Goal: Task Accomplishment & Management: Manage account settings

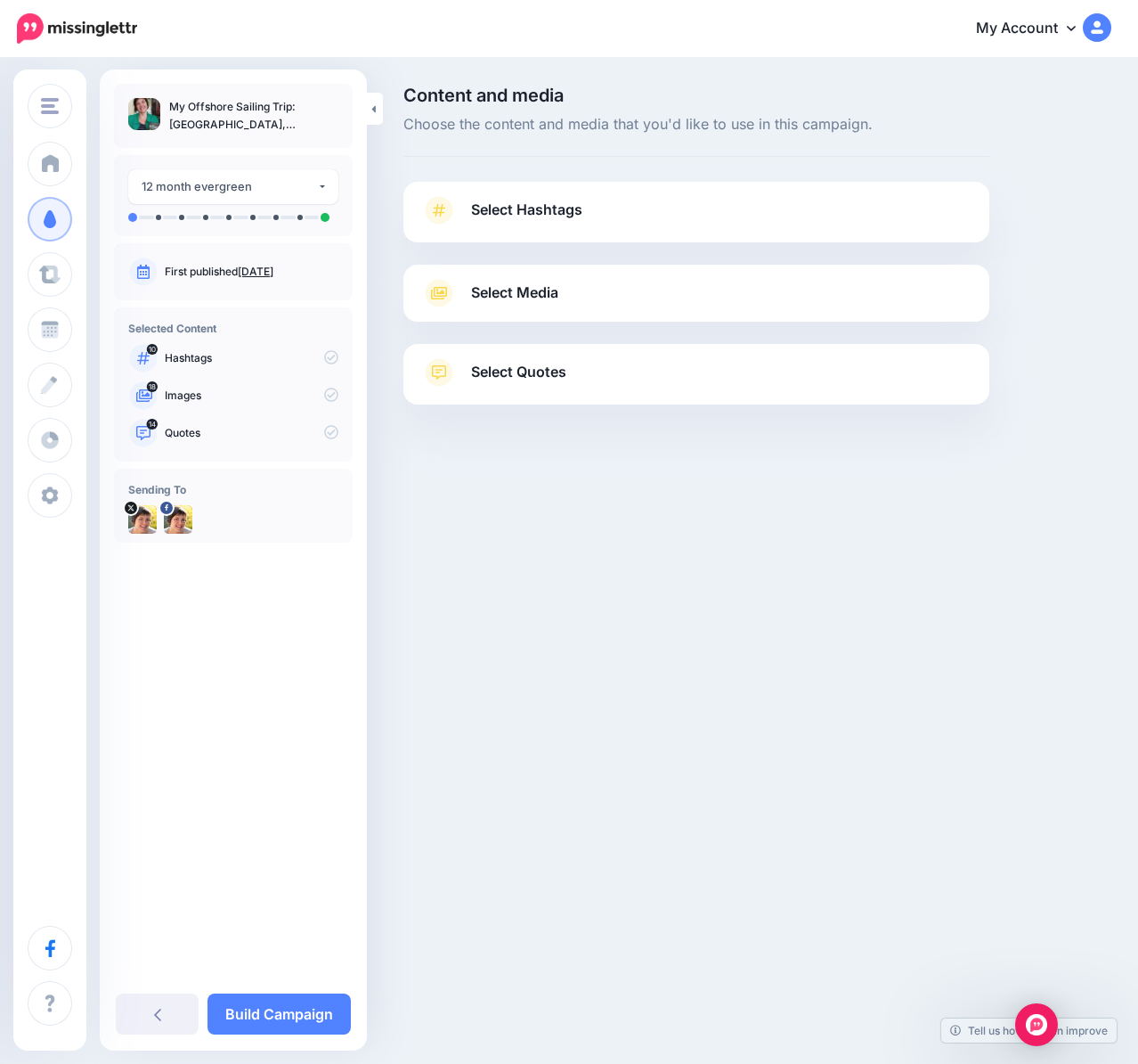
click at [548, 207] on span "Select Hashtags" at bounding box center [527, 210] width 111 height 24
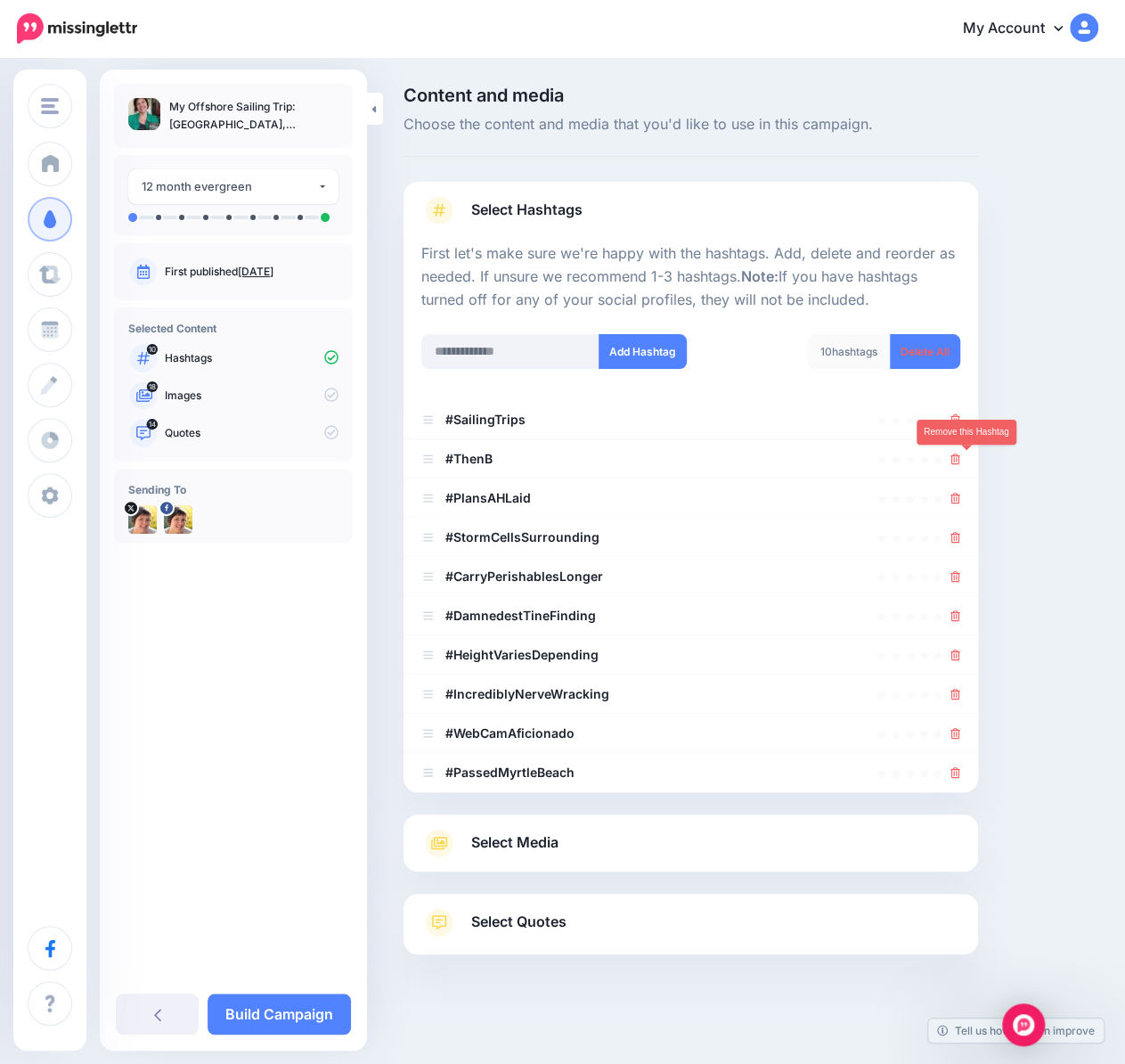
click at [960, 462] on icon at bounding box center [955, 459] width 10 height 11
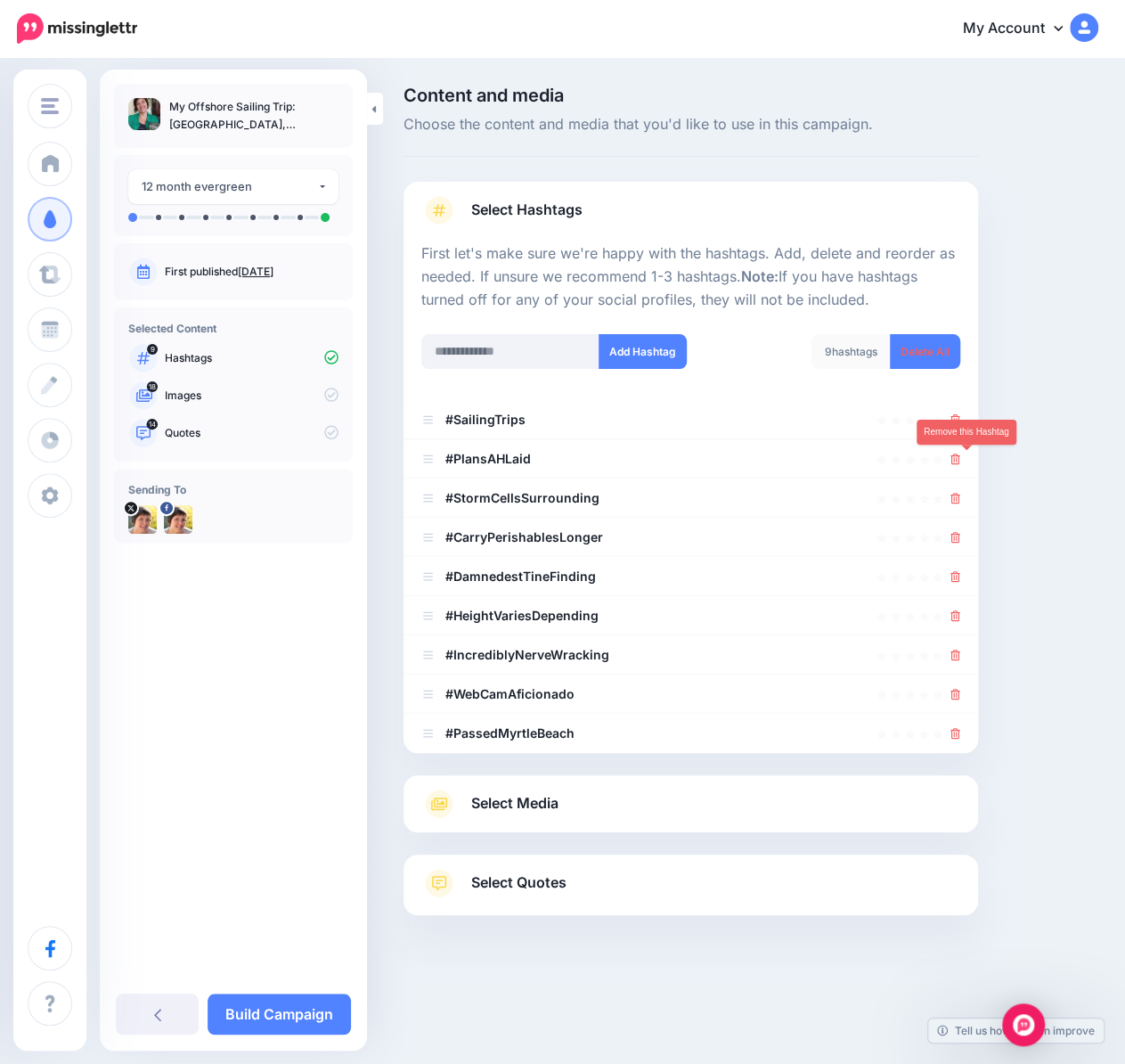
click at [960, 462] on icon at bounding box center [955, 459] width 10 height 11
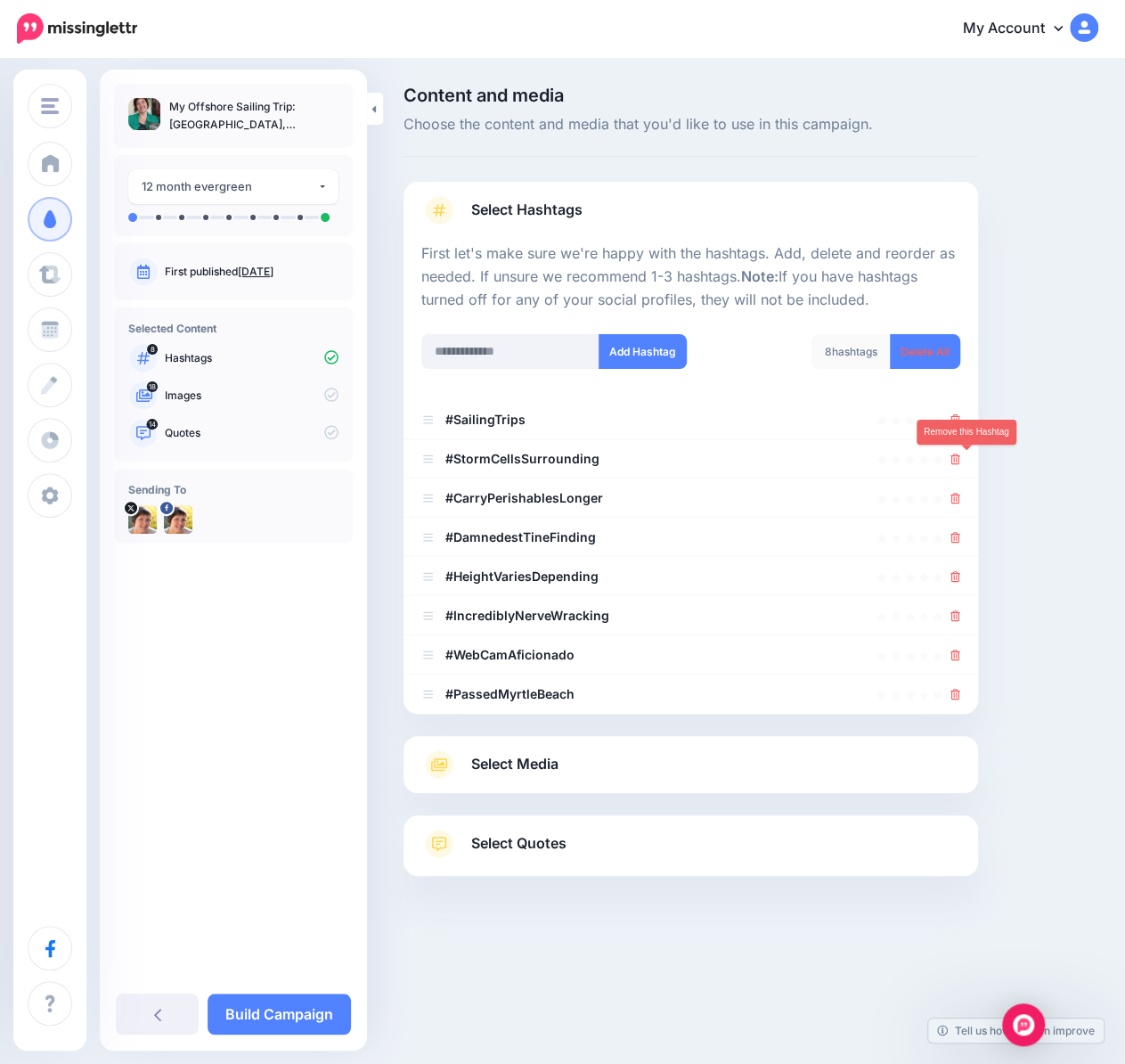
click at [960, 462] on icon at bounding box center [955, 459] width 10 height 11
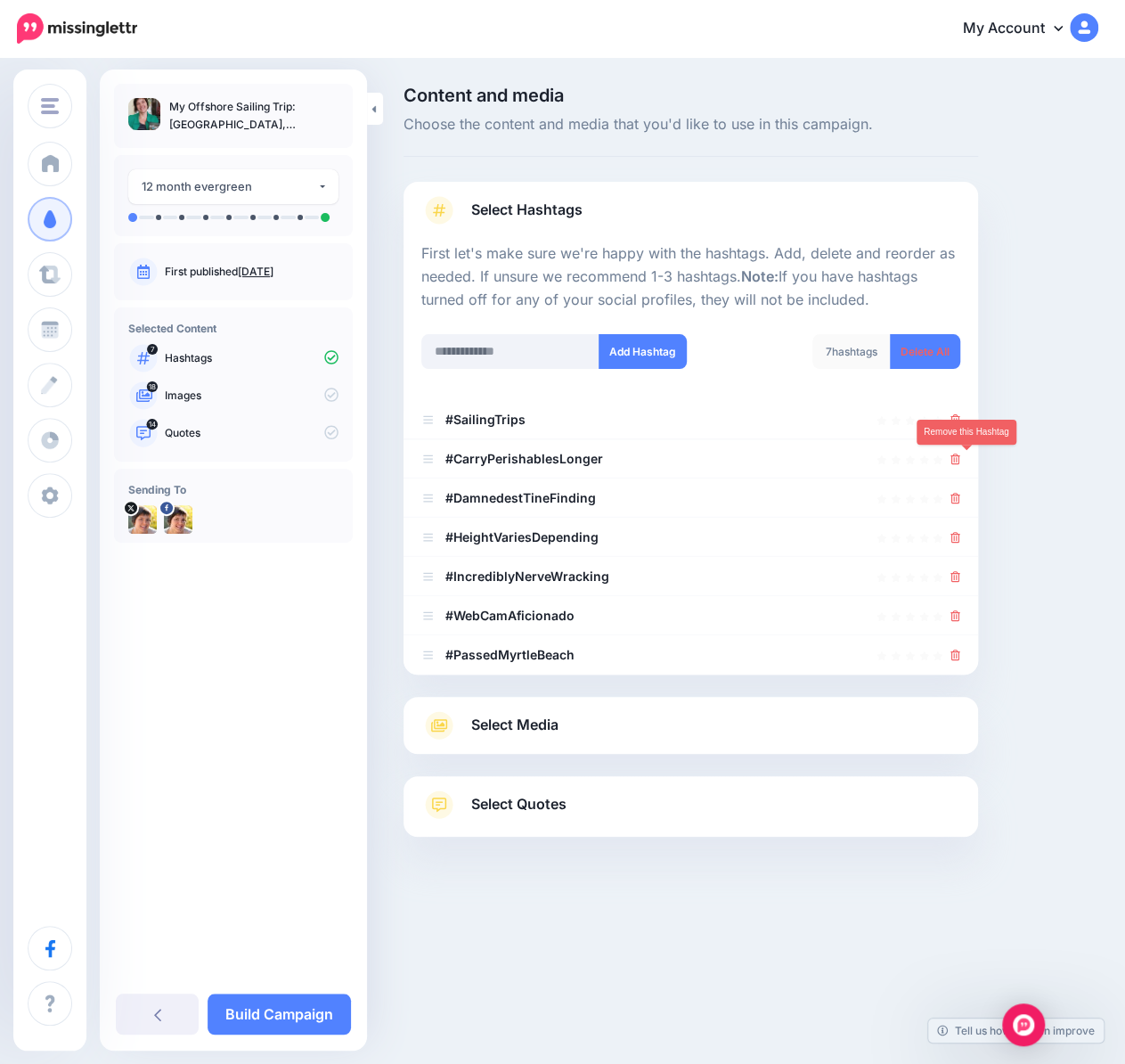
click at [960, 462] on icon at bounding box center [955, 459] width 10 height 11
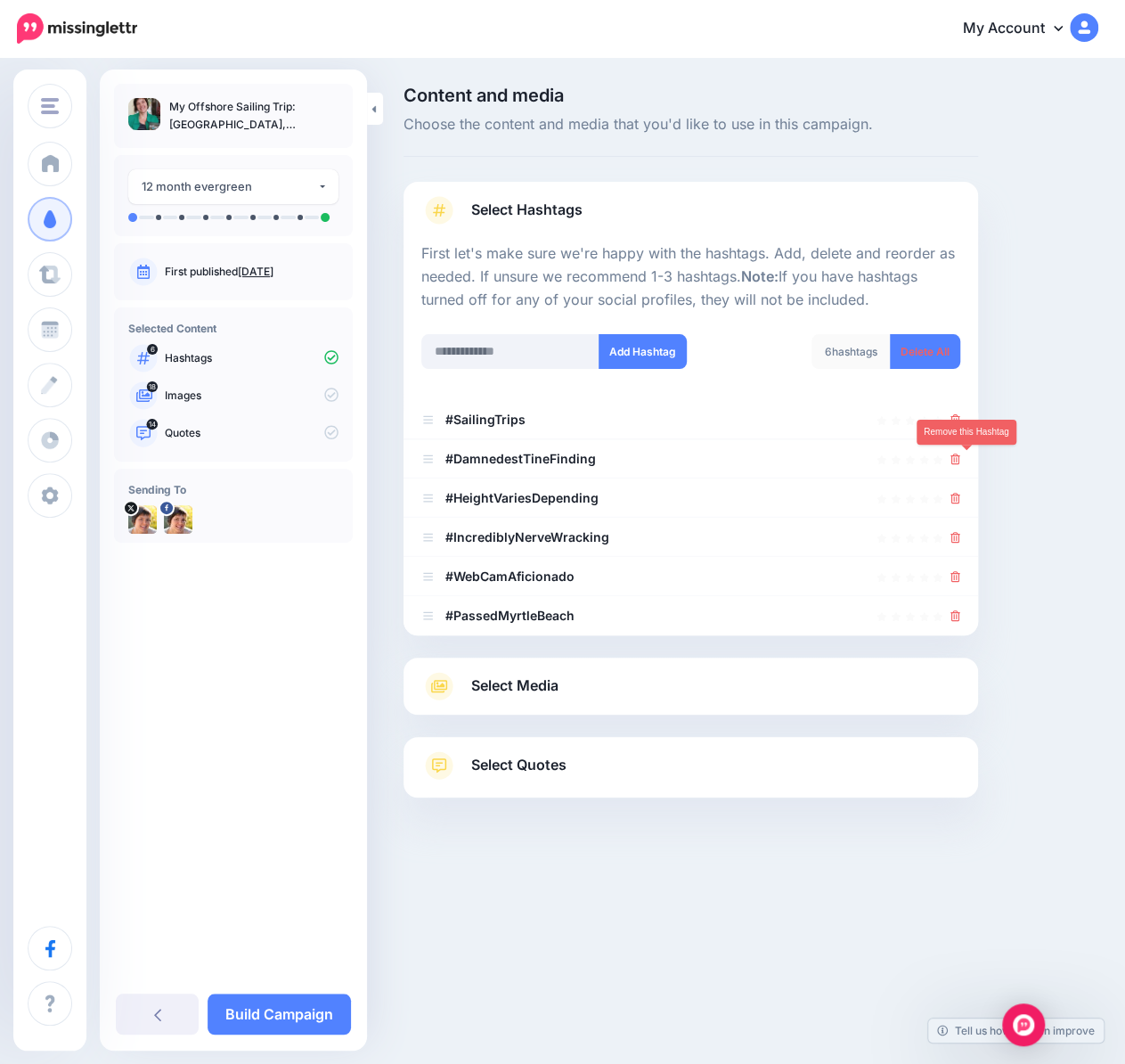
click at [960, 462] on icon at bounding box center [955, 459] width 10 height 11
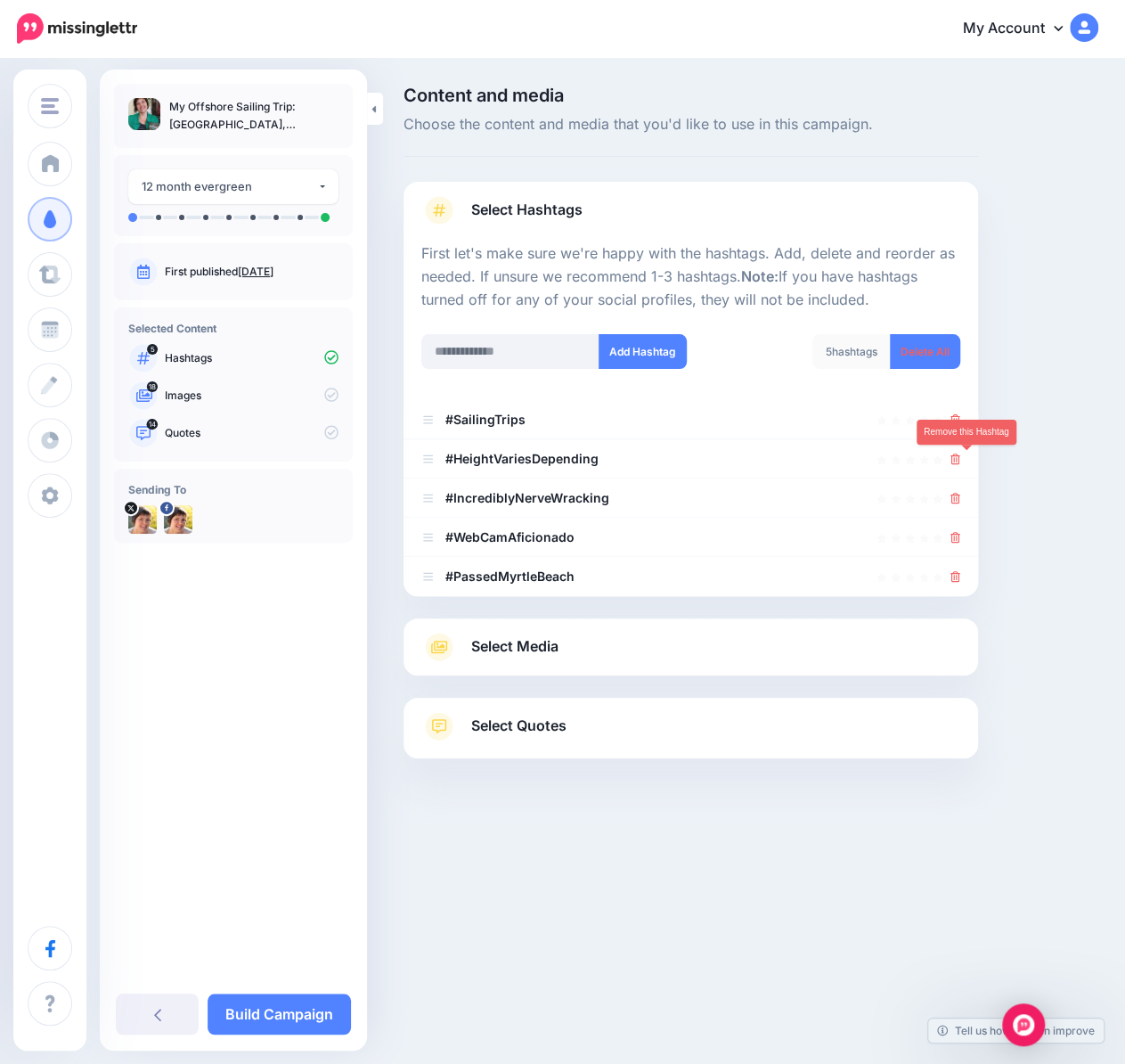
click at [960, 462] on icon at bounding box center [955, 459] width 10 height 11
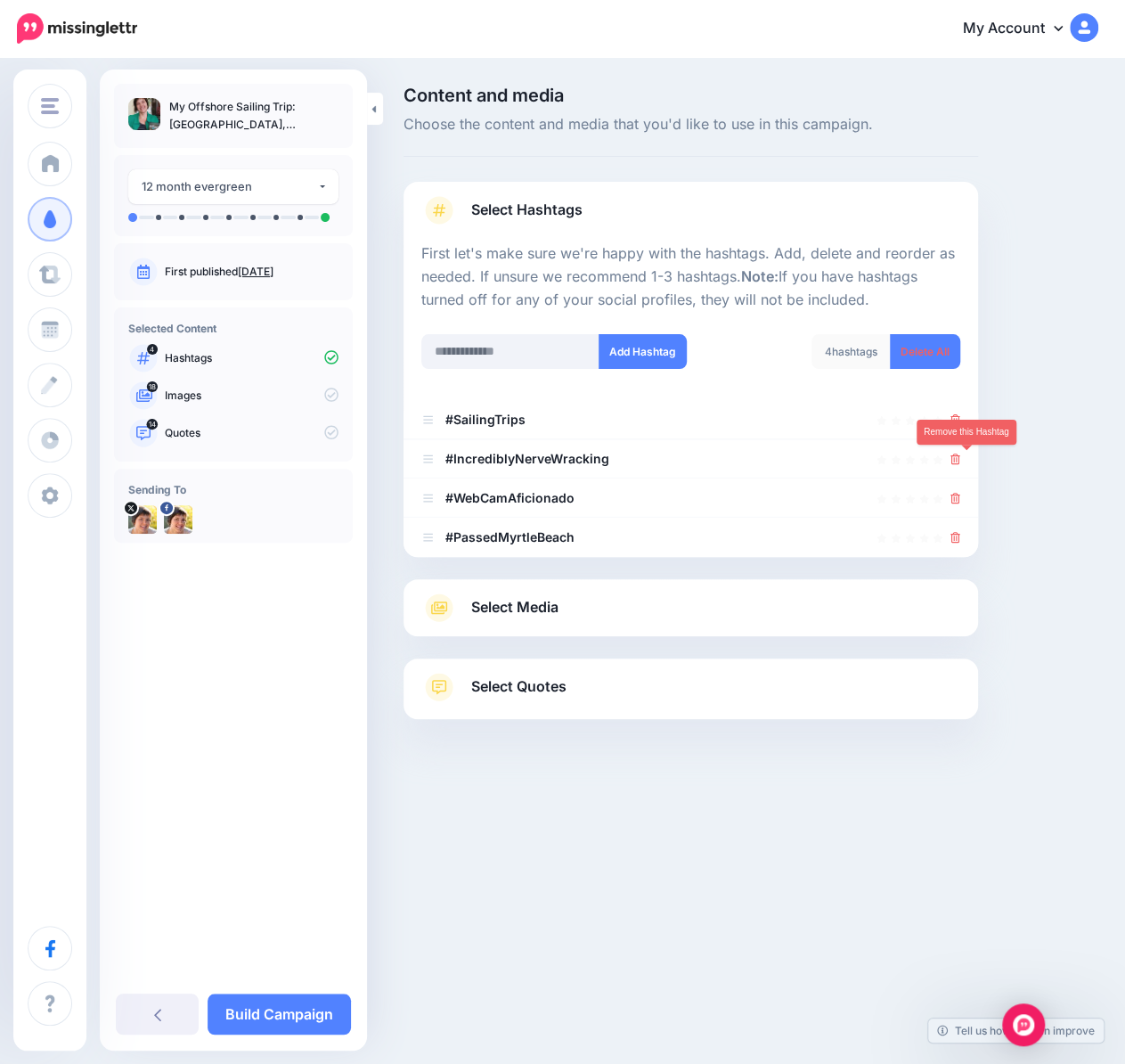
click at [960, 462] on icon at bounding box center [955, 459] width 10 height 11
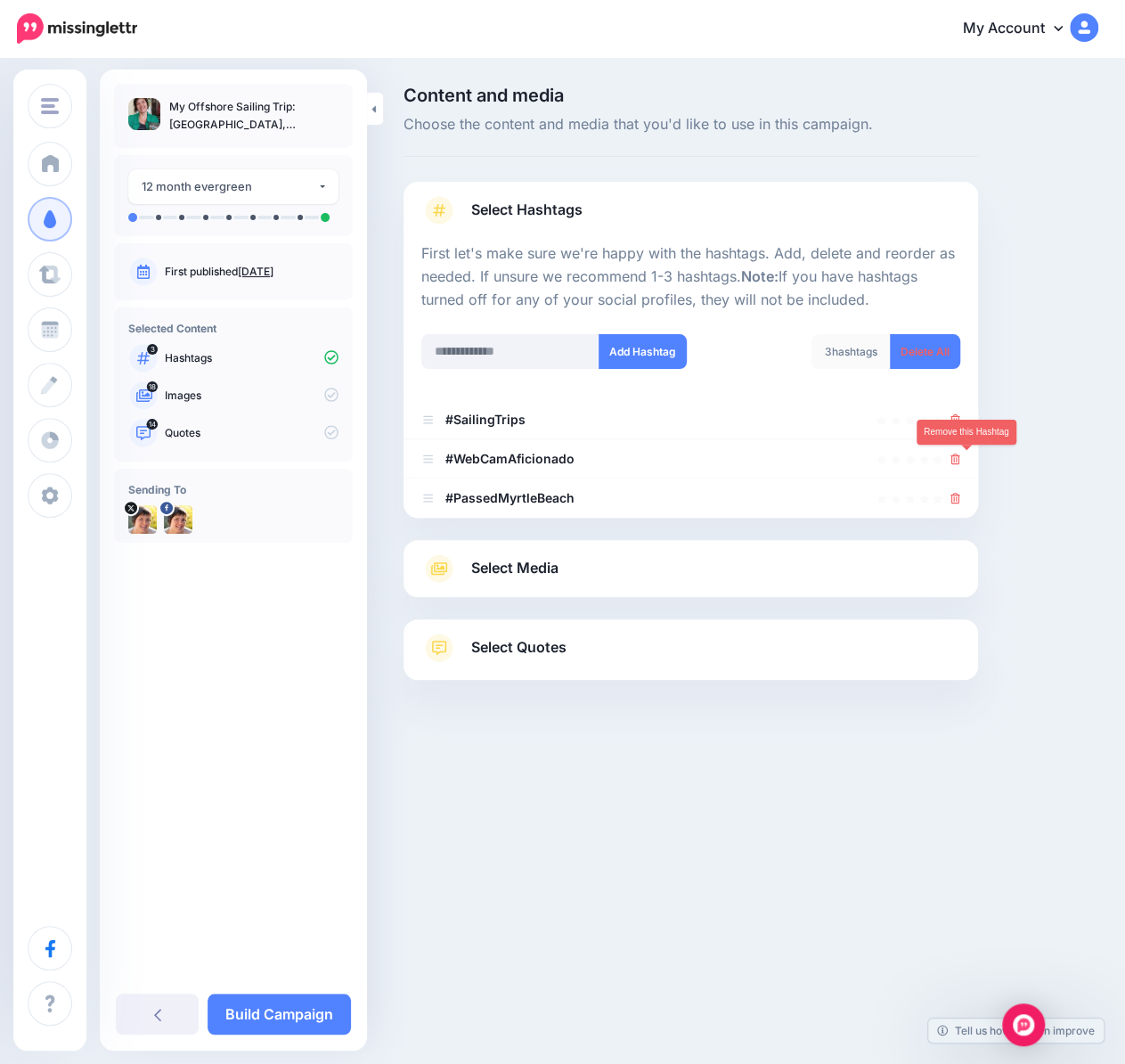
click at [960, 462] on icon at bounding box center [955, 459] width 10 height 11
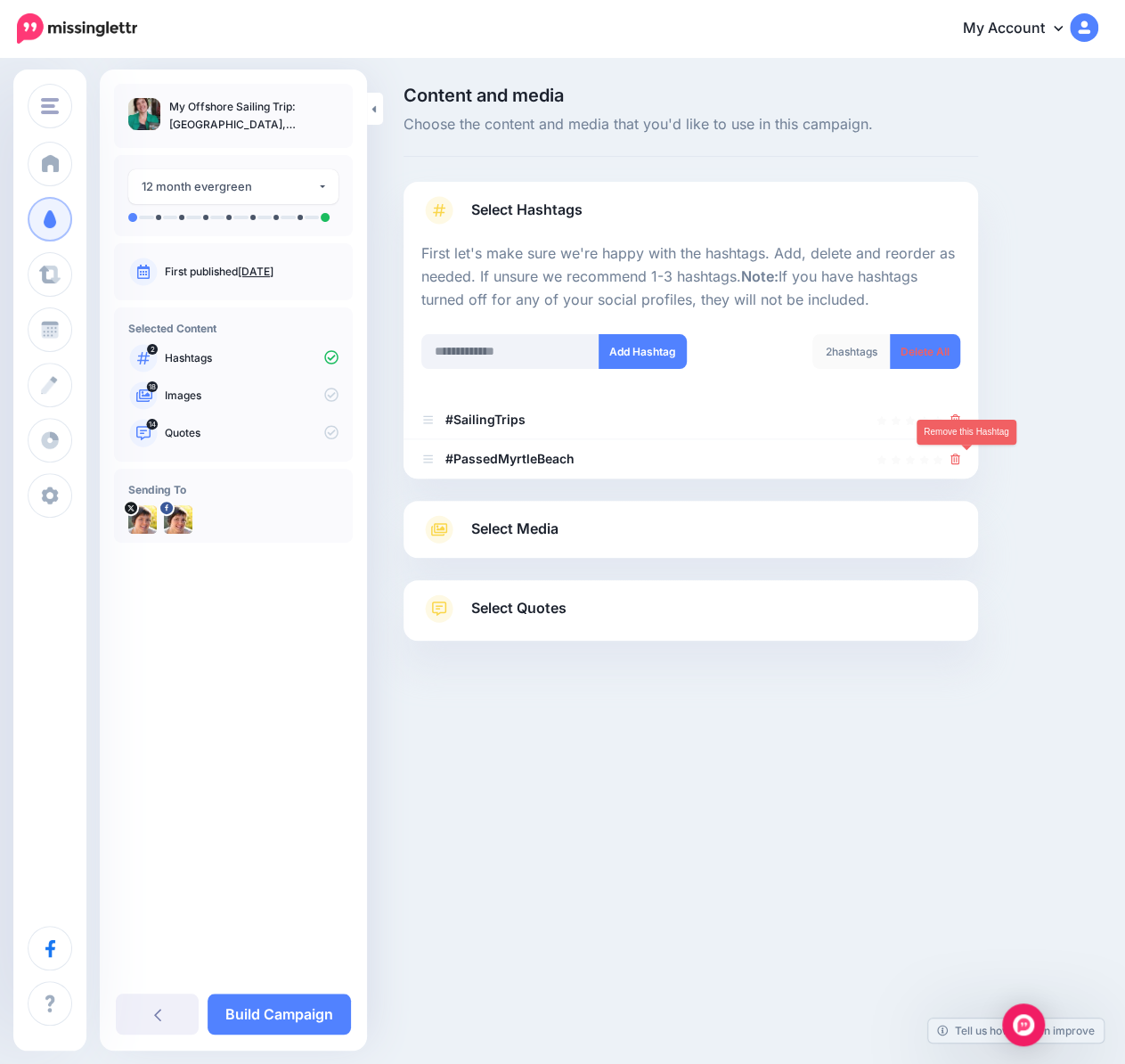
click at [960, 462] on icon at bounding box center [955, 459] width 10 height 11
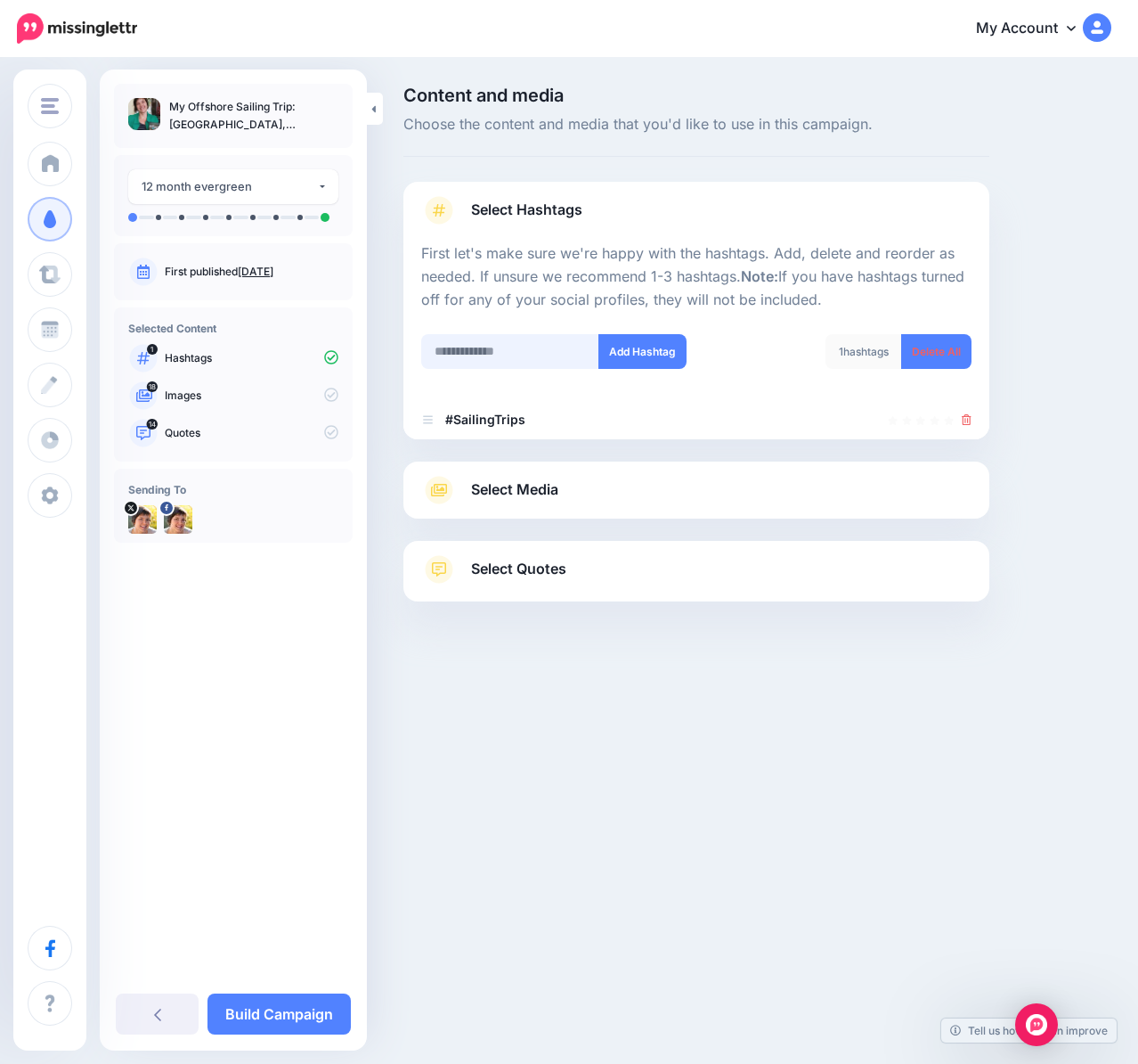
click at [447, 342] on input "text" at bounding box center [510, 350] width 178 height 34
type input "**********"
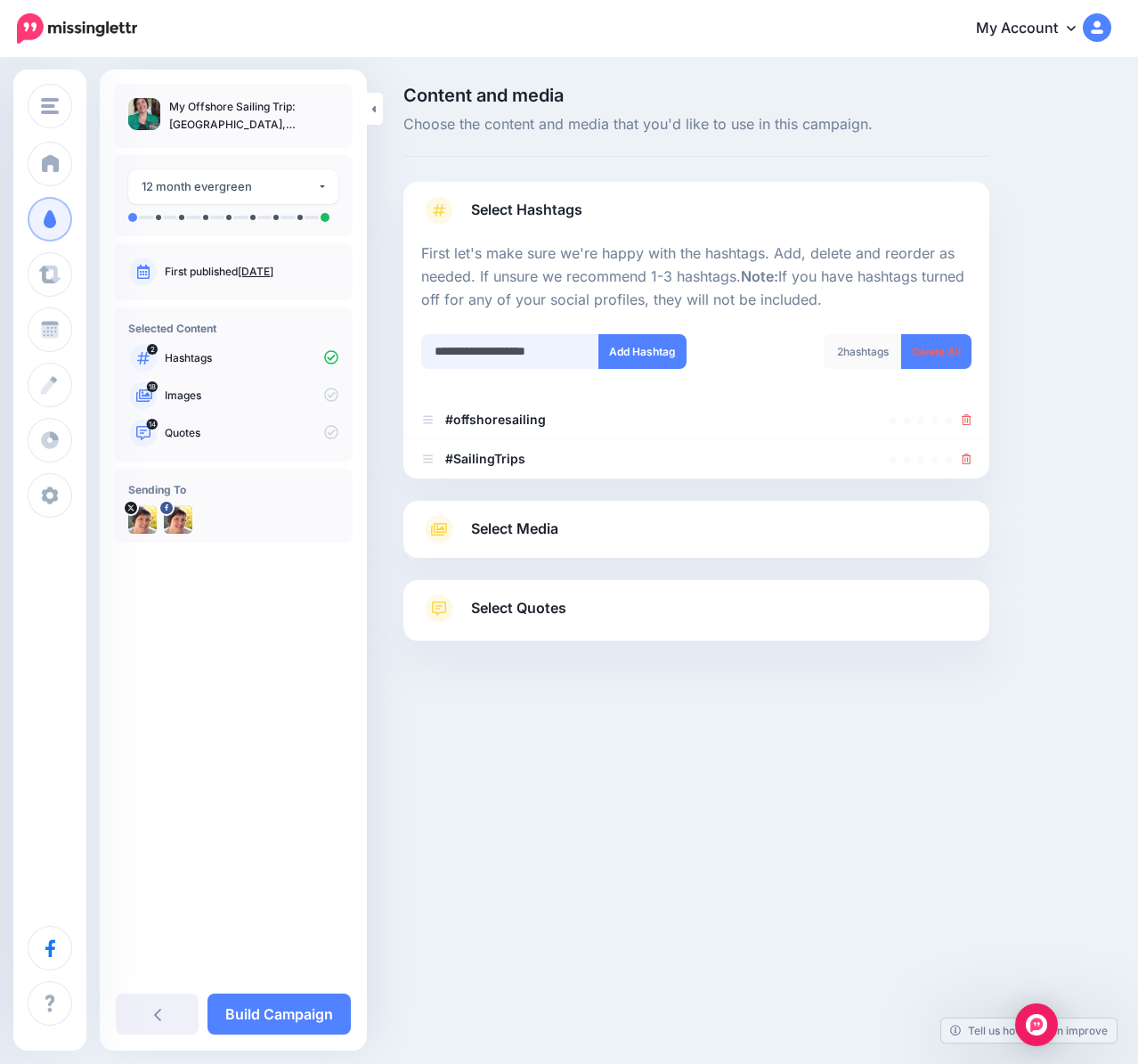
type input "**********"
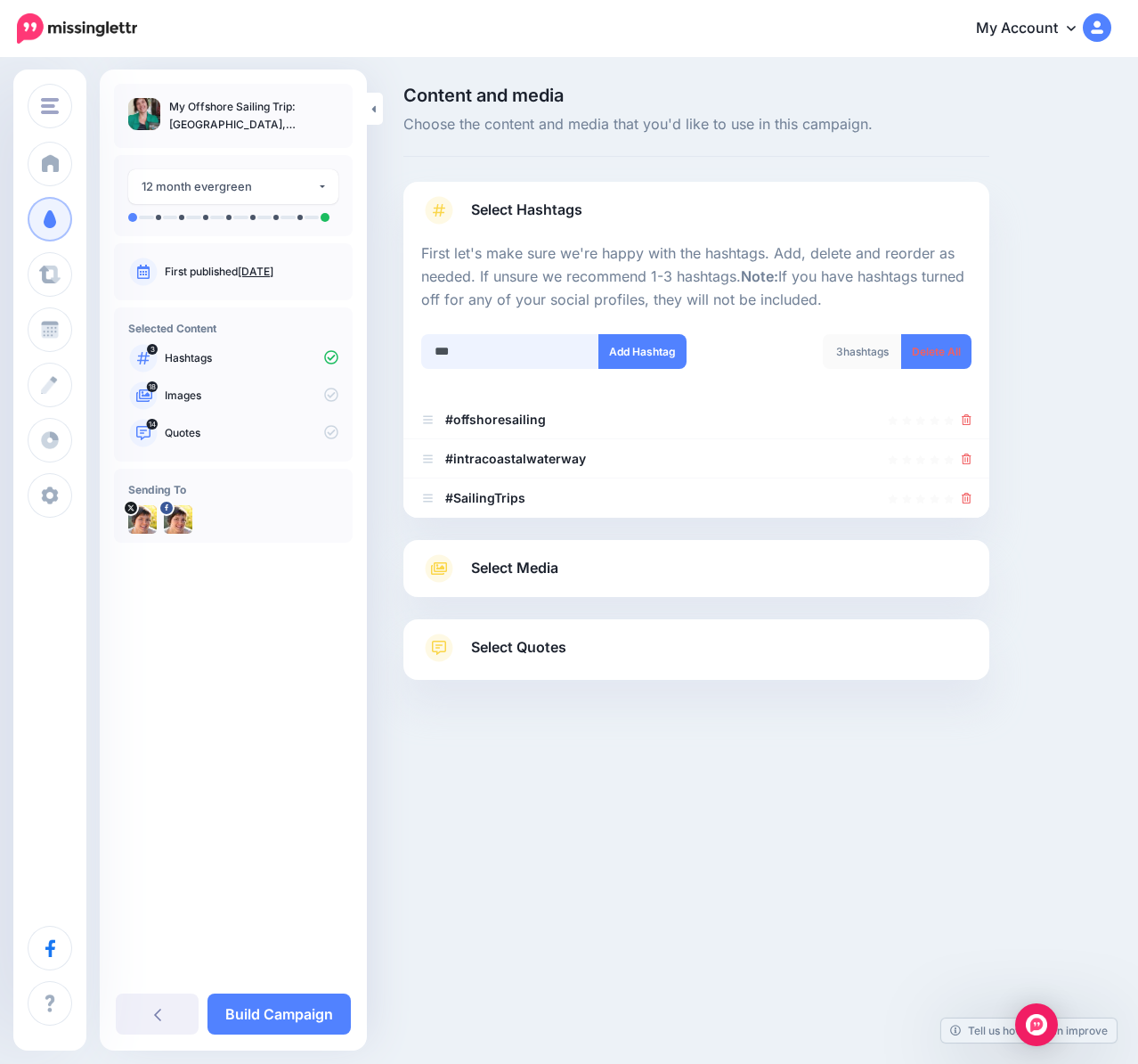
type input "****"
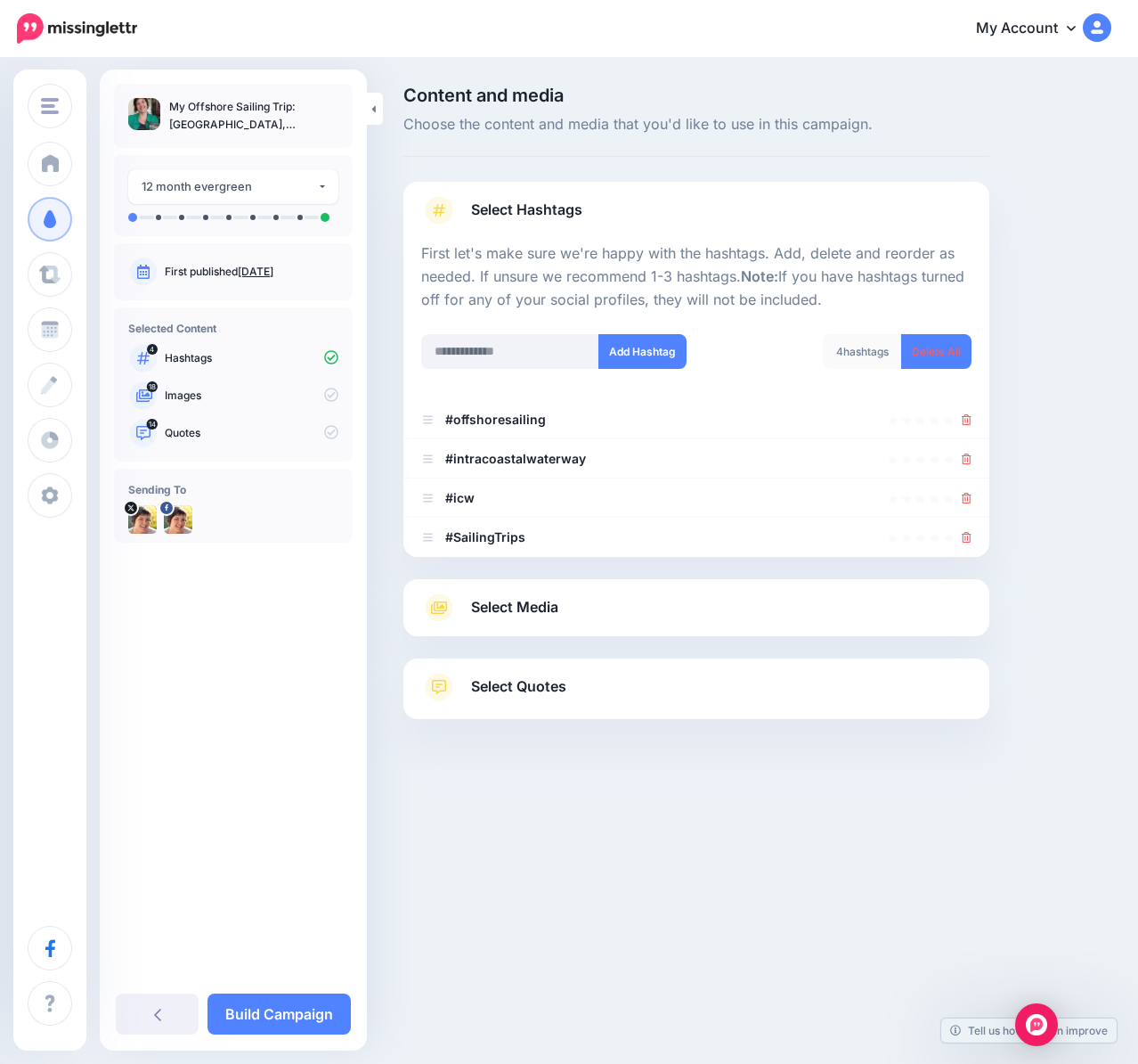
click at [524, 601] on span "Select Media" at bounding box center [515, 607] width 87 height 24
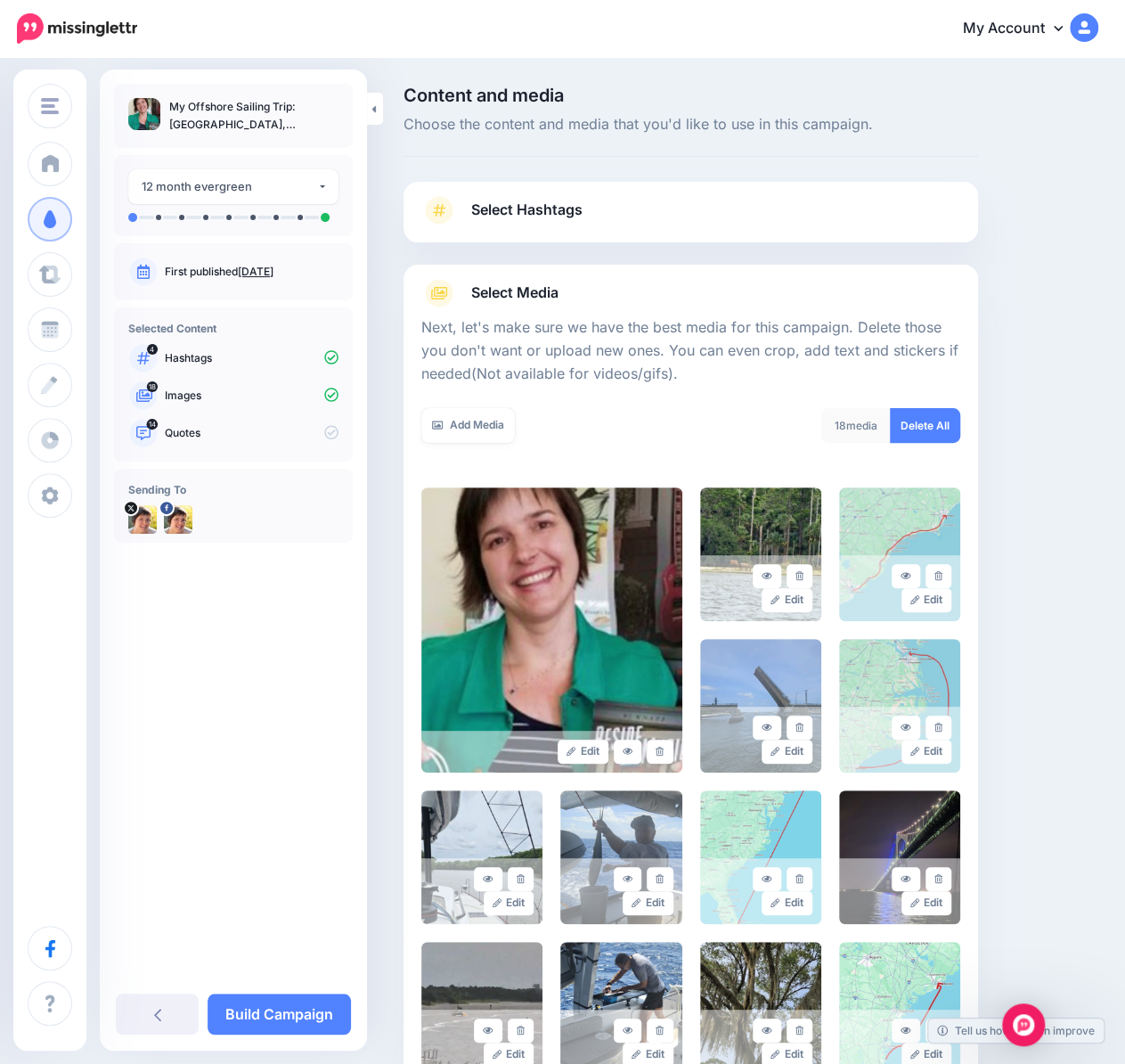
click at [662, 741] on link at bounding box center [660, 752] width 26 height 24
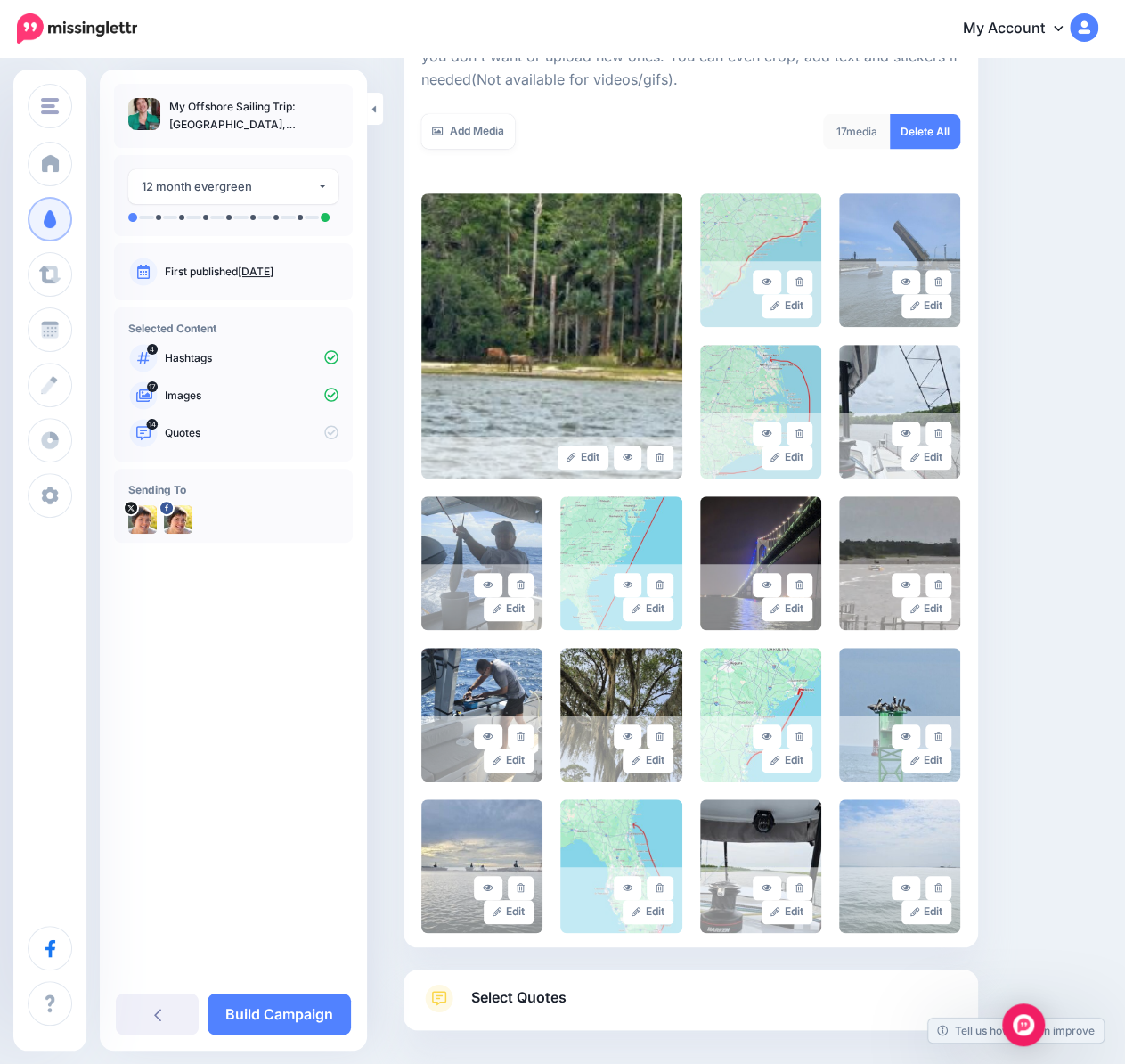
scroll to position [375, 0]
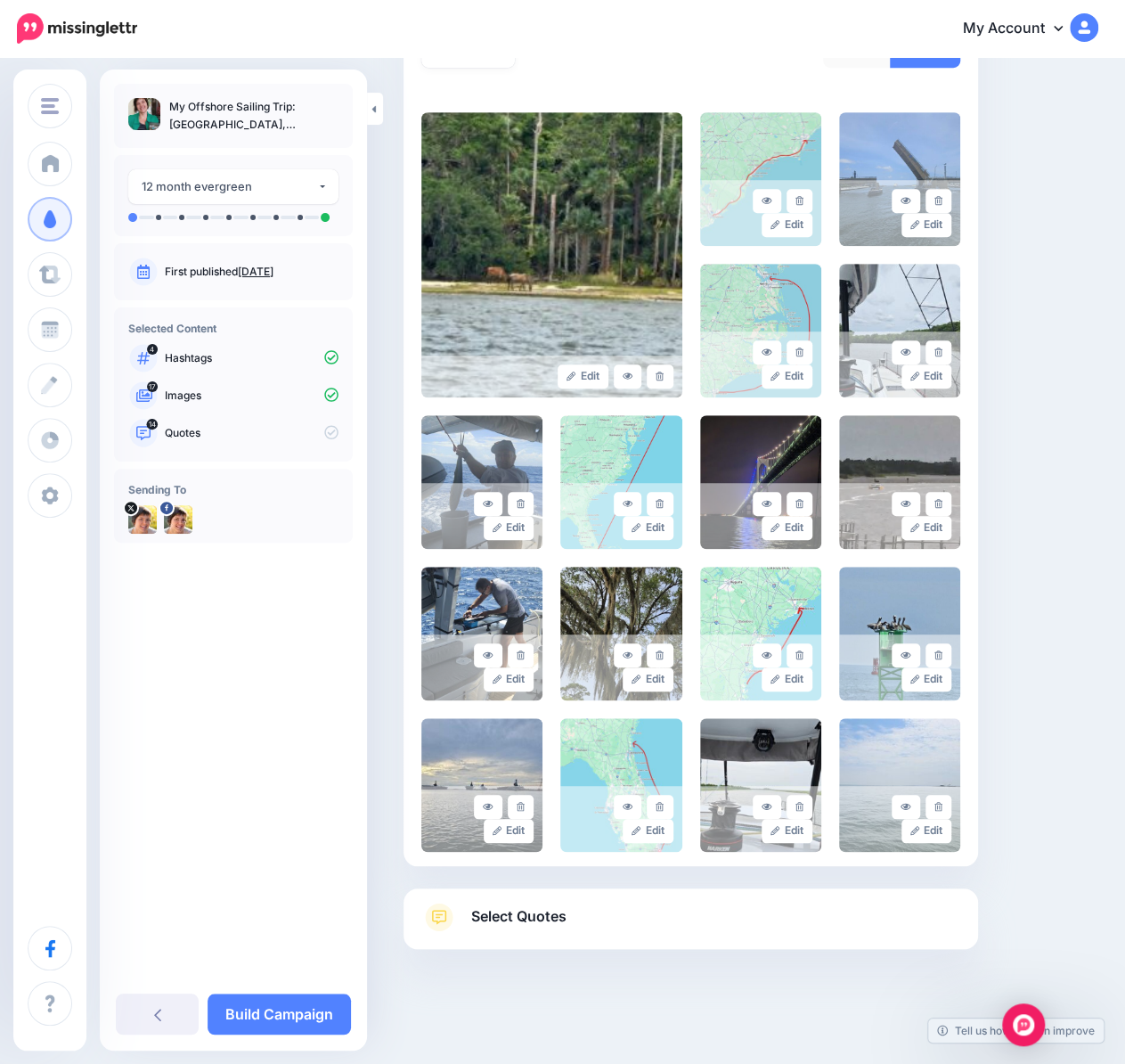
click at [656, 921] on link "Select Quotes" at bounding box center [690, 926] width 539 height 46
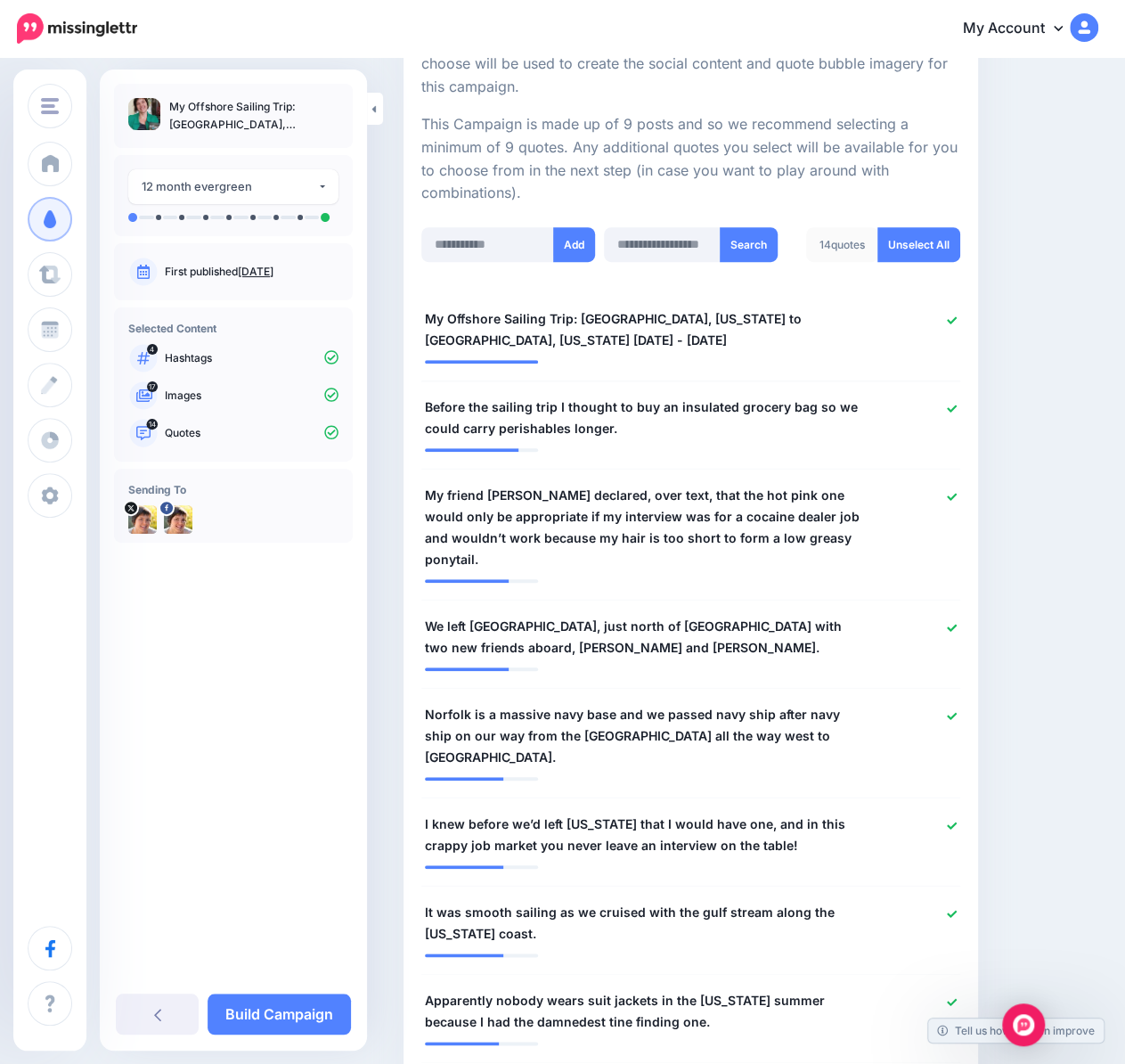
scroll to position [374, 0]
click at [957, 402] on link at bounding box center [951, 408] width 10 height 12
click at [957, 493] on icon at bounding box center [951, 497] width 10 height 10
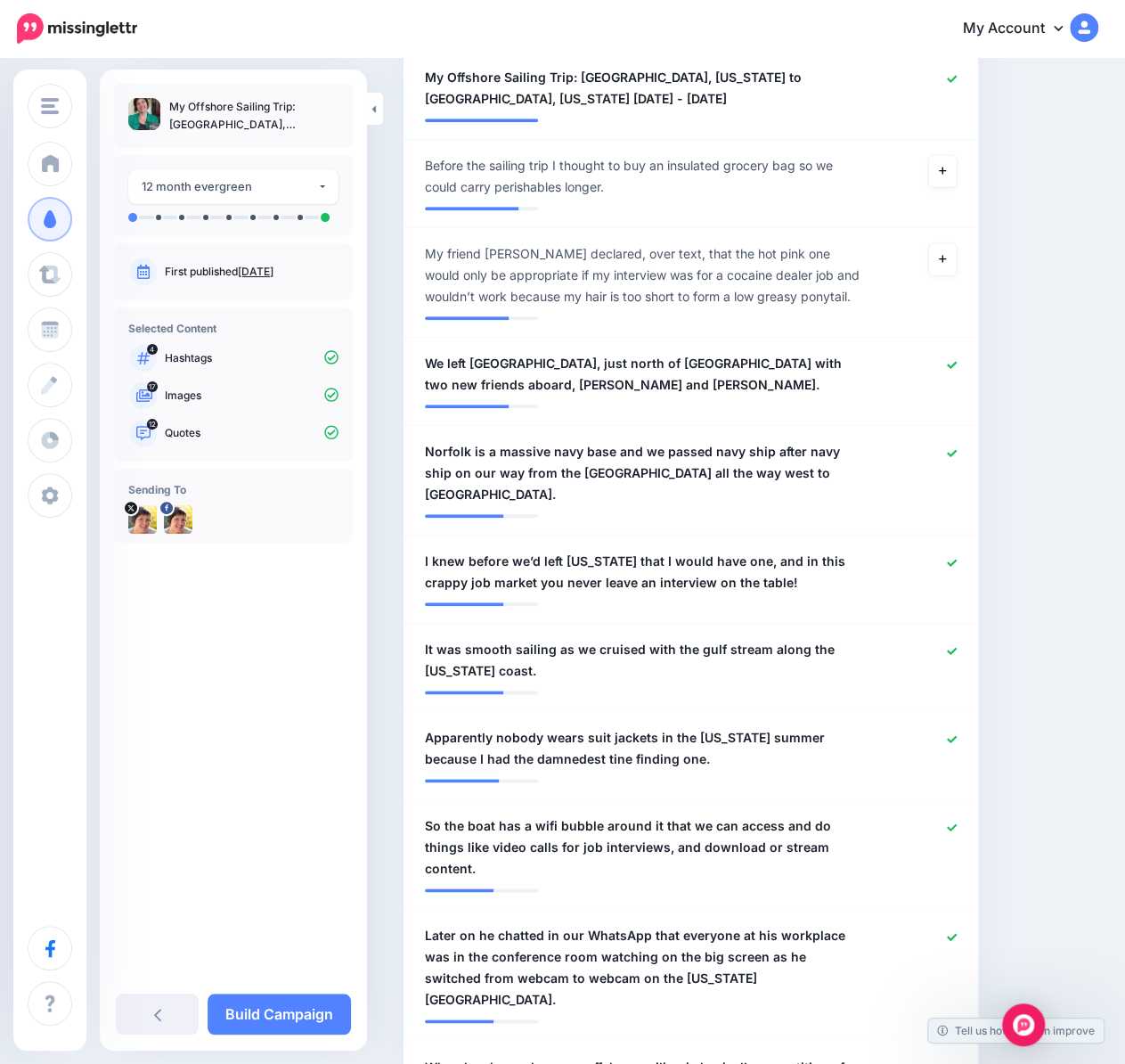
scroll to position [641, 0]
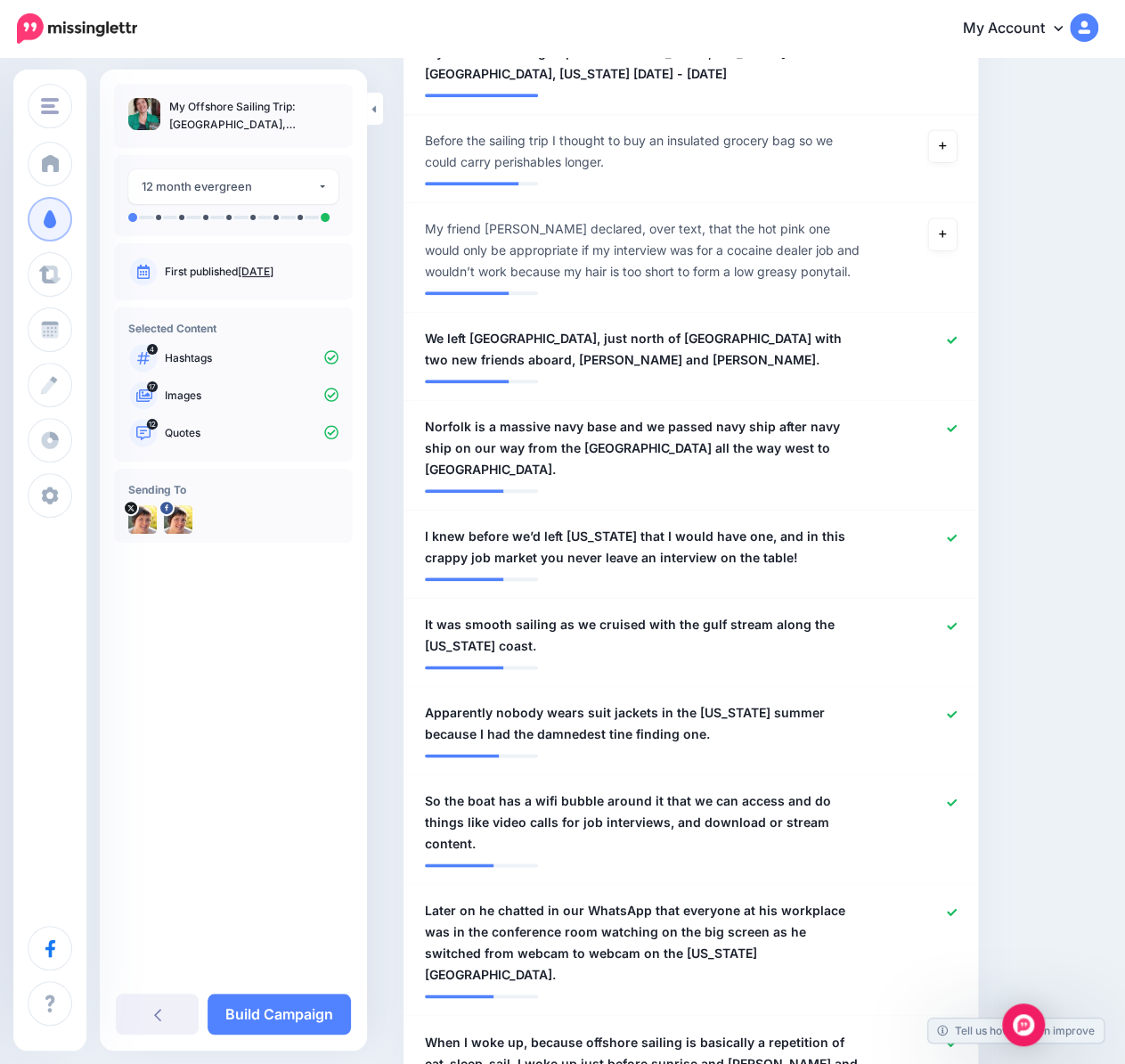
click at [957, 532] on icon at bounding box center [951, 537] width 10 height 10
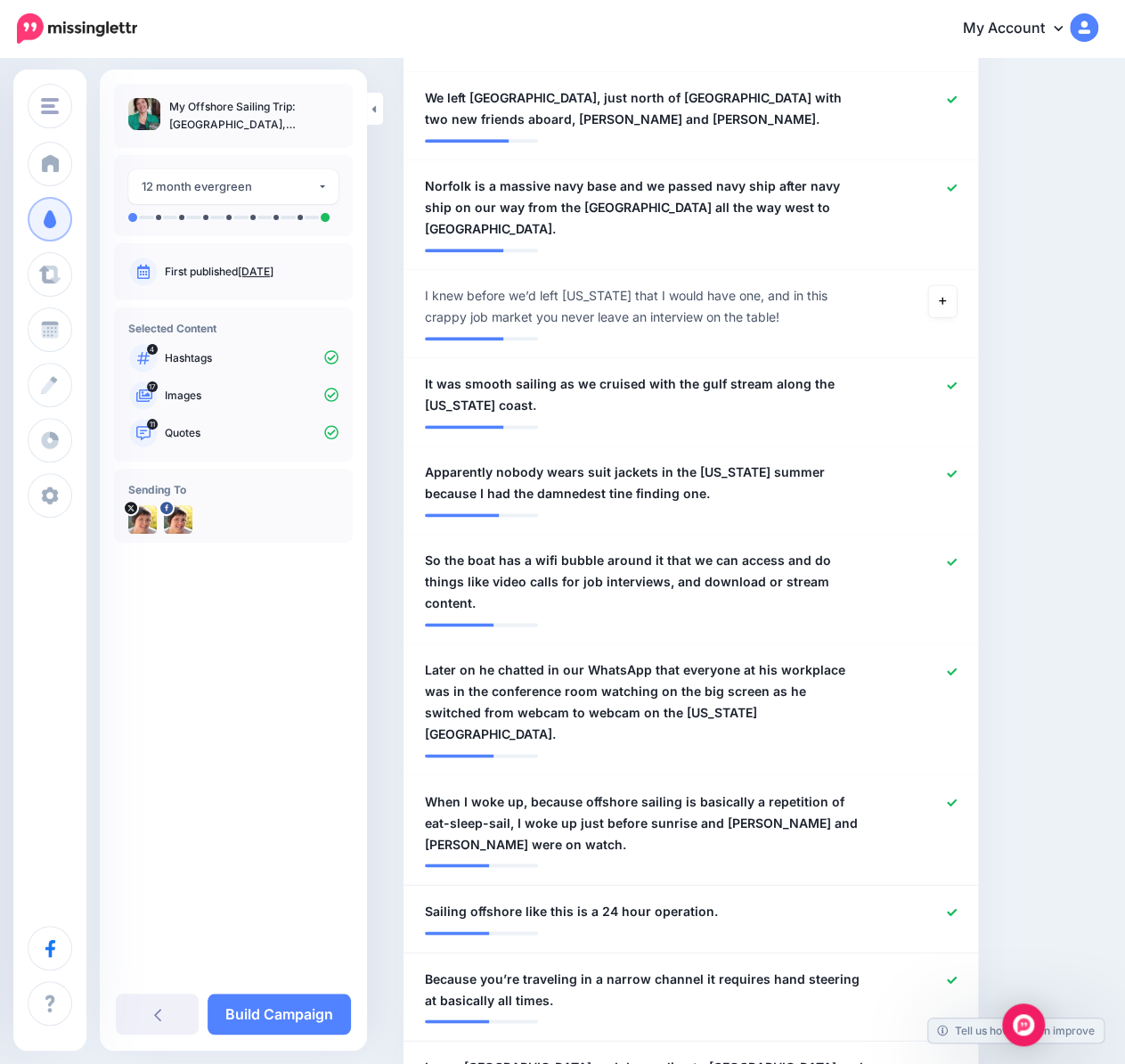
scroll to position [909, 0]
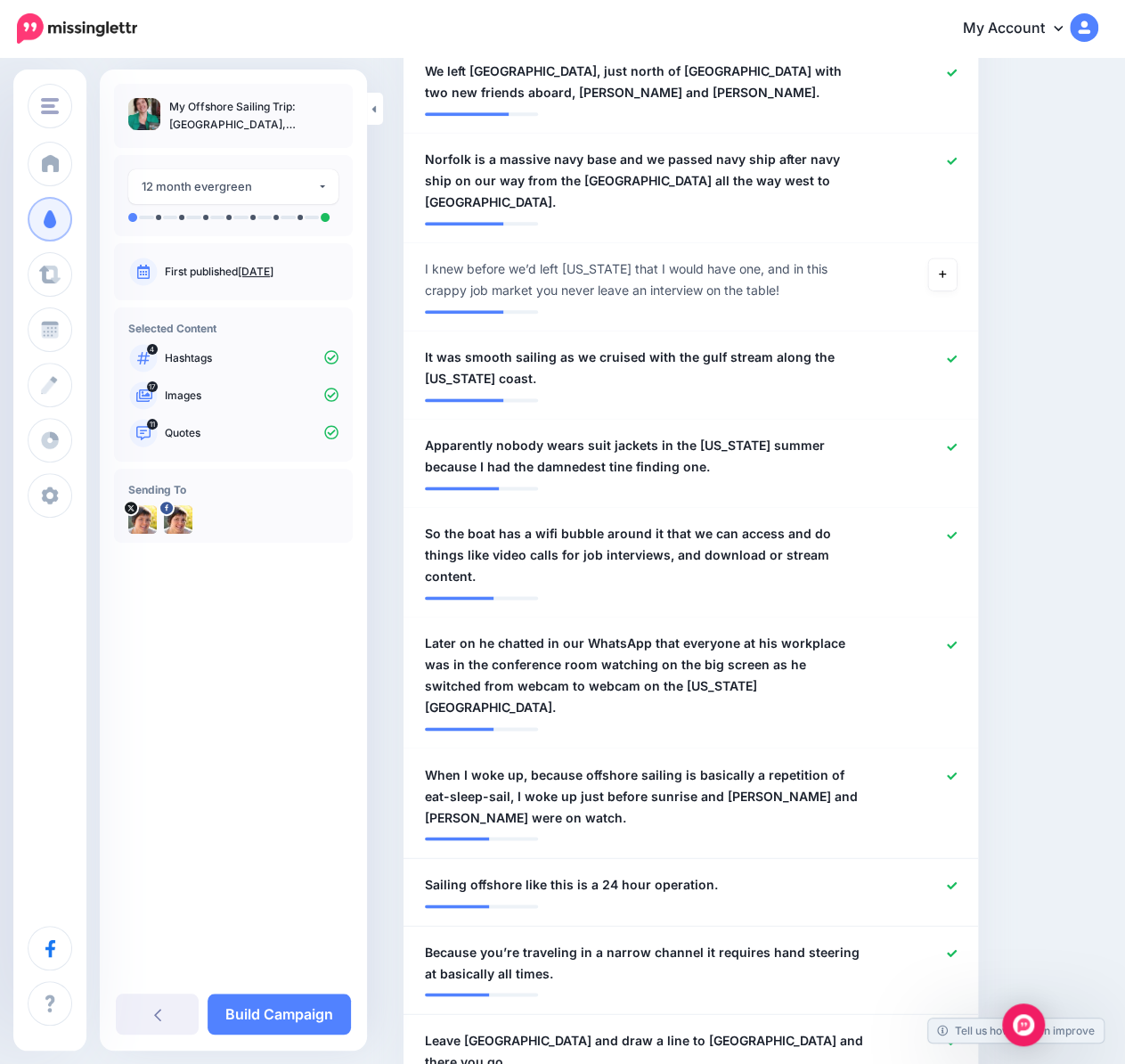
click at [957, 441] on icon at bounding box center [951, 446] width 10 height 10
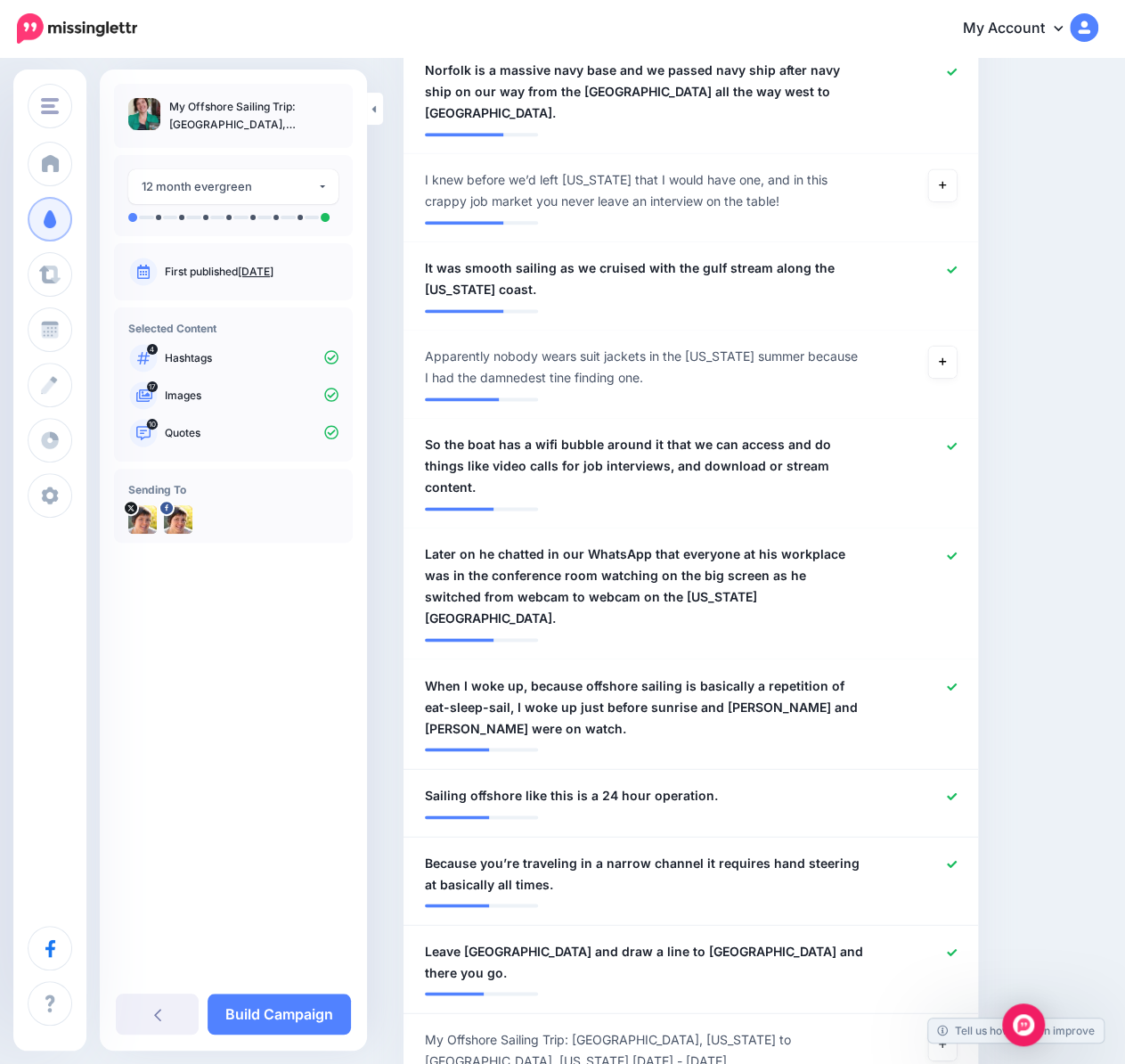
click at [957, 550] on icon at bounding box center [951, 555] width 10 height 10
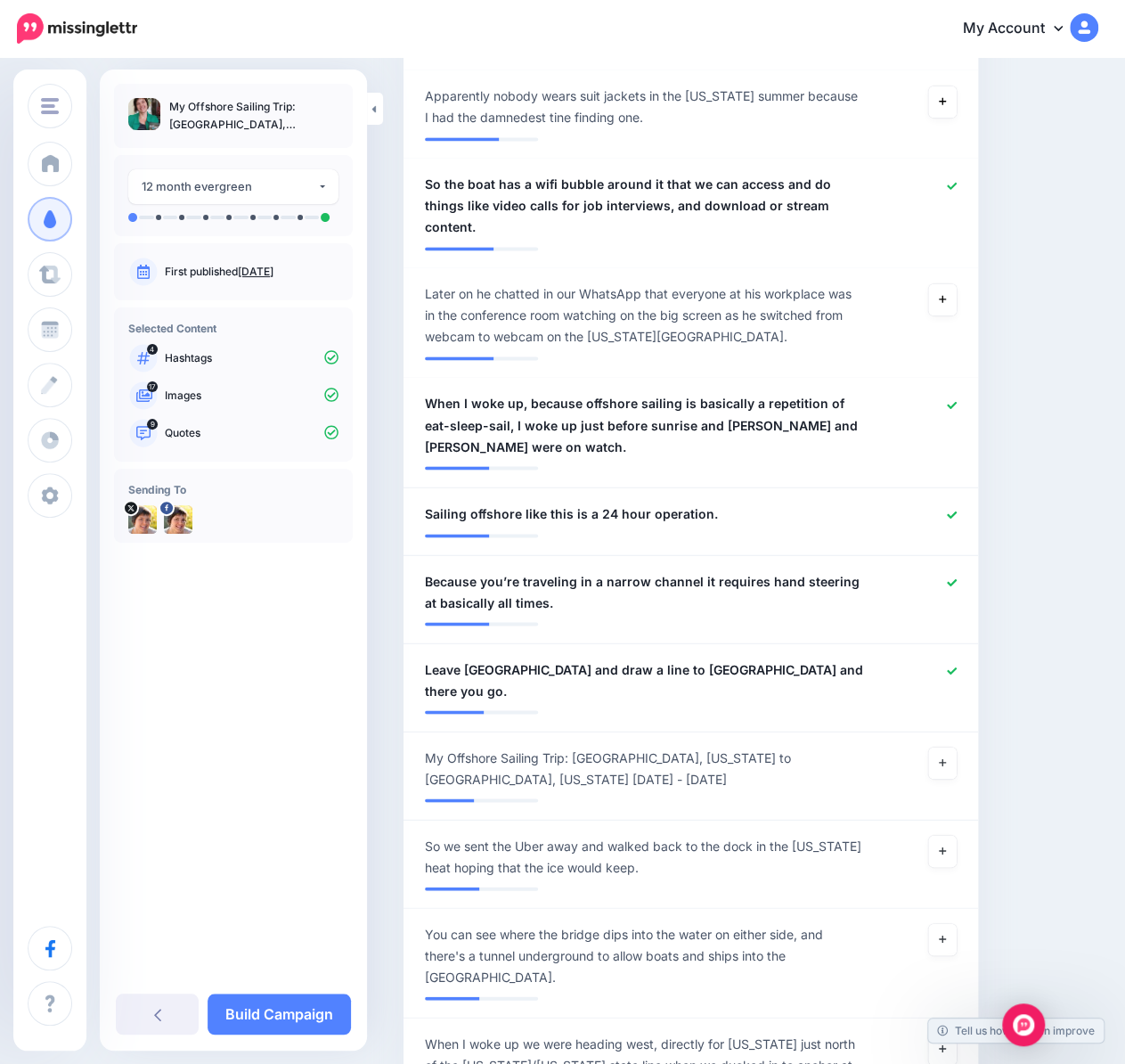
scroll to position [1265, 0]
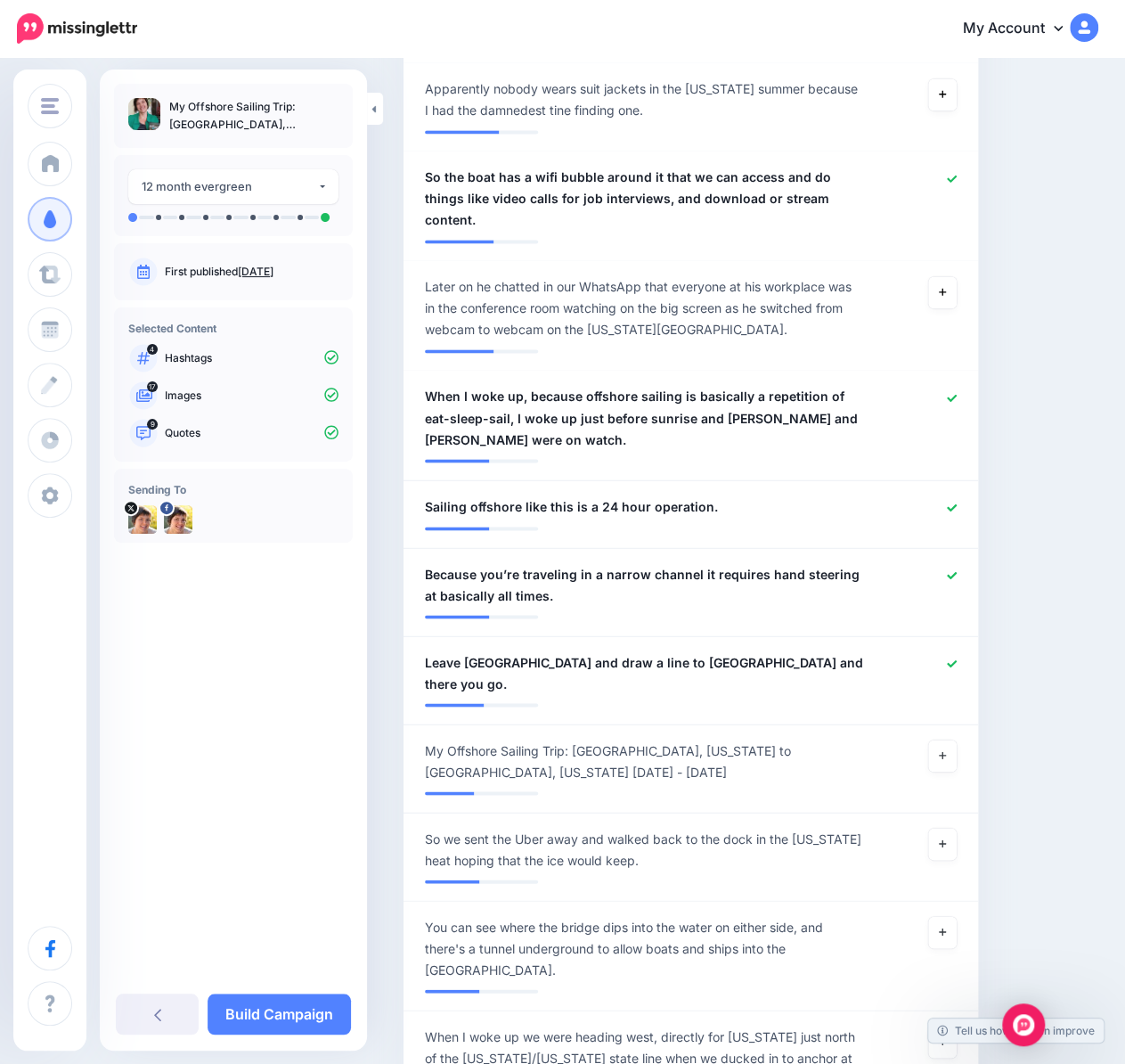
click at [957, 393] on icon at bounding box center [951, 398] width 10 height 10
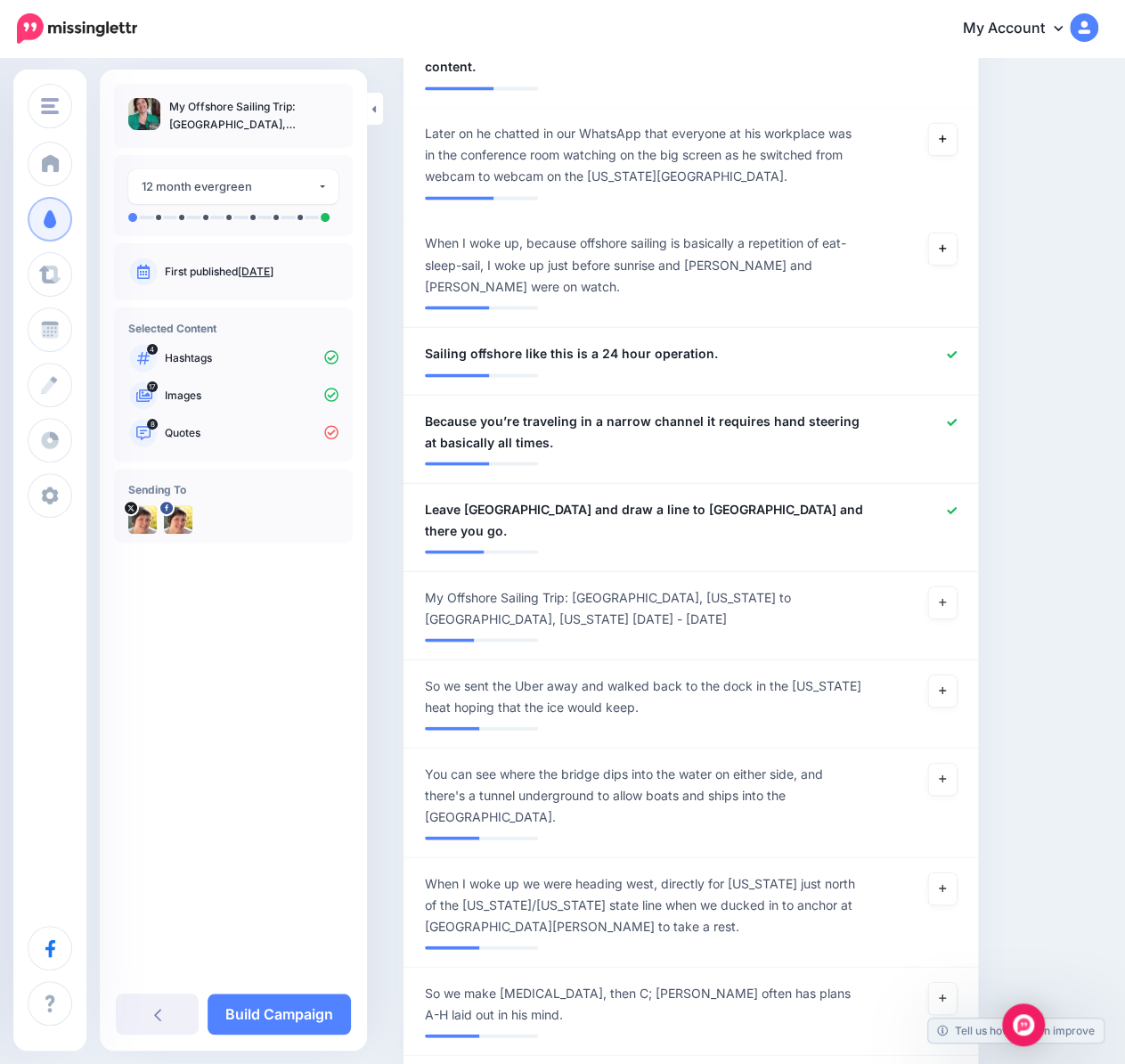
scroll to position [1443, 0]
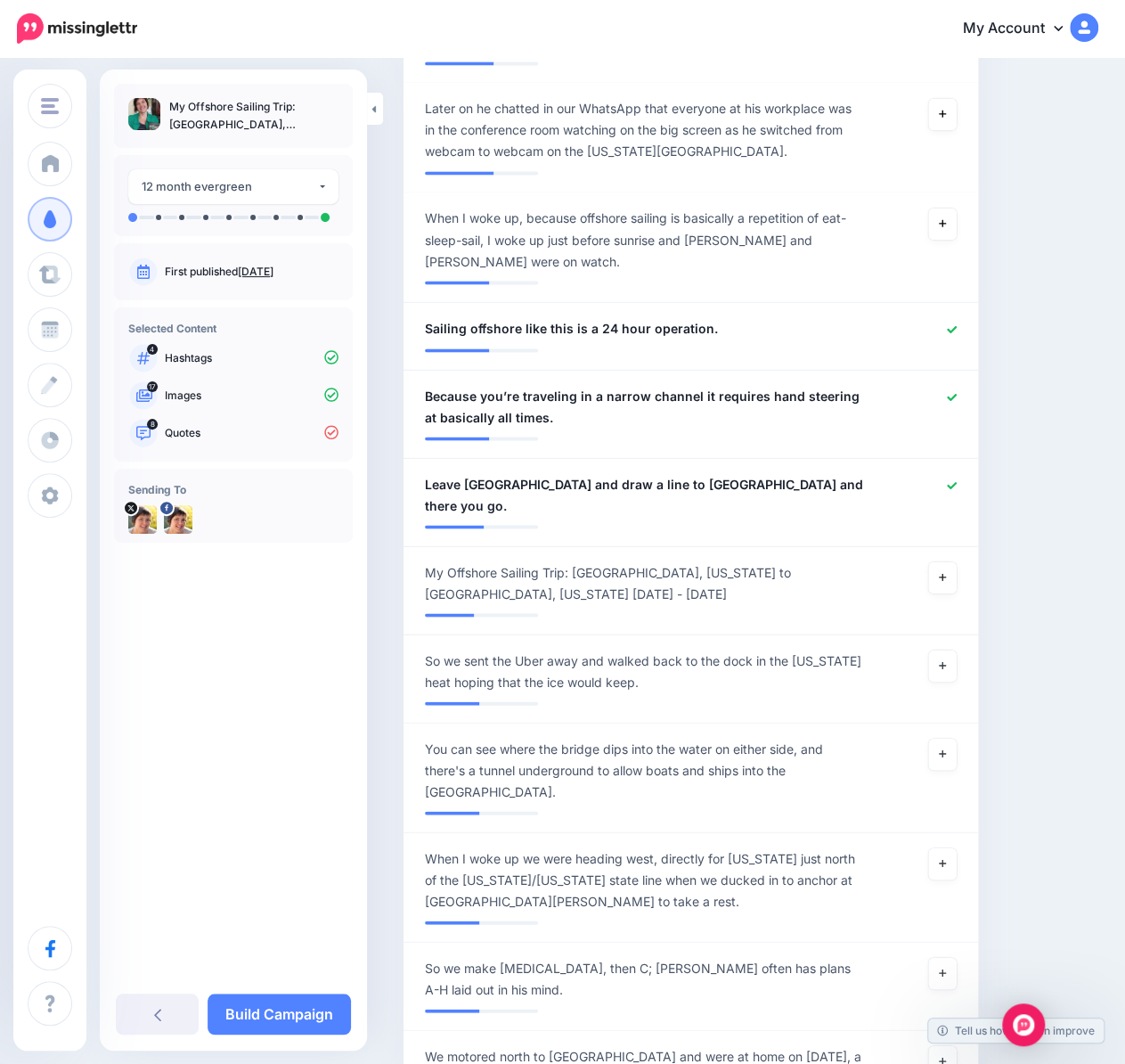
click at [946, 571] on icon at bounding box center [942, 576] width 7 height 10
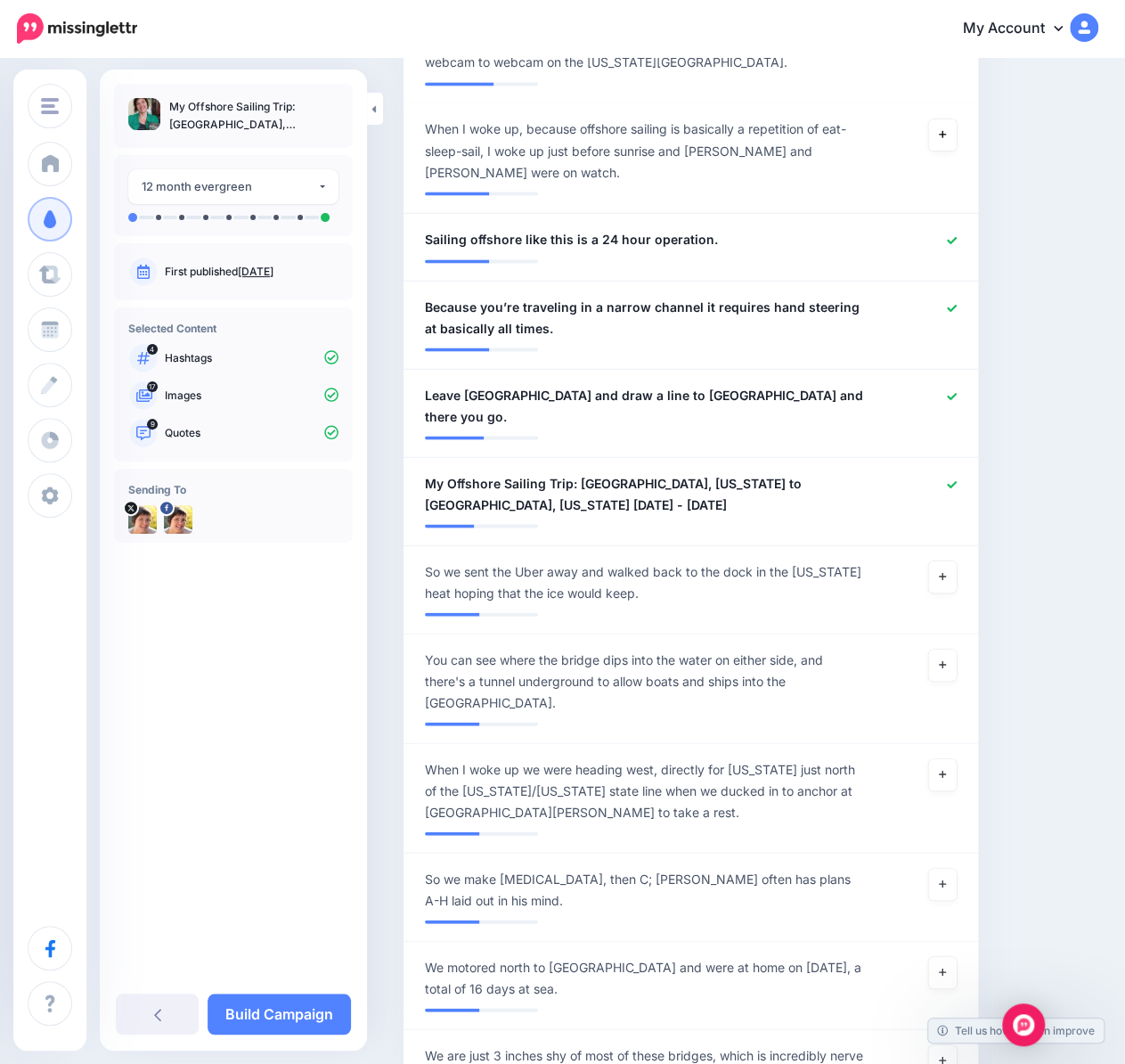
scroll to position [1622, 0]
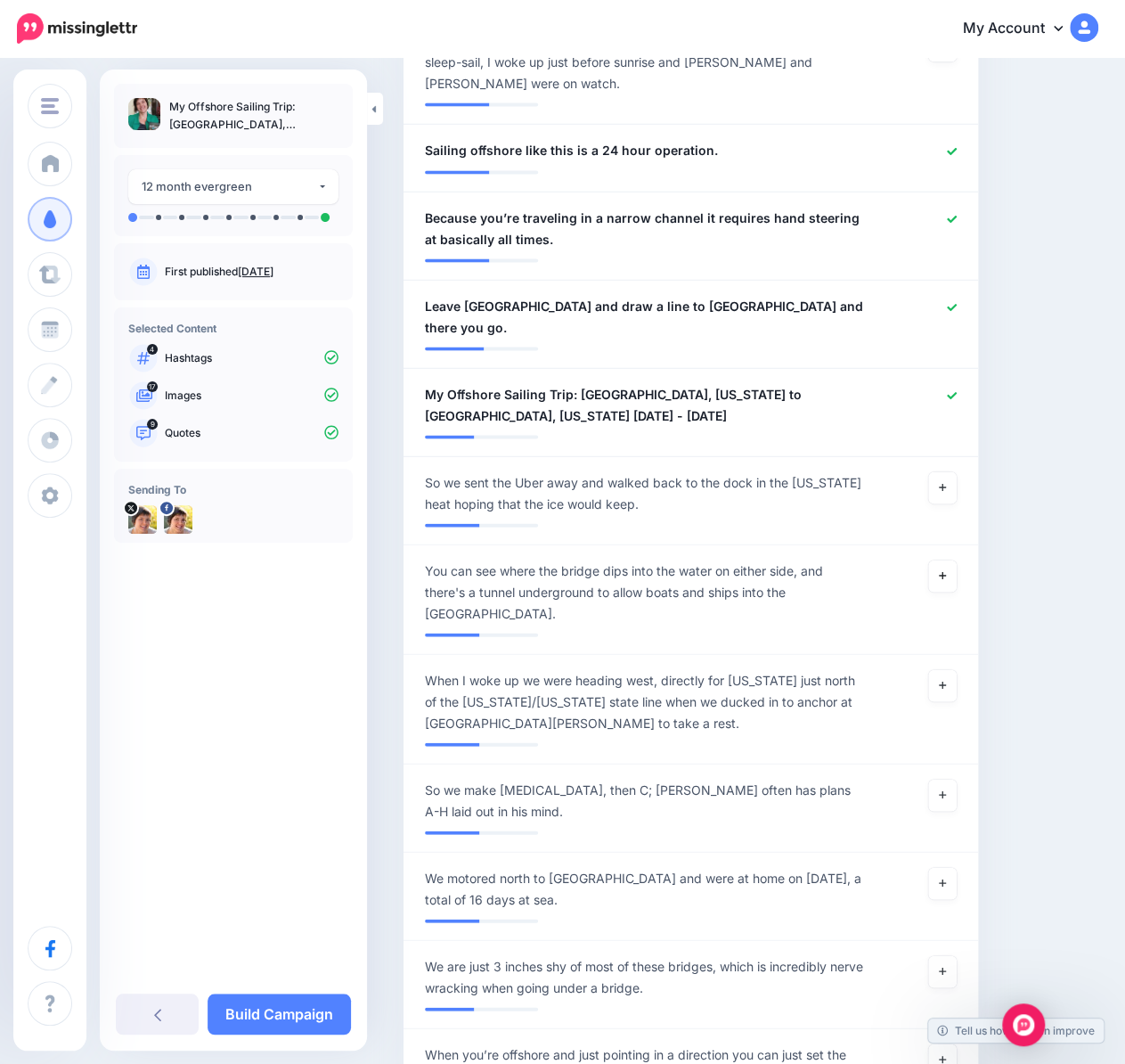
click at [946, 570] on icon at bounding box center [942, 574] width 7 height 10
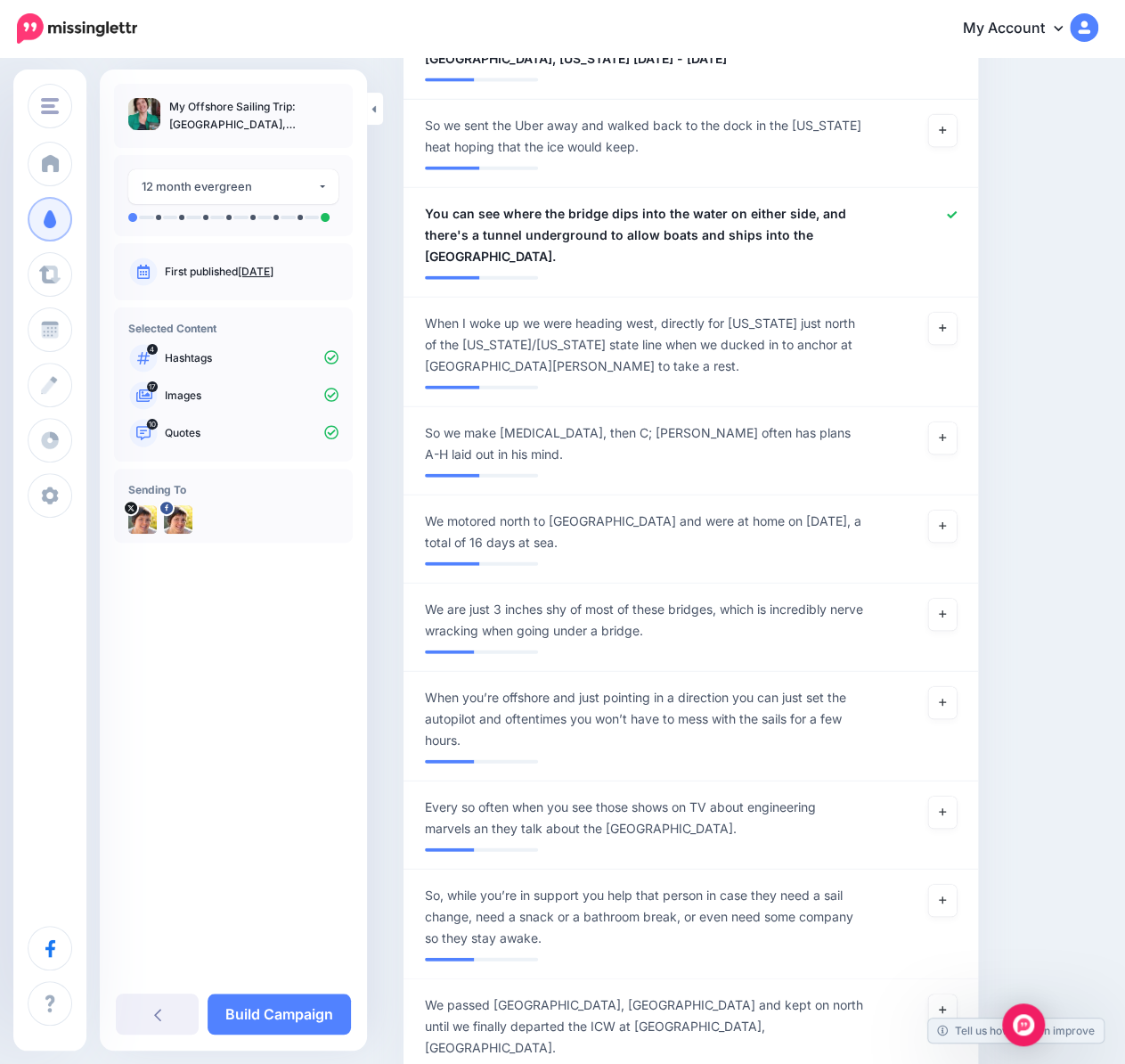
scroll to position [2067, 0]
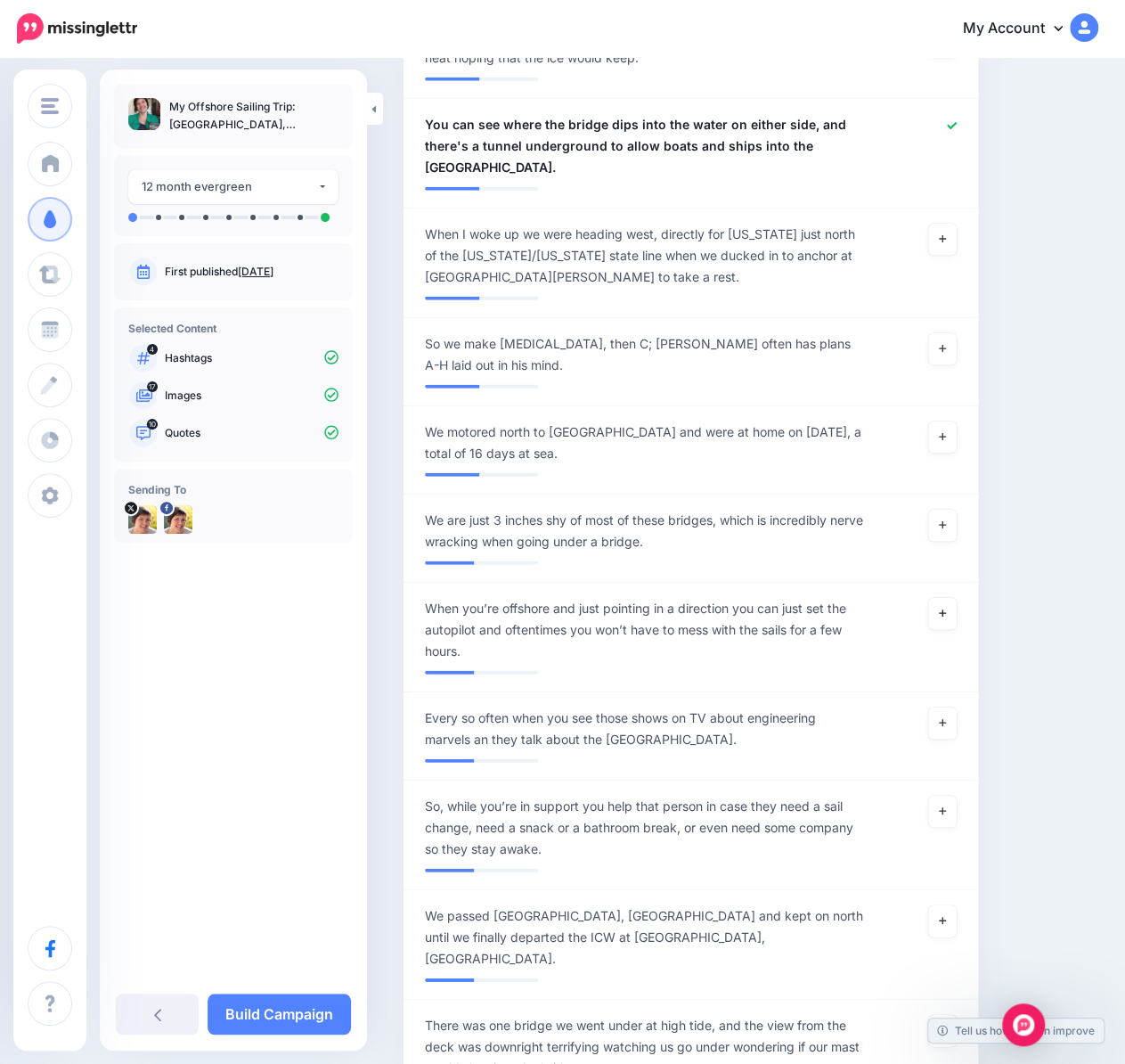
click at [957, 598] on link at bounding box center [942, 613] width 29 height 33
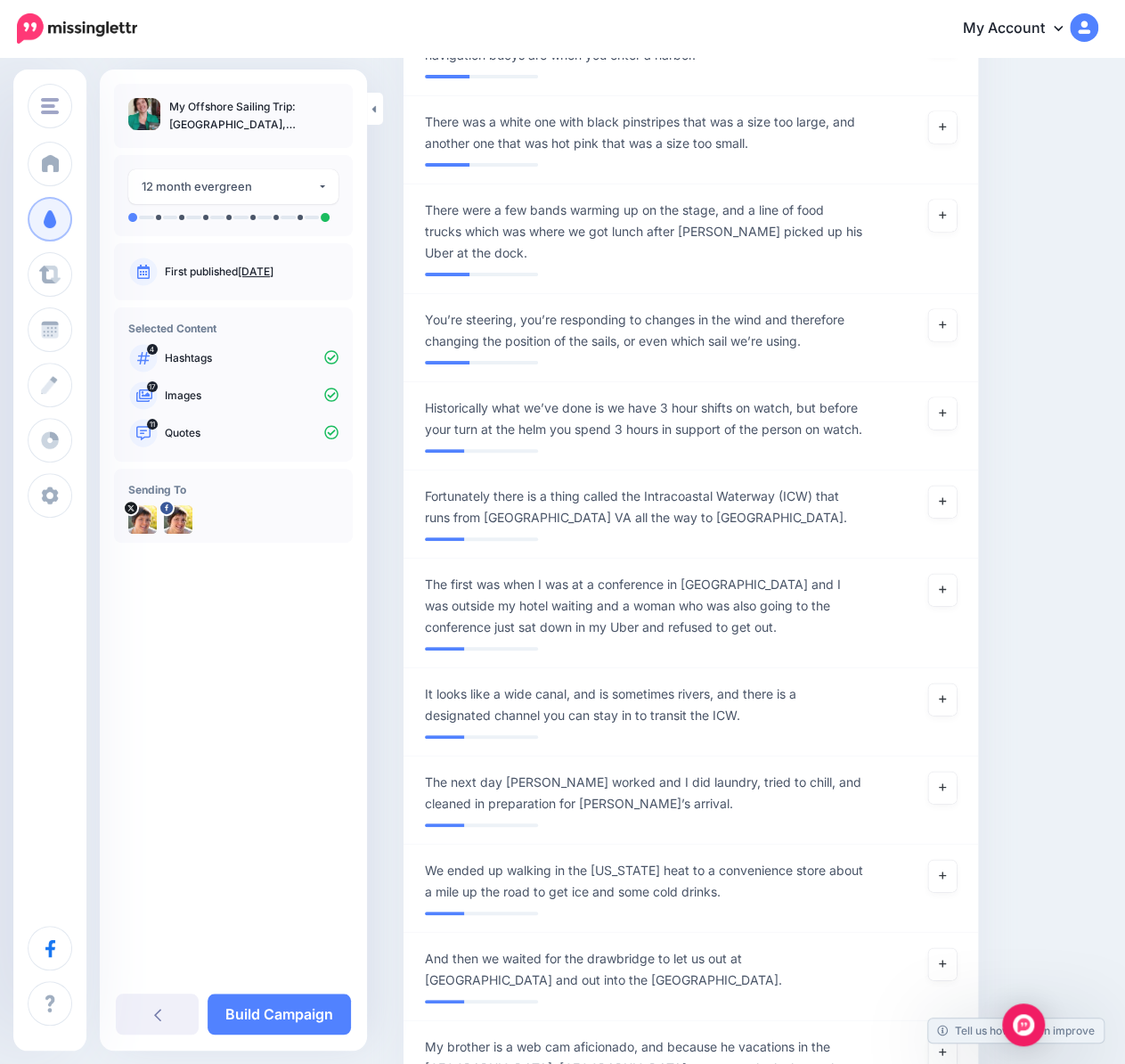
scroll to position [3403, 0]
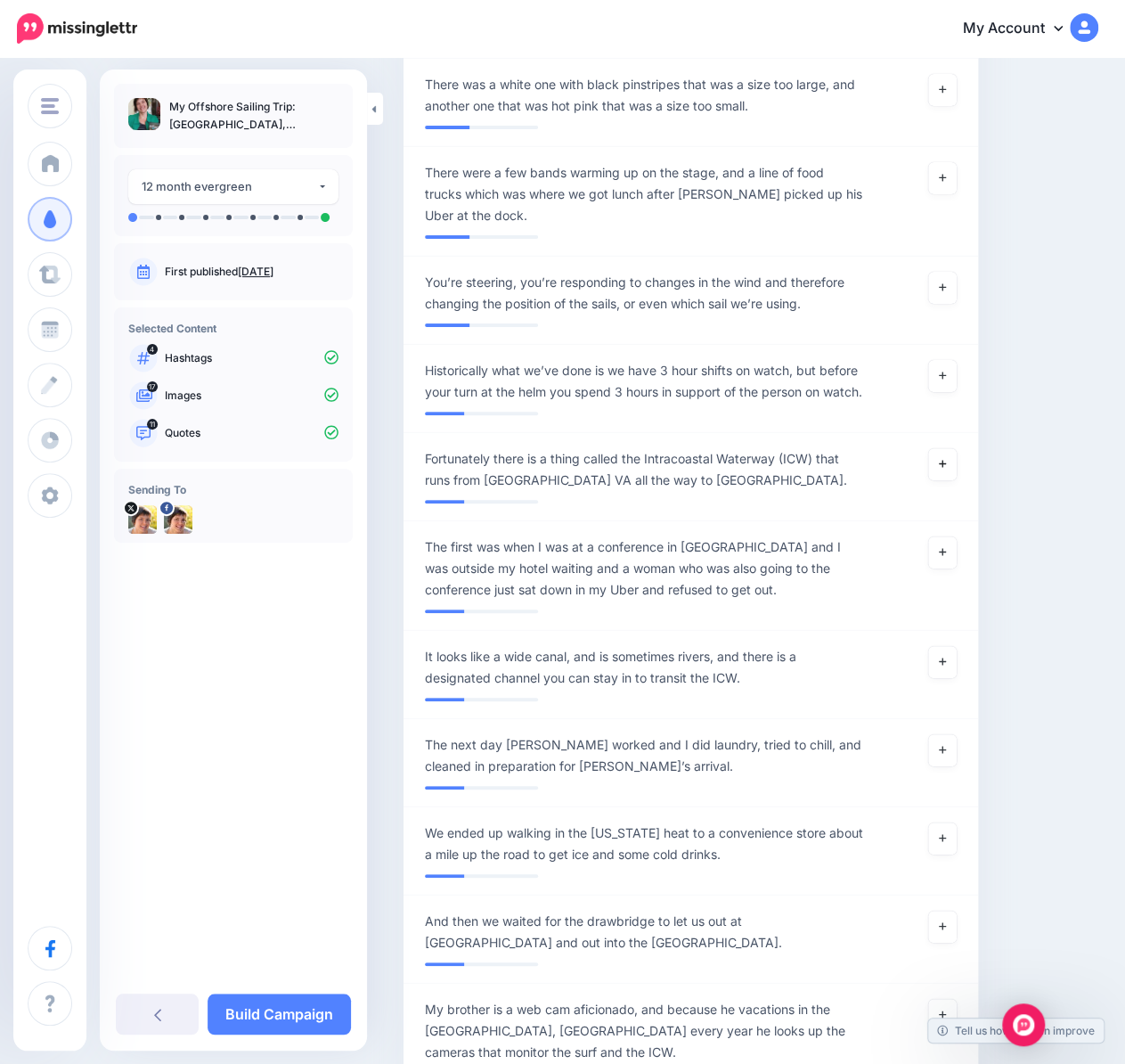
click at [957, 448] on link at bounding box center [942, 464] width 29 height 33
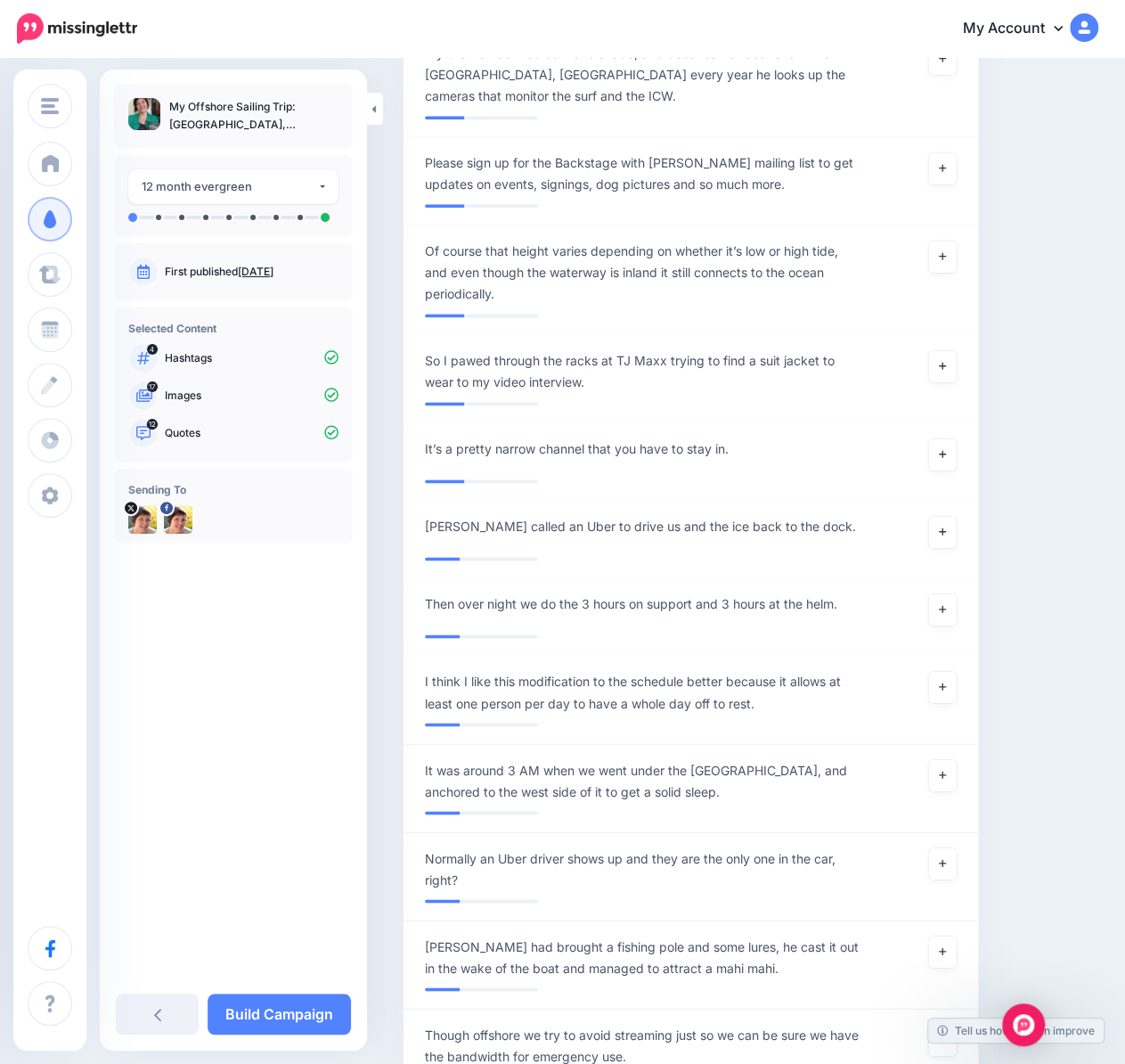
scroll to position [4382, 0]
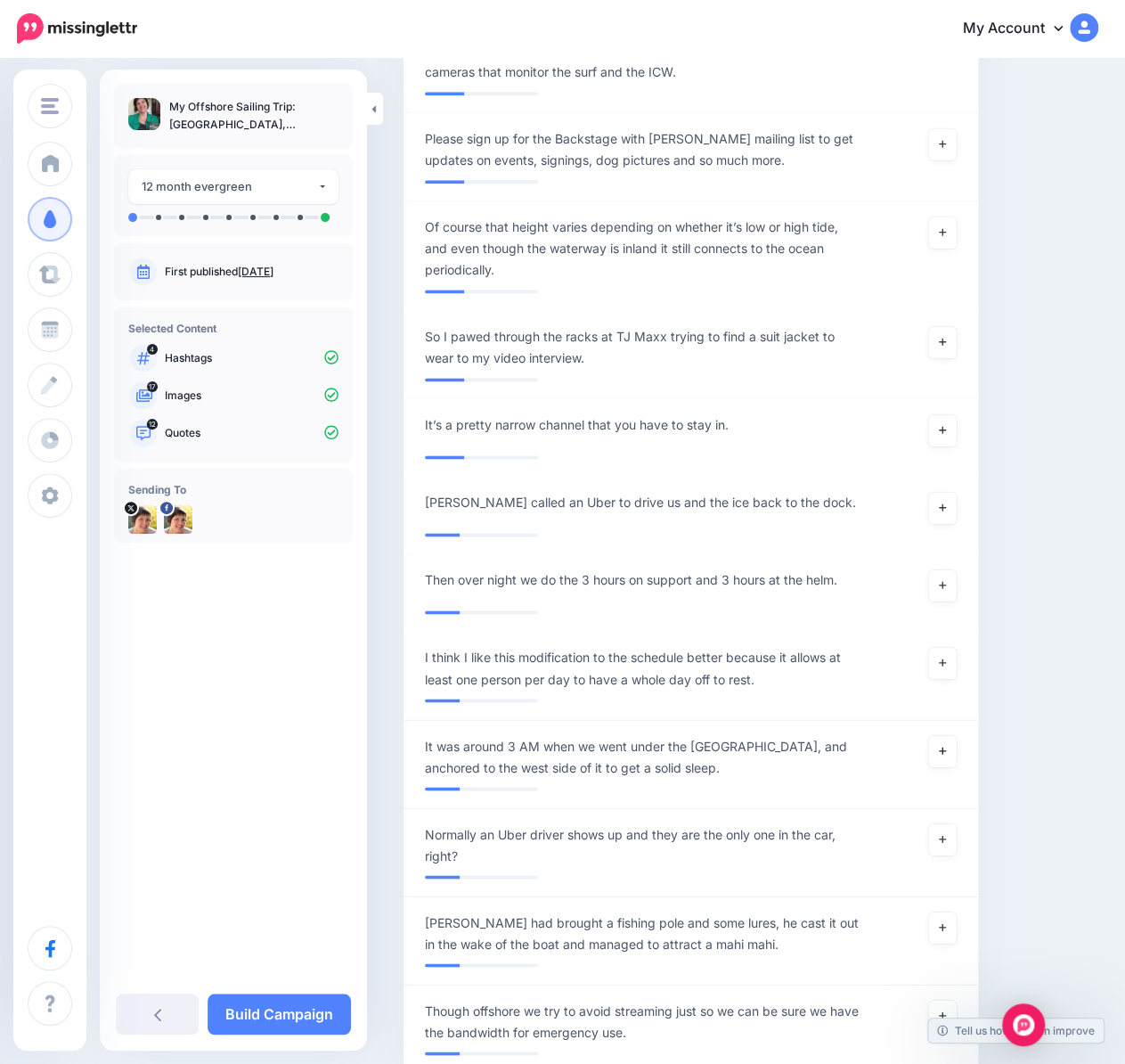
click at [957, 735] on link at bounding box center [942, 751] width 29 height 33
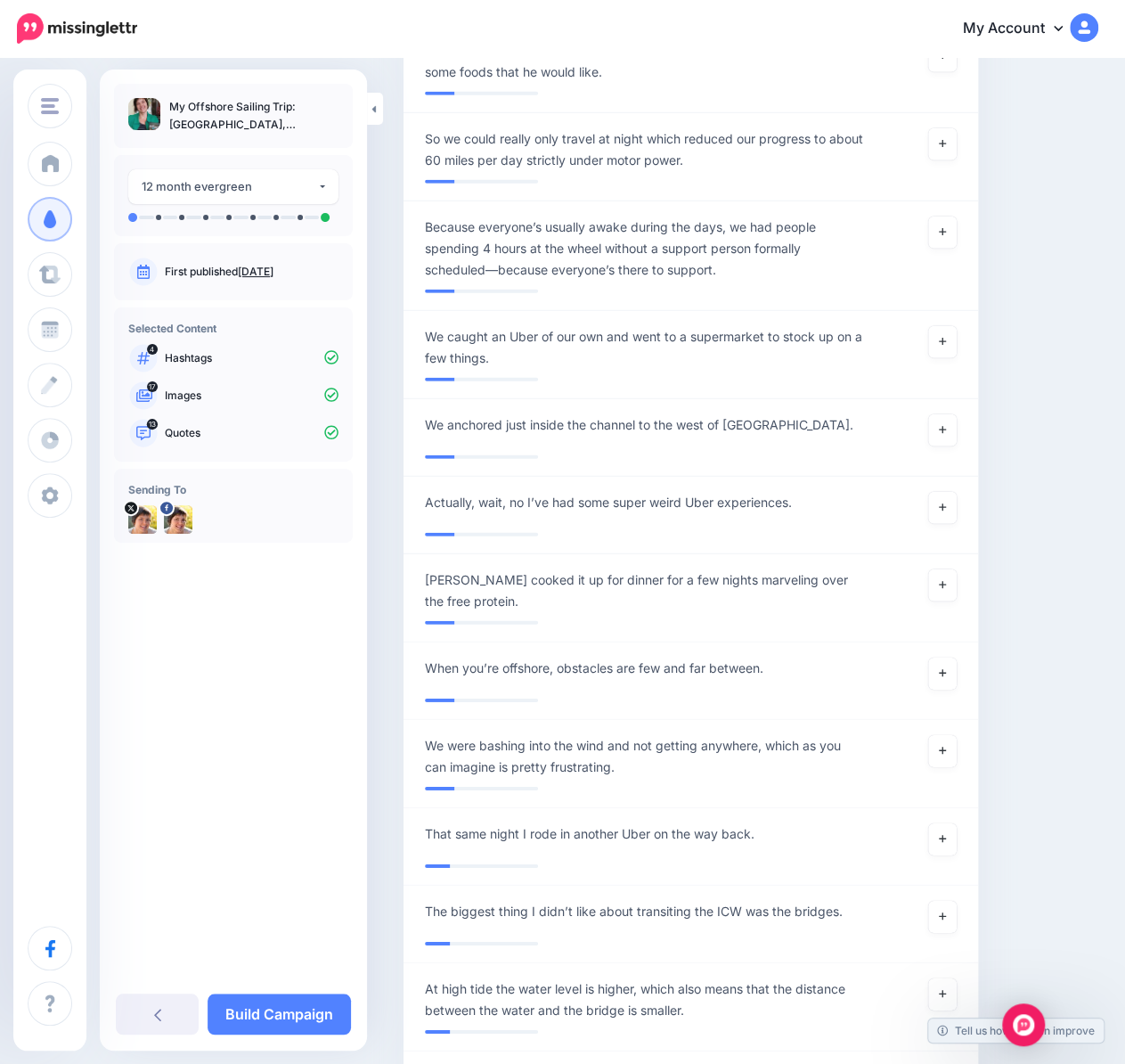
scroll to position [5719, 0]
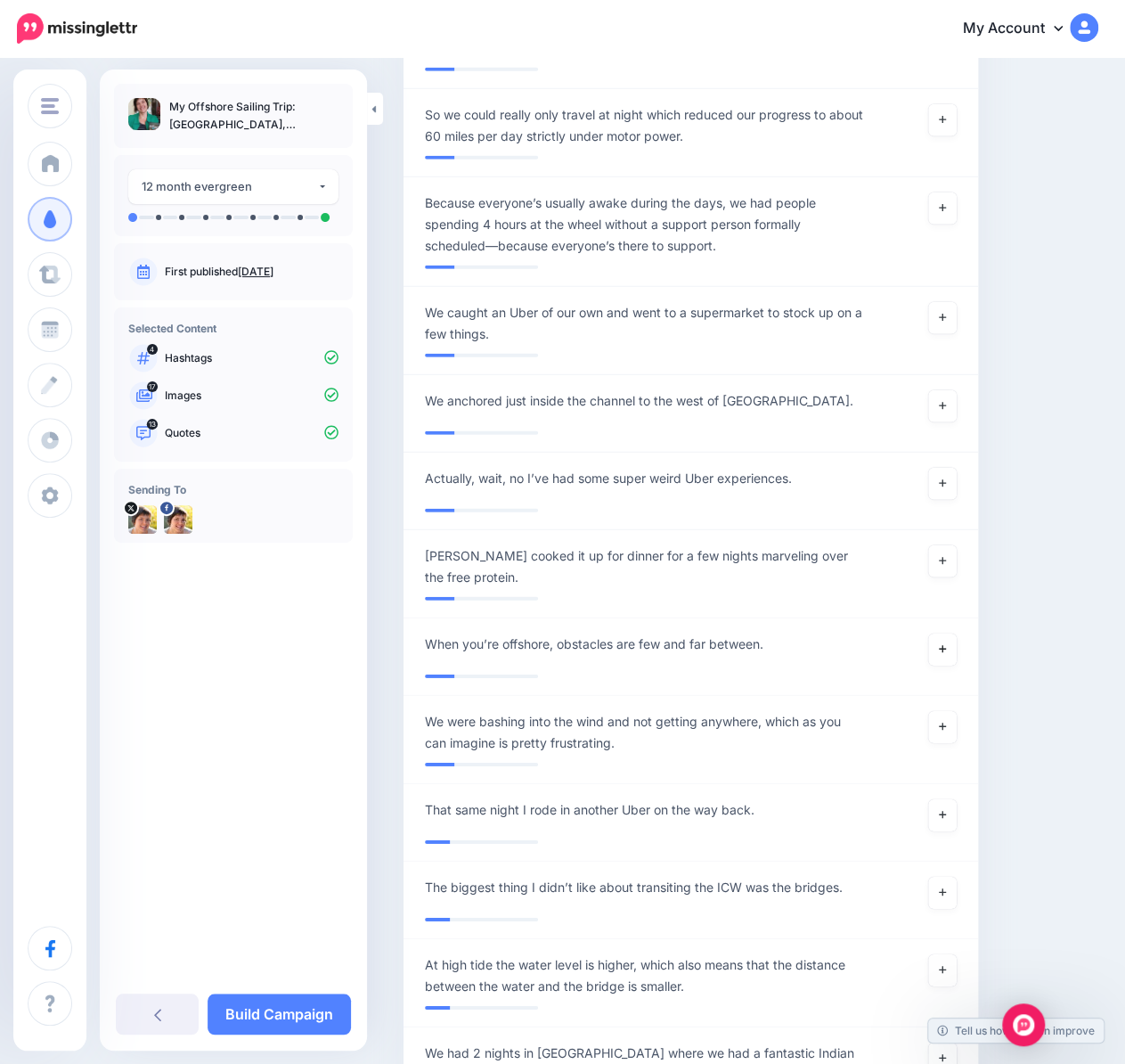
click at [946, 645] on icon at bounding box center [942, 649] width 7 height 7
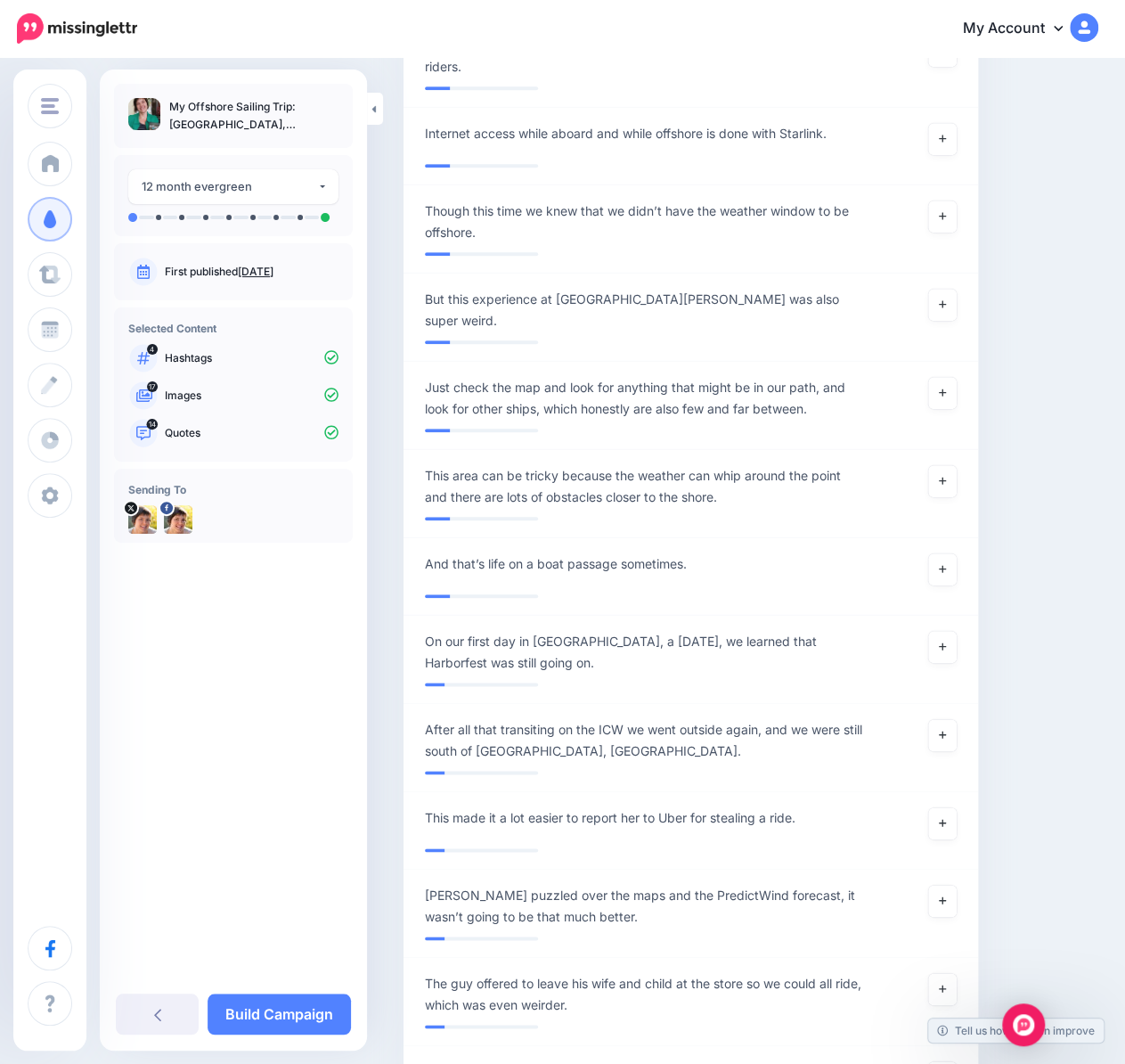
scroll to position [7411, 0]
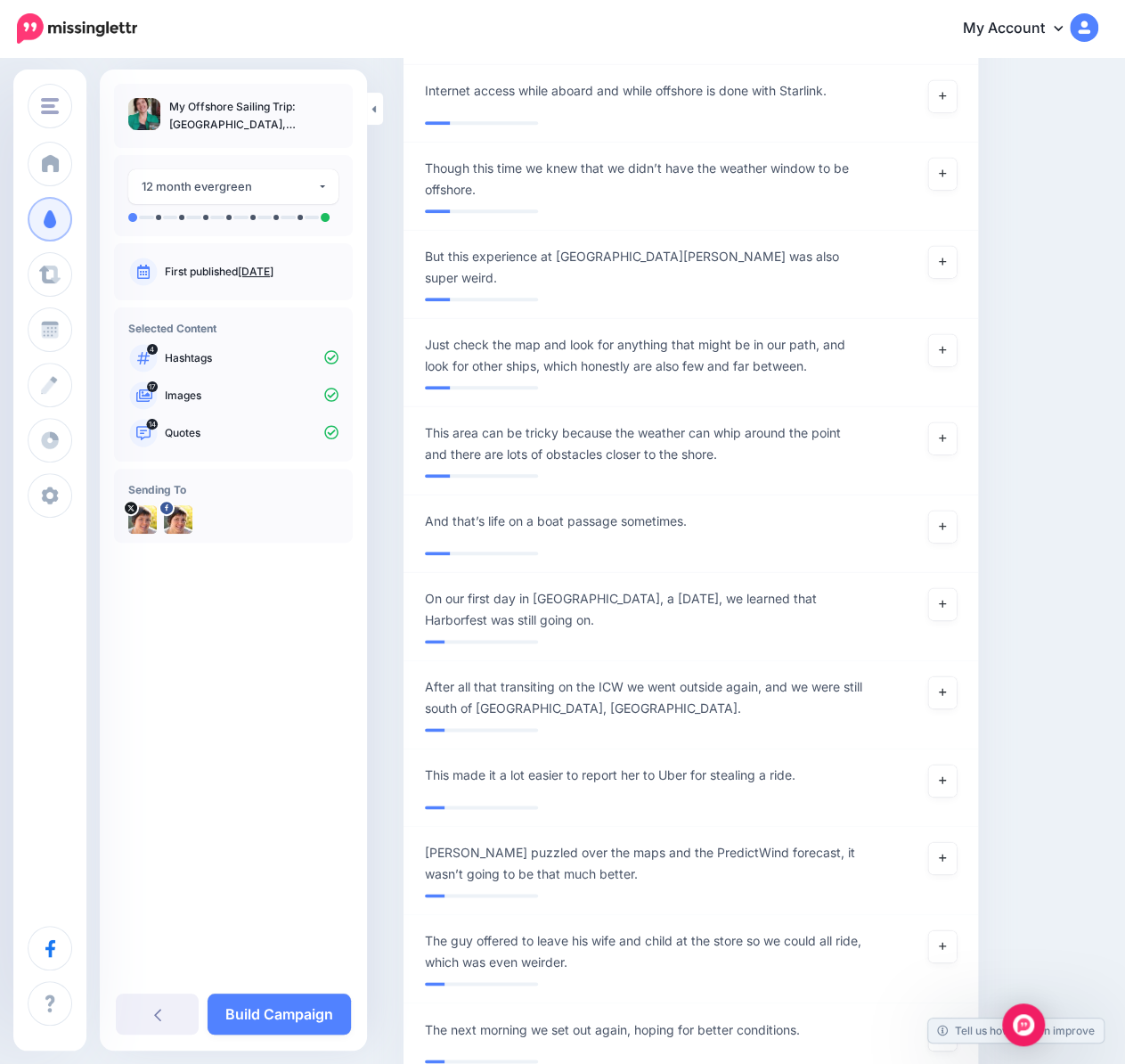
click at [279, 1004] on link "Build Campaign" at bounding box center [279, 1014] width 143 height 41
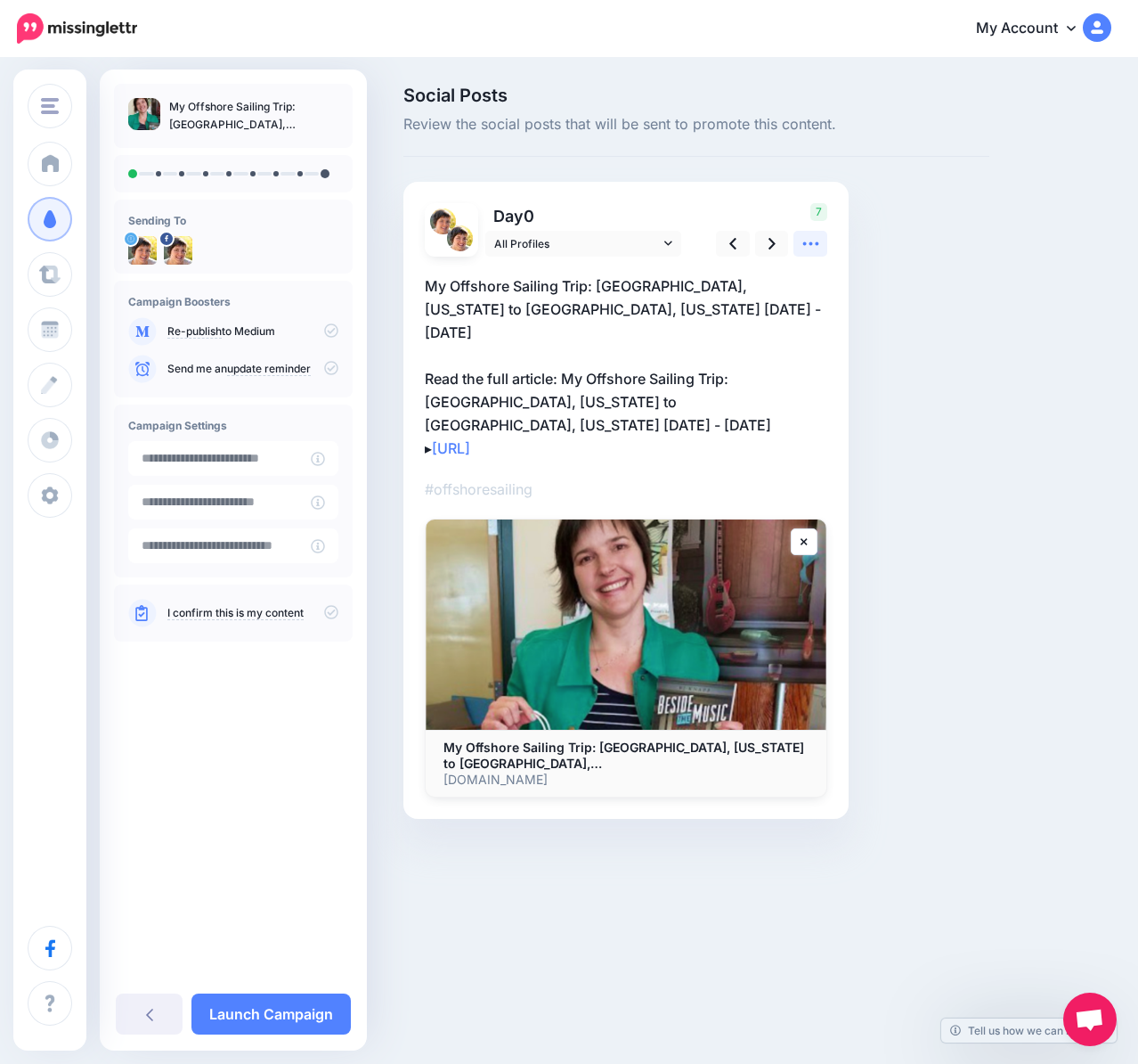
click at [798, 245] on link at bounding box center [810, 243] width 33 height 26
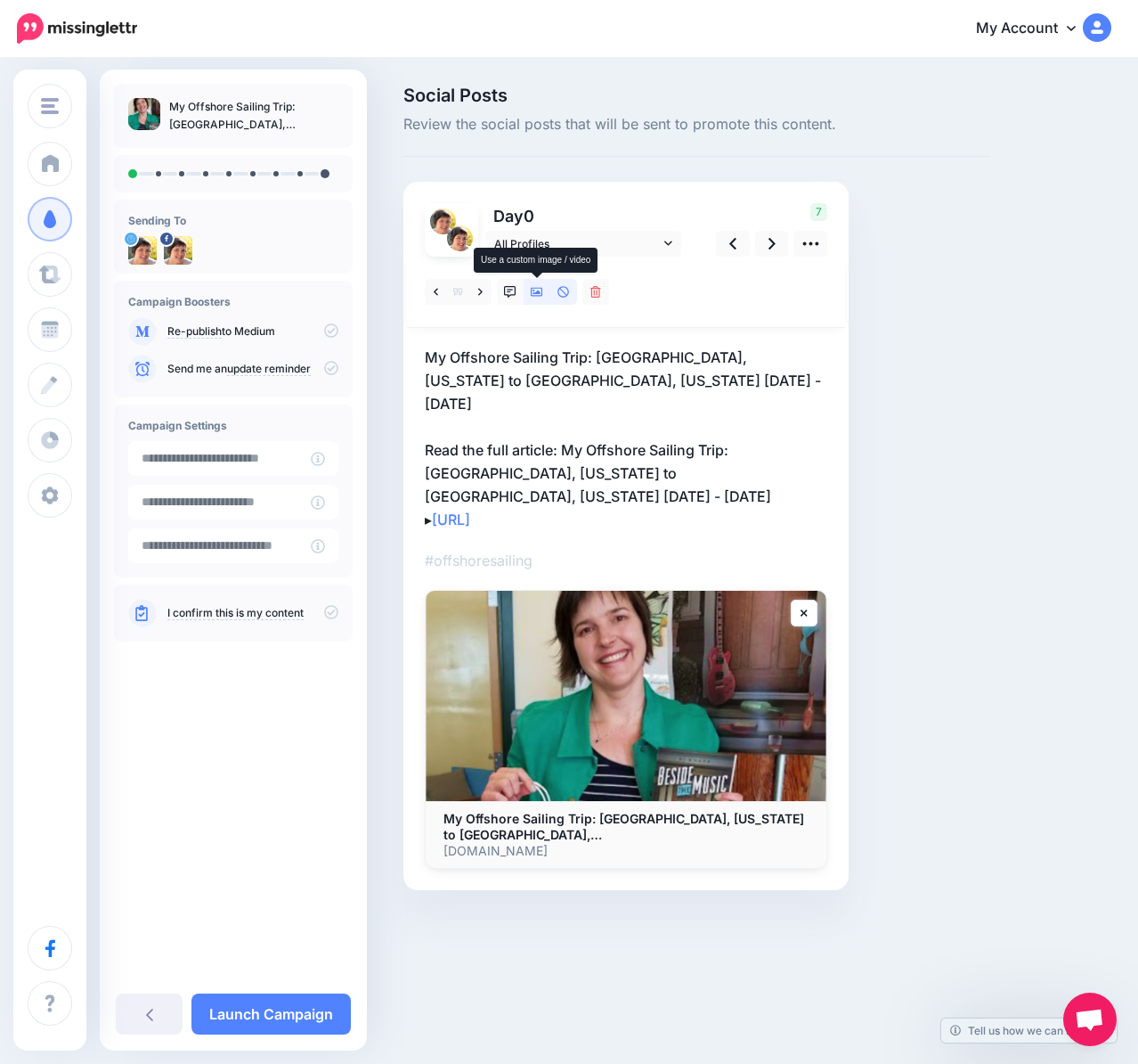
click at [532, 288] on icon at bounding box center [536, 292] width 12 height 12
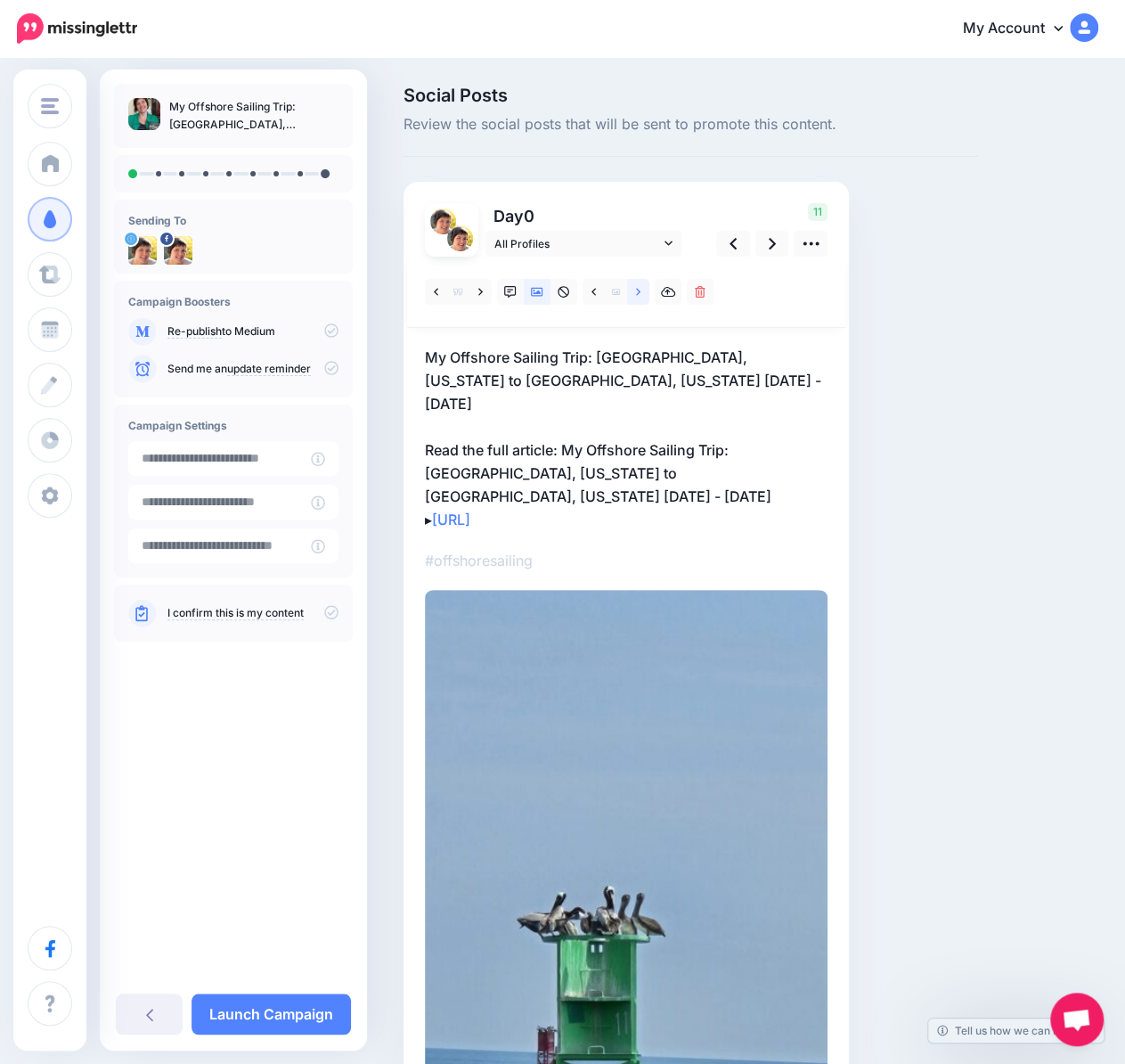
click at [634, 288] on link at bounding box center [638, 292] width 22 height 26
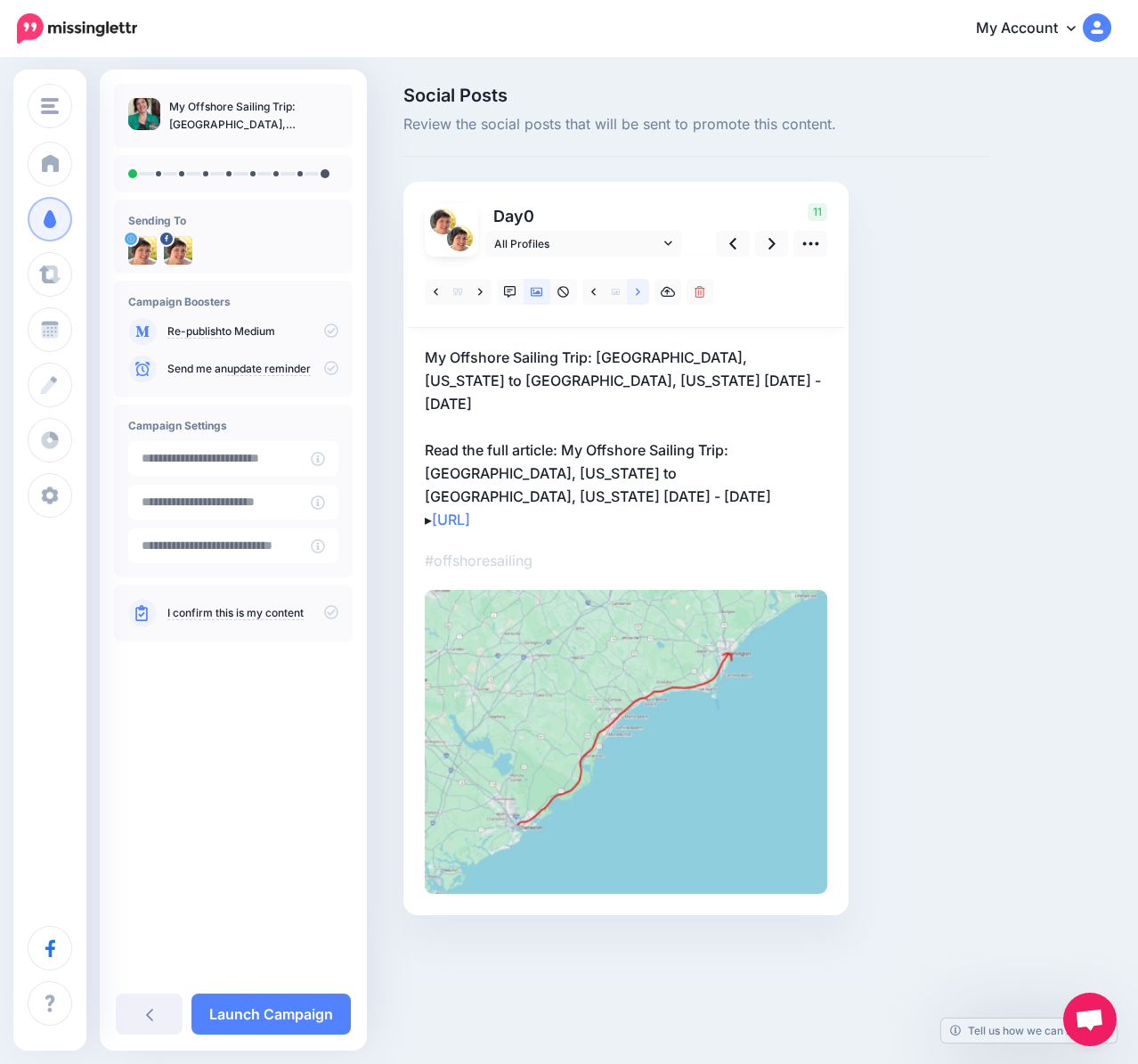
click at [634, 288] on link at bounding box center [638, 292] width 22 height 26
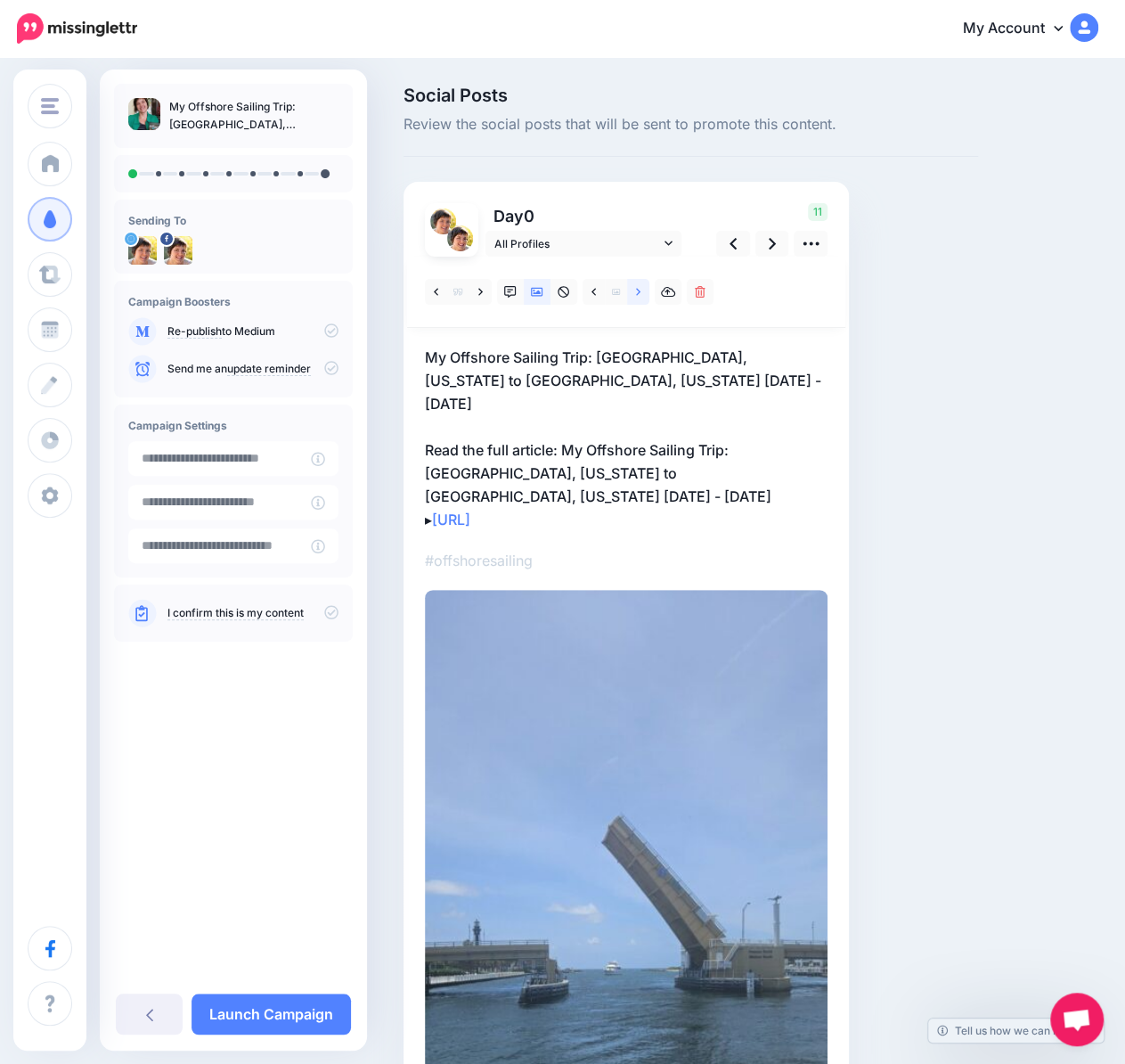
click at [634, 288] on link at bounding box center [638, 292] width 22 height 26
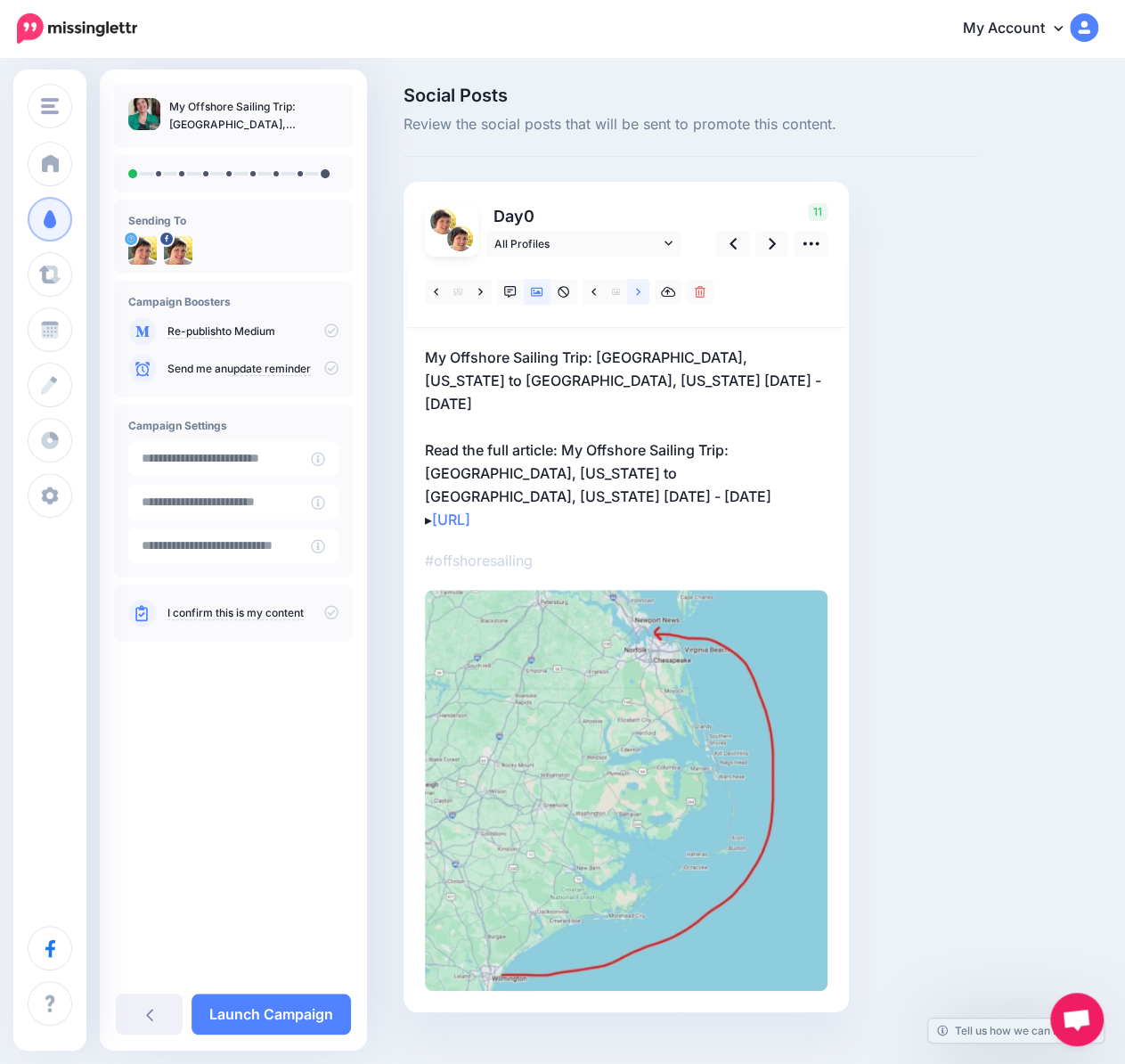
click at [634, 288] on link at bounding box center [638, 292] width 22 height 26
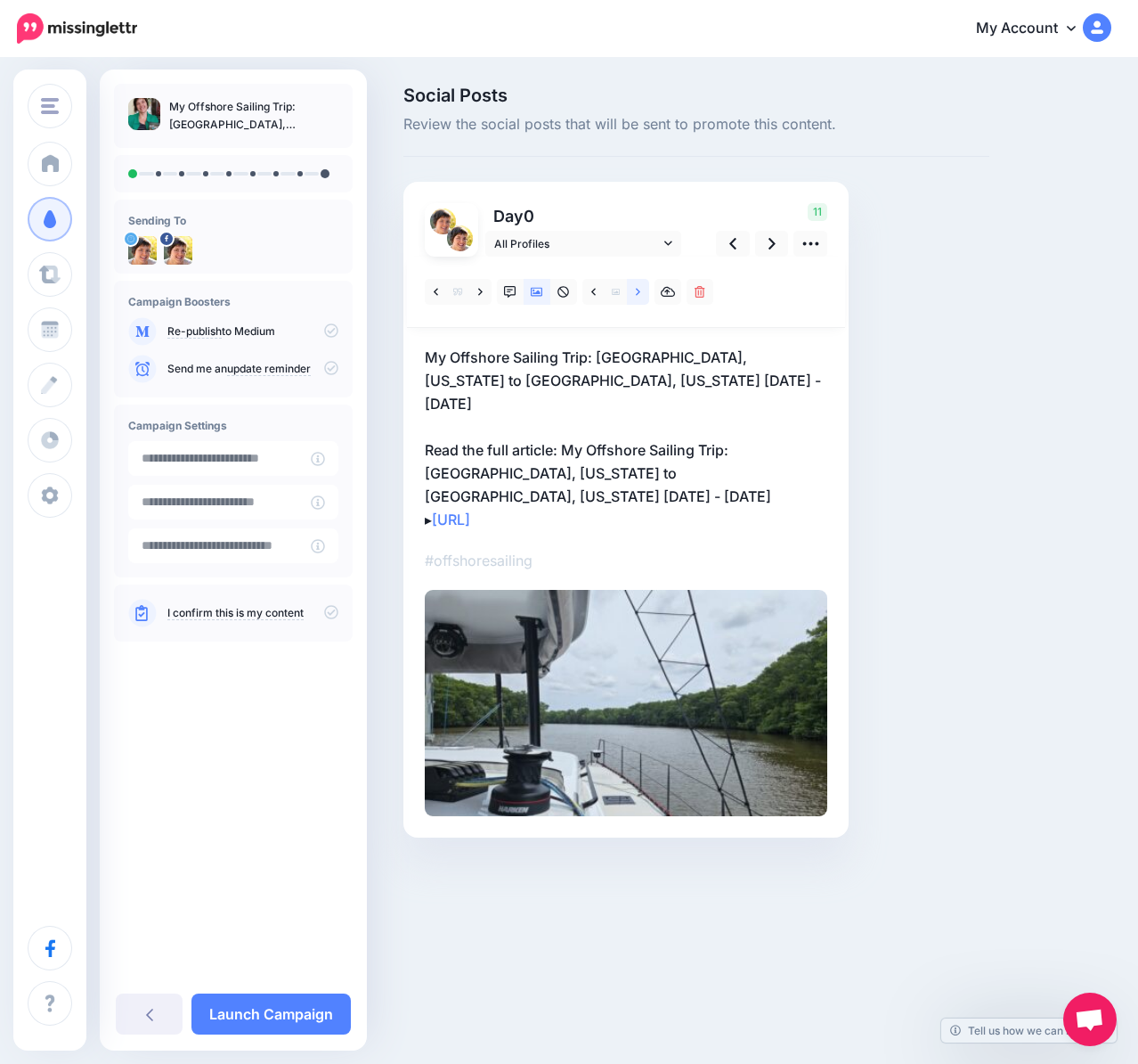
click at [634, 288] on link at bounding box center [638, 292] width 22 height 26
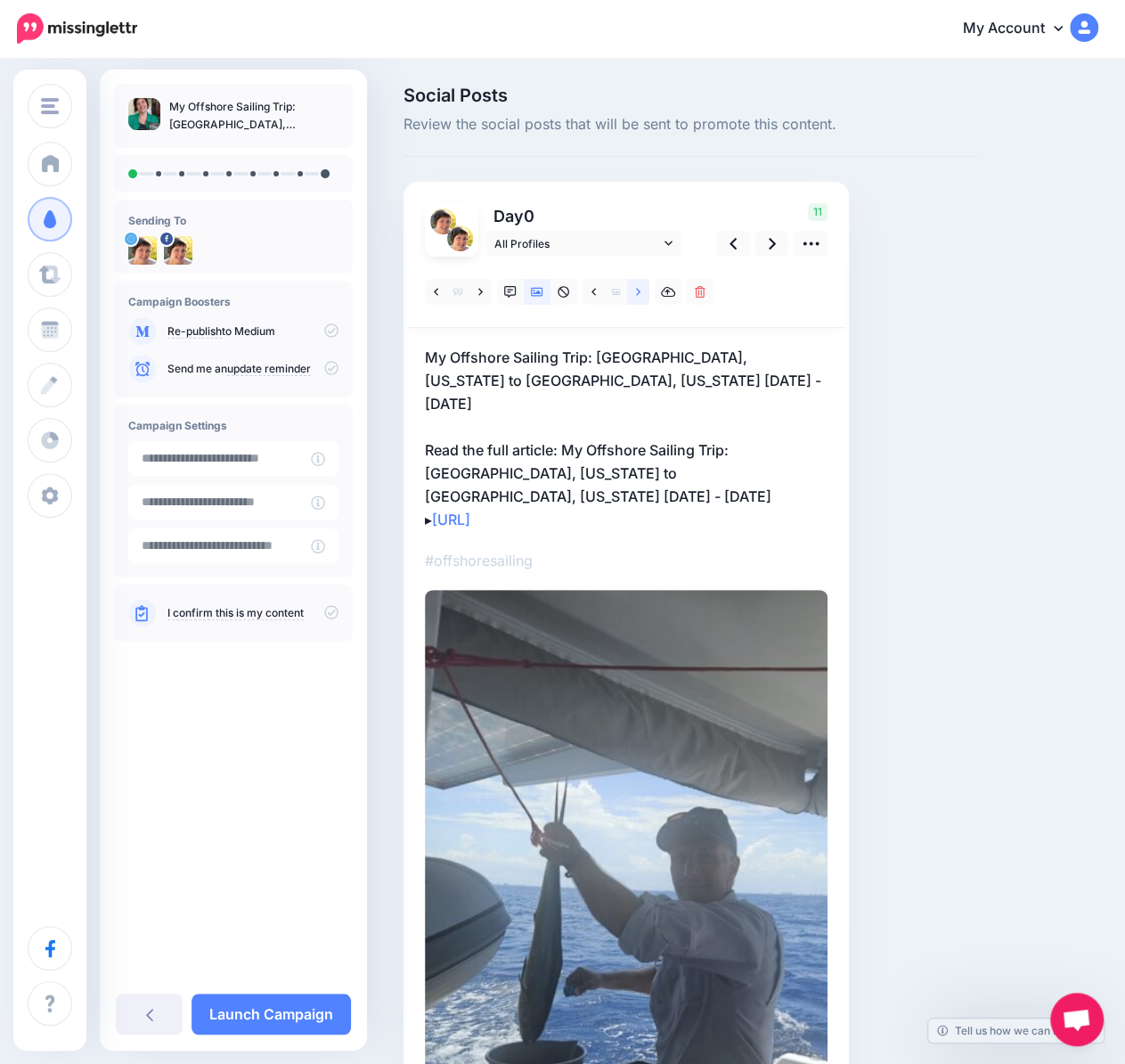
click at [634, 288] on link at bounding box center [638, 292] width 22 height 26
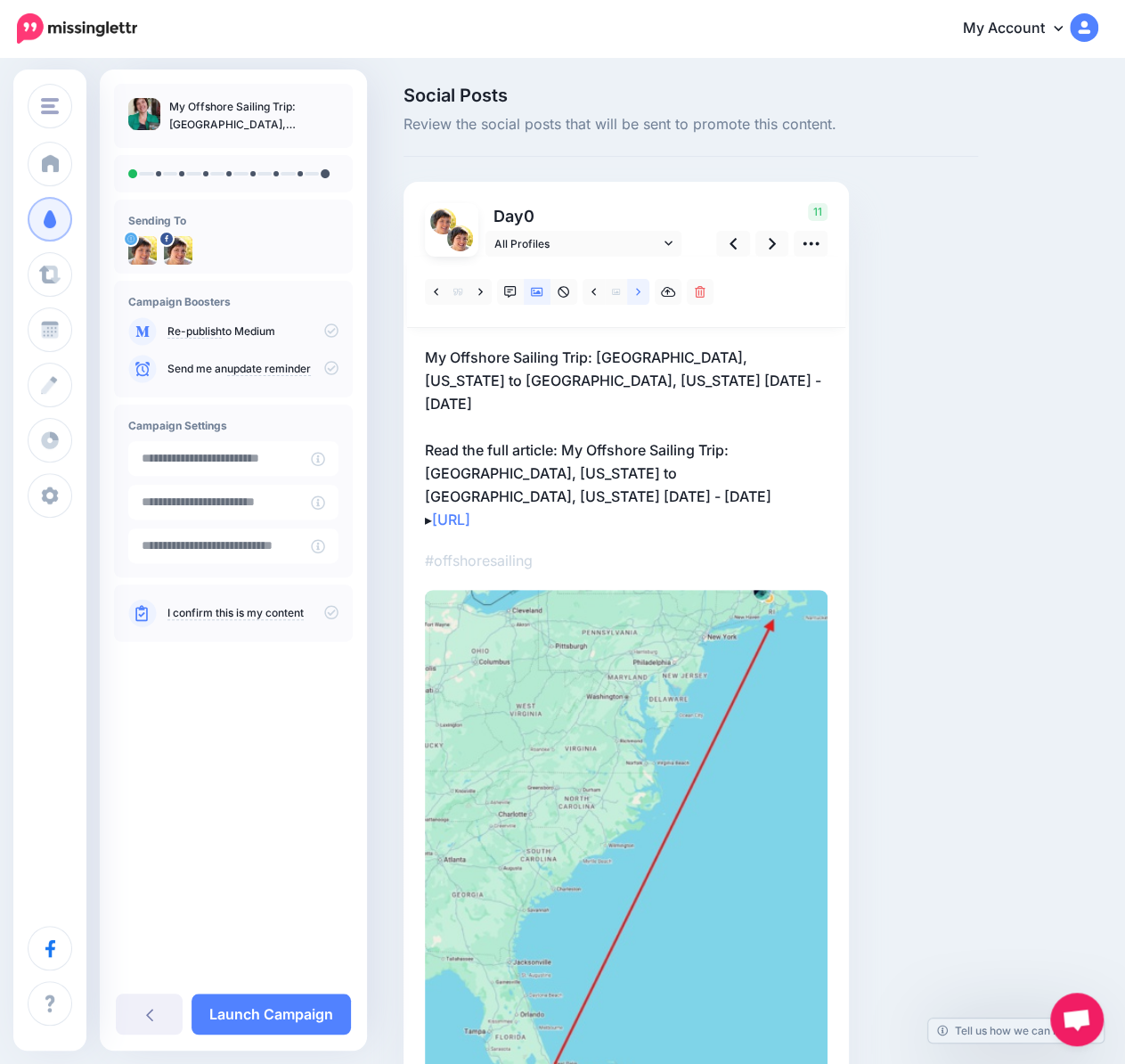
click at [634, 288] on link at bounding box center [638, 292] width 22 height 26
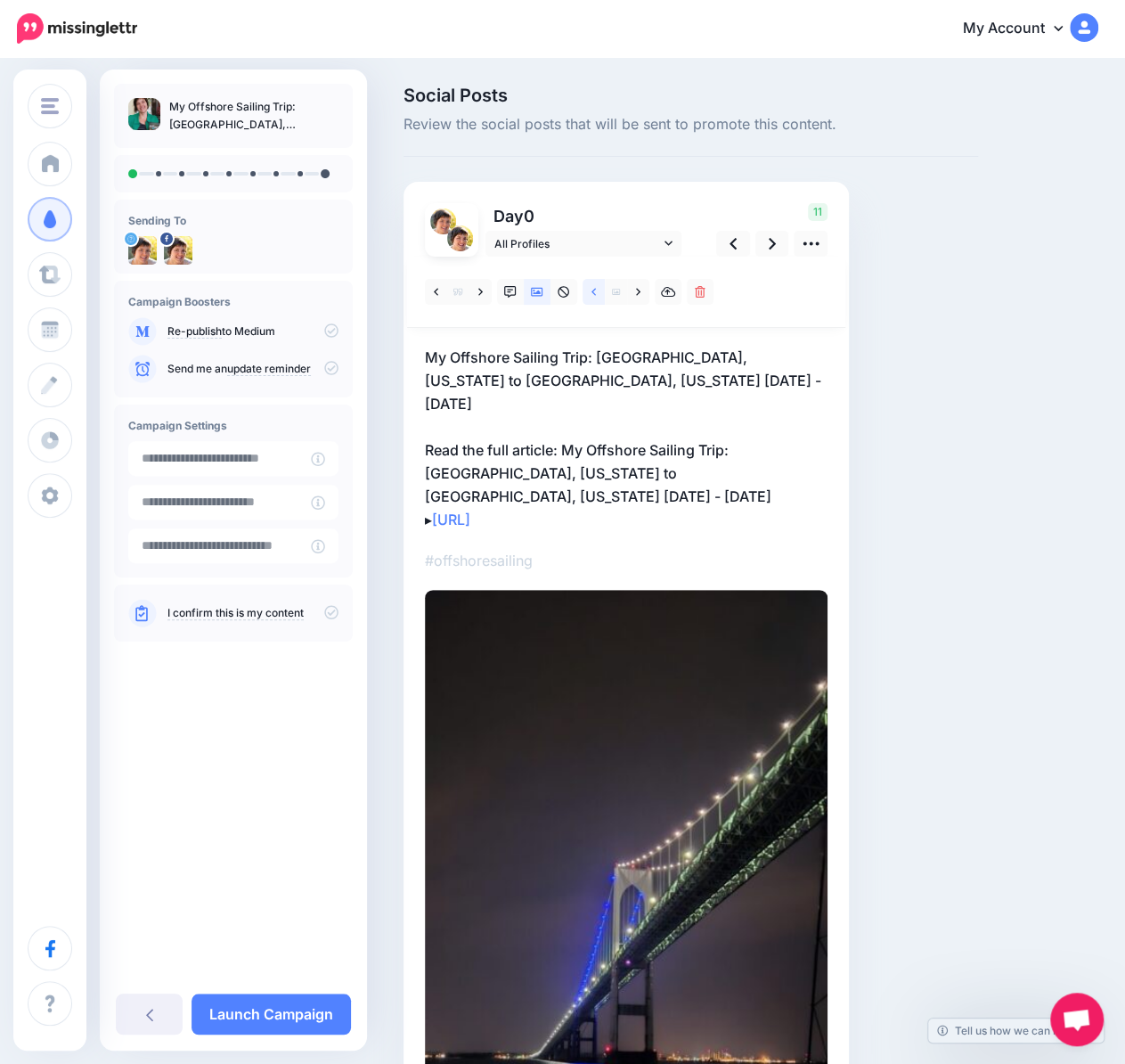
click at [593, 287] on icon at bounding box center [594, 292] width 5 height 12
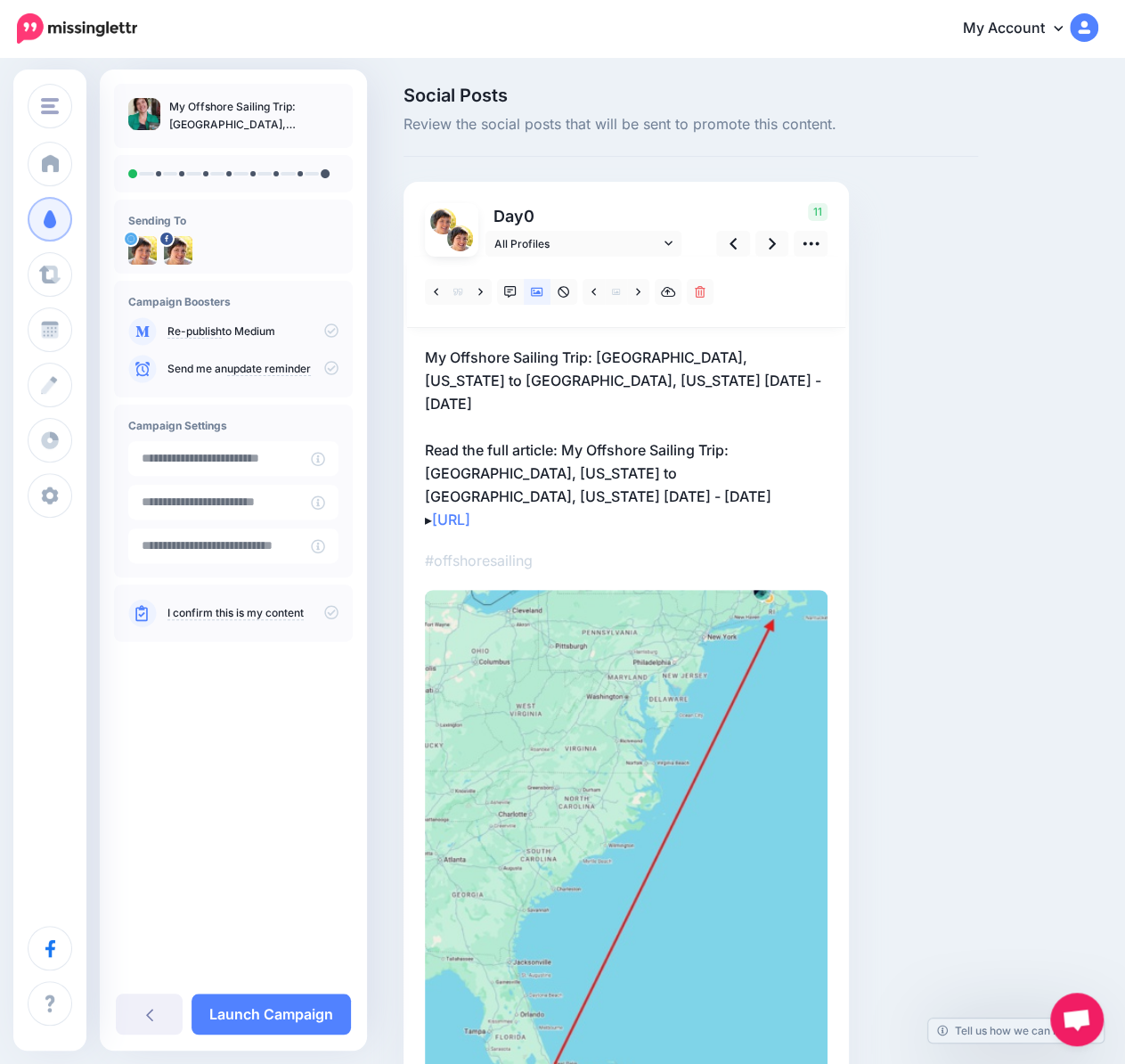
click at [592, 484] on p "My Offshore Sailing Trip: Fort Lauderdale, Florida to East Greenwich, Rhode Isl…" at bounding box center [625, 438] width 402 height 185
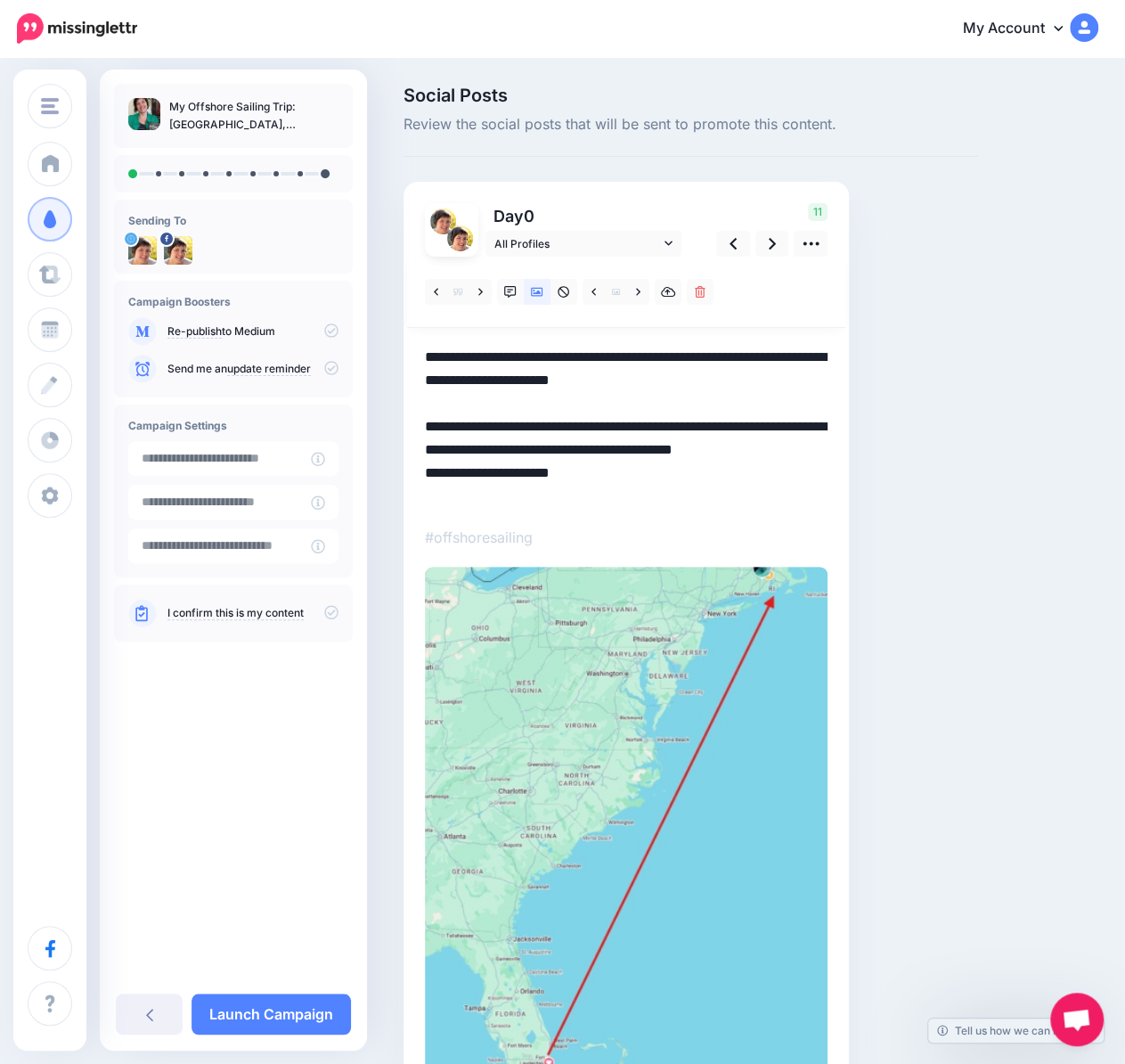
drag, startPoint x: 592, startPoint y: 502, endPoint x: 441, endPoint y: 499, distance: 151.0
click at [441, 499] on textarea "**********" at bounding box center [625, 427] width 402 height 162
paste textarea "**********"
drag, startPoint x: 566, startPoint y: 428, endPoint x: 571, endPoint y: 467, distance: 39.3
click at [571, 467] on textarea "**********" at bounding box center [625, 427] width 402 height 162
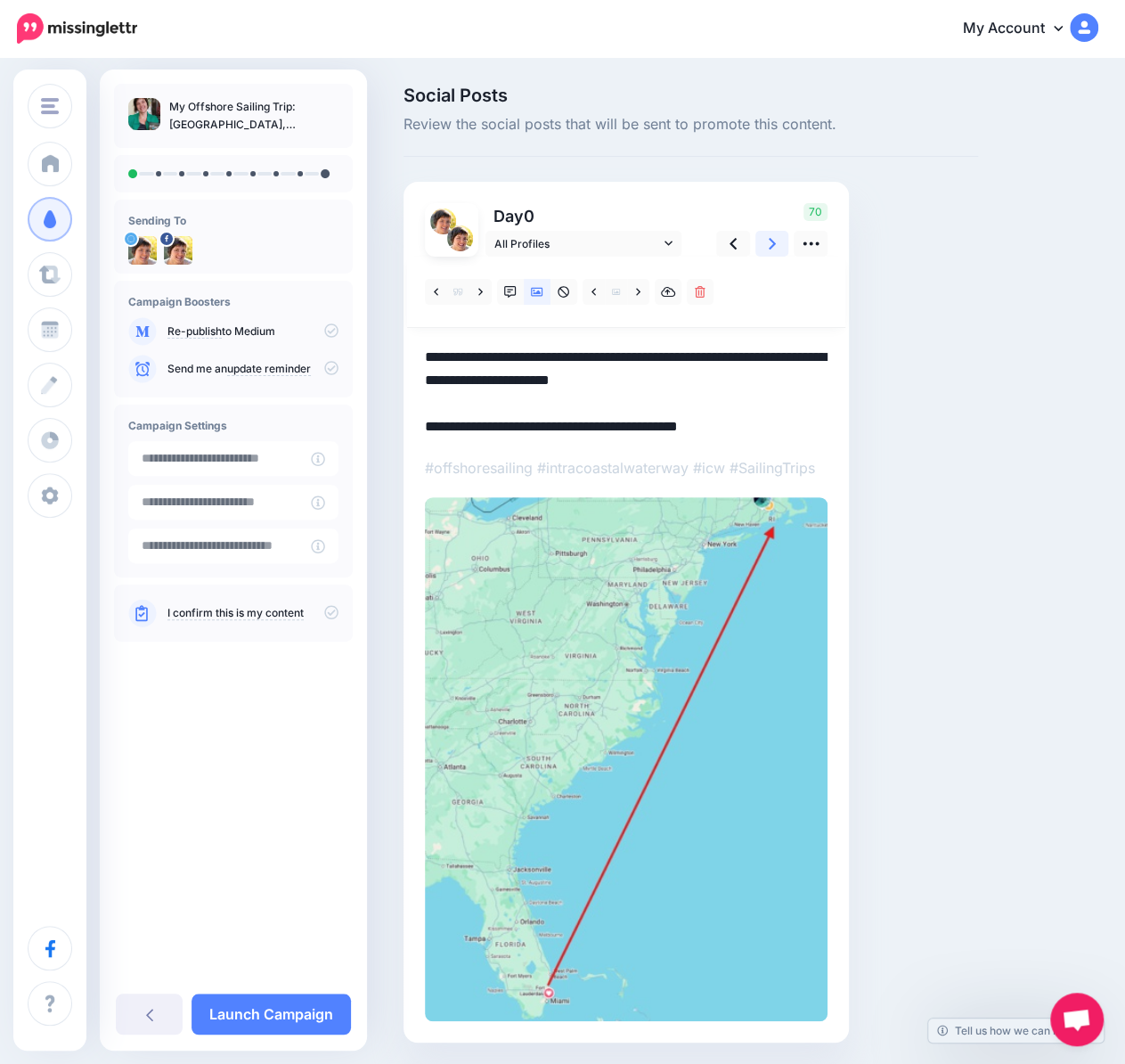
click at [771, 243] on icon at bounding box center [772, 243] width 7 height 19
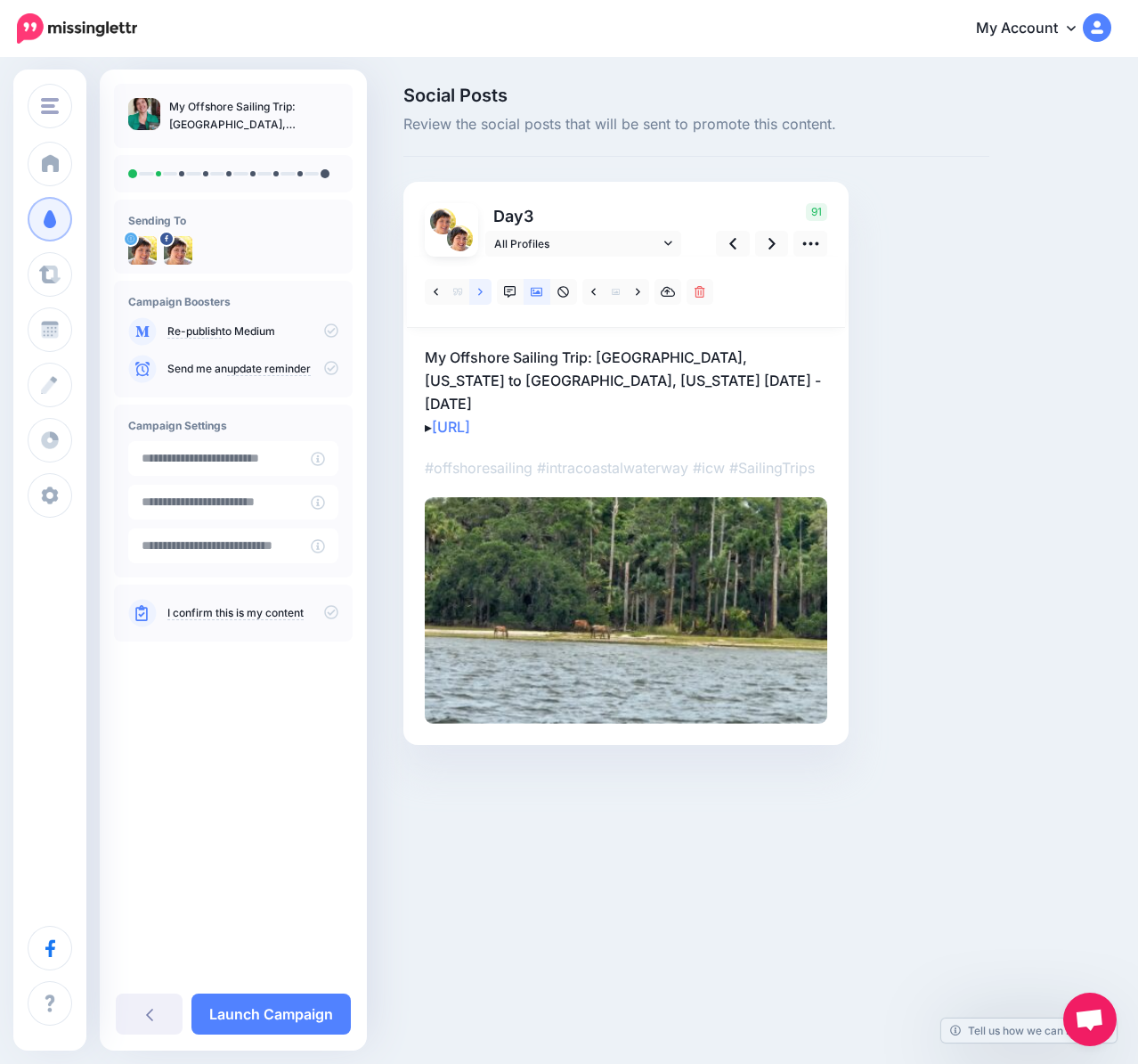
click at [479, 286] on icon at bounding box center [480, 292] width 5 height 12
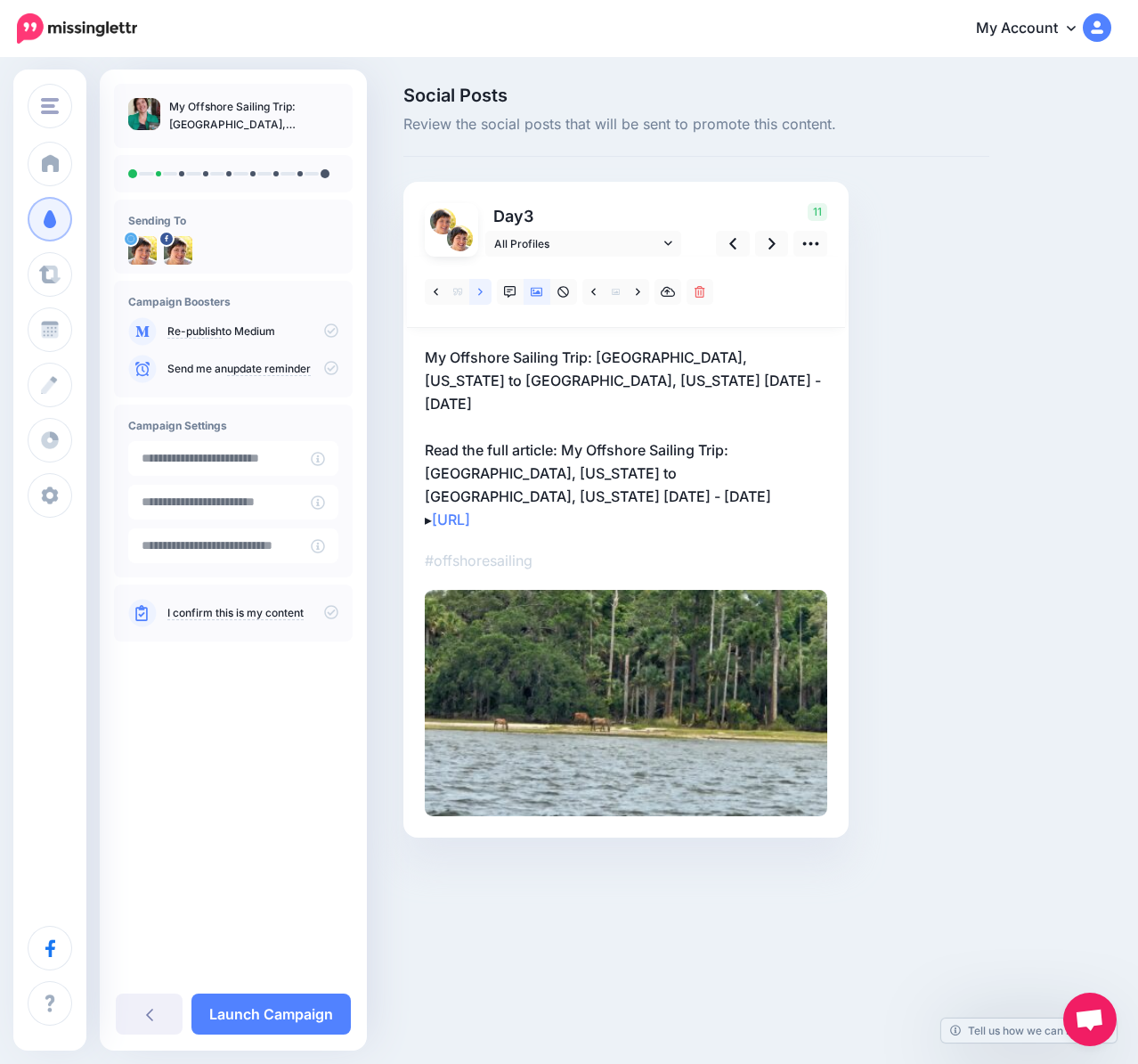
click at [479, 286] on icon at bounding box center [480, 292] width 5 height 12
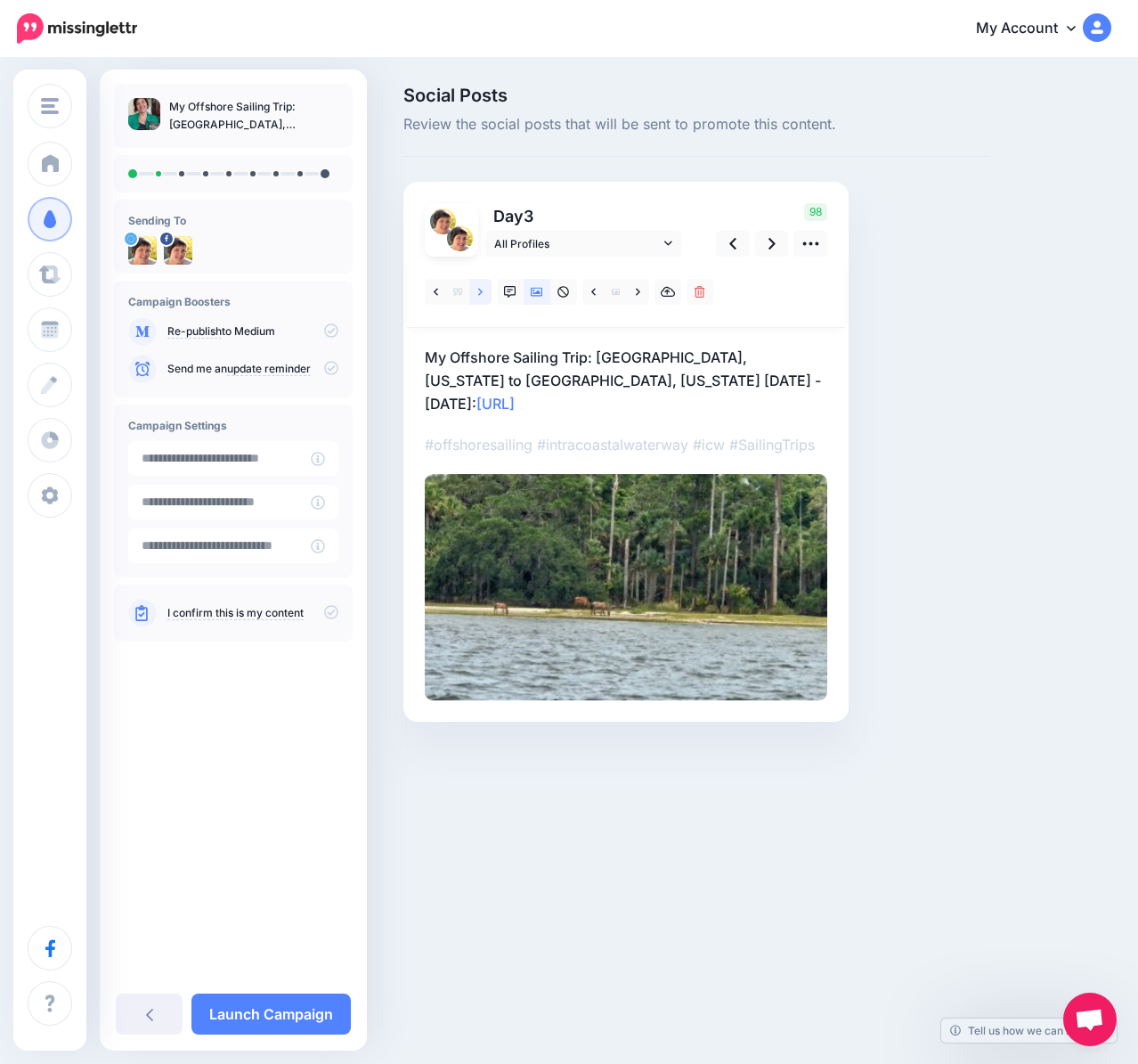
click at [479, 286] on icon at bounding box center [480, 292] width 5 height 12
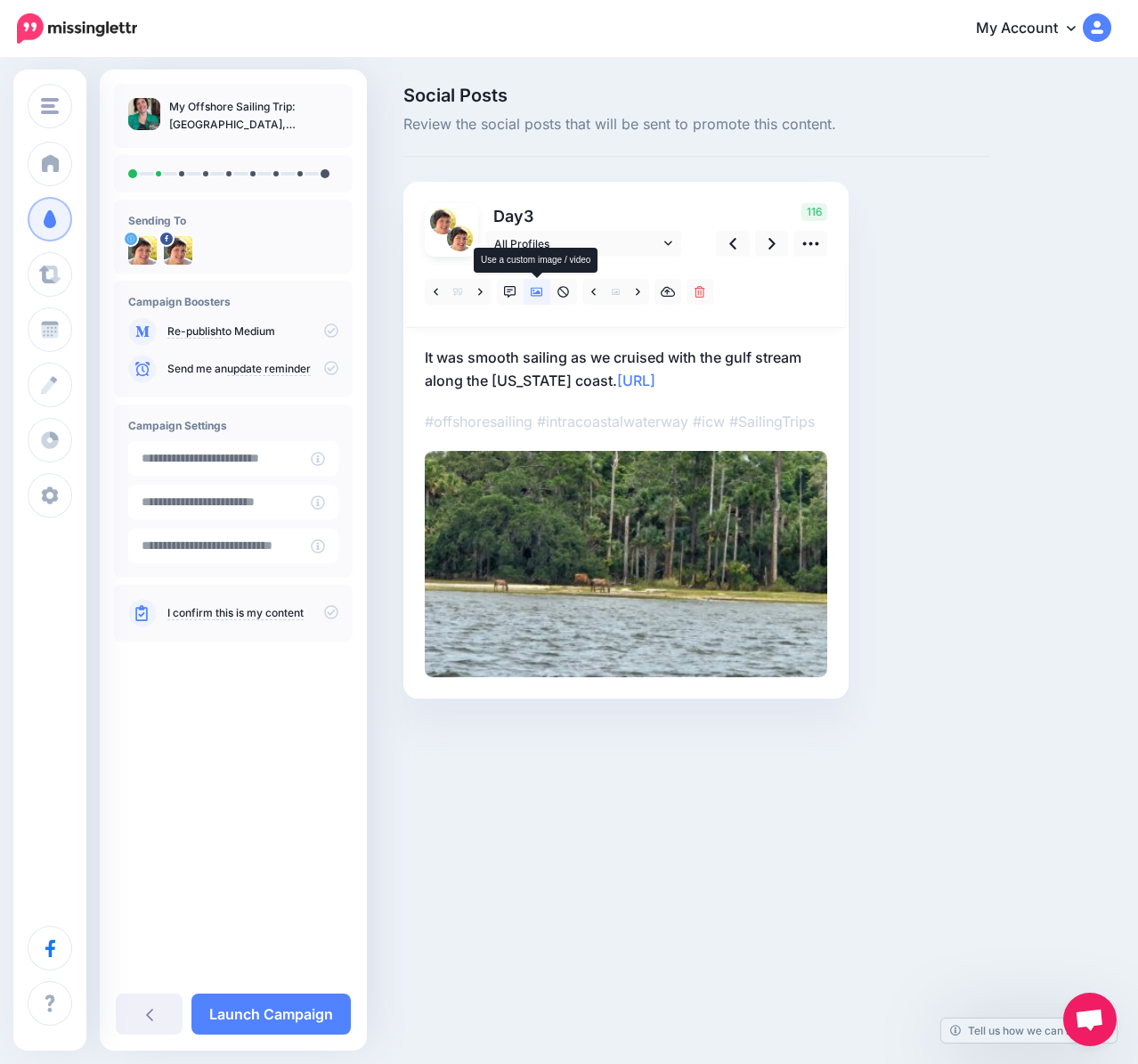
click at [533, 291] on icon at bounding box center [536, 292] width 12 height 12
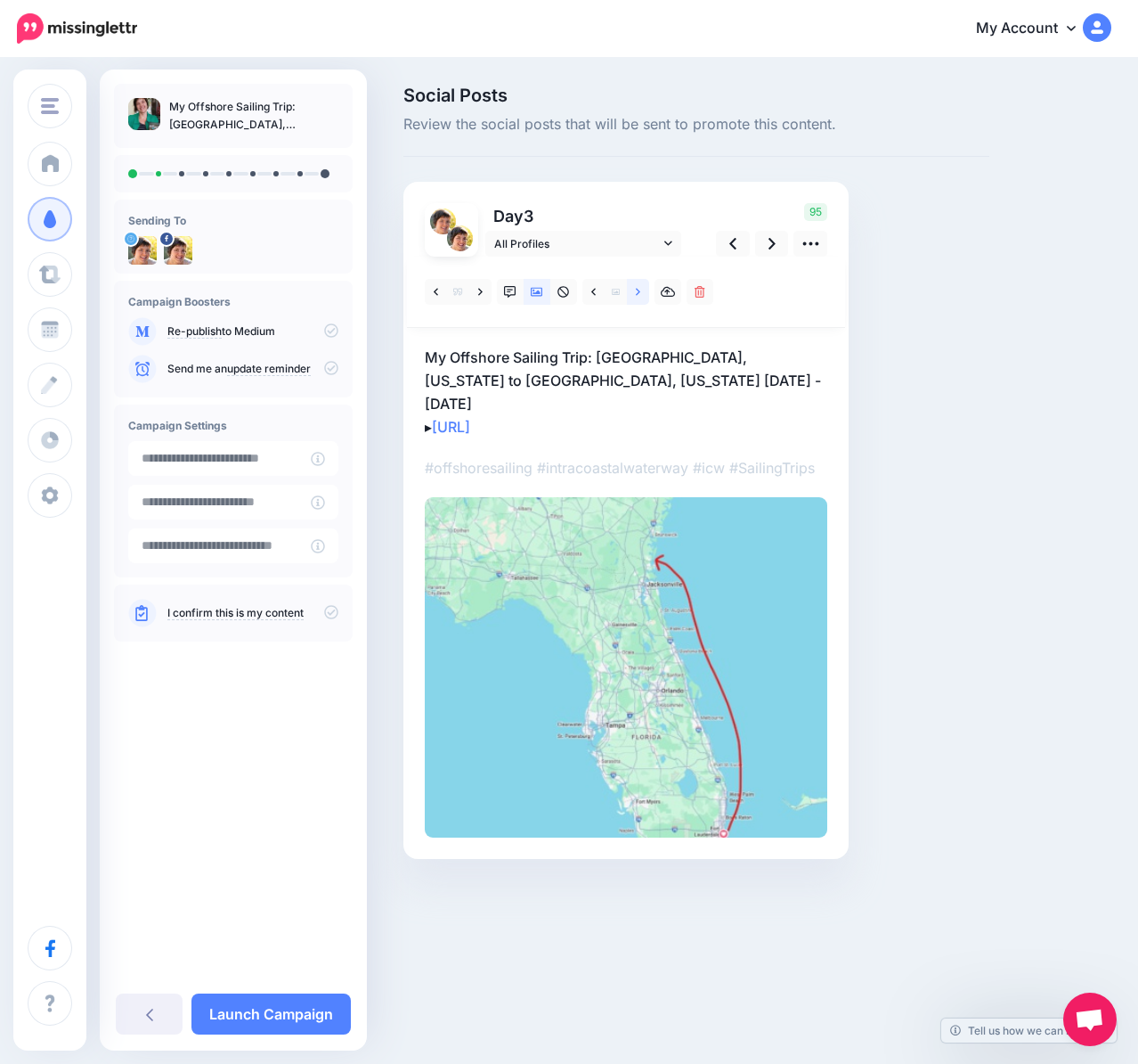
click at [641, 286] on link at bounding box center [638, 292] width 22 height 26
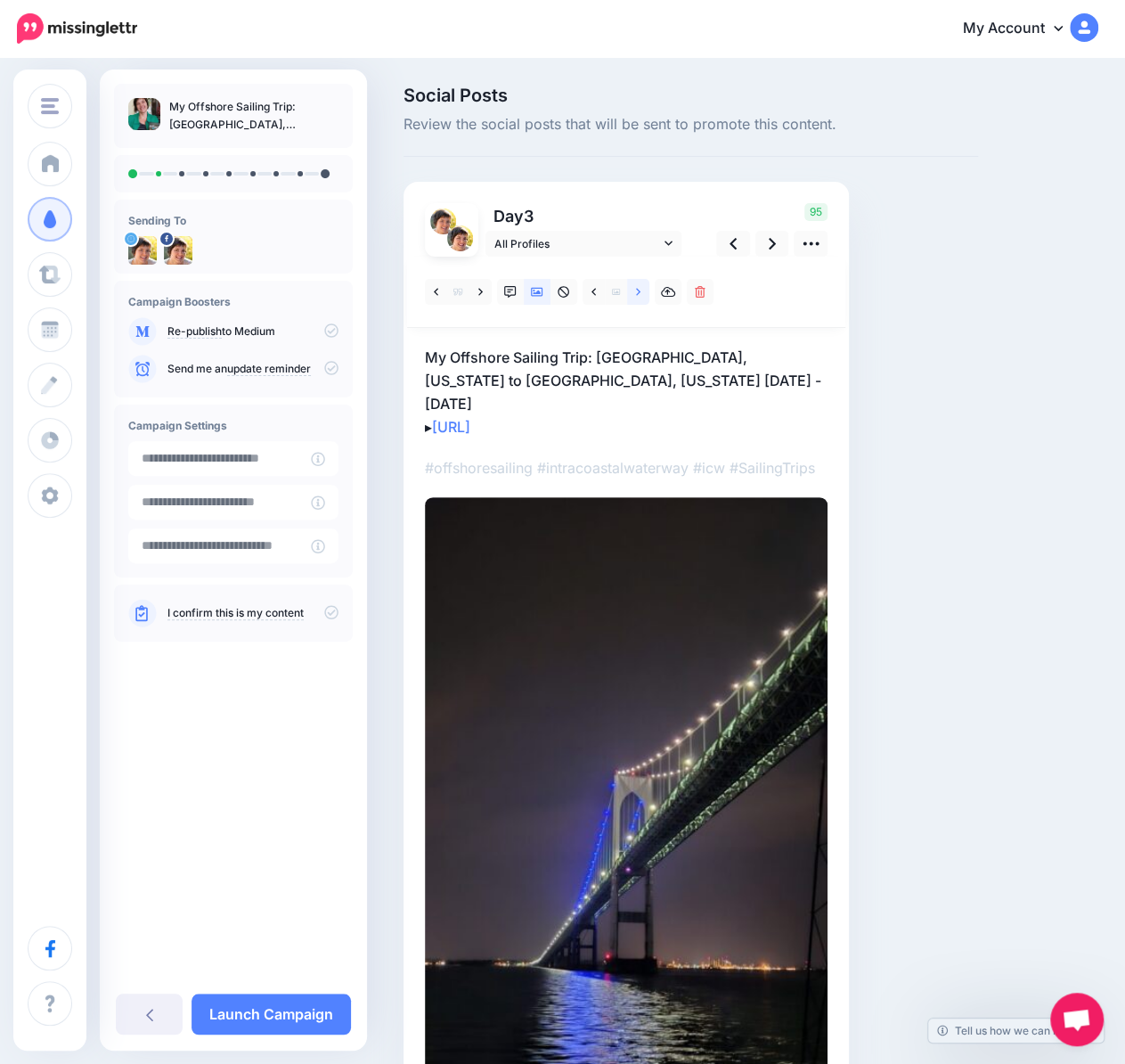
click at [641, 286] on link at bounding box center [638, 292] width 22 height 26
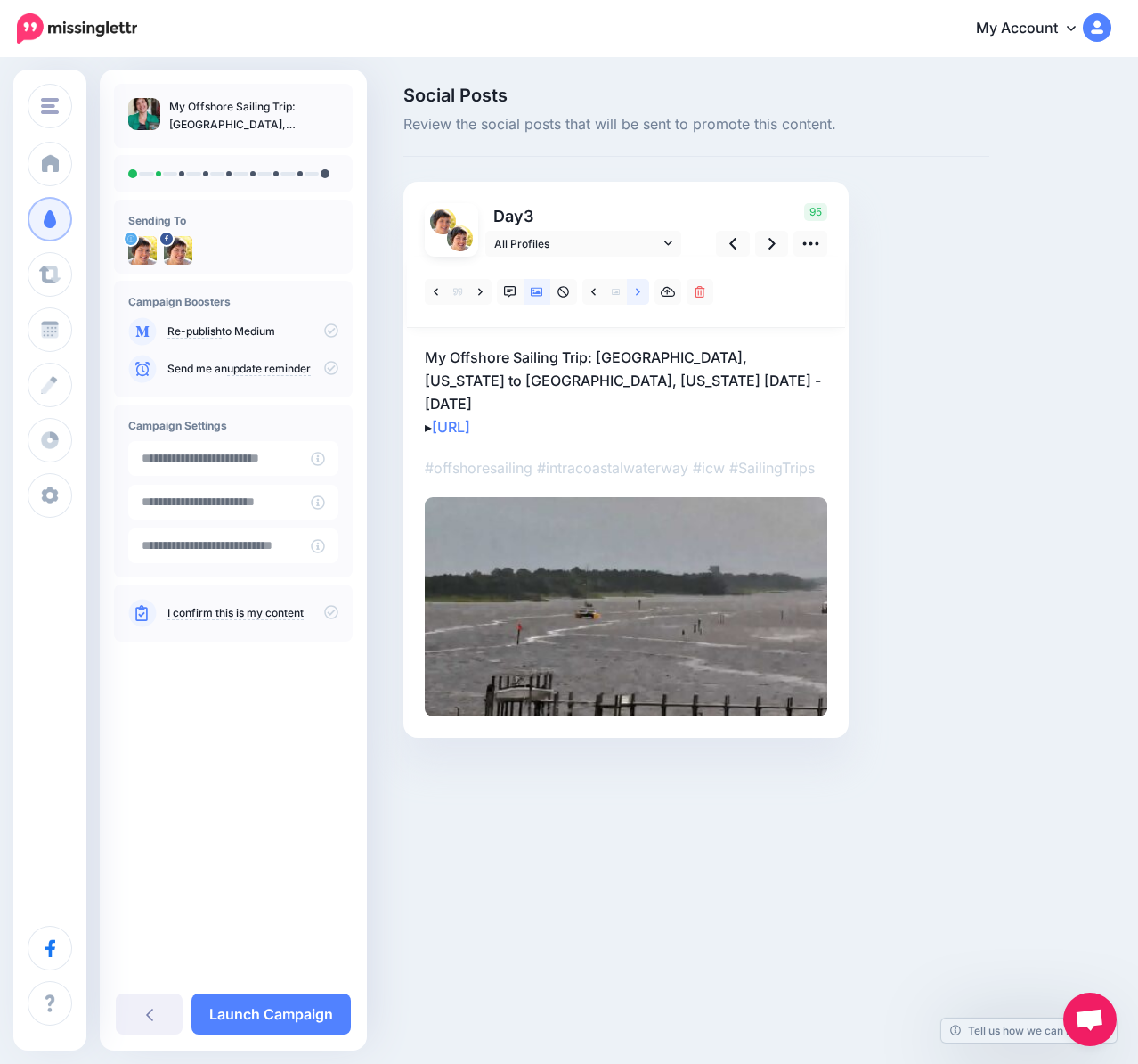
click at [641, 286] on link at bounding box center [638, 292] width 22 height 26
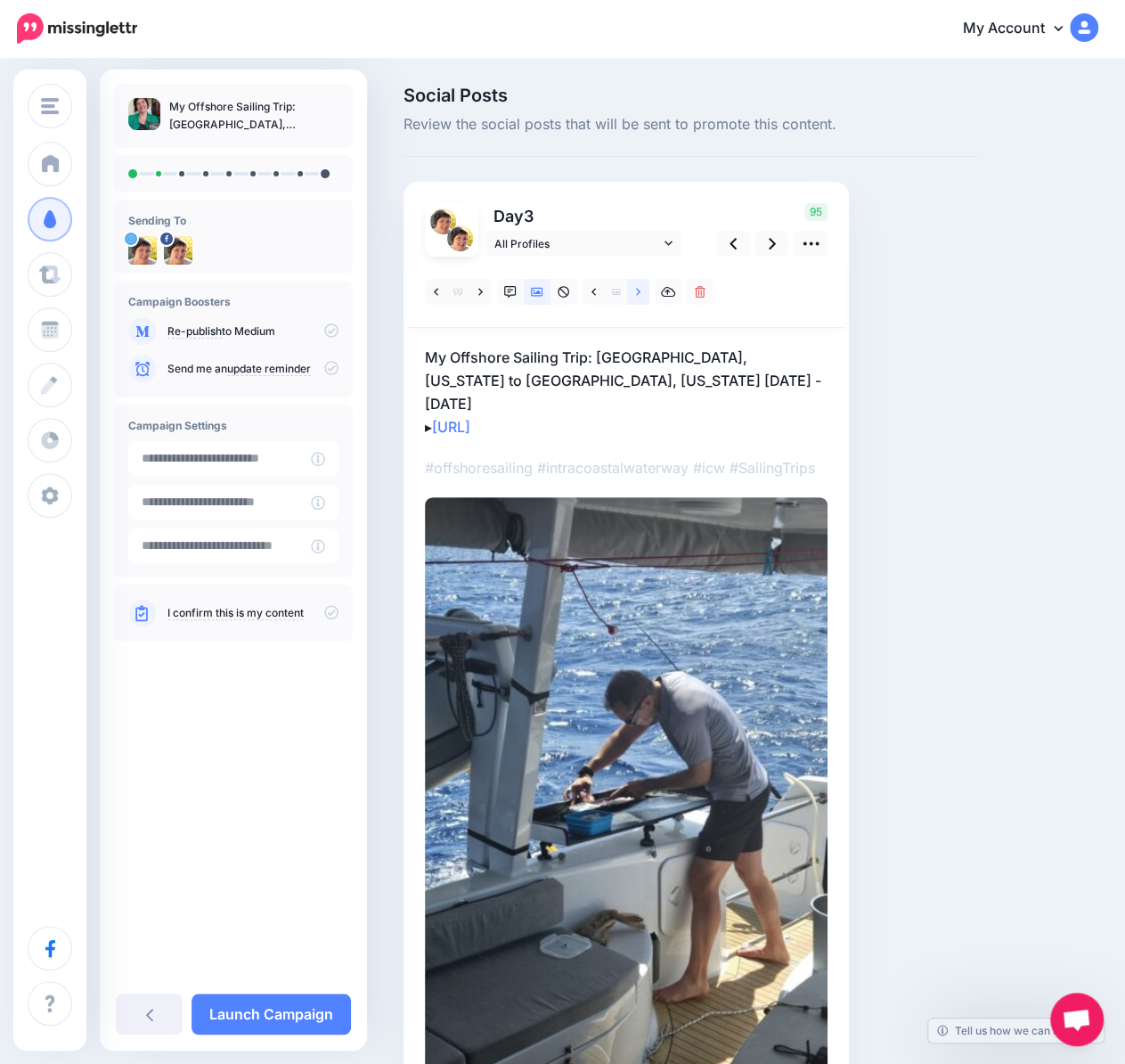
click at [641, 286] on link at bounding box center [638, 292] width 22 height 26
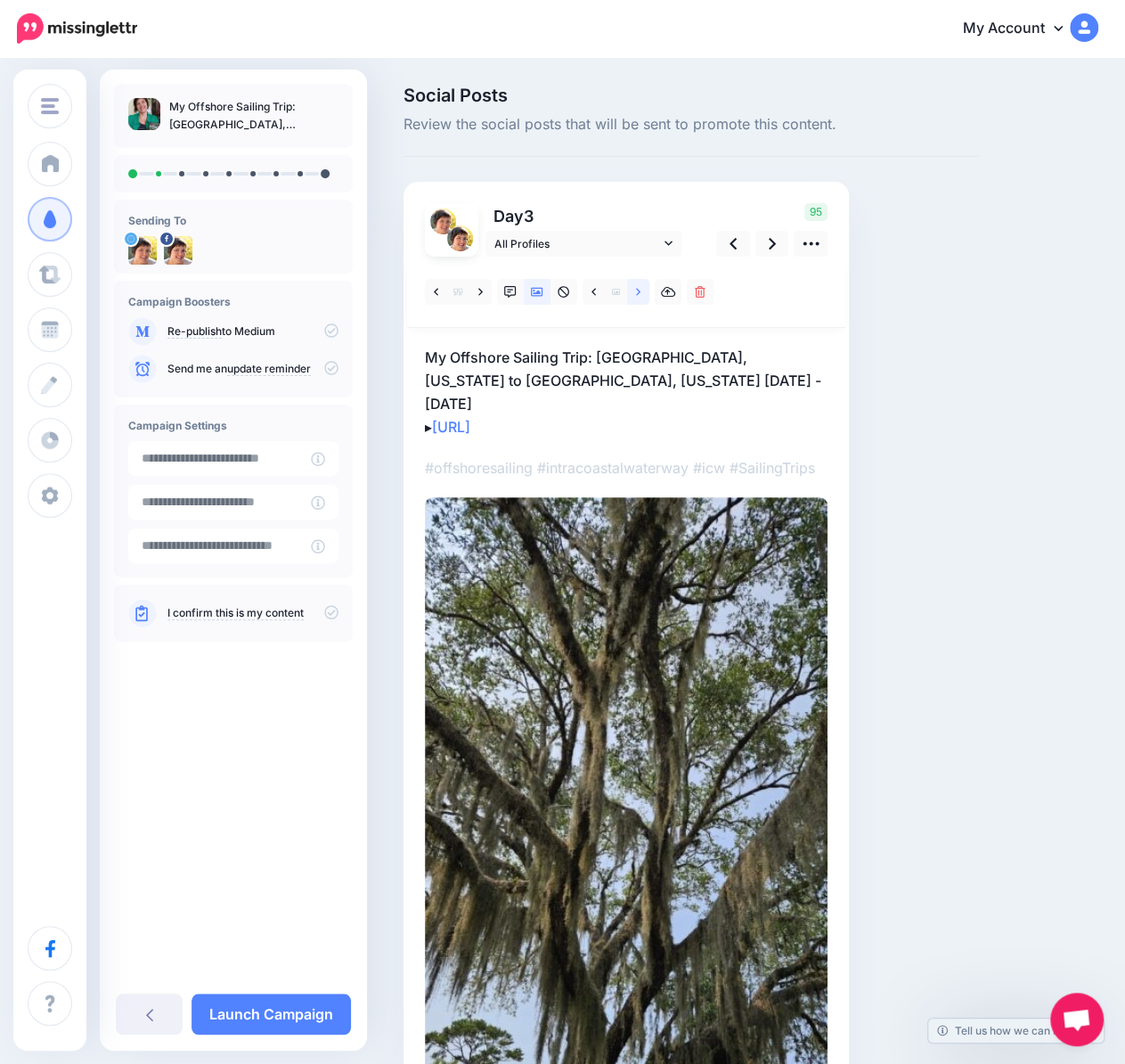
click at [641, 286] on link at bounding box center [638, 292] width 22 height 26
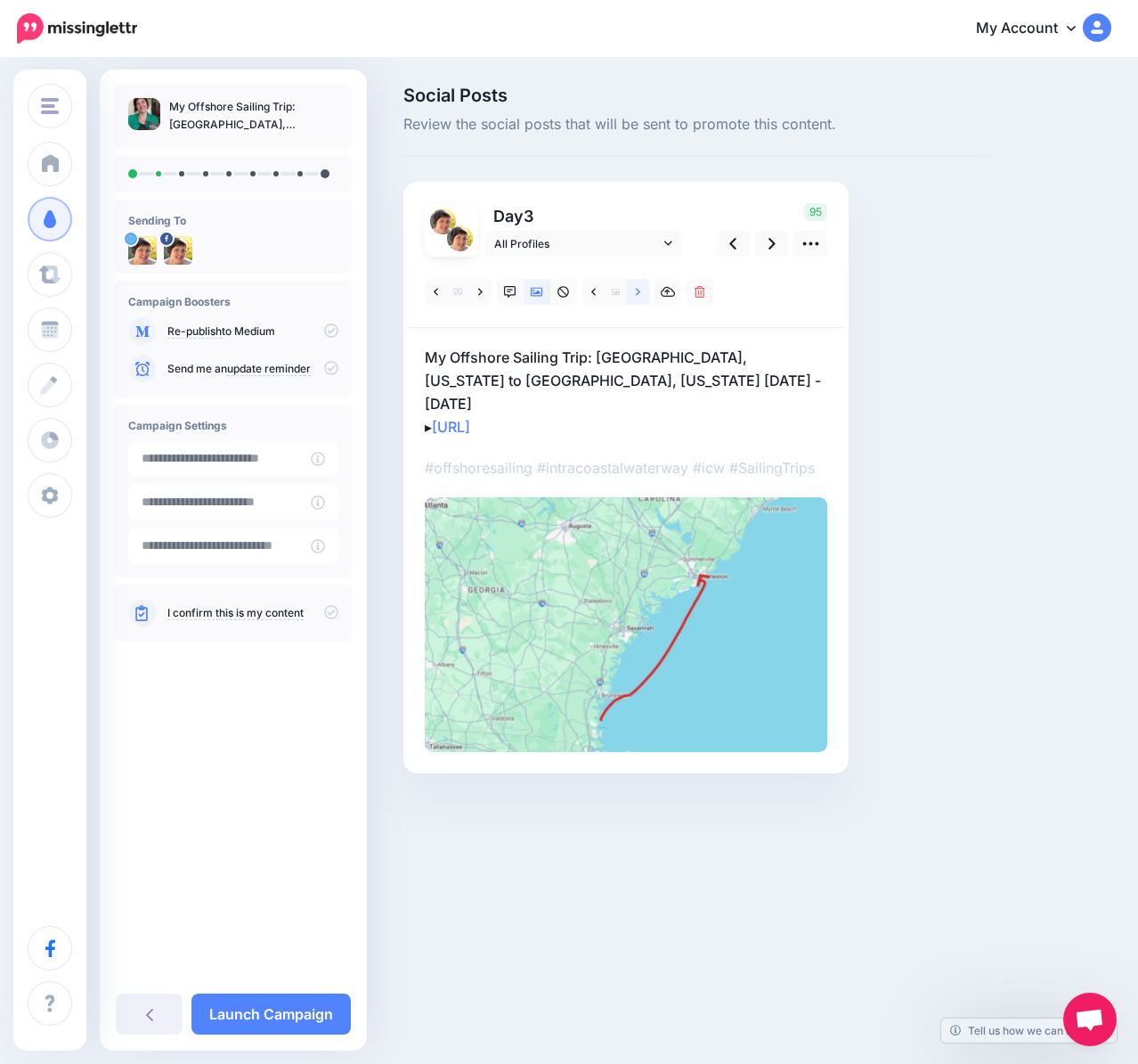
click at [641, 298] on link at bounding box center [638, 292] width 22 height 26
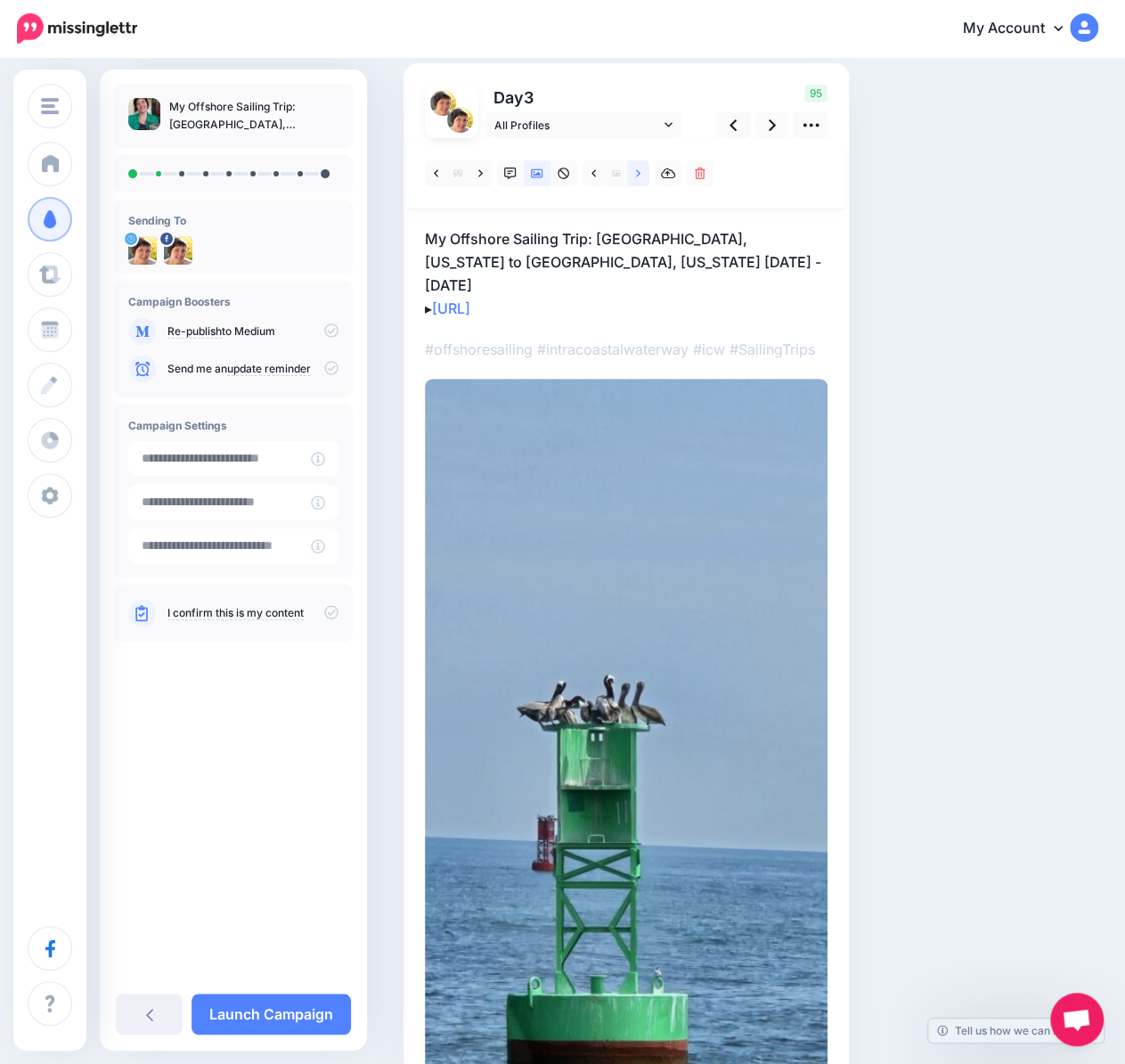
scroll to position [178, 0]
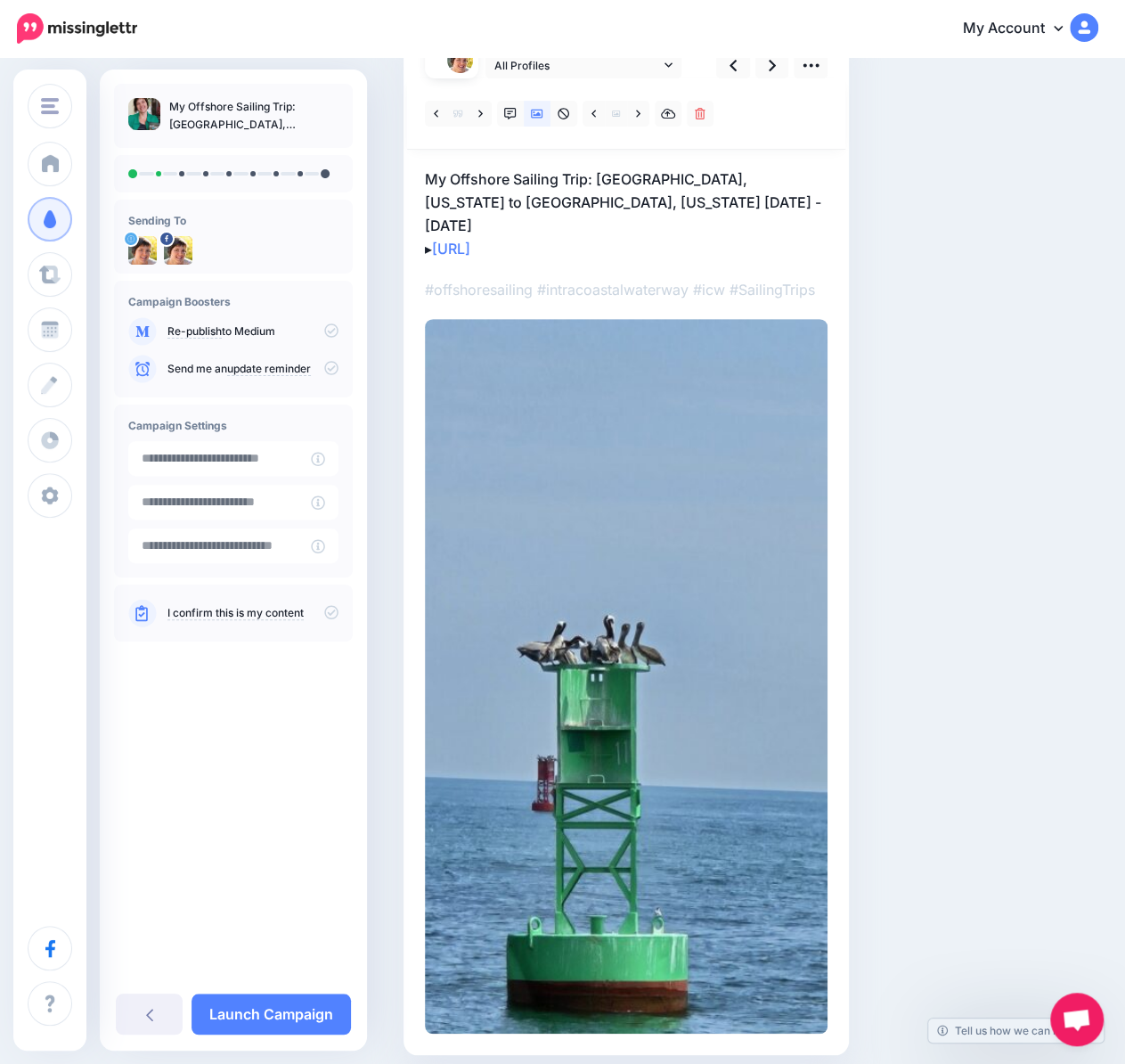
click at [590, 230] on p "My Offshore Sailing Trip: Fort Lauderdale, Florida to East Greenwich, Rhode Isl…" at bounding box center [625, 214] width 402 height 93
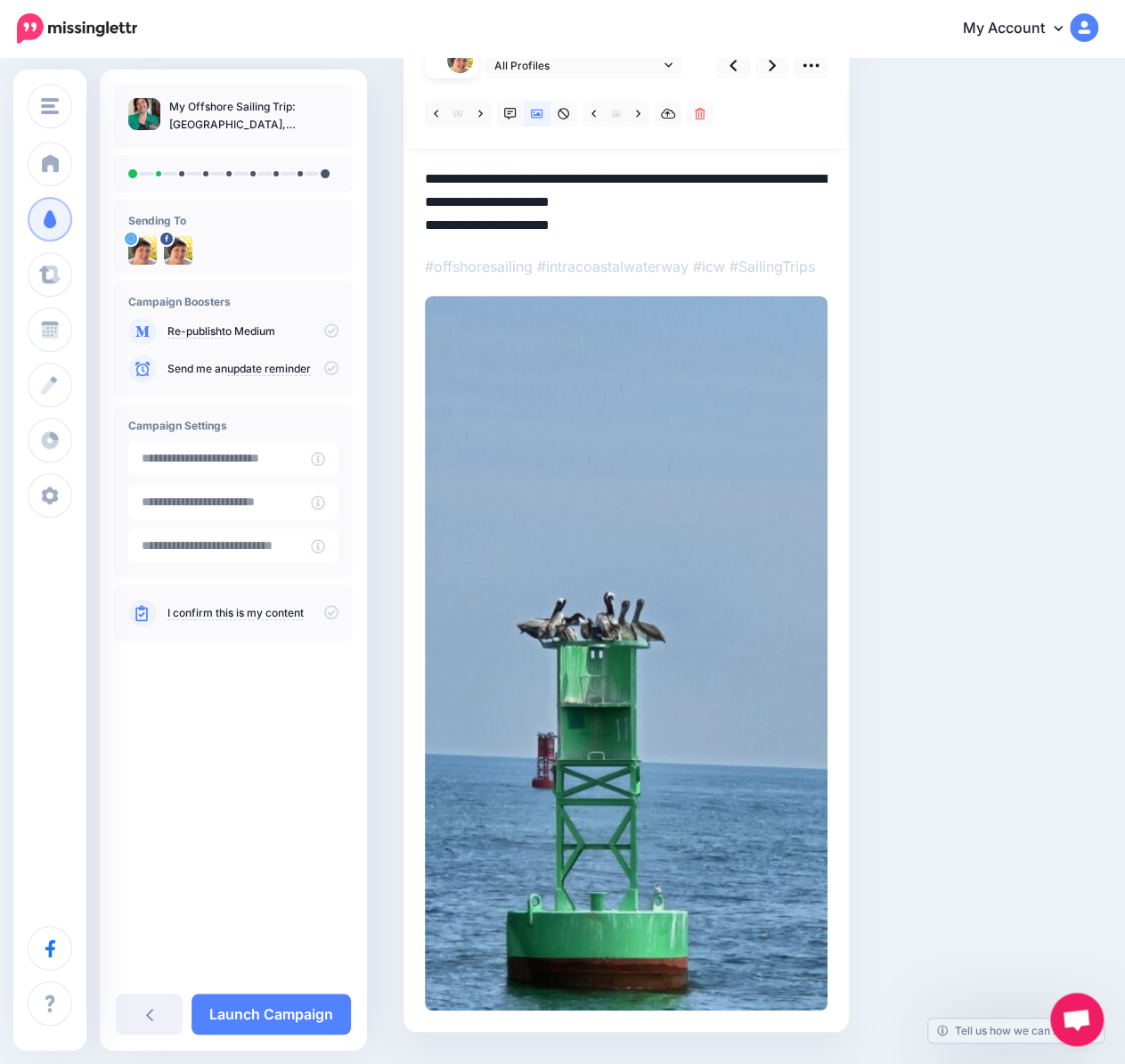
drag, startPoint x: 588, startPoint y: 230, endPoint x: 444, endPoint y: 232, distance: 144.0
click at [444, 232] on textarea "**********" at bounding box center [625, 202] width 402 height 70
paste textarea "**********"
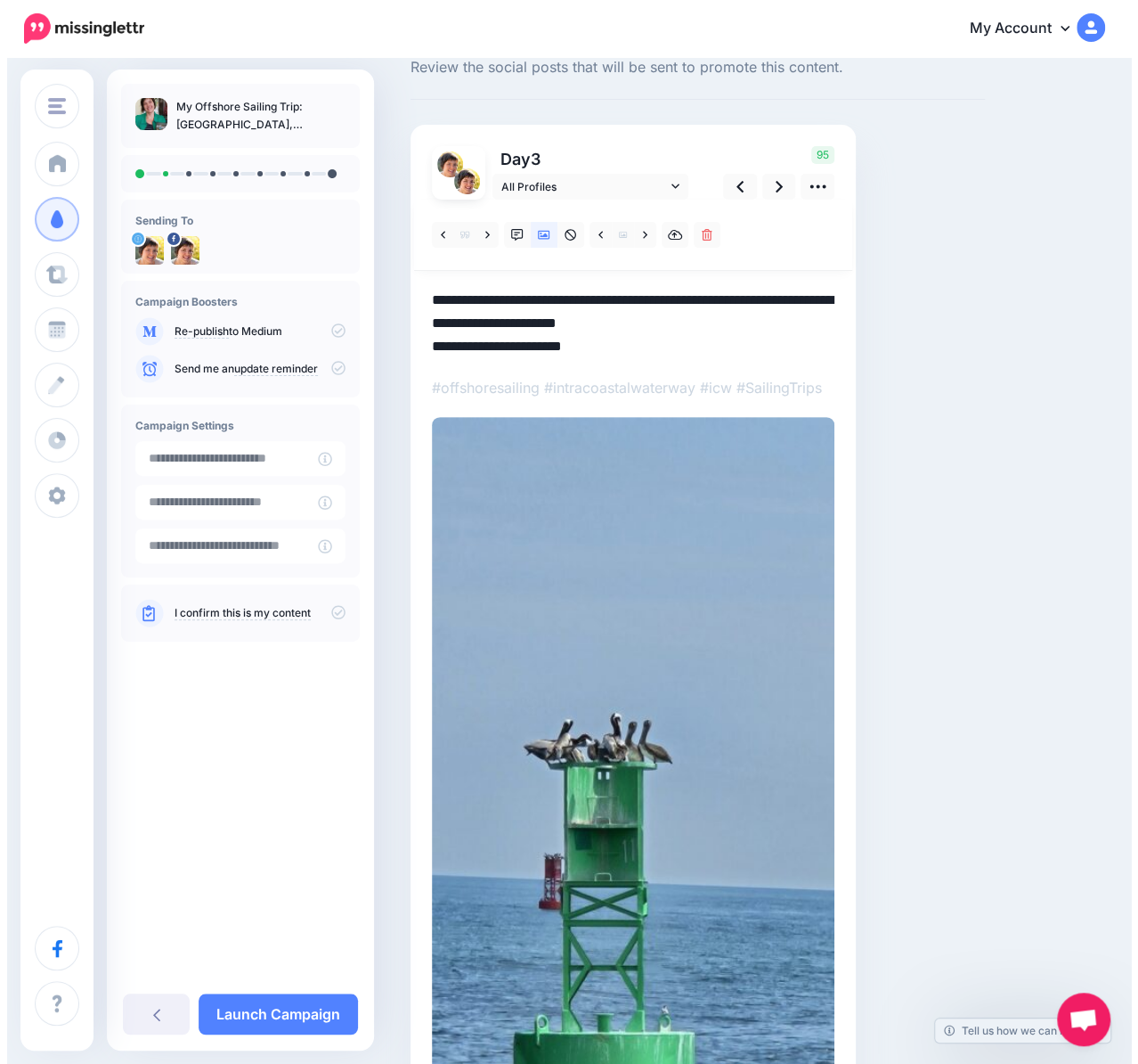
scroll to position [0, 0]
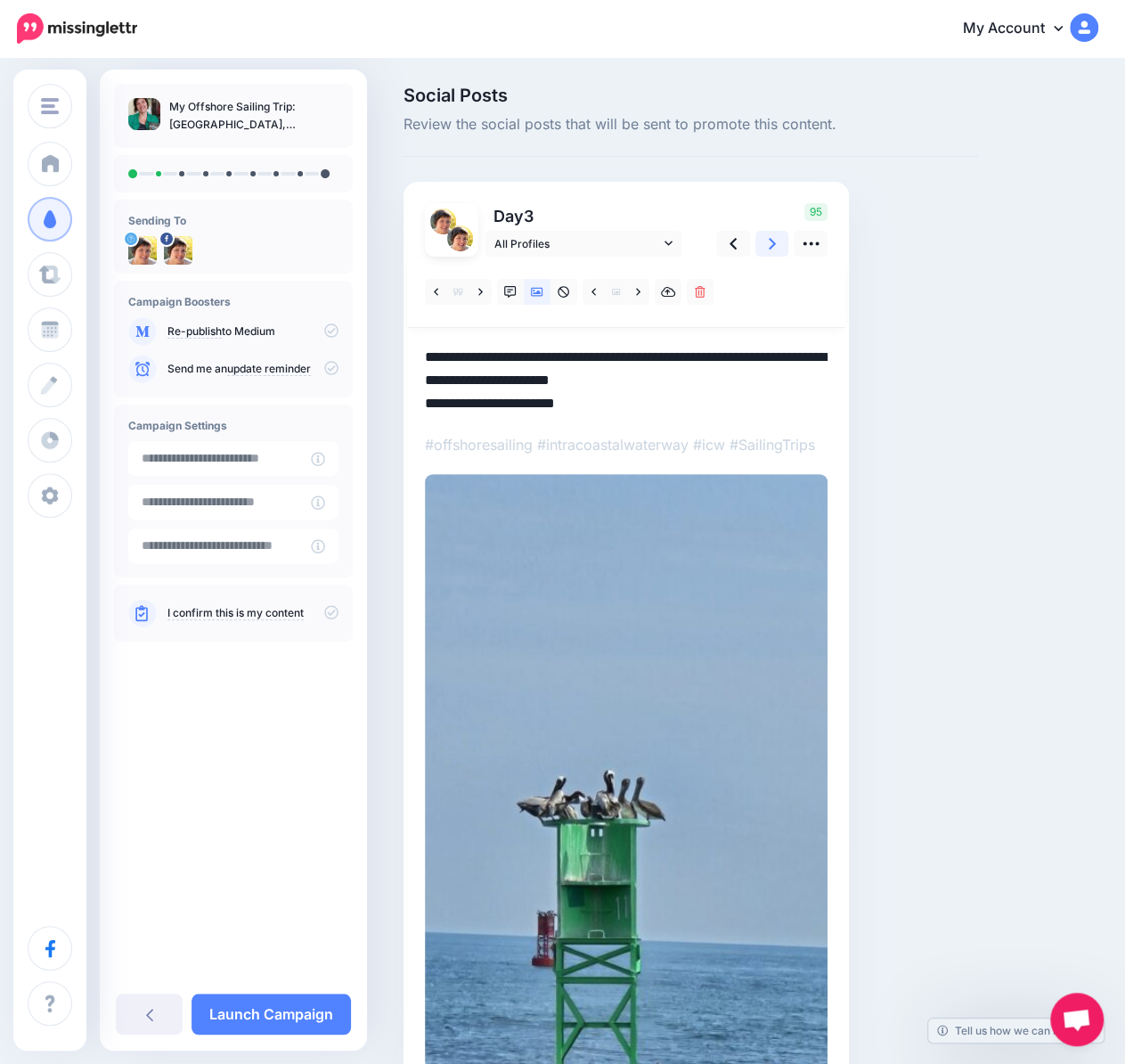
click at [768, 241] on icon at bounding box center [772, 243] width 7 height 19
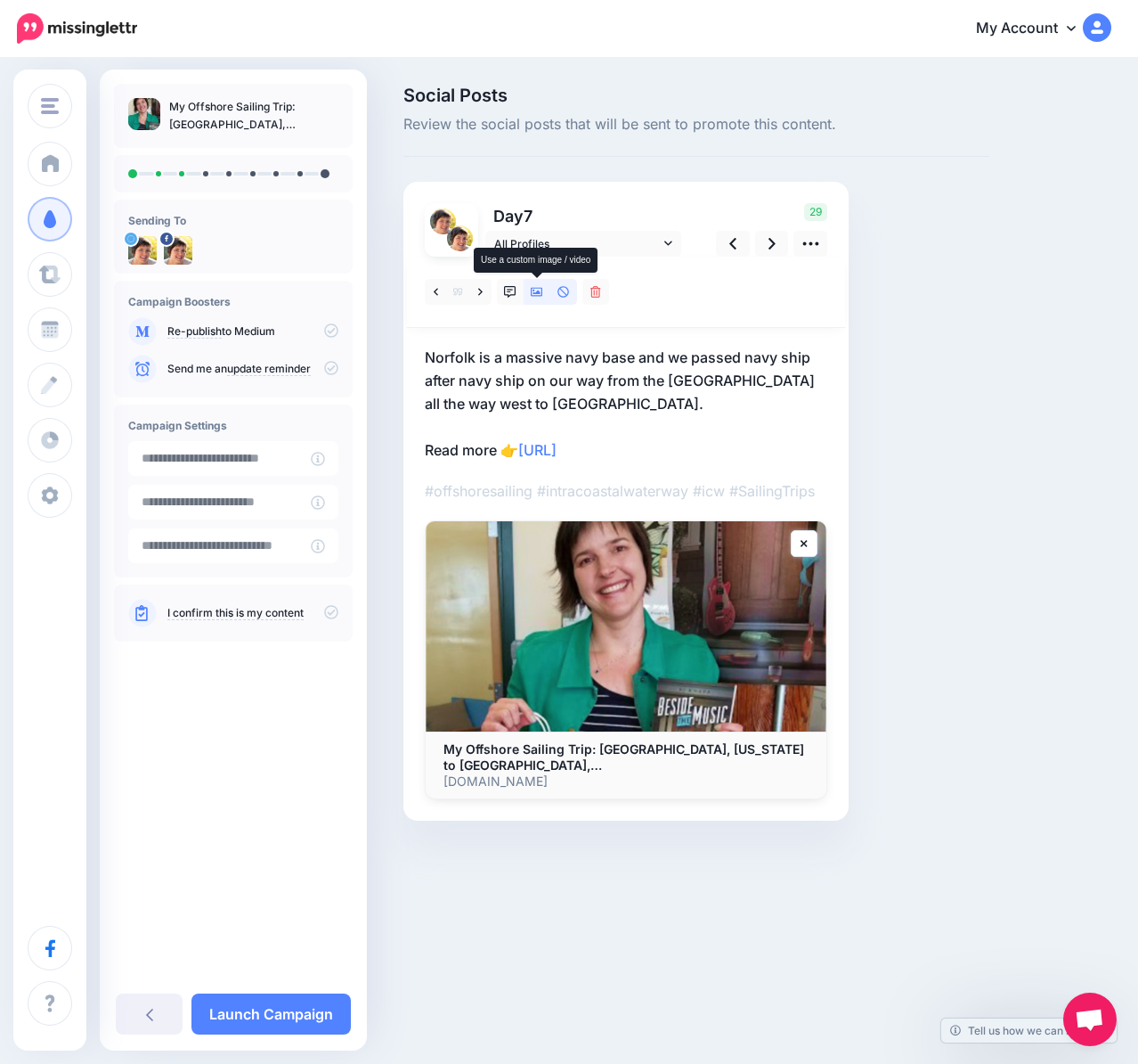
click at [534, 291] on icon at bounding box center [536, 293] width 12 height 9
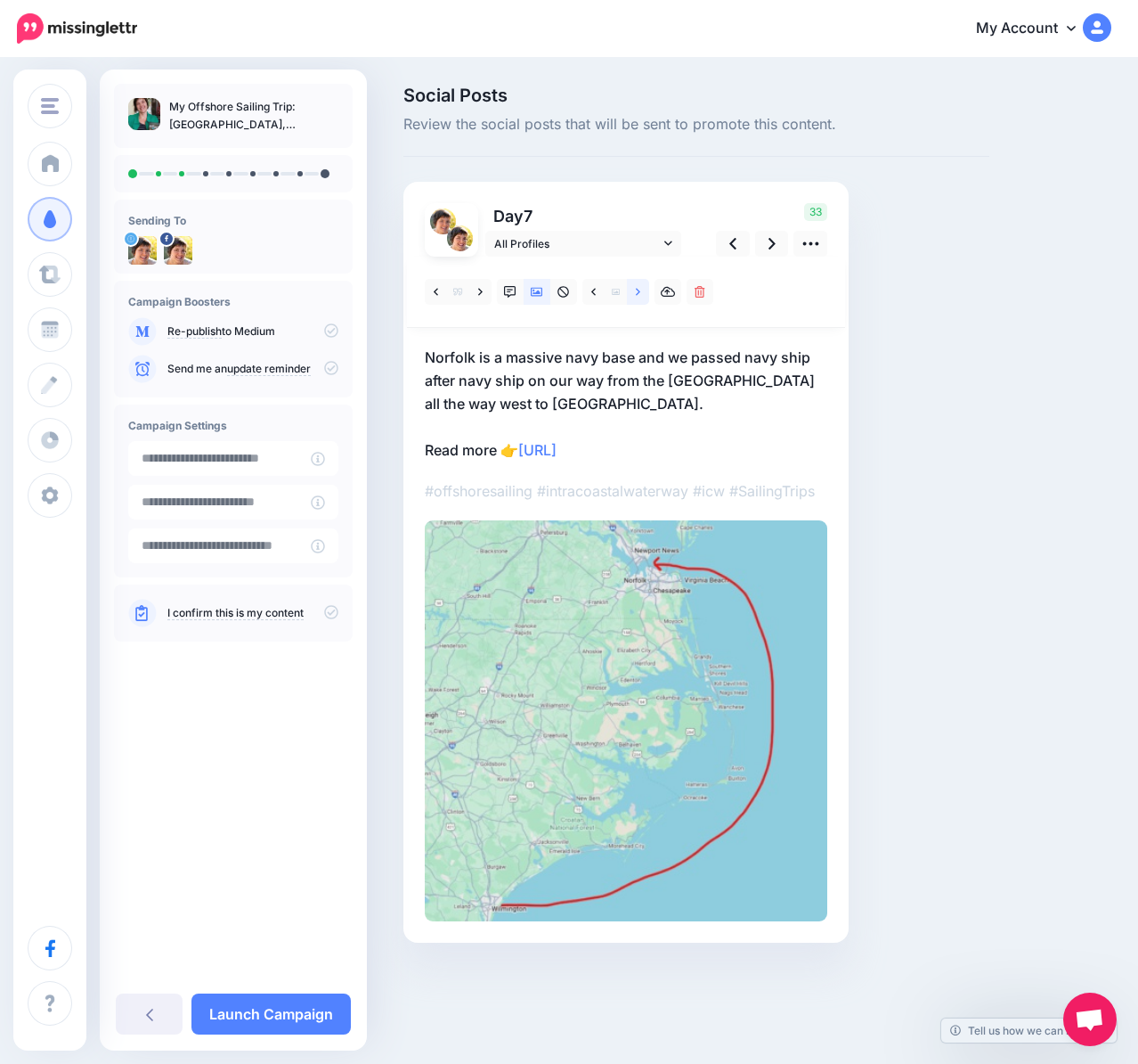
click at [634, 291] on link at bounding box center [638, 292] width 22 height 26
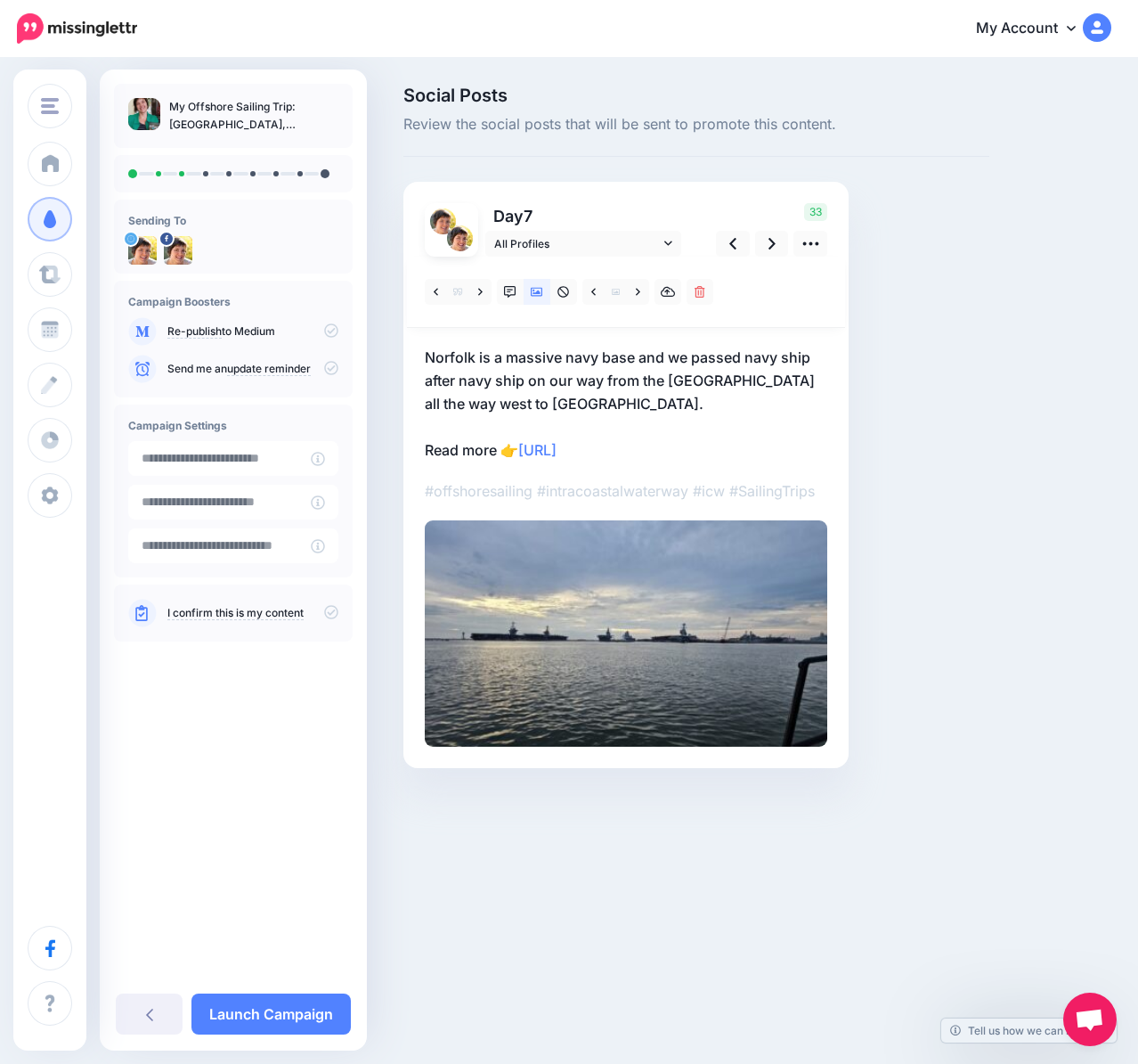
click at [681, 440] on p "Norfolk is a massive navy base and we passed navy ship after navy ship on our w…" at bounding box center [625, 403] width 402 height 116
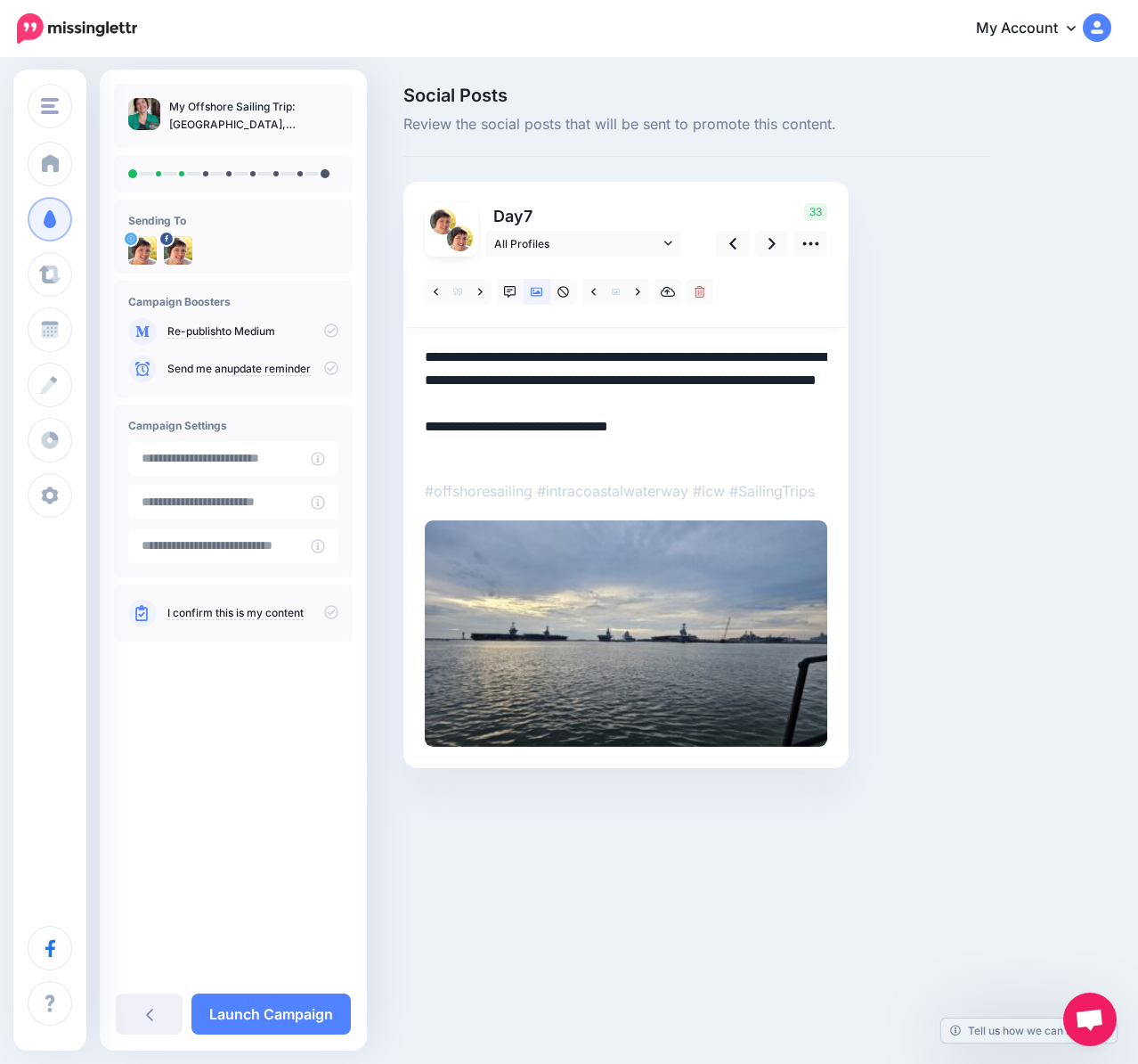
drag, startPoint x: 631, startPoint y: 449, endPoint x: 527, endPoint y: 451, distance: 104.0
click at [527, 451] on textarea "**********" at bounding box center [625, 403] width 402 height 116
paste textarea "**********"
click at [767, 242] on link at bounding box center [772, 243] width 33 height 26
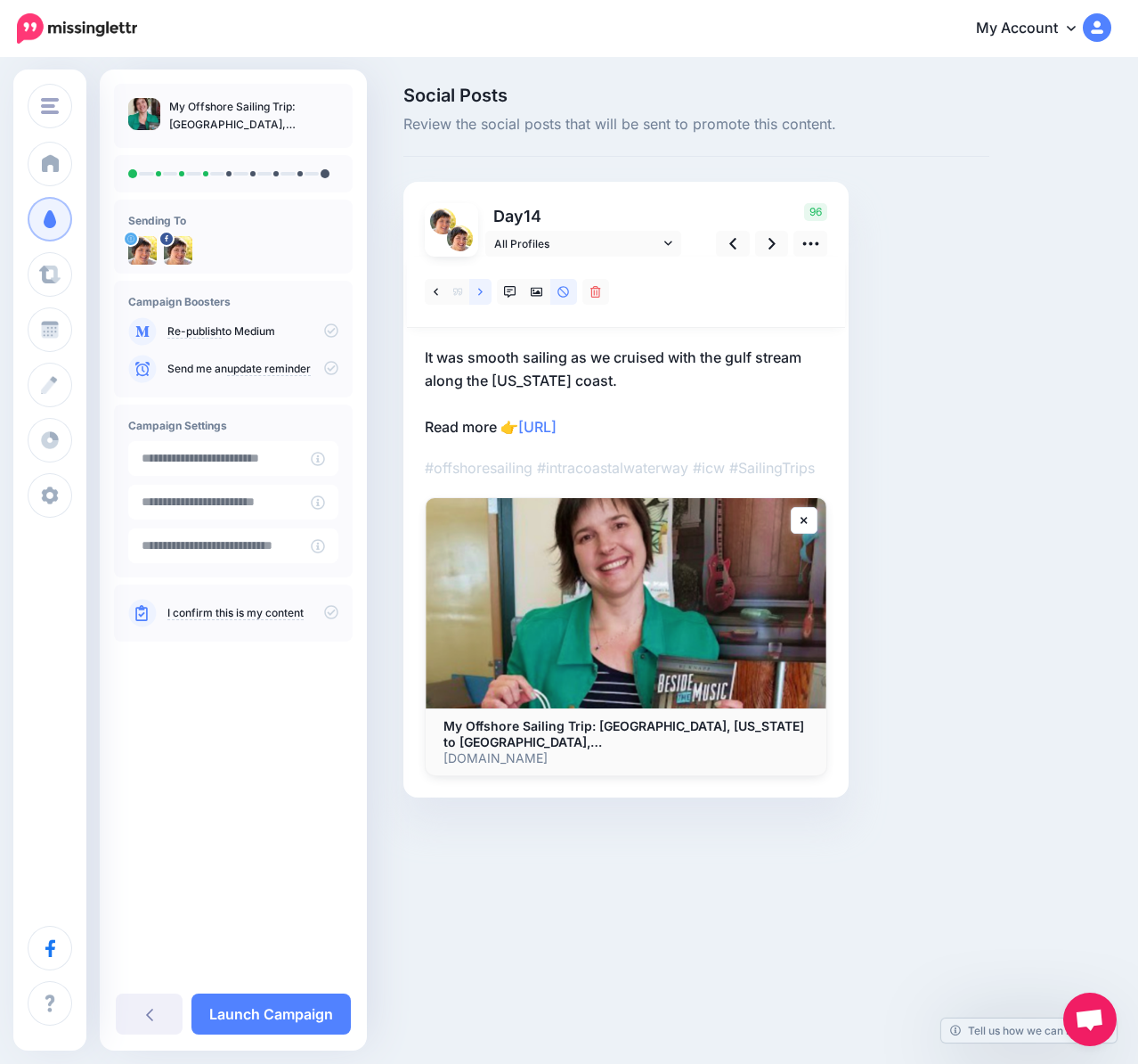
click at [479, 291] on icon at bounding box center [480, 292] width 5 height 12
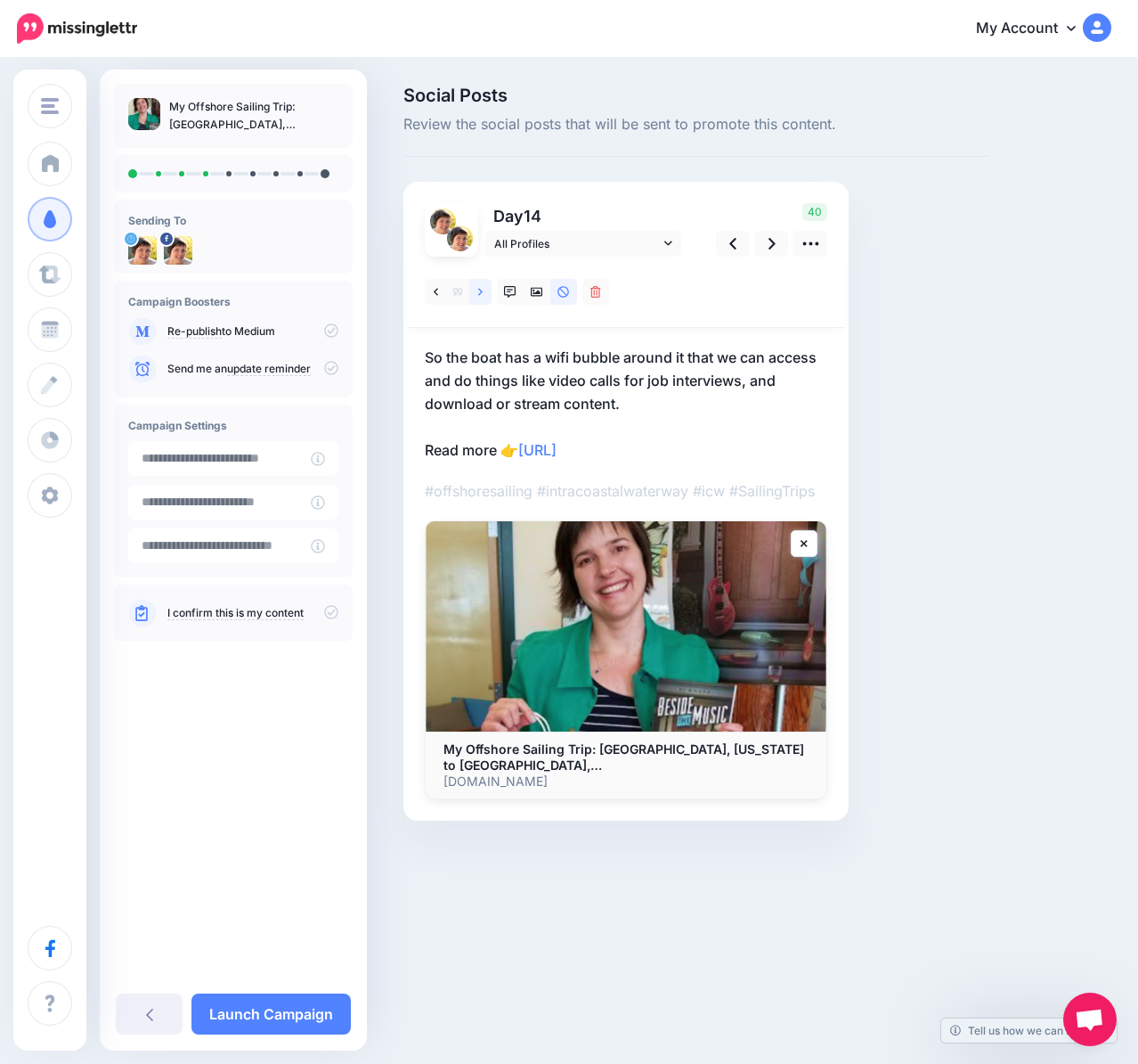
click at [479, 291] on icon at bounding box center [480, 292] width 5 height 12
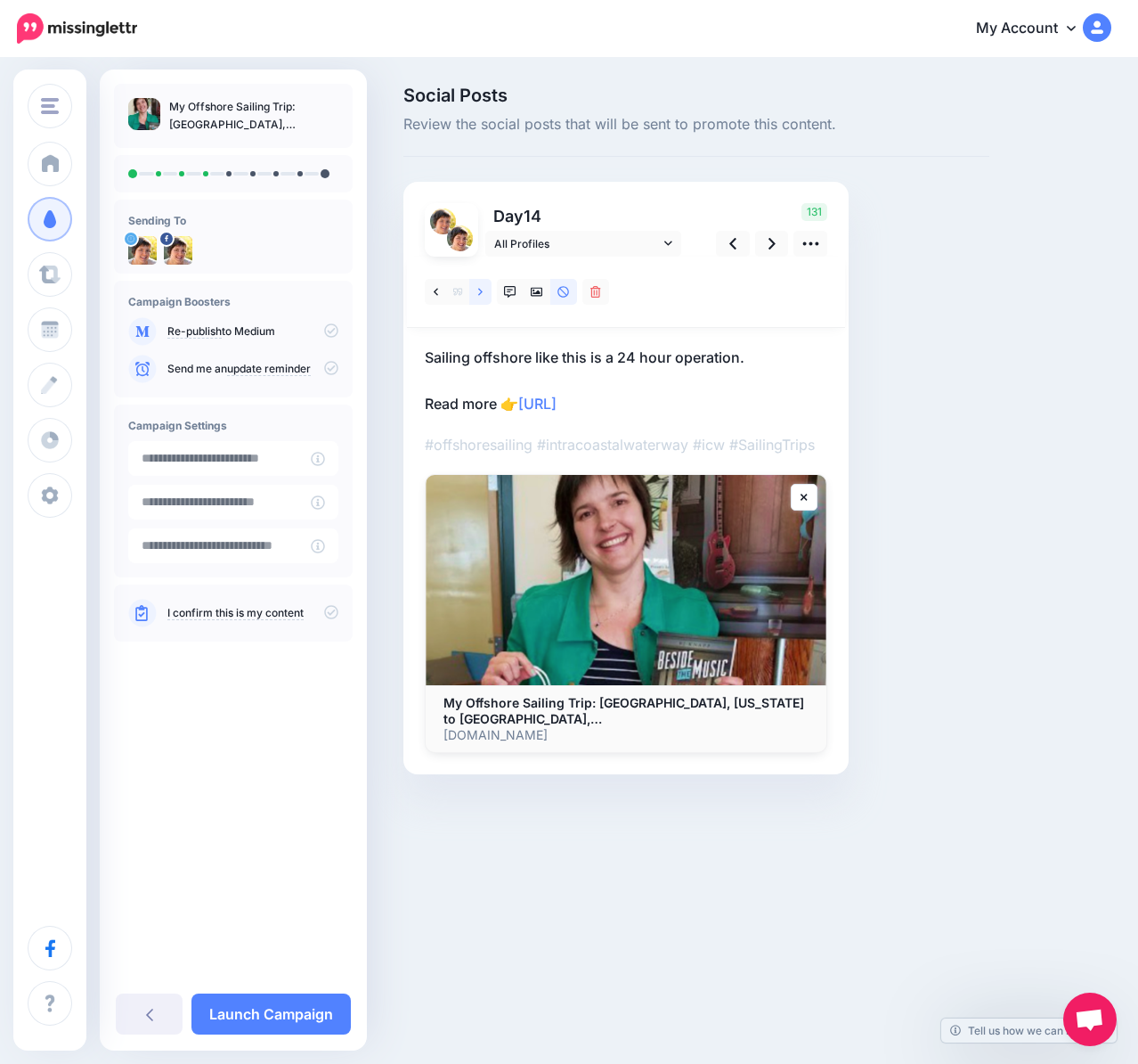
click at [476, 290] on link at bounding box center [480, 292] width 22 height 26
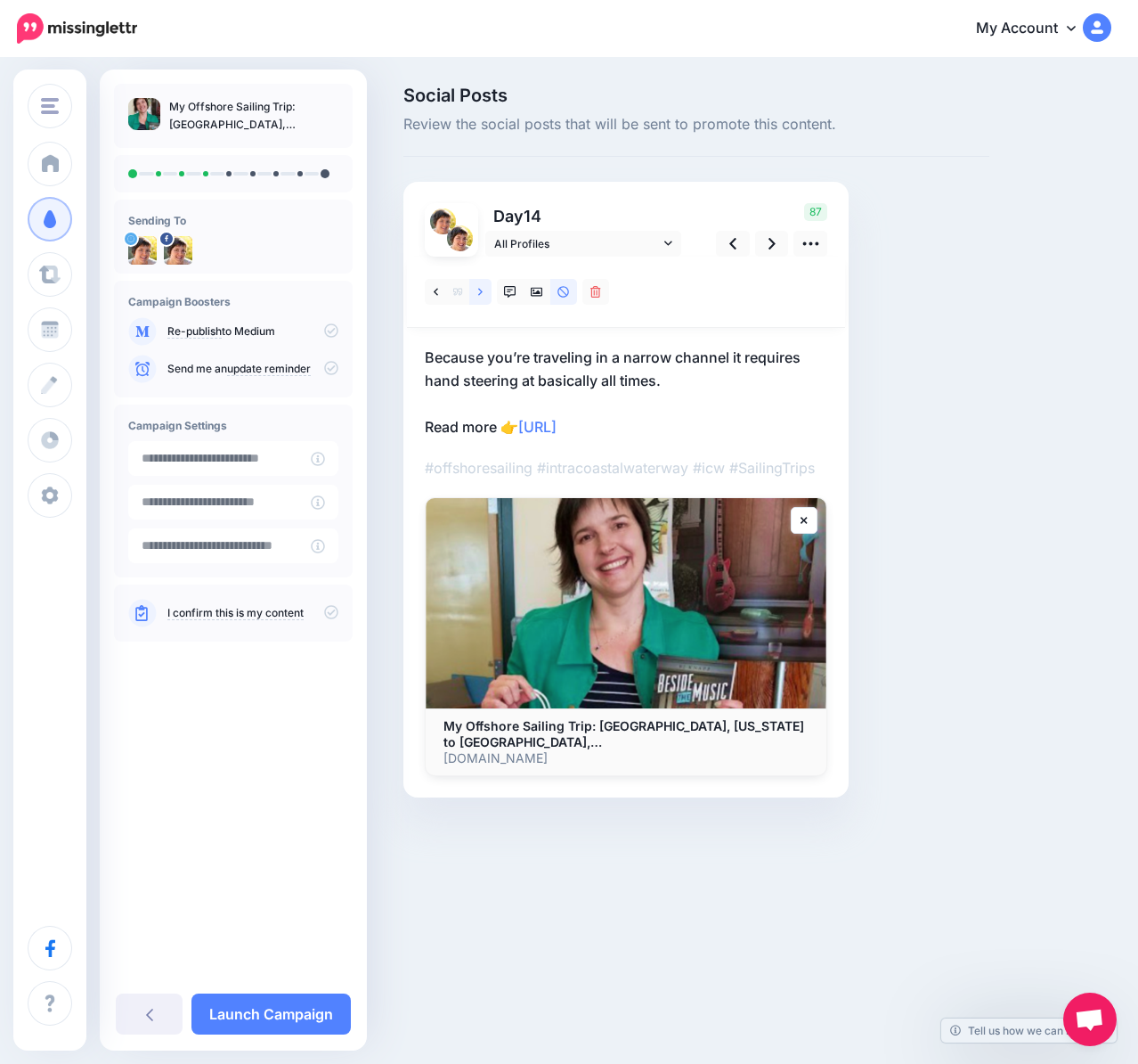
click at [476, 290] on link at bounding box center [480, 292] width 22 height 26
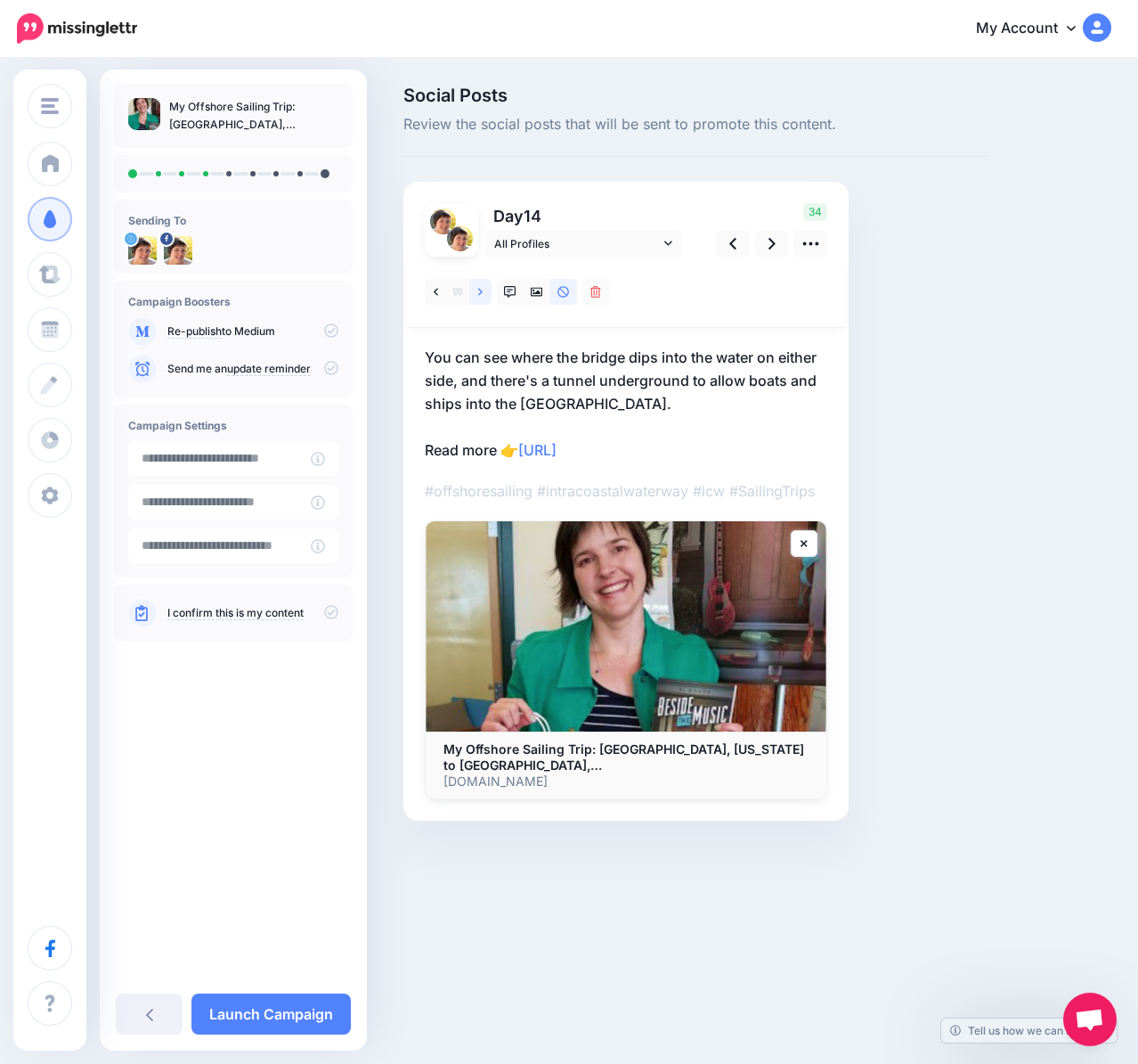
click at [476, 290] on link at bounding box center [480, 292] width 22 height 26
click at [687, 454] on p "Fortunately there is a thing called the Intracoastal Waterway (ICW) that runs f…" at bounding box center [625, 403] width 402 height 116
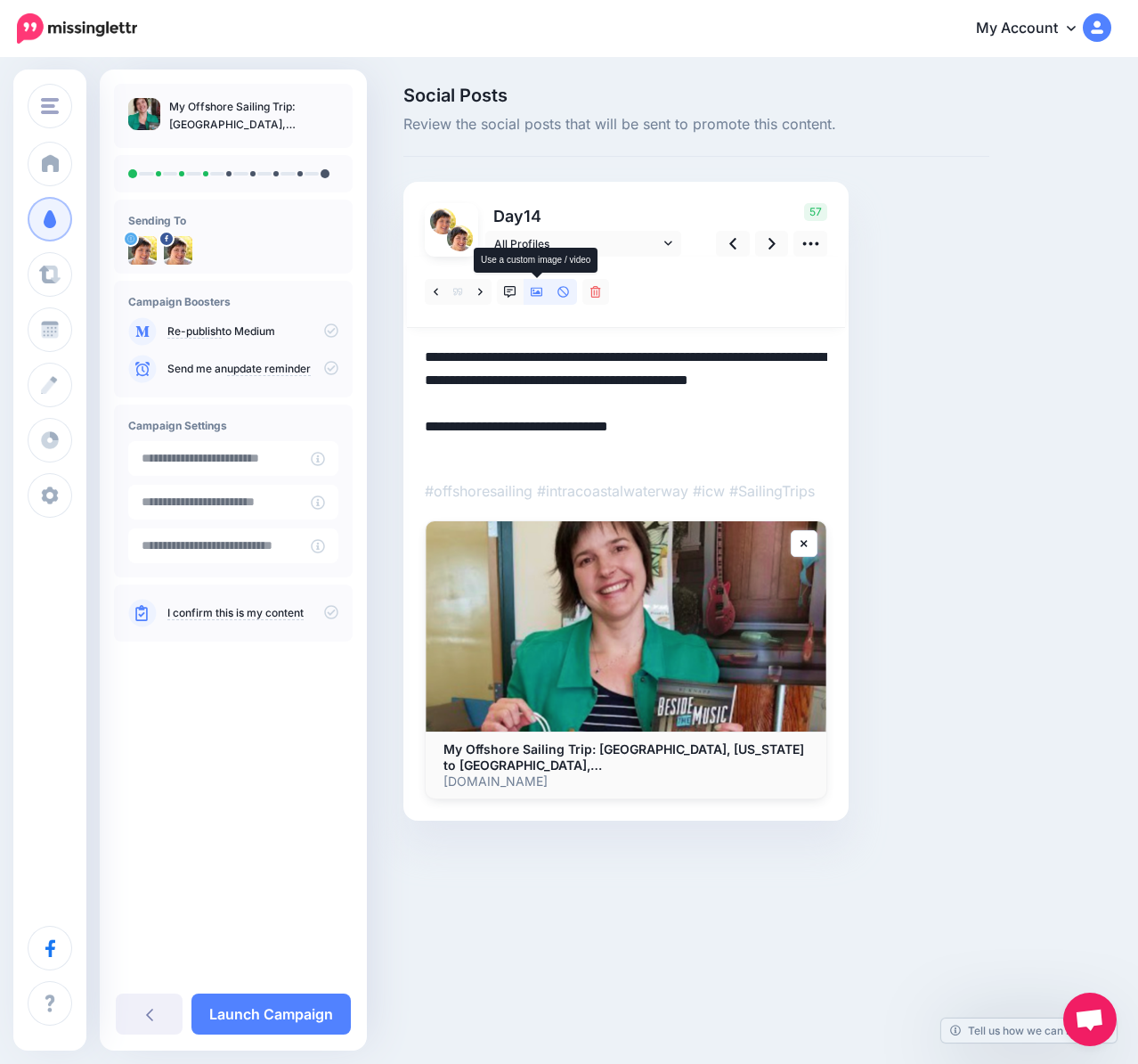
click at [540, 293] on icon at bounding box center [536, 293] width 12 height 9
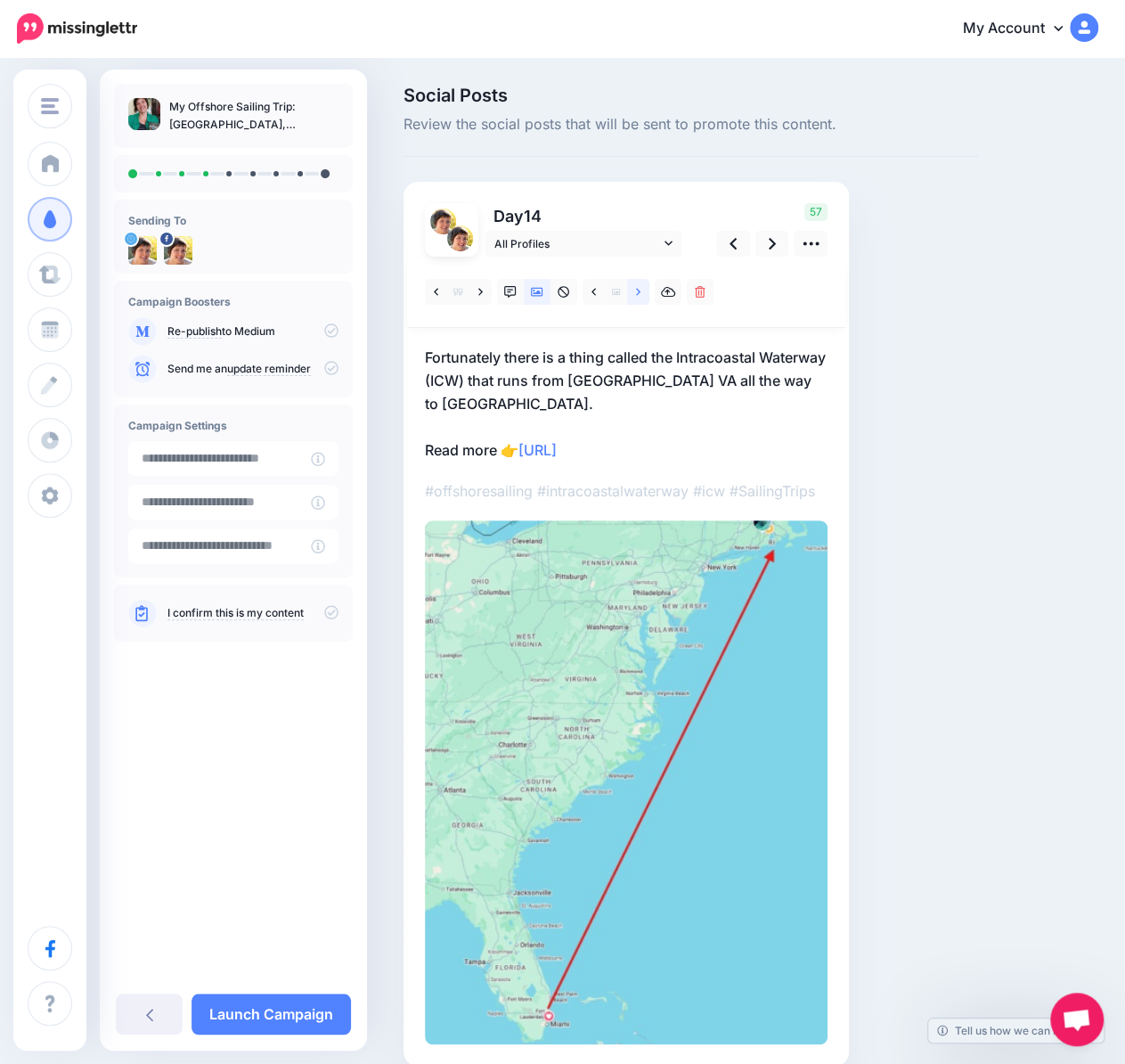
click at [634, 299] on link at bounding box center [638, 292] width 22 height 26
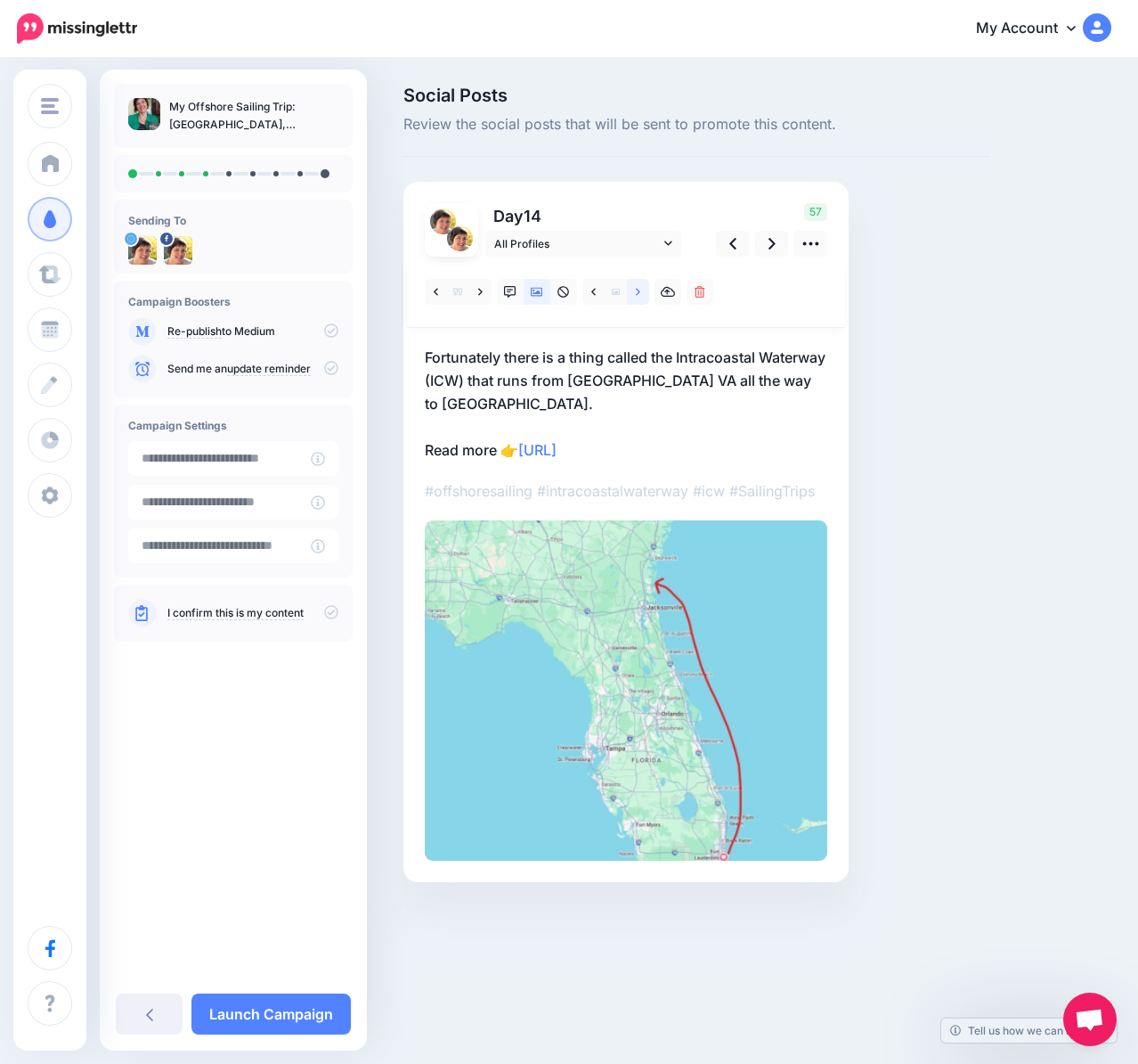
click at [634, 294] on link at bounding box center [638, 292] width 22 height 26
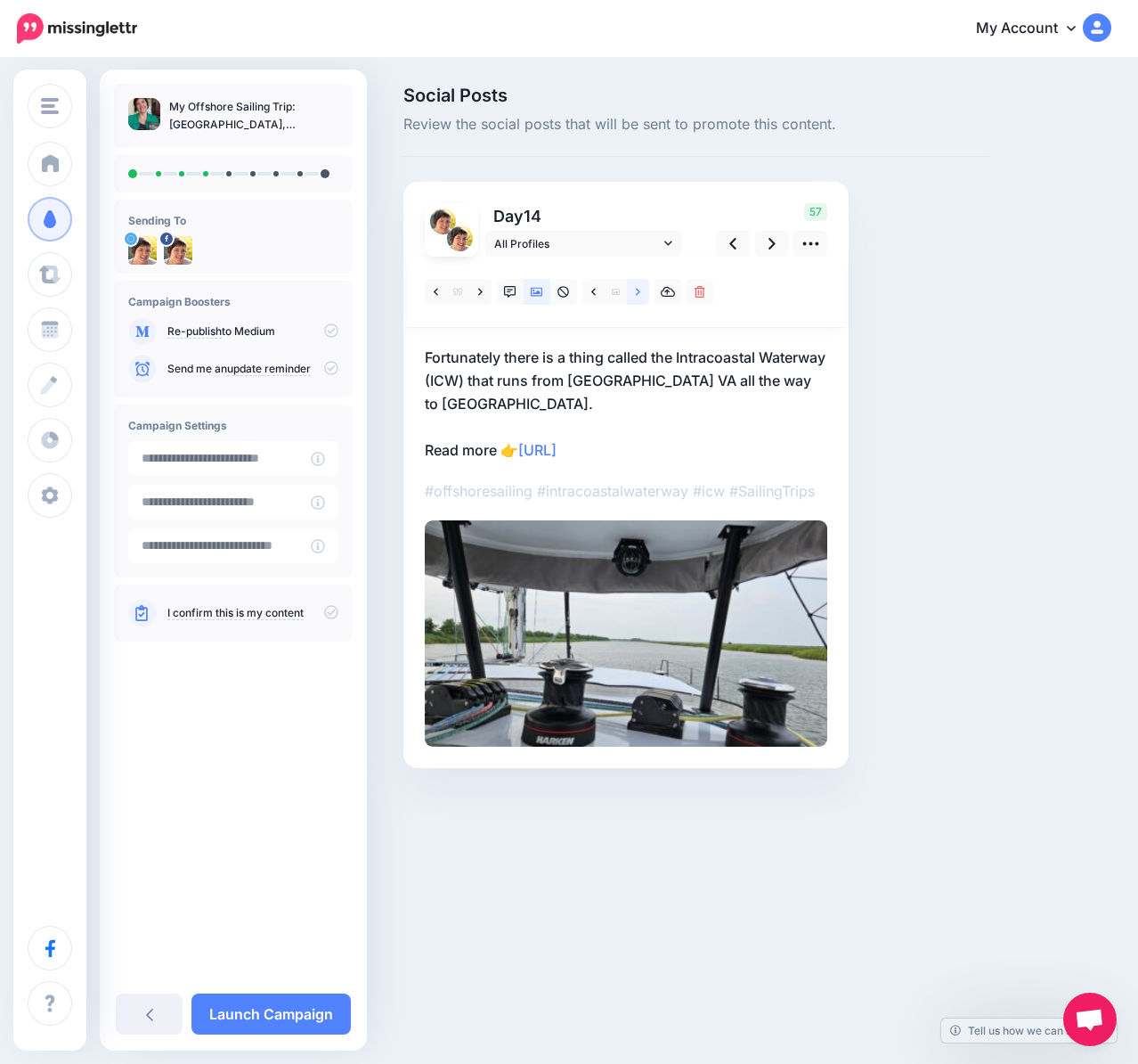
click at [634, 294] on link at bounding box center [638, 292] width 22 height 26
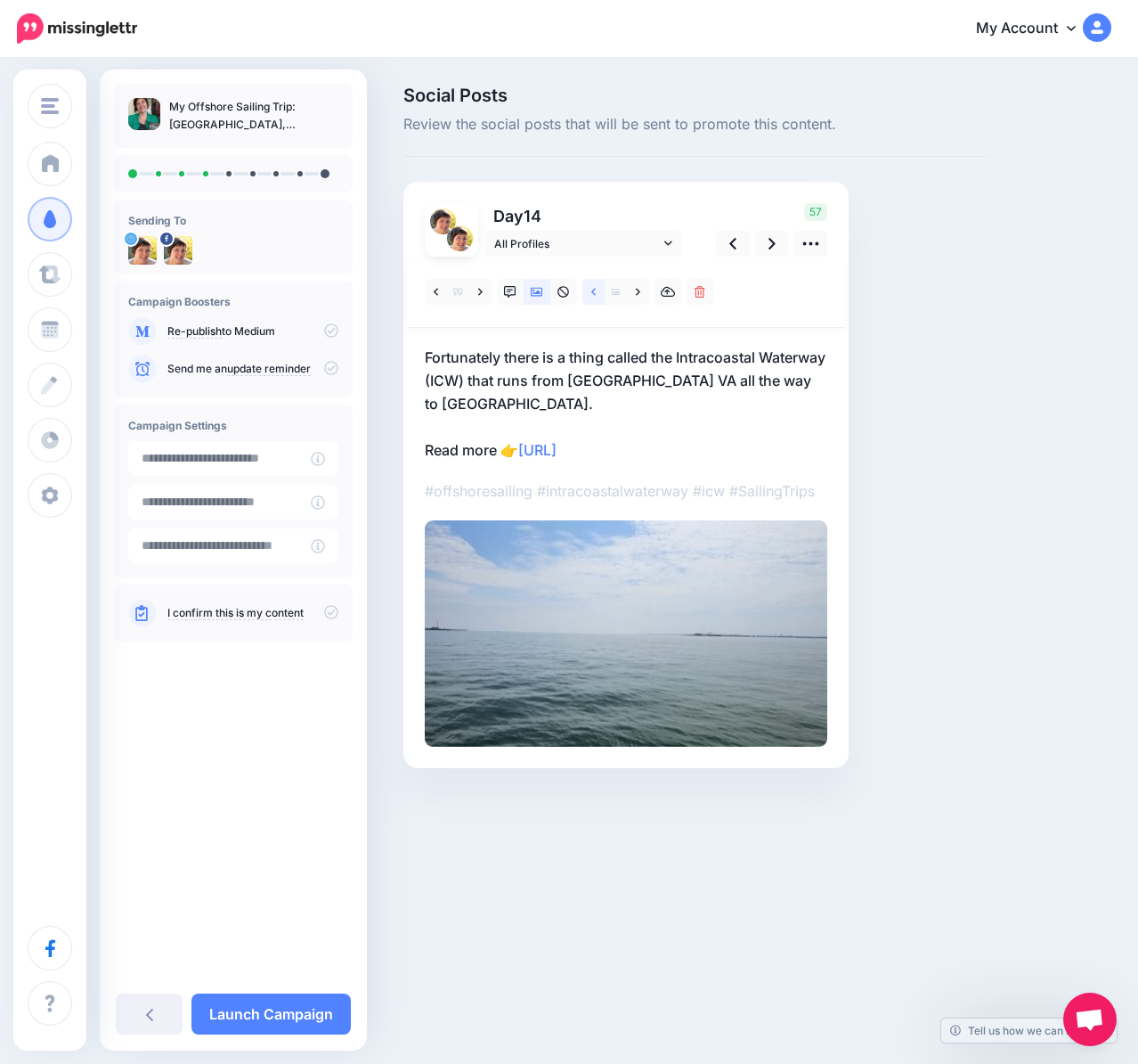
click at [590, 295] on link at bounding box center [594, 292] width 22 height 26
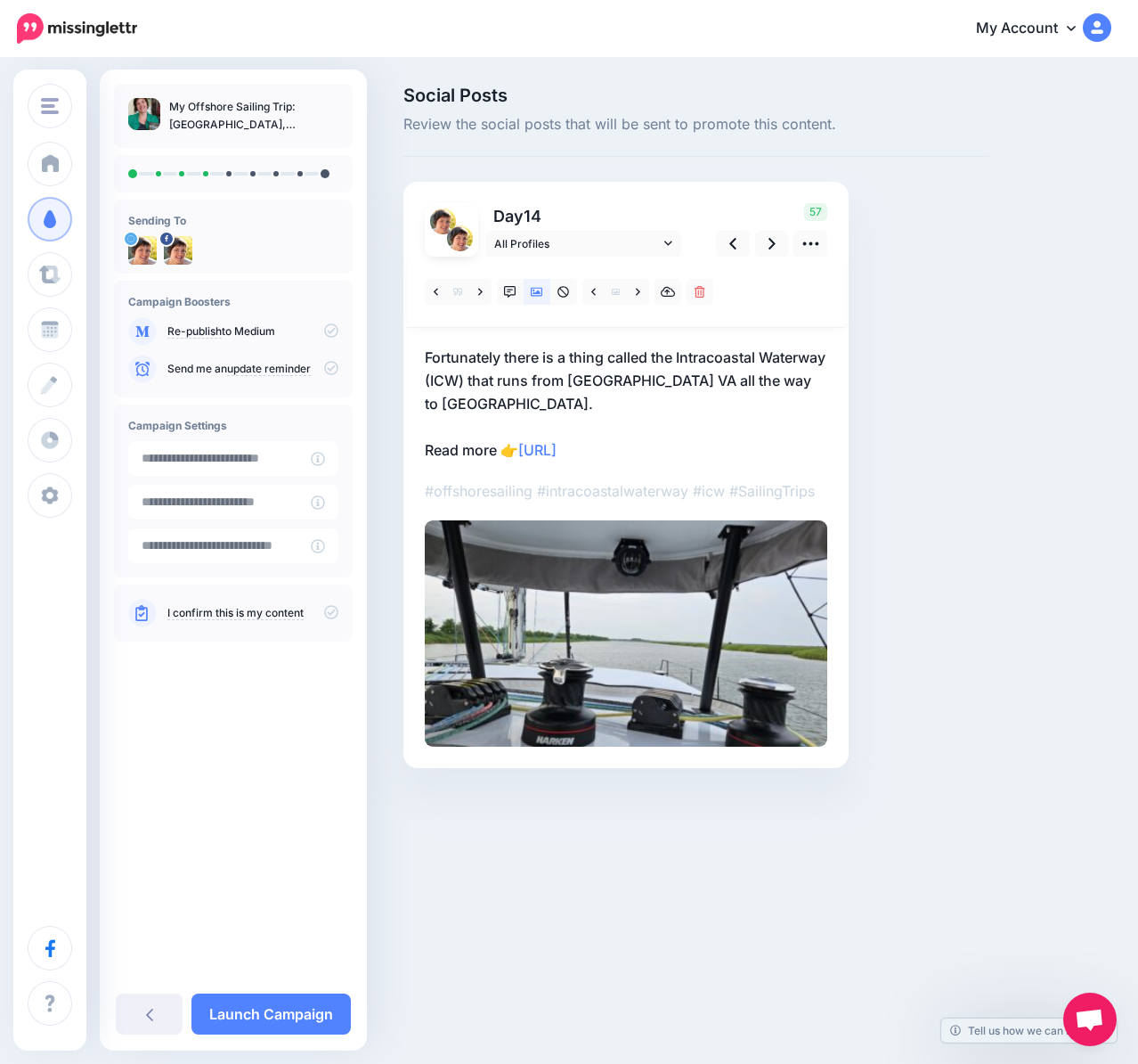
click at [676, 450] on p "Fortunately there is a thing called the Intracoastal Waterway (ICW) that runs f…" at bounding box center [625, 403] width 402 height 116
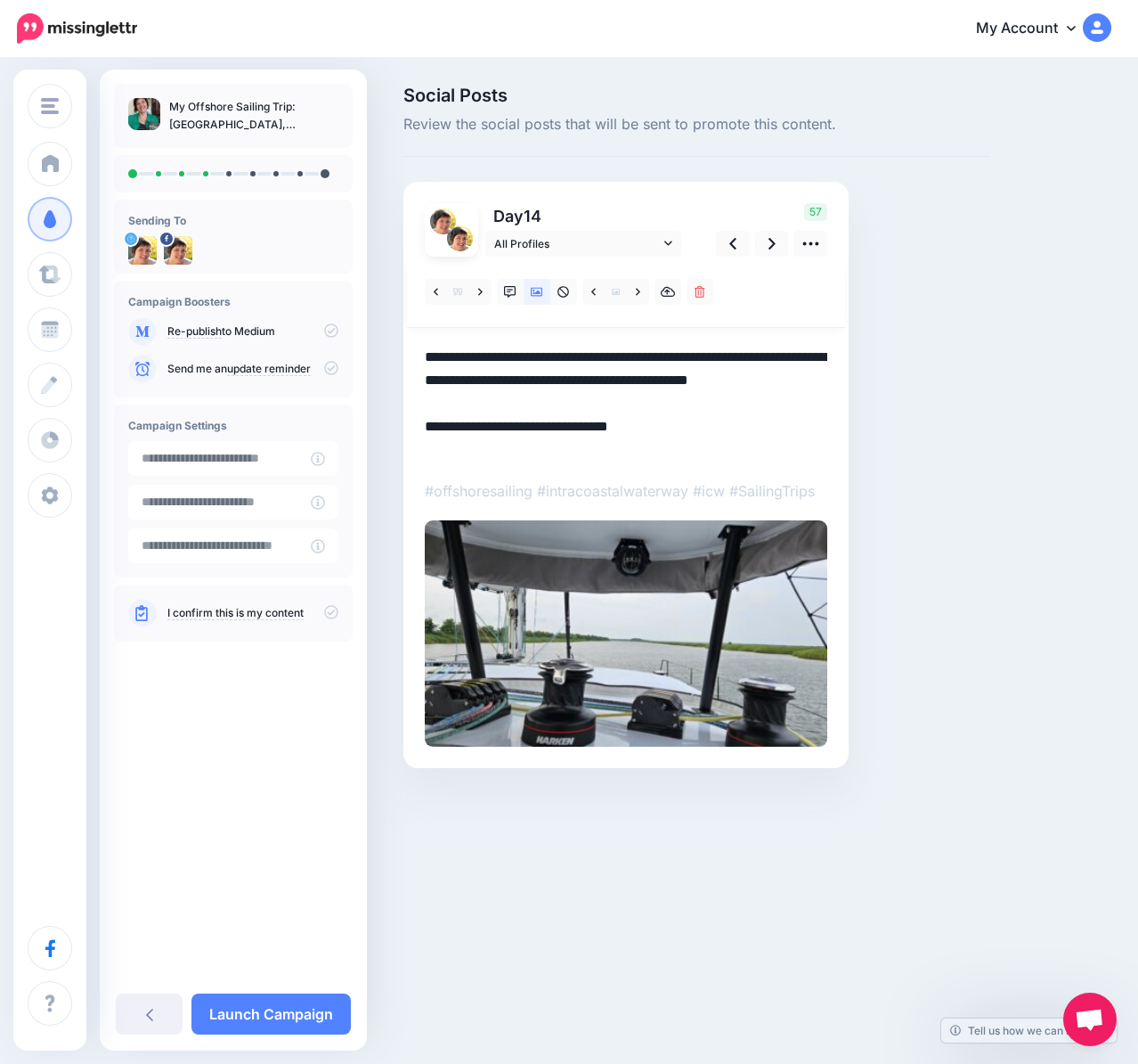
drag, startPoint x: 614, startPoint y: 453, endPoint x: 527, endPoint y: 455, distance: 87.0
click at [527, 455] on textarea "**********" at bounding box center [625, 403] width 402 height 116
paste textarea "*"
click at [773, 243] on icon at bounding box center [772, 243] width 7 height 11
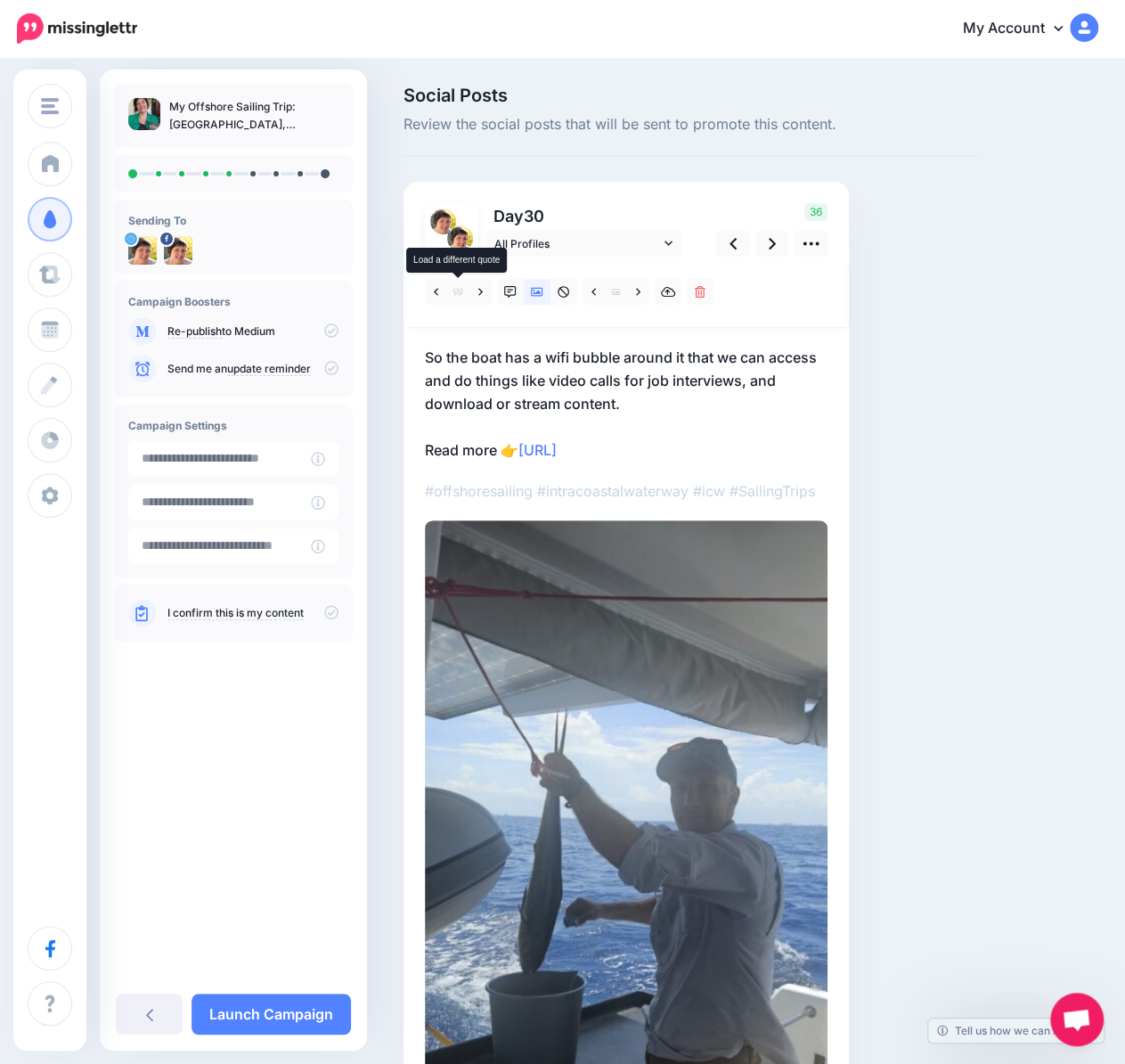
click at [468, 290] on span at bounding box center [458, 292] width 22 height 26
click at [476, 290] on link at bounding box center [480, 292] width 22 height 26
click at [478, 290] on icon at bounding box center [480, 292] width 5 height 12
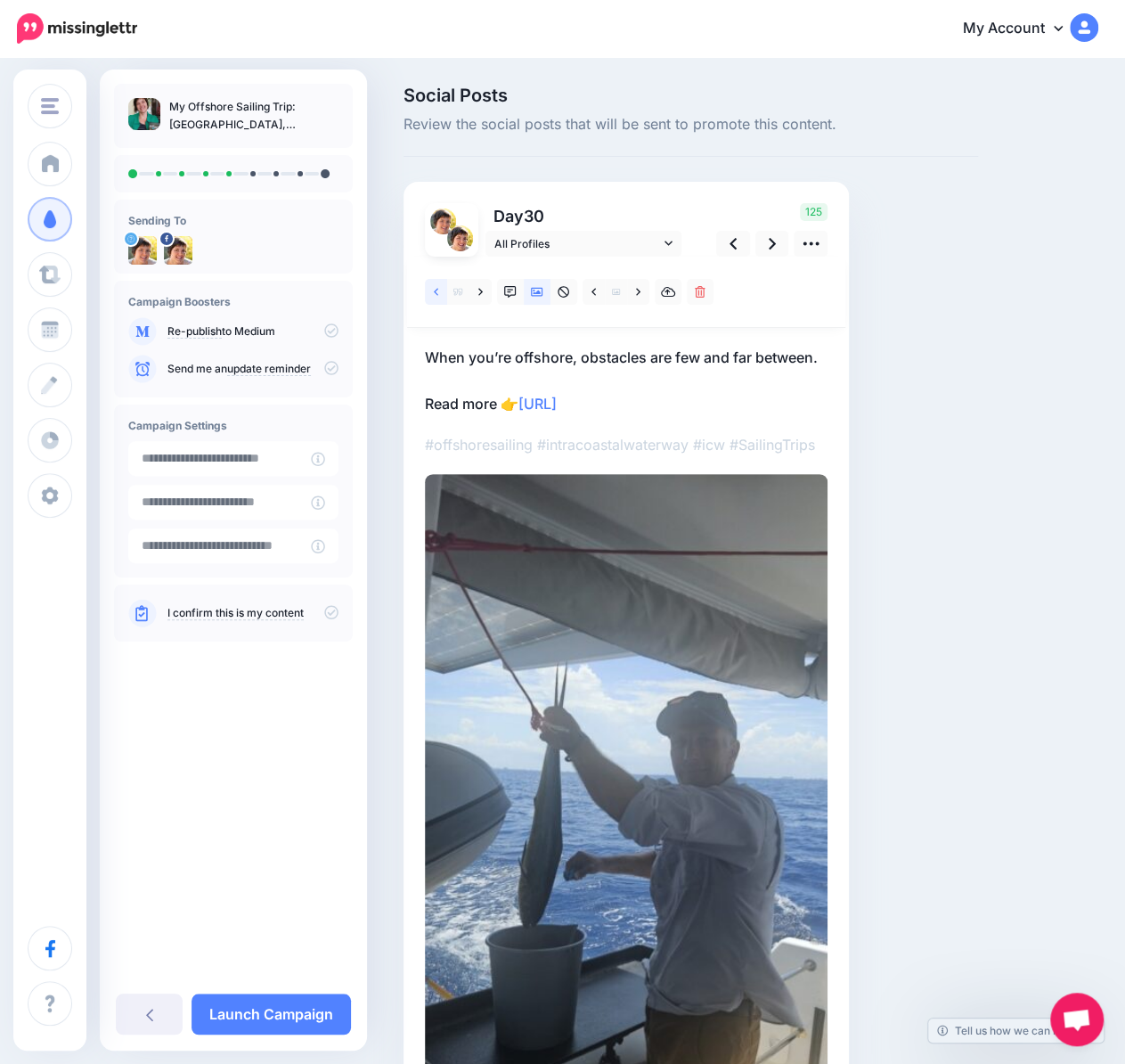
click at [431, 287] on link at bounding box center [436, 292] width 22 height 26
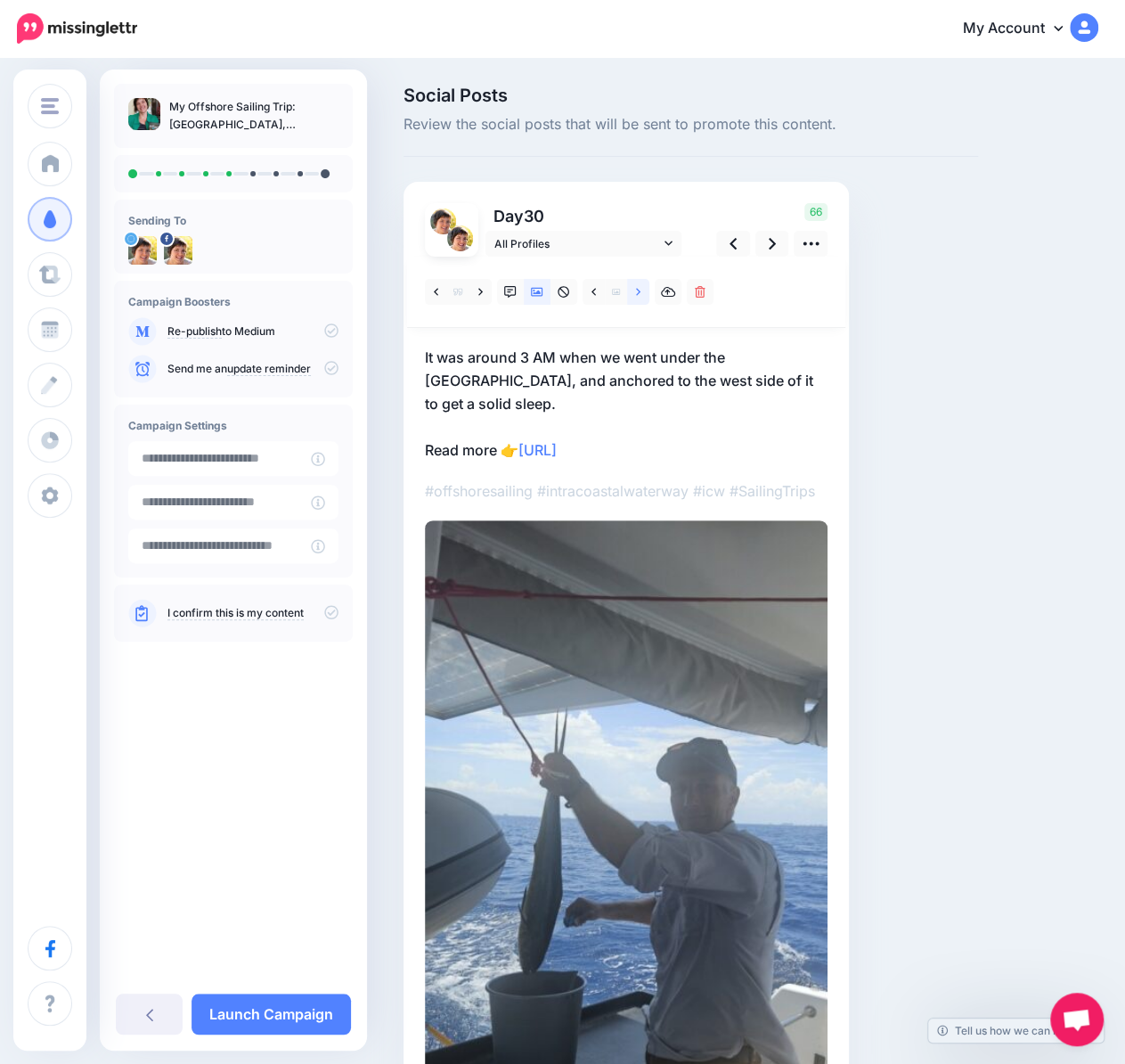
click at [636, 290] on icon at bounding box center [637, 292] width 5 height 12
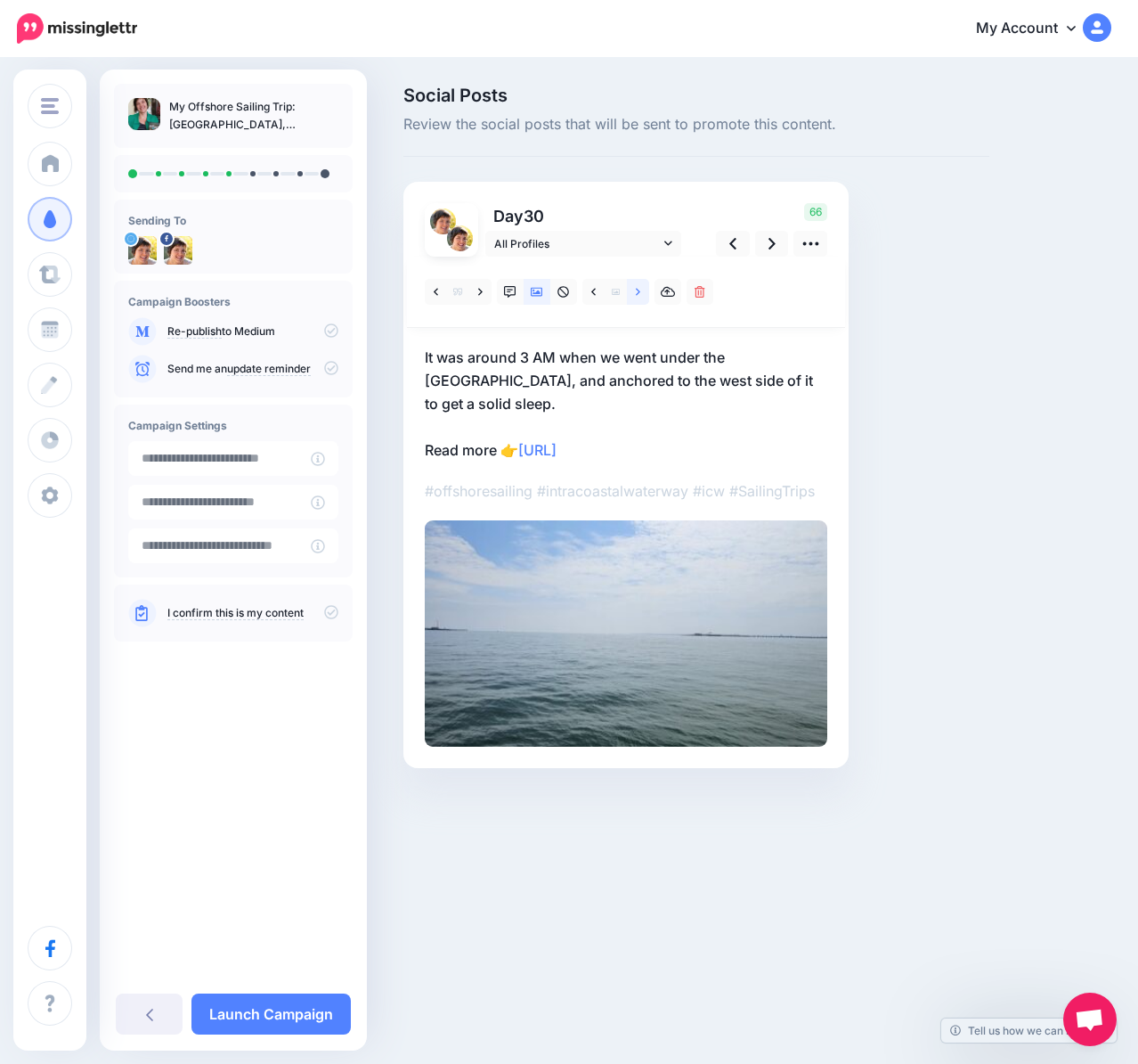
click at [635, 295] on icon at bounding box center [637, 292] width 5 height 12
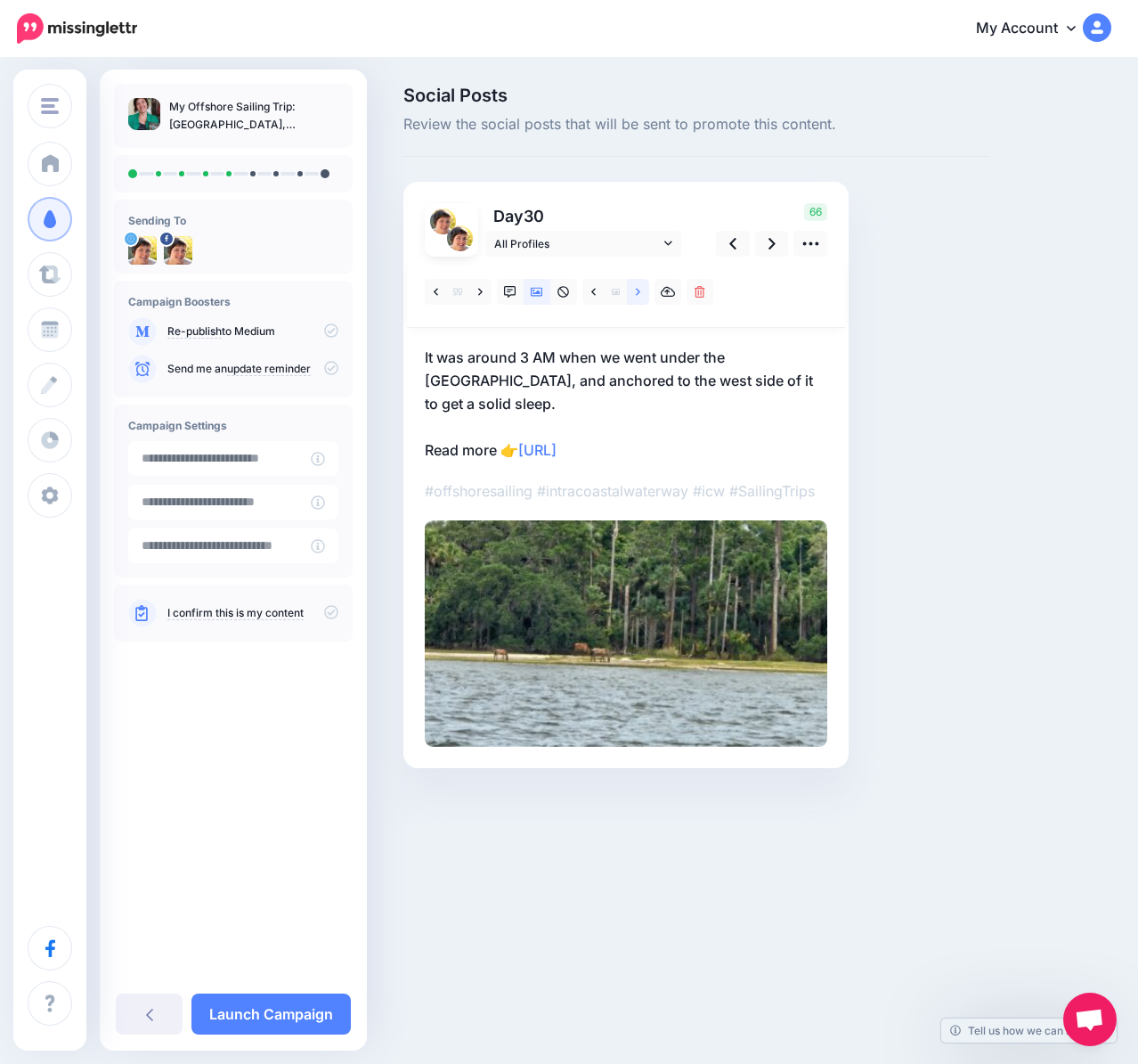
click at [635, 294] on icon at bounding box center [637, 292] width 5 height 12
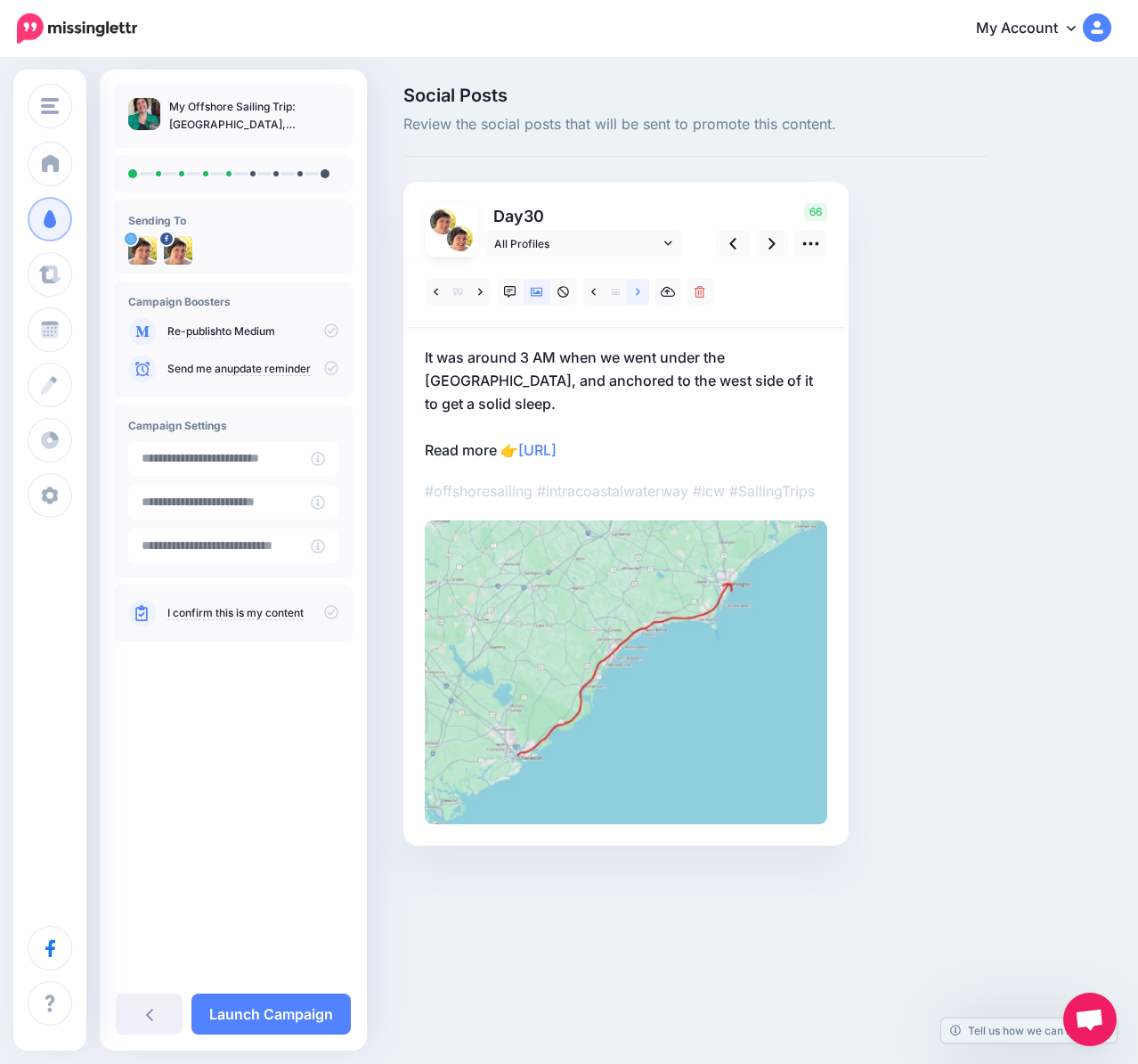
click at [635, 294] on icon at bounding box center [637, 292] width 5 height 12
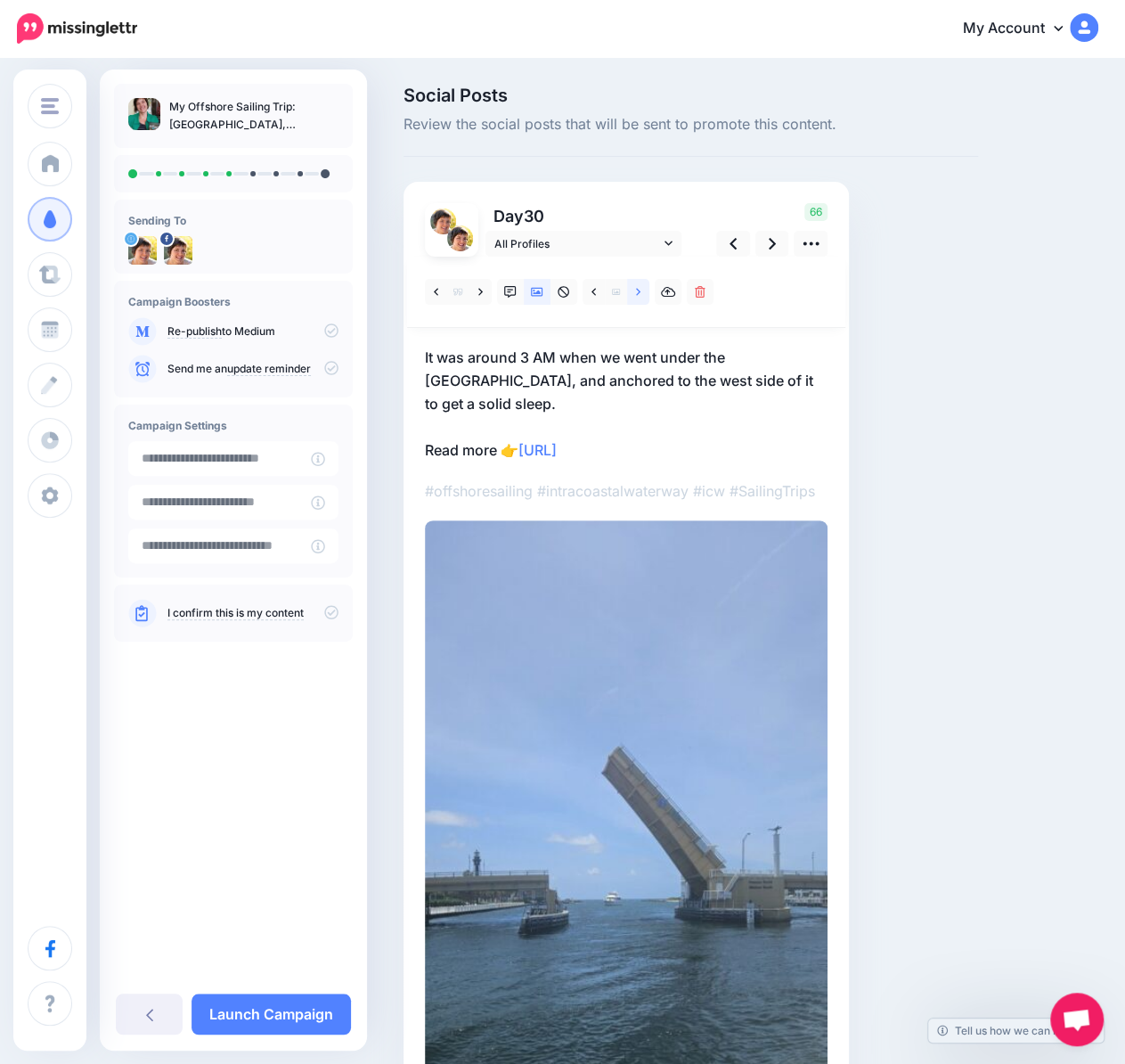
click at [635, 294] on icon at bounding box center [637, 292] width 5 height 12
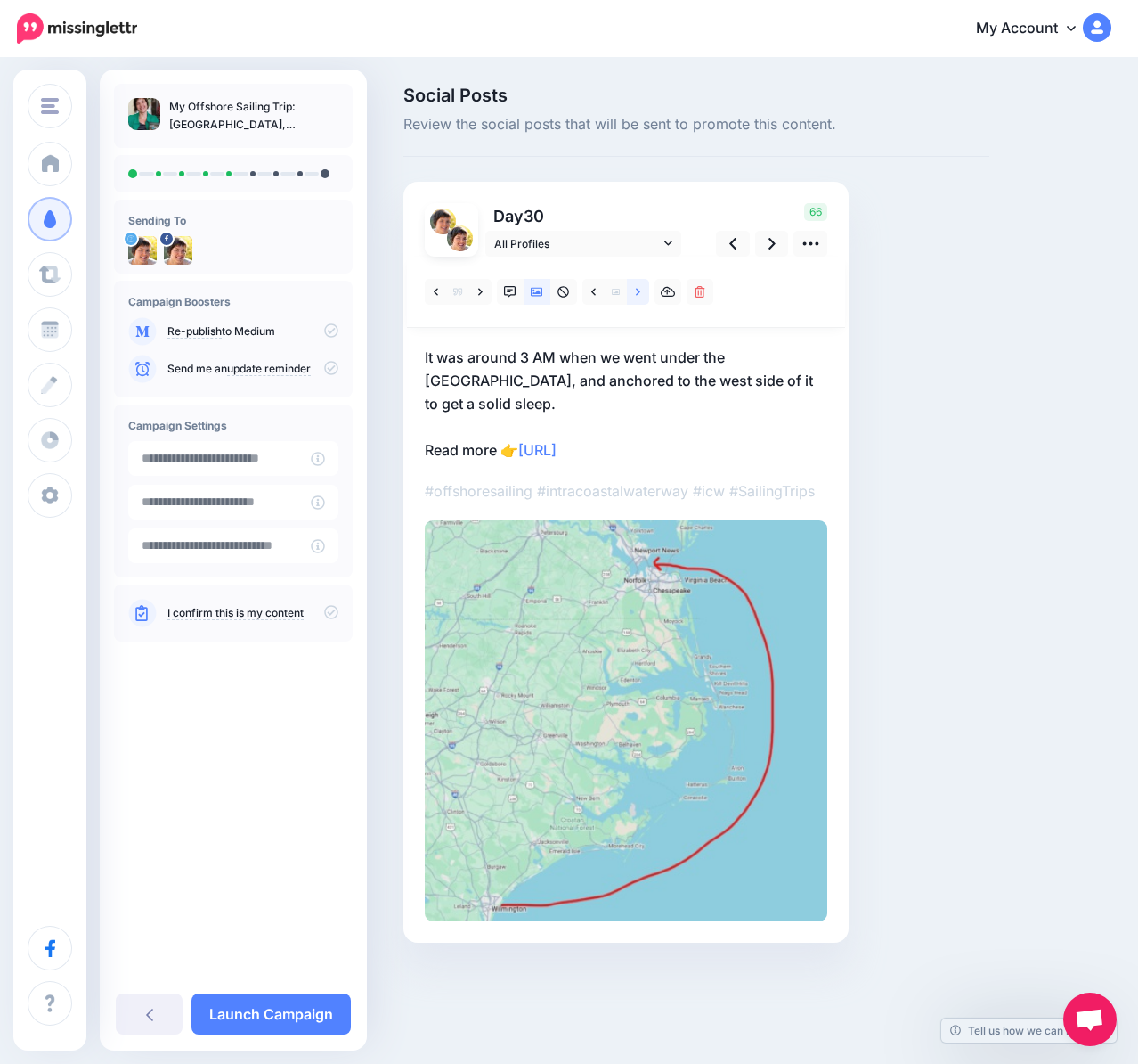
click at [635, 294] on icon at bounding box center [637, 292] width 5 height 12
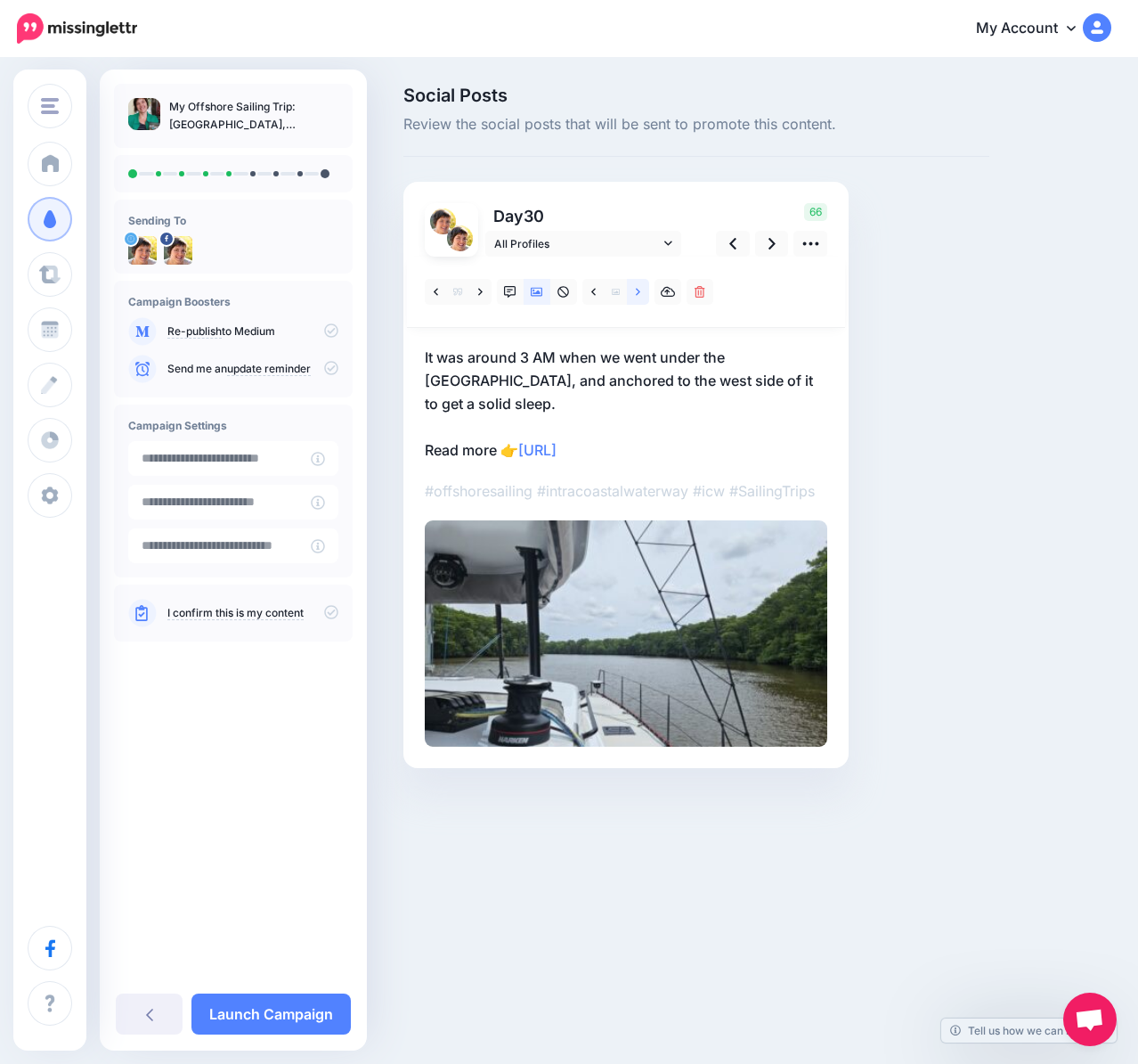
click at [635, 294] on icon at bounding box center [637, 292] width 5 height 12
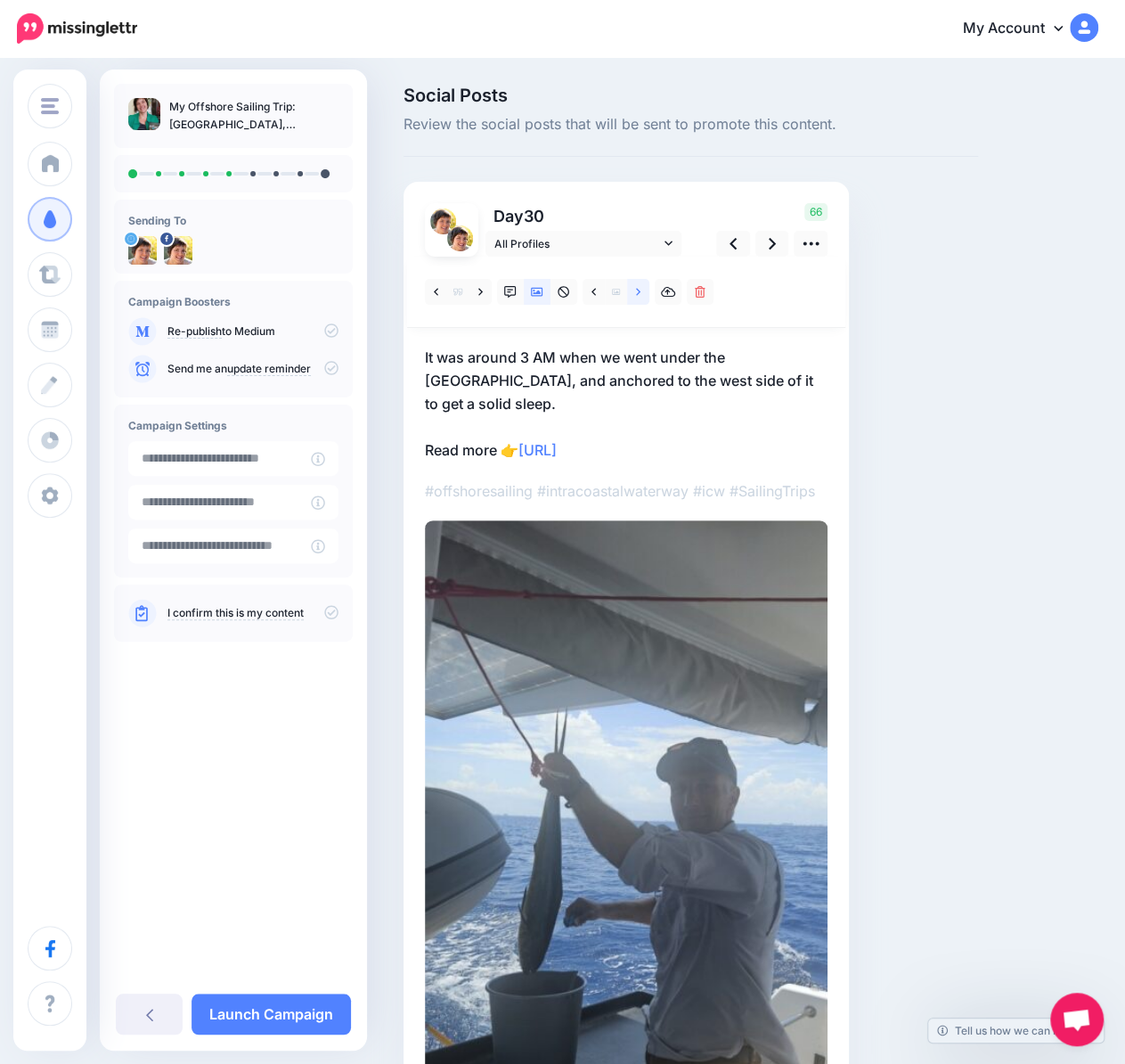
click at [635, 294] on icon at bounding box center [637, 292] width 5 height 12
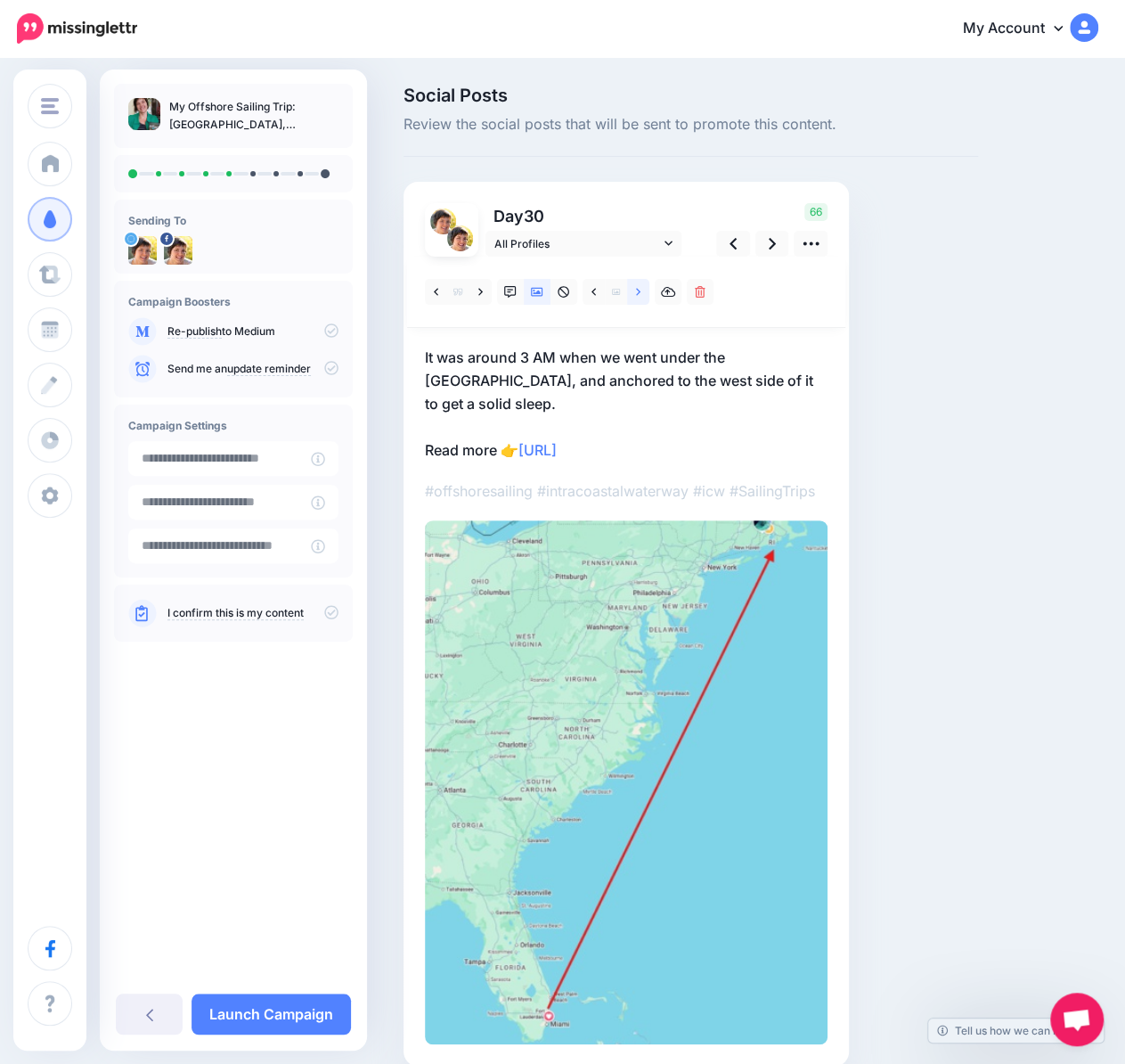
click at [635, 294] on icon at bounding box center [637, 292] width 5 height 12
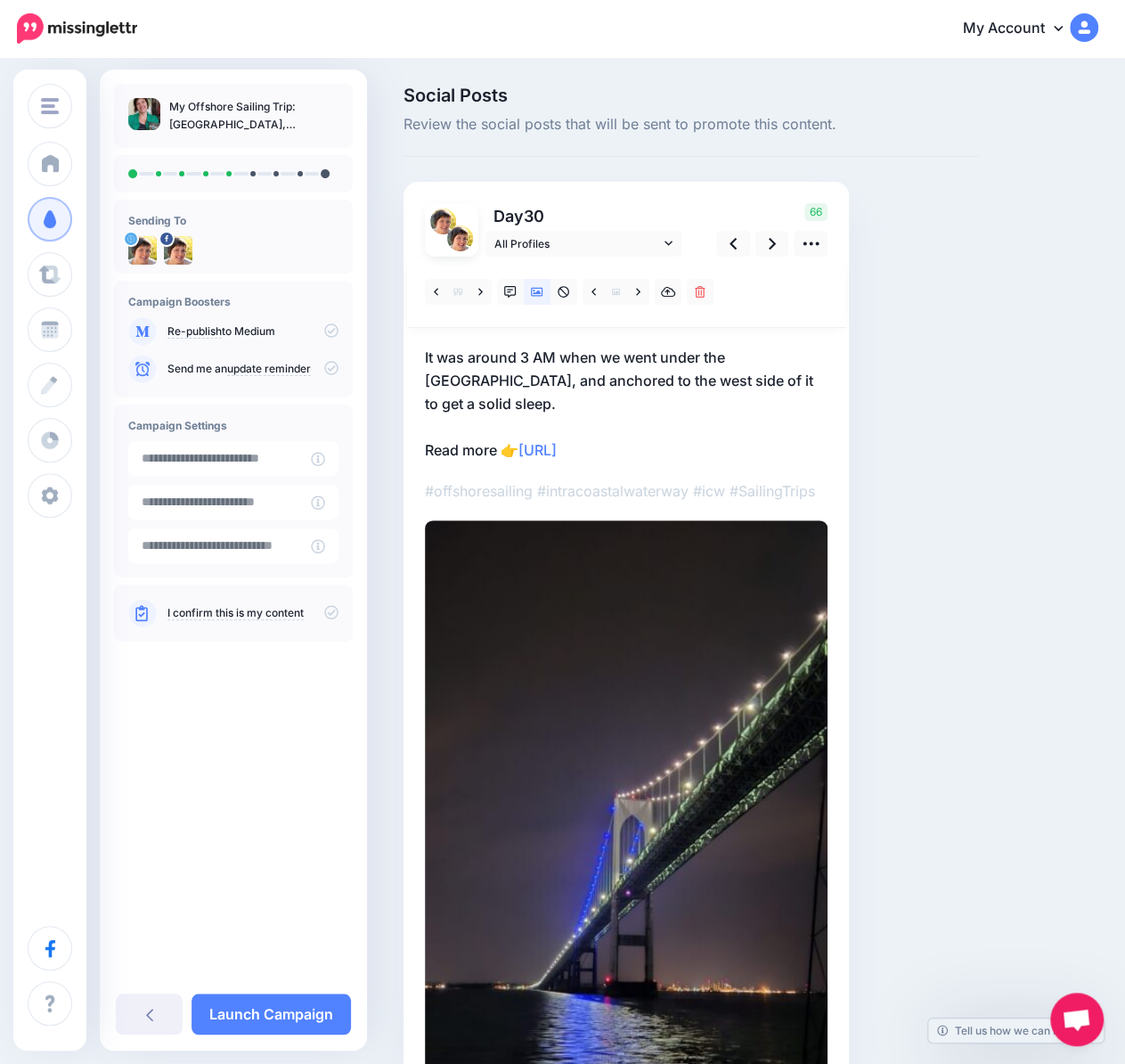
click at [683, 456] on p "It was around 3 AM when we went under the Newport Bridge, and anchored to the w…" at bounding box center [625, 403] width 402 height 116
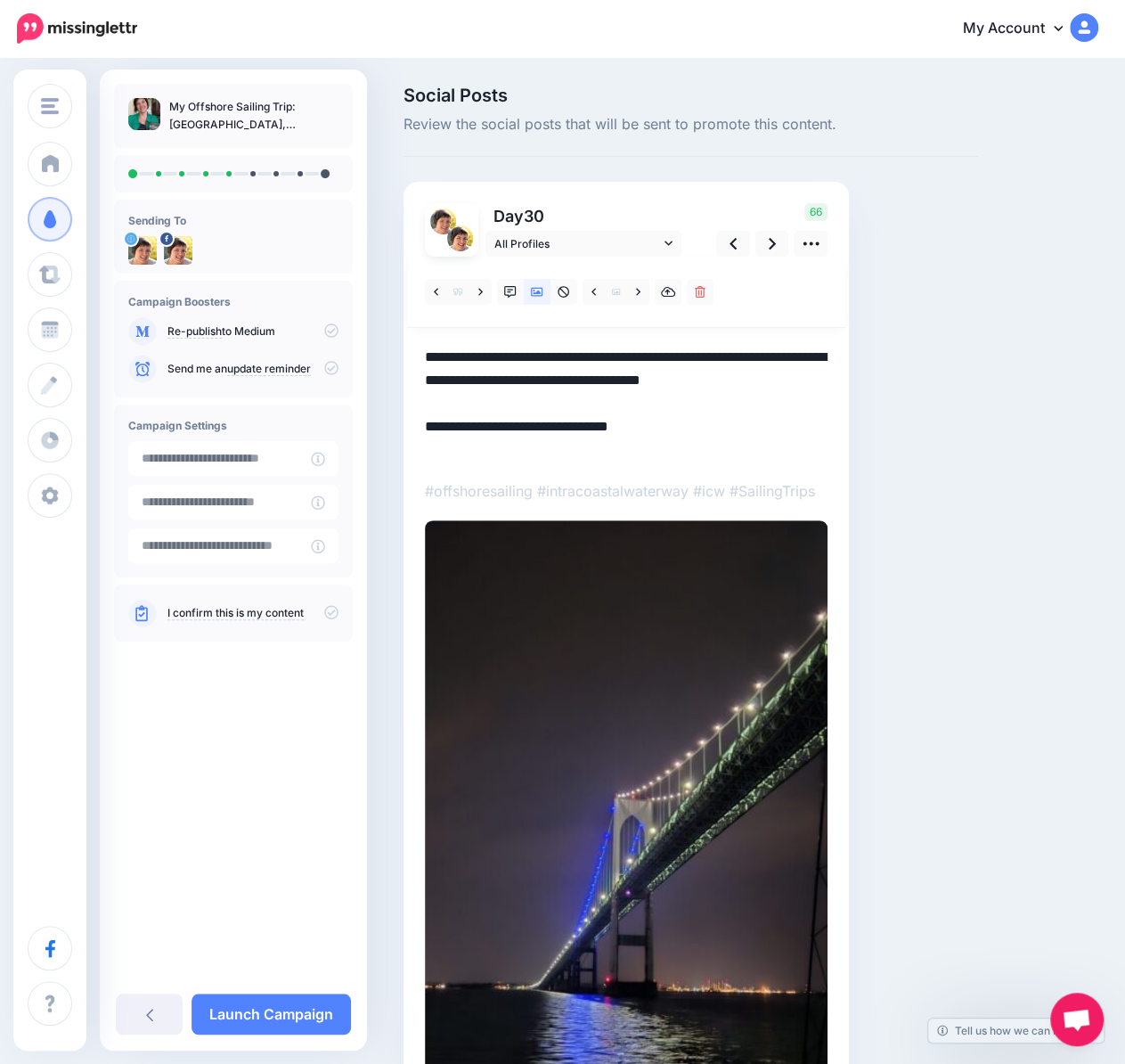
drag, startPoint x: 681, startPoint y: 453, endPoint x: 526, endPoint y: 457, distance: 155.1
click at [526, 457] on textarea "**********" at bounding box center [625, 403] width 402 height 116
paste textarea "*"
click at [730, 241] on icon at bounding box center [733, 243] width 7 height 19
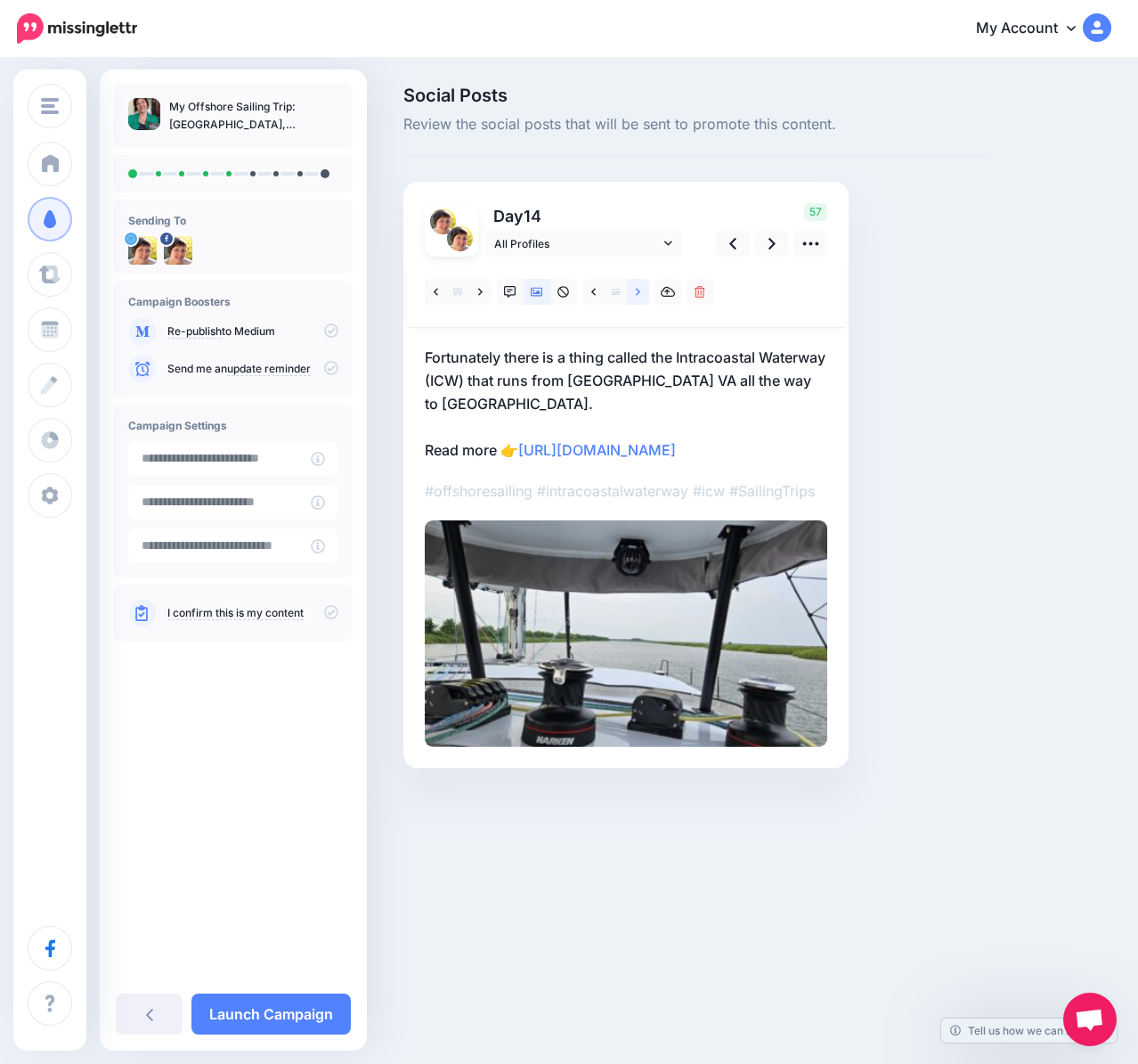
click at [633, 293] on link at bounding box center [638, 292] width 22 height 26
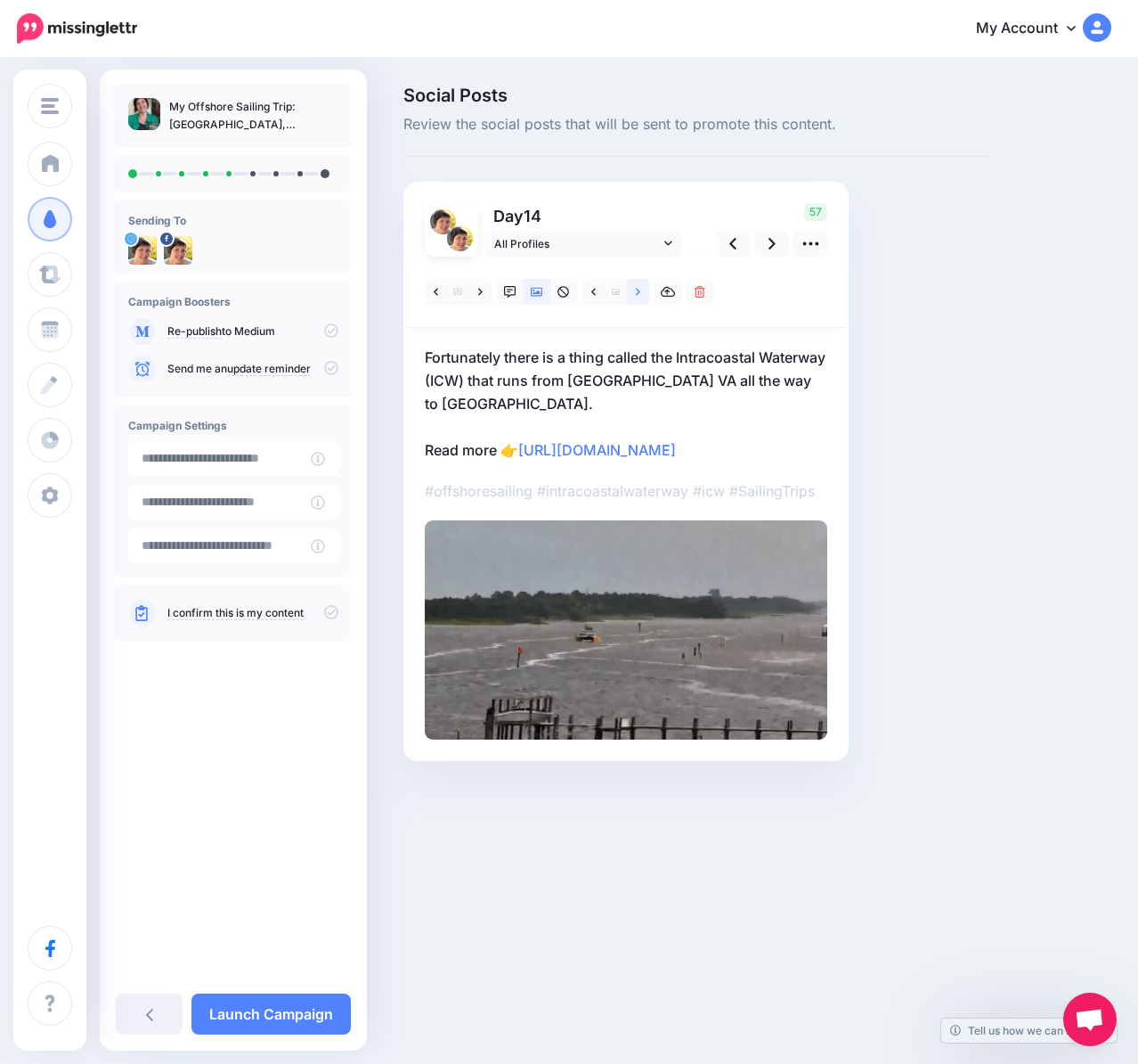
click at [633, 294] on link at bounding box center [638, 292] width 22 height 26
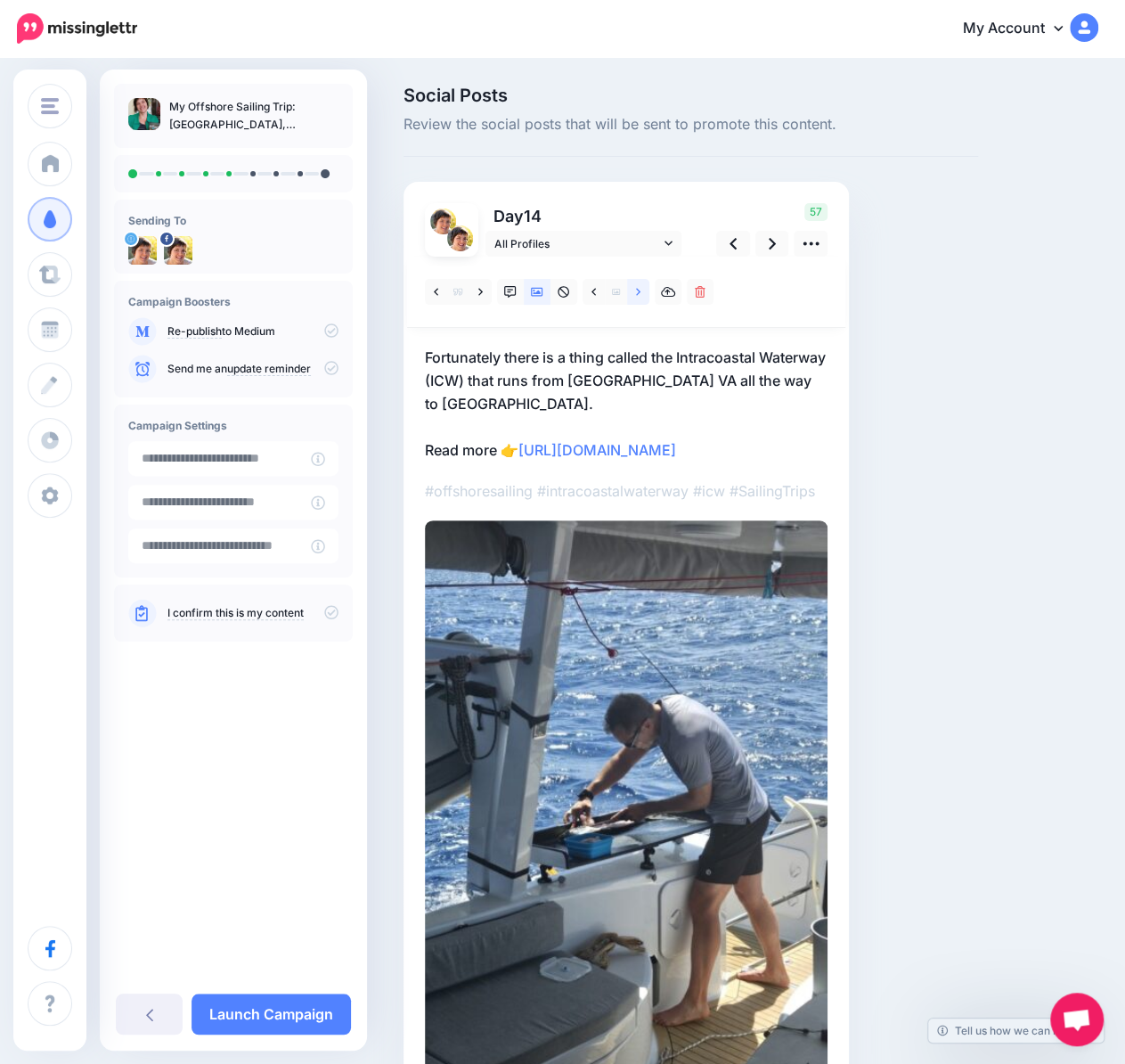
click at [633, 296] on link at bounding box center [638, 292] width 22 height 26
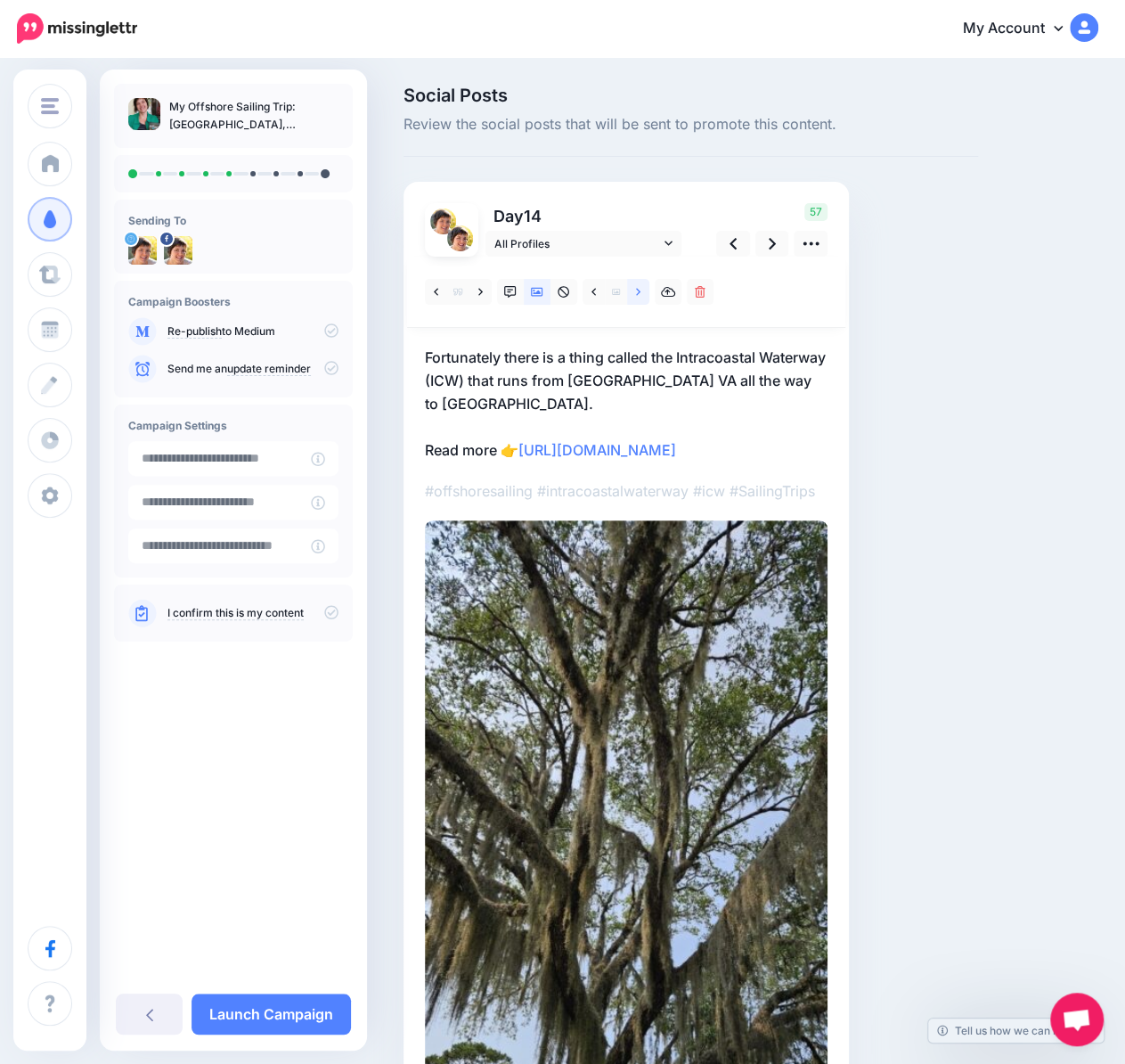
click at [632, 296] on link at bounding box center [638, 292] width 22 height 26
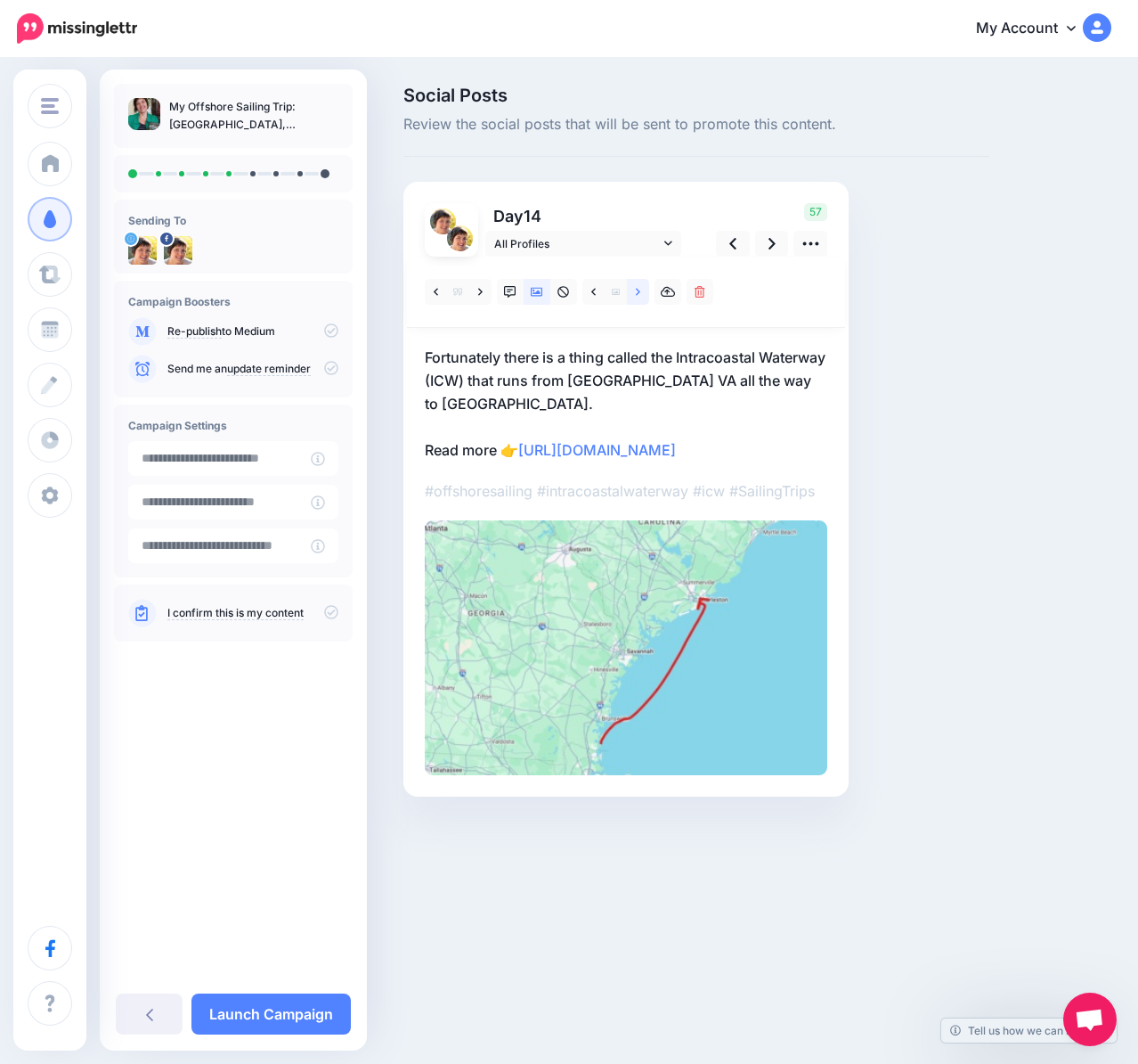
click at [632, 296] on link at bounding box center [638, 292] width 22 height 26
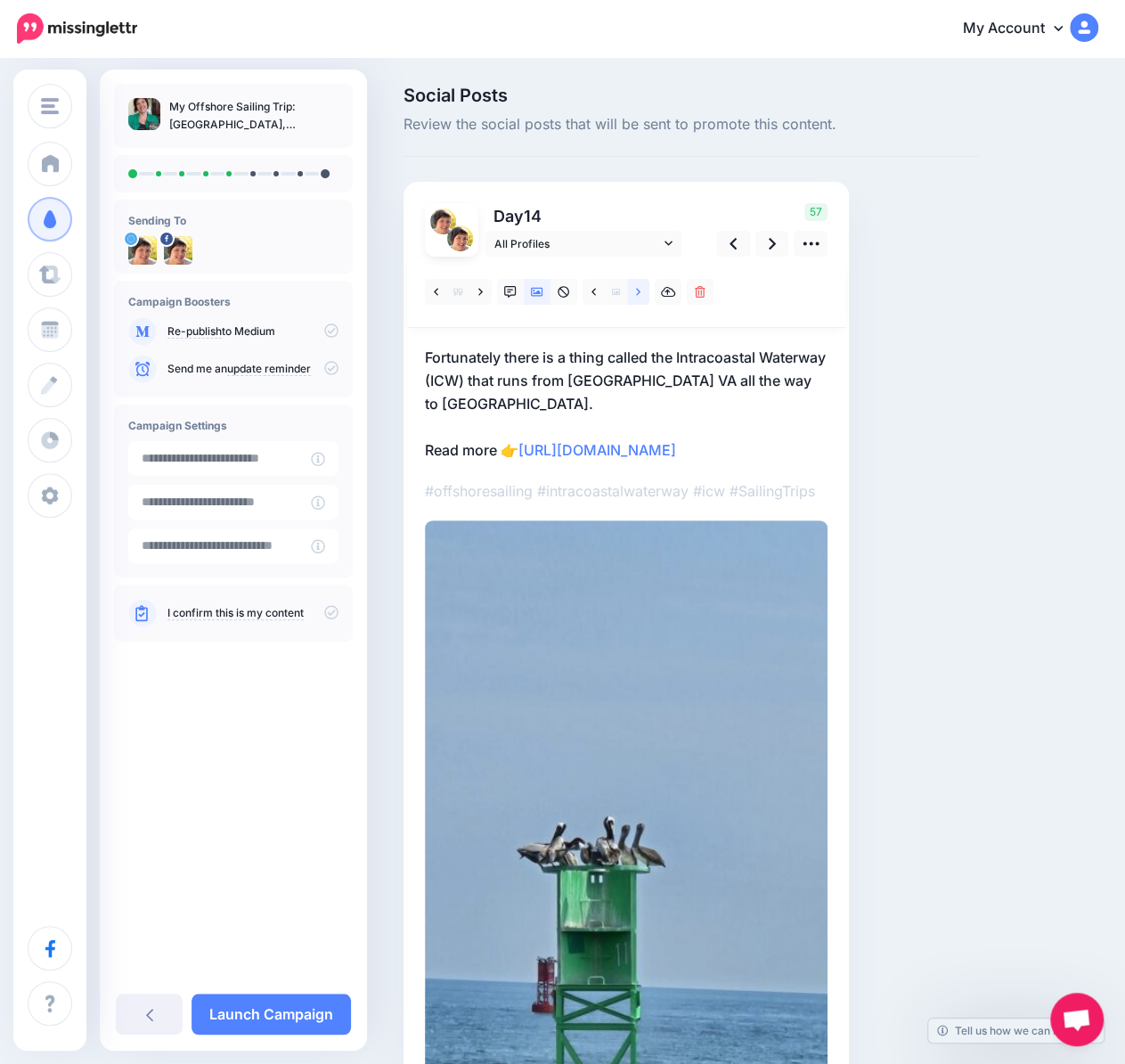
click at [632, 296] on link at bounding box center [638, 292] width 22 height 26
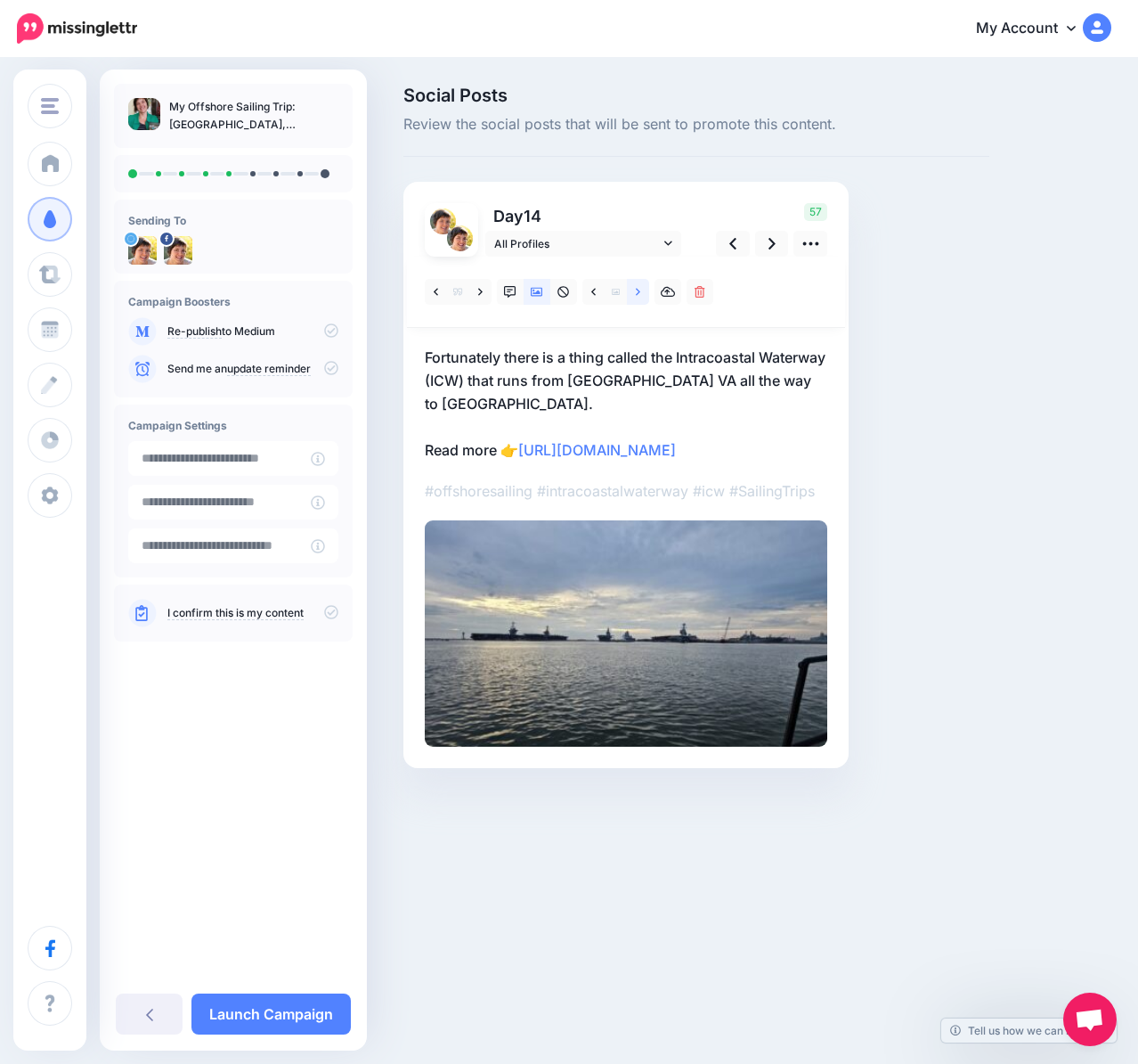
click at [632, 296] on link at bounding box center [638, 292] width 22 height 26
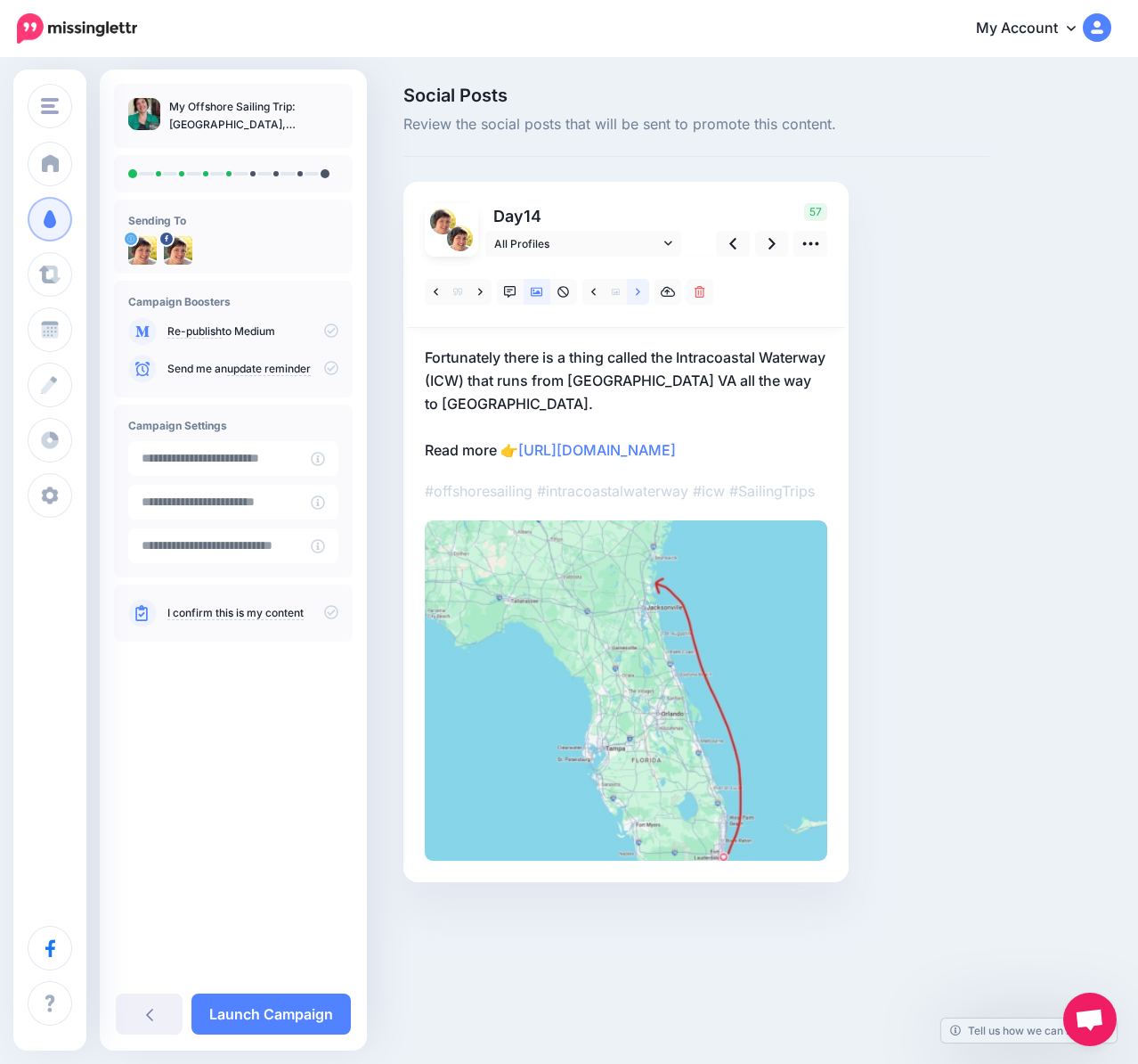
click at [632, 296] on link at bounding box center [638, 292] width 22 height 26
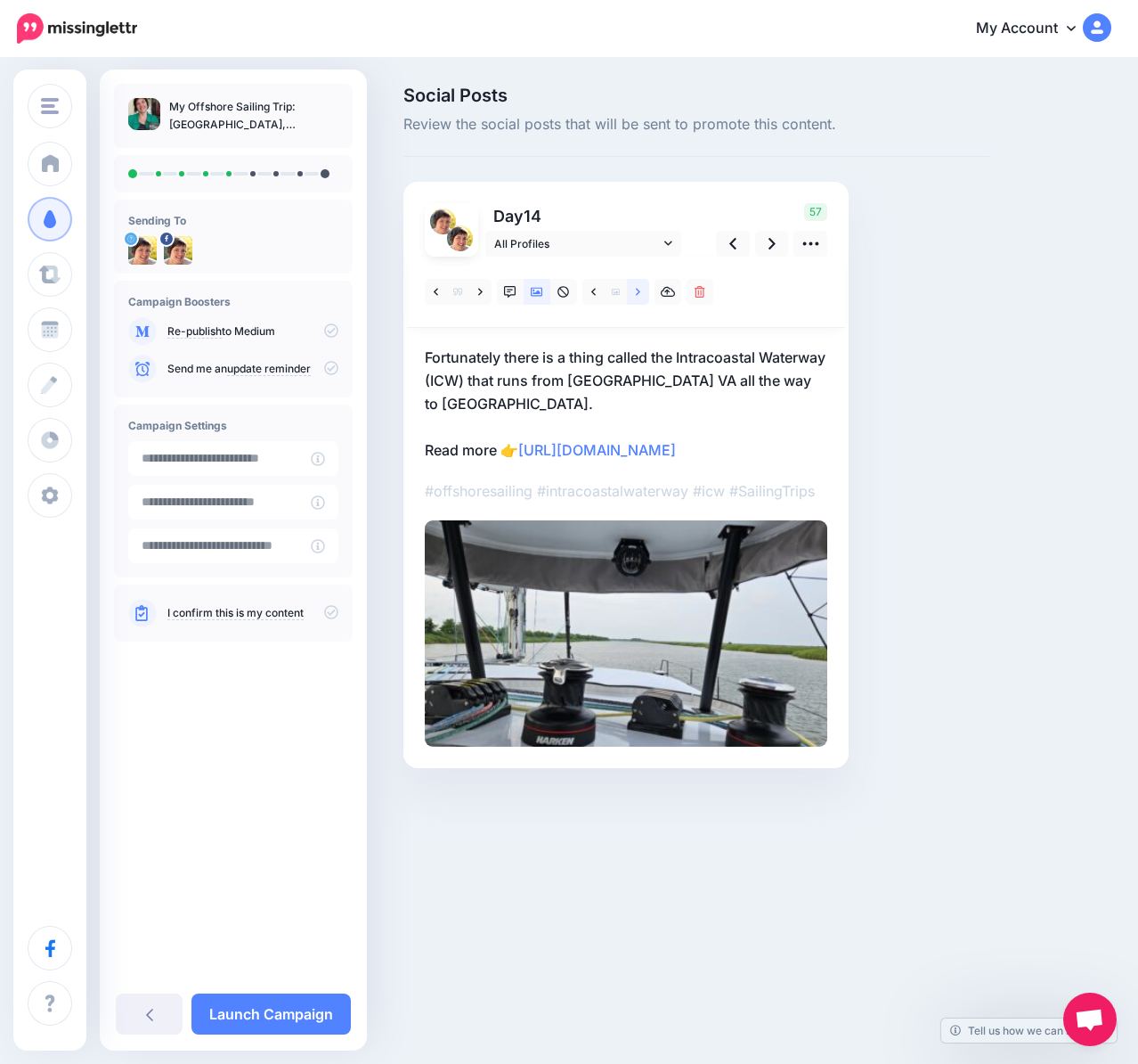
click at [632, 296] on link at bounding box center [638, 292] width 22 height 26
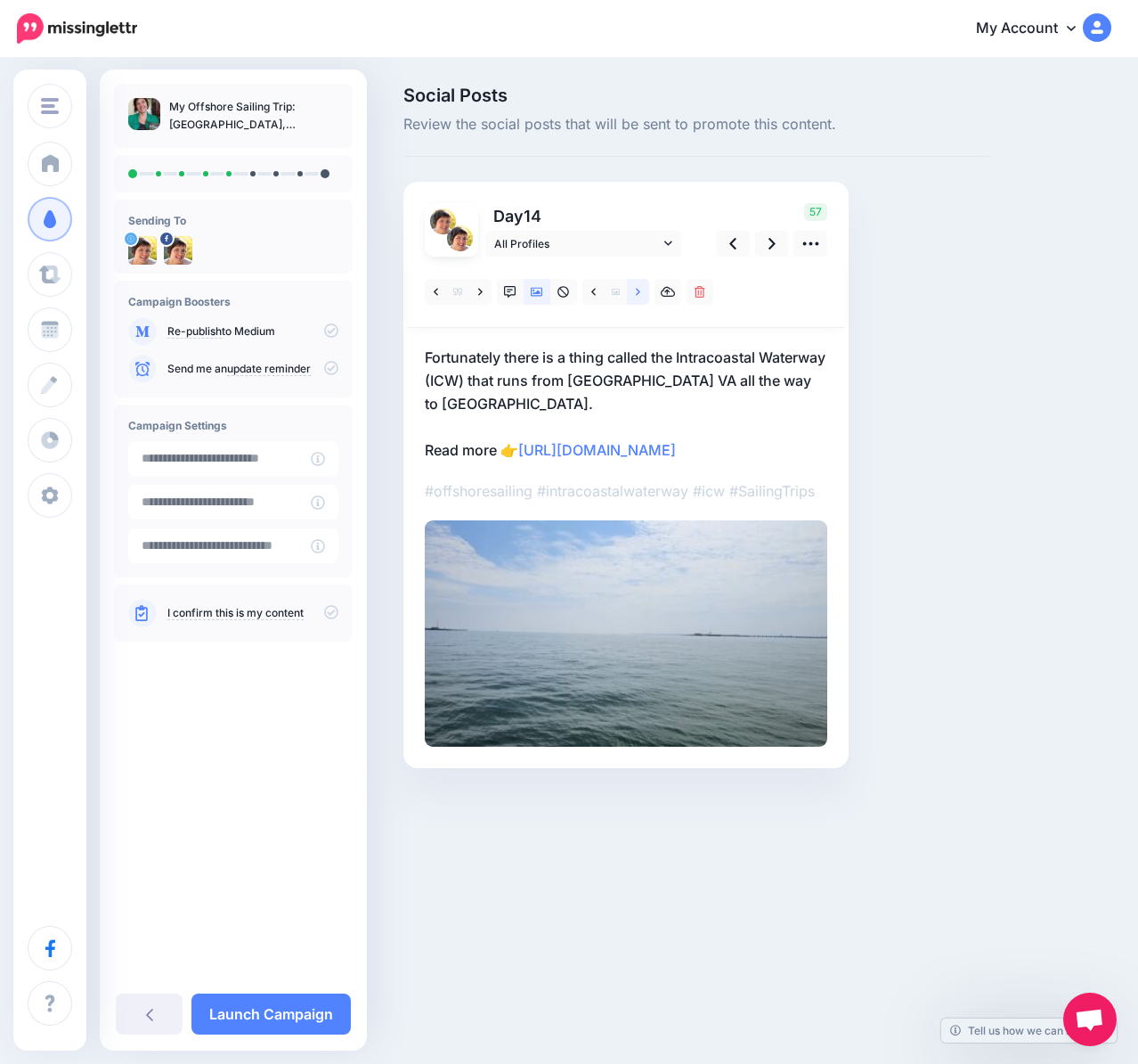
click at [632, 296] on link at bounding box center [638, 292] width 22 height 26
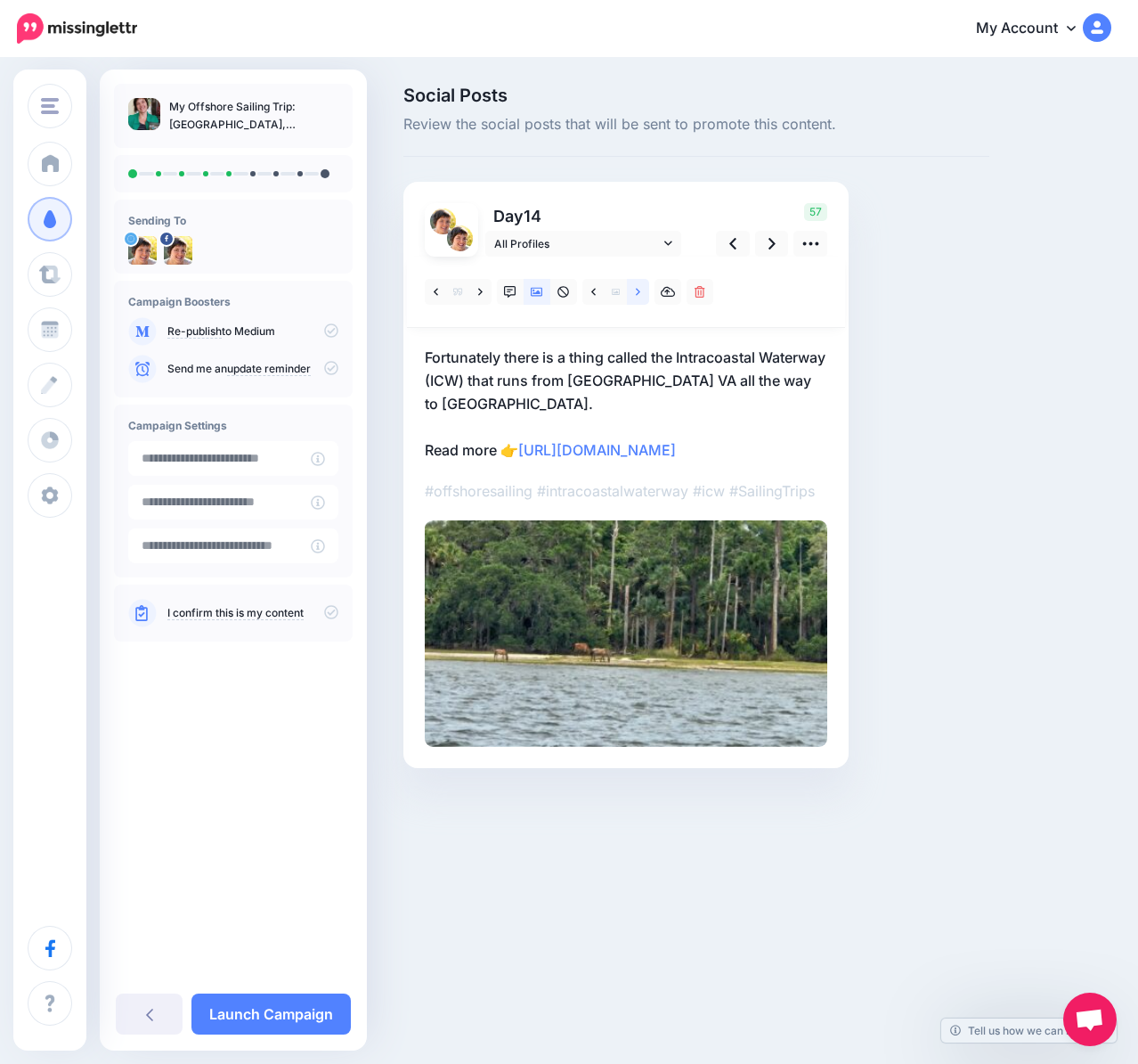
click at [632, 296] on link at bounding box center [638, 292] width 22 height 26
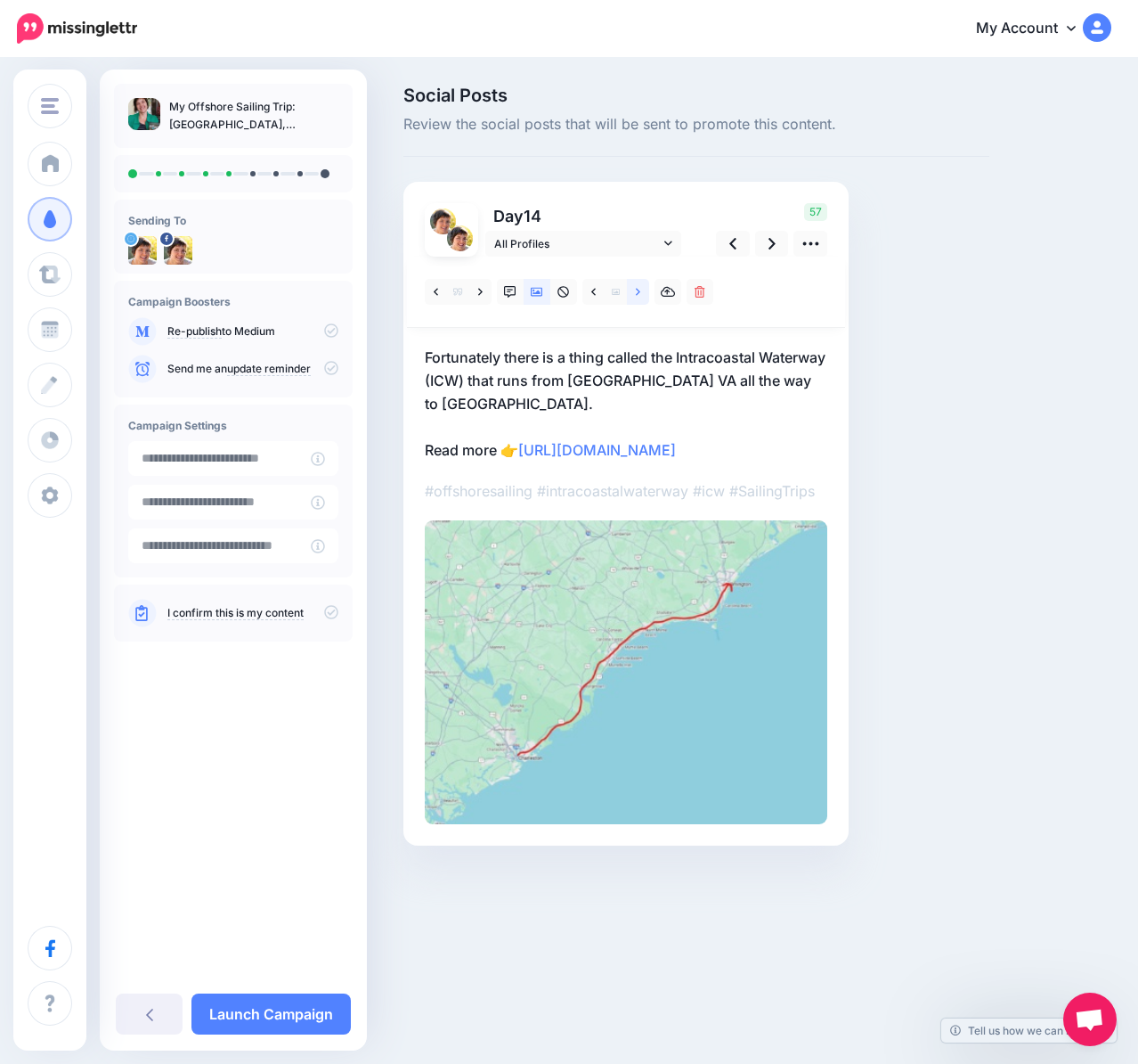
click at [632, 296] on link at bounding box center [638, 292] width 22 height 26
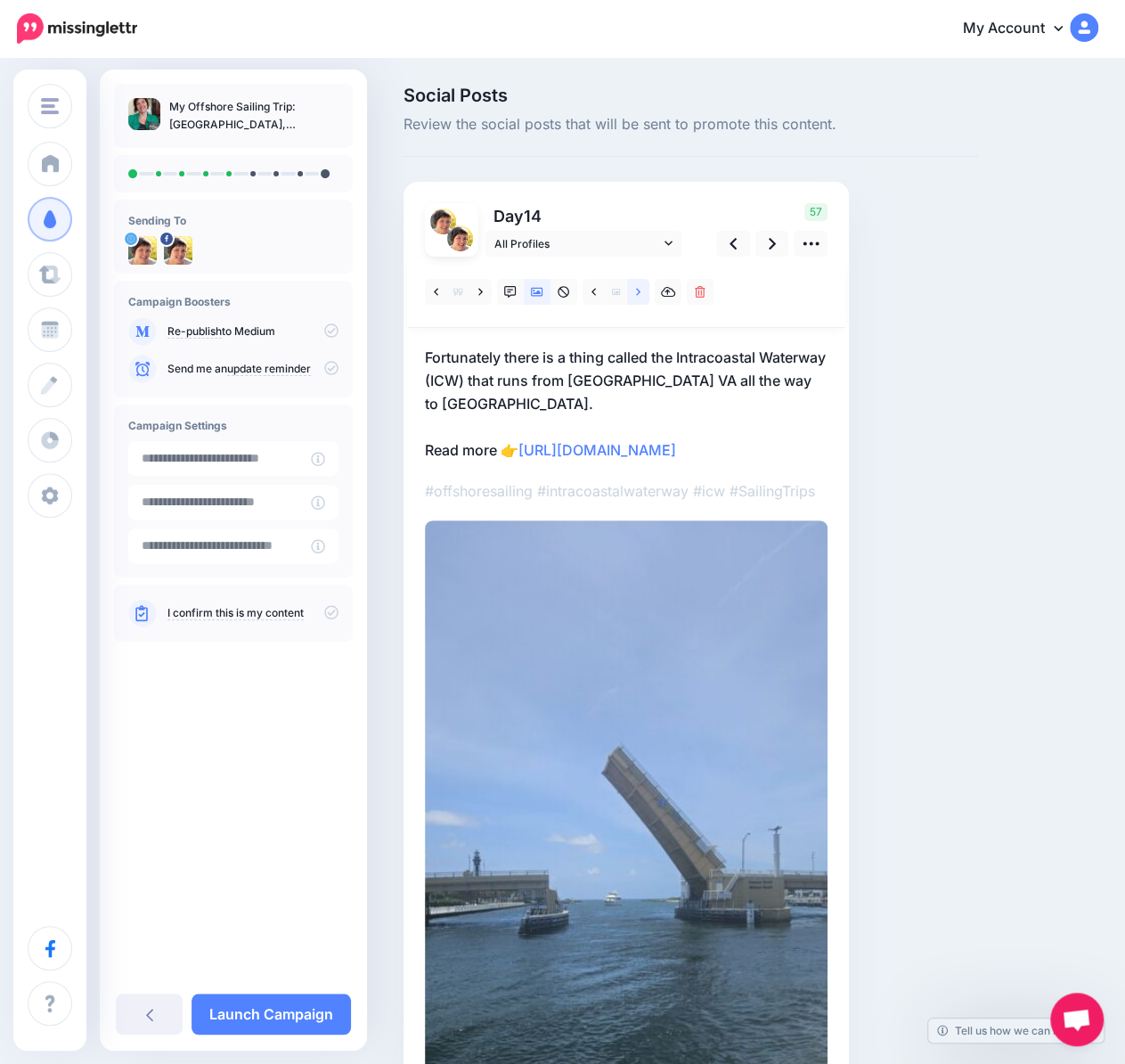
click at [632, 296] on link at bounding box center [638, 292] width 22 height 26
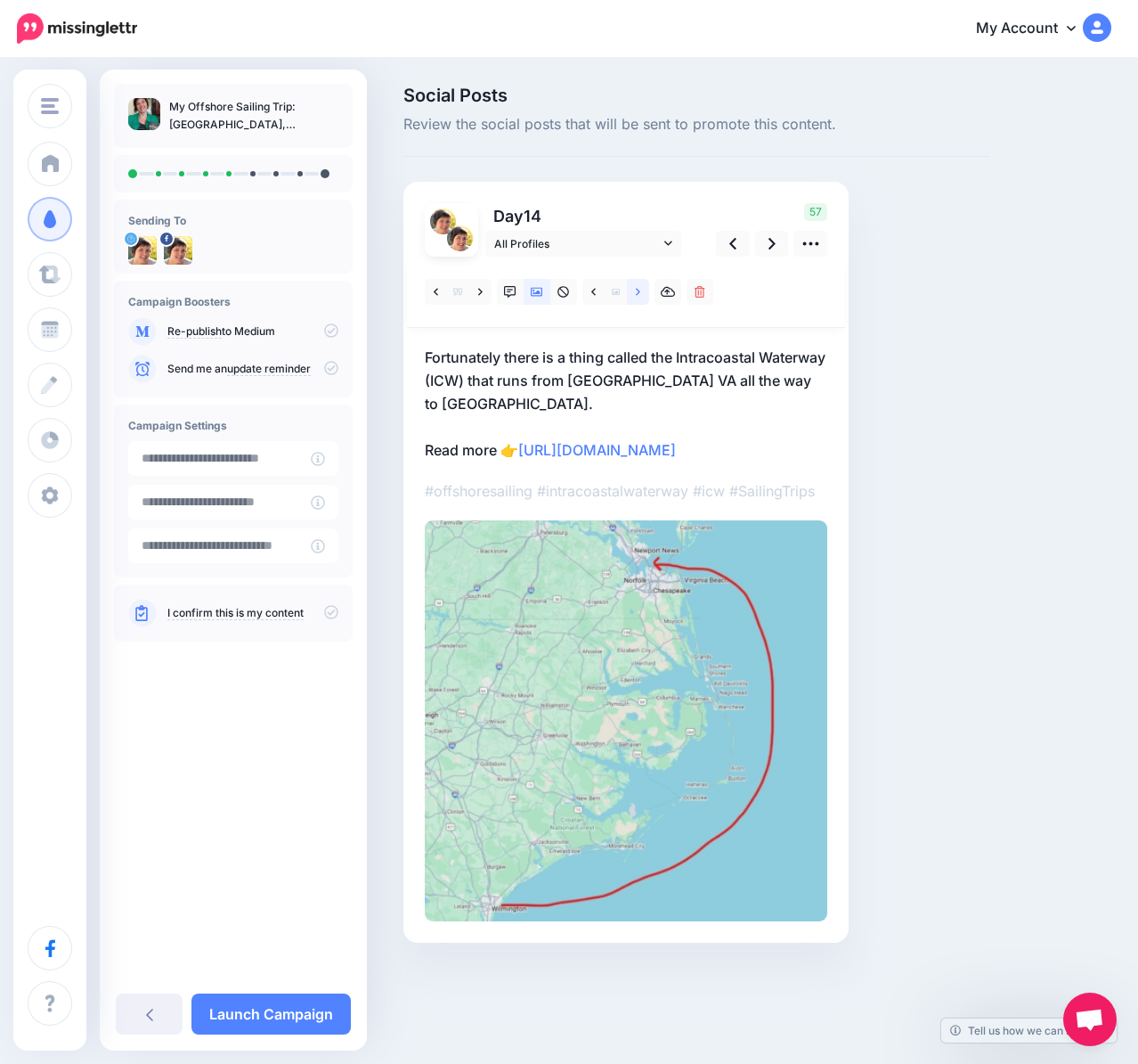
click at [632, 296] on link at bounding box center [638, 292] width 22 height 26
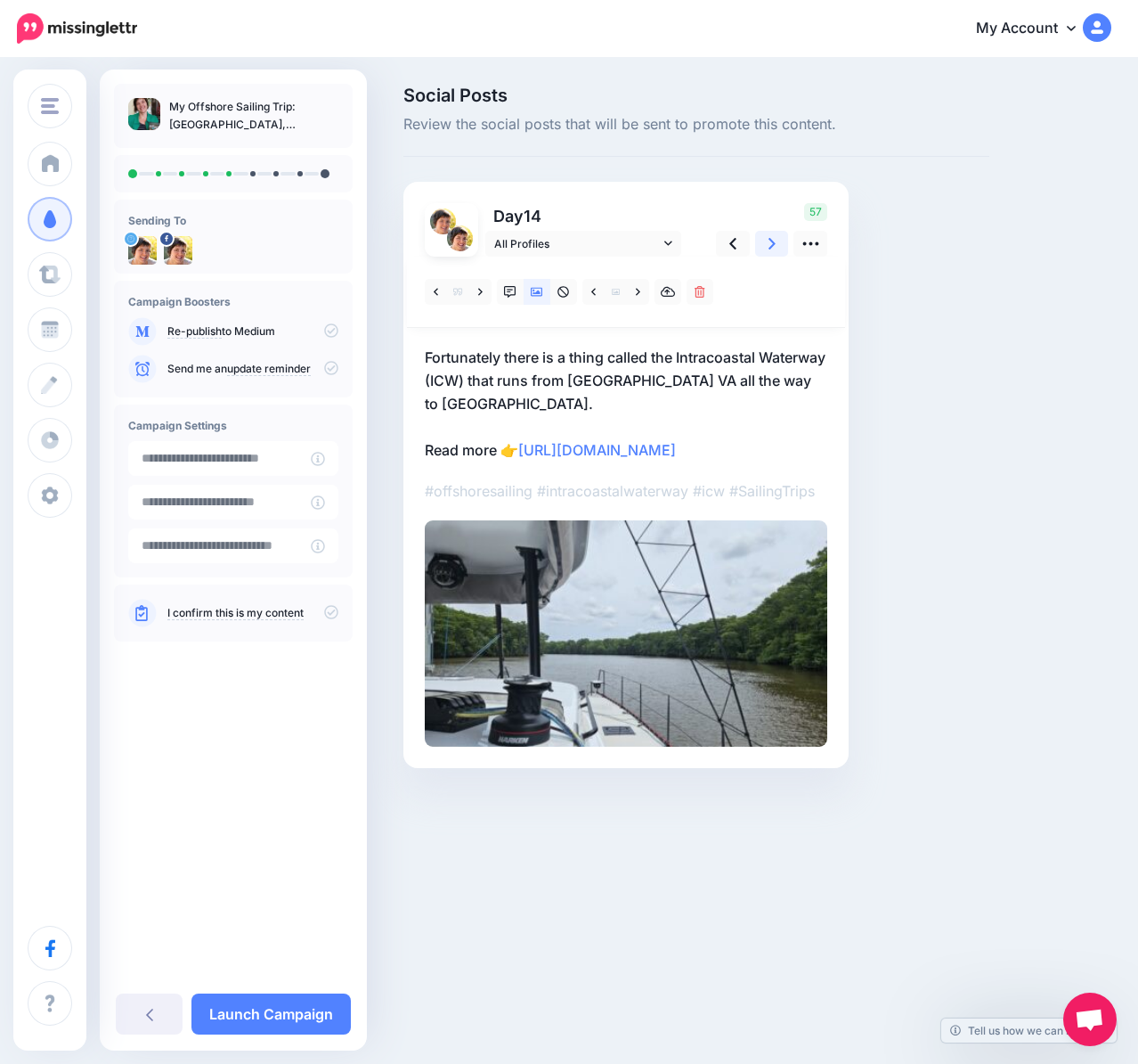
click at [764, 247] on link at bounding box center [772, 243] width 33 height 26
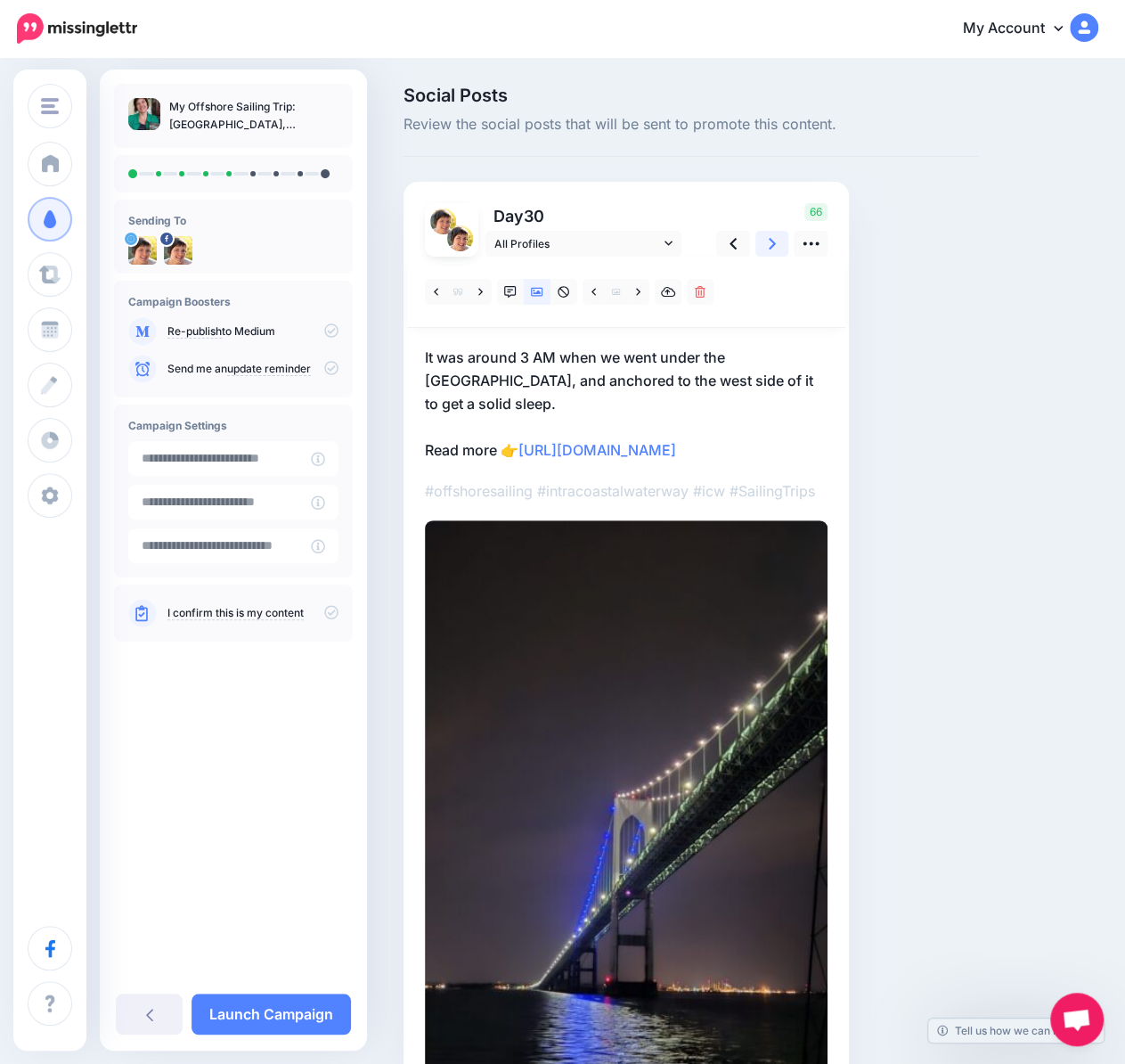
click at [764, 247] on link at bounding box center [772, 243] width 33 height 26
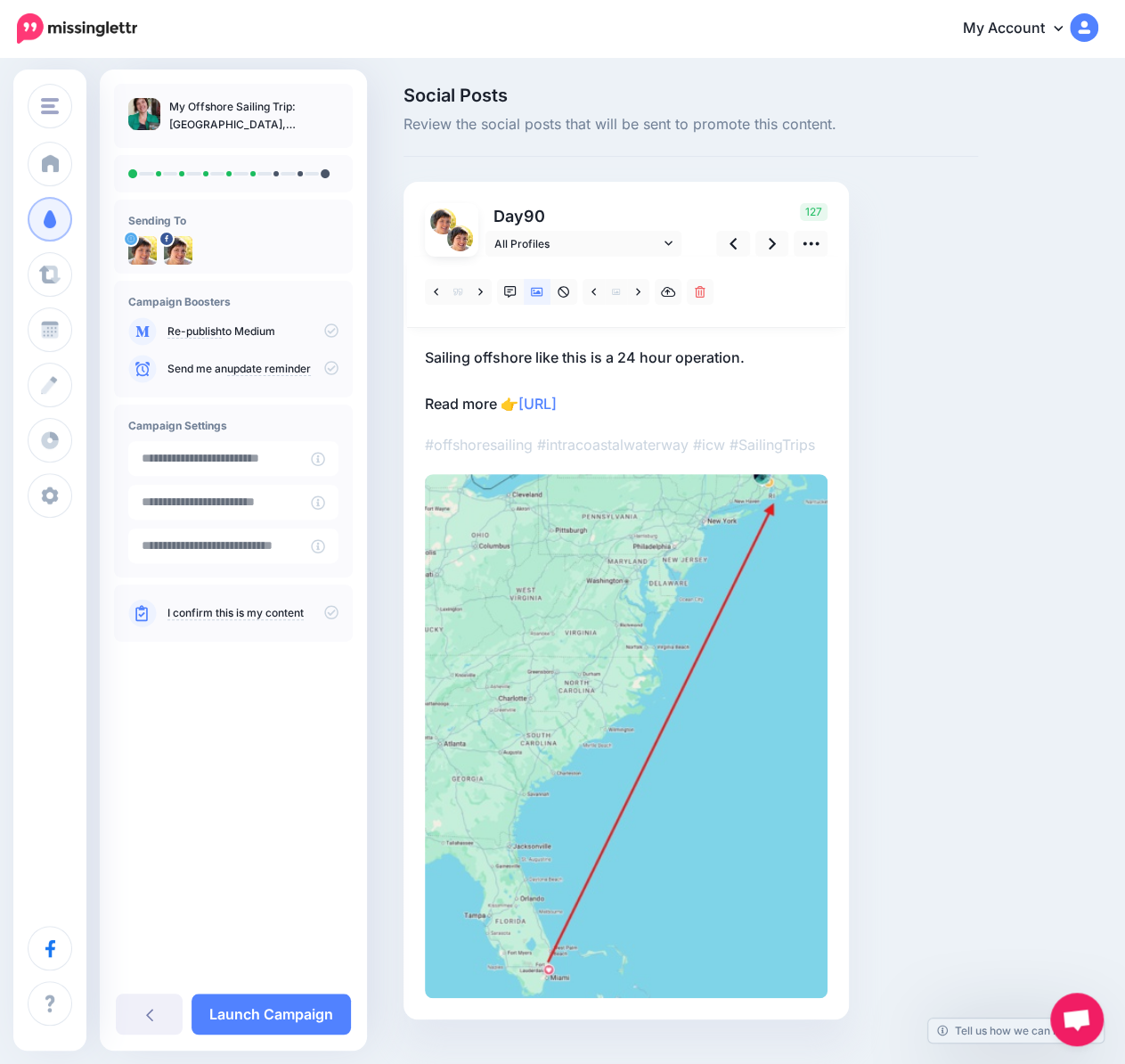
click at [688, 404] on p "Sailing offshore like this is a 24 hour operation. Read more 👉 https://lttr.ai/…" at bounding box center [625, 380] width 402 height 70
drag, startPoint x: 670, startPoint y: 403, endPoint x: 527, endPoint y: 404, distance: 143.0
click at [527, 404] on textarea "**********" at bounding box center [625, 380] width 402 height 70
paste textarea "**********"
click at [773, 244] on icon at bounding box center [772, 243] width 7 height 11
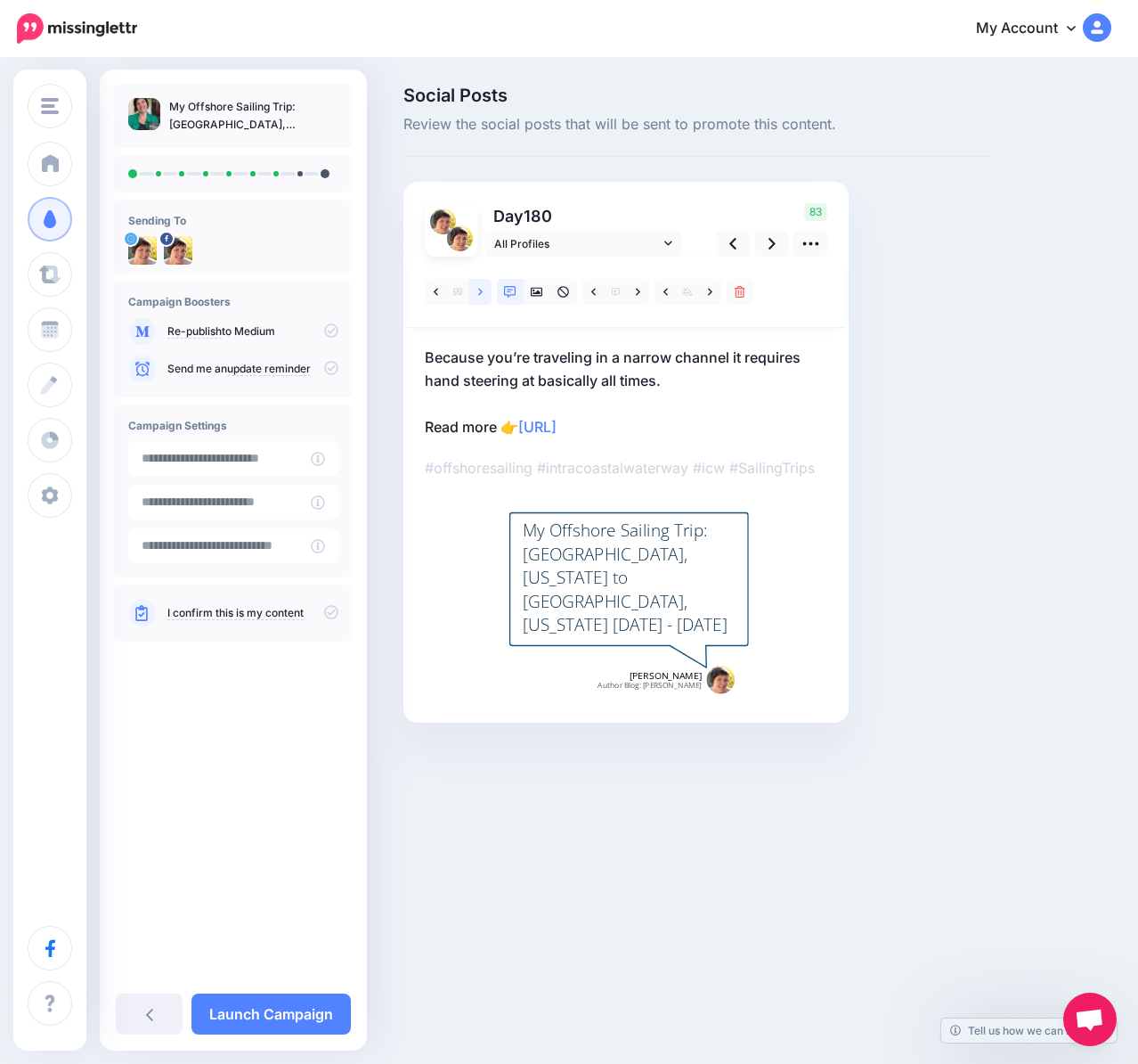
click at [480, 294] on icon at bounding box center [480, 292] width 5 height 12
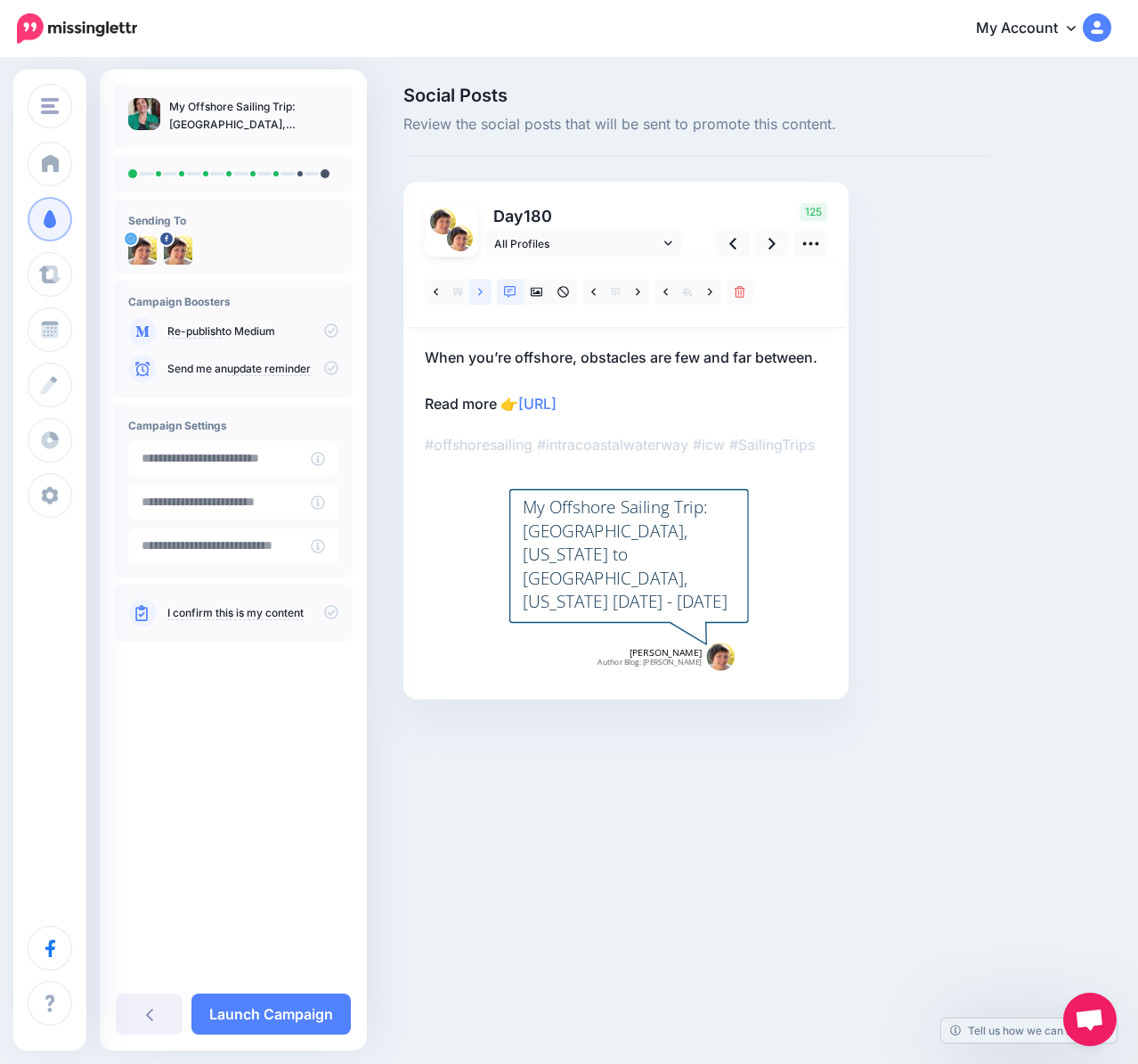
click at [480, 294] on icon at bounding box center [480, 292] width 5 height 12
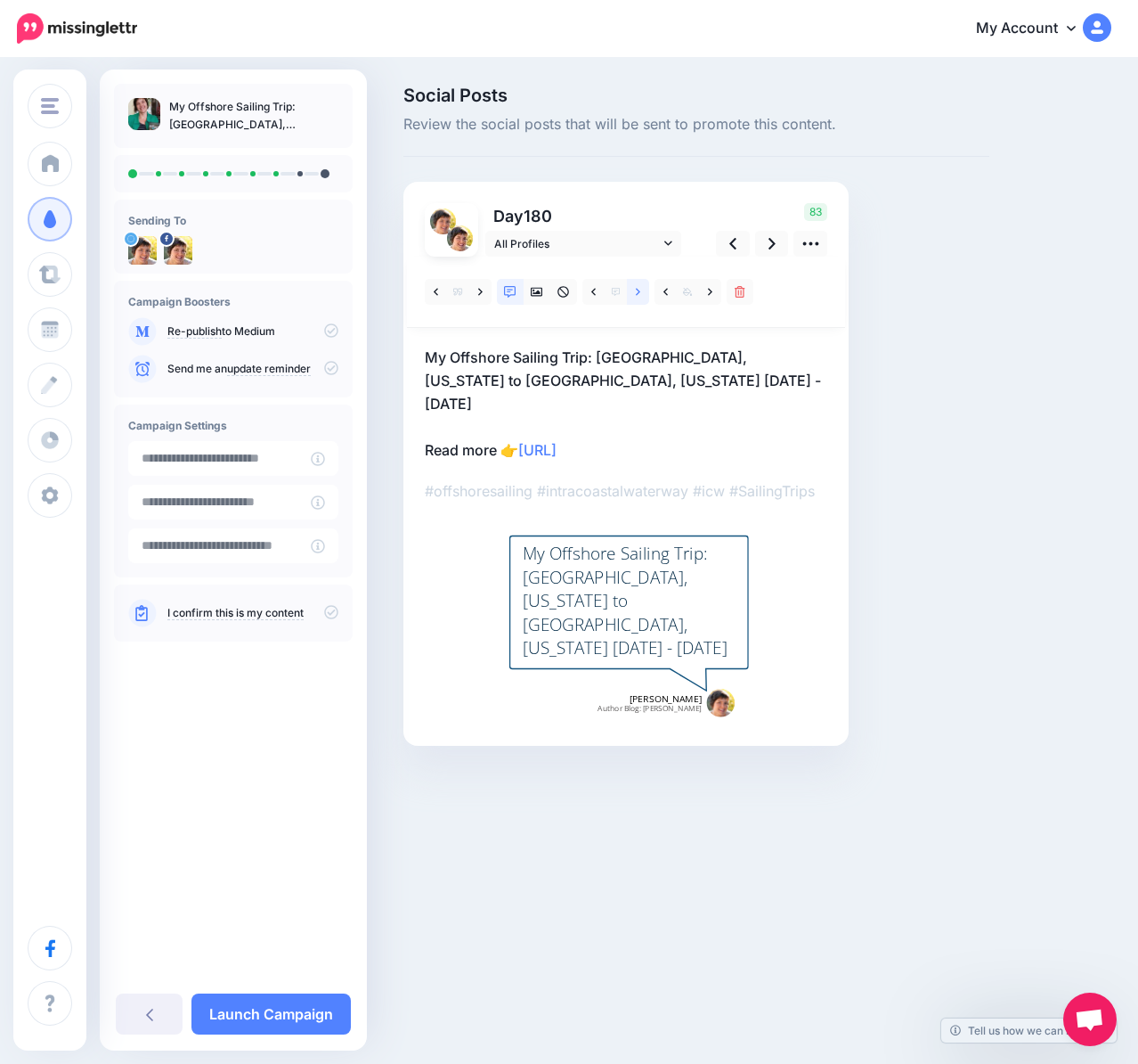
click at [646, 288] on link at bounding box center [638, 292] width 22 height 26
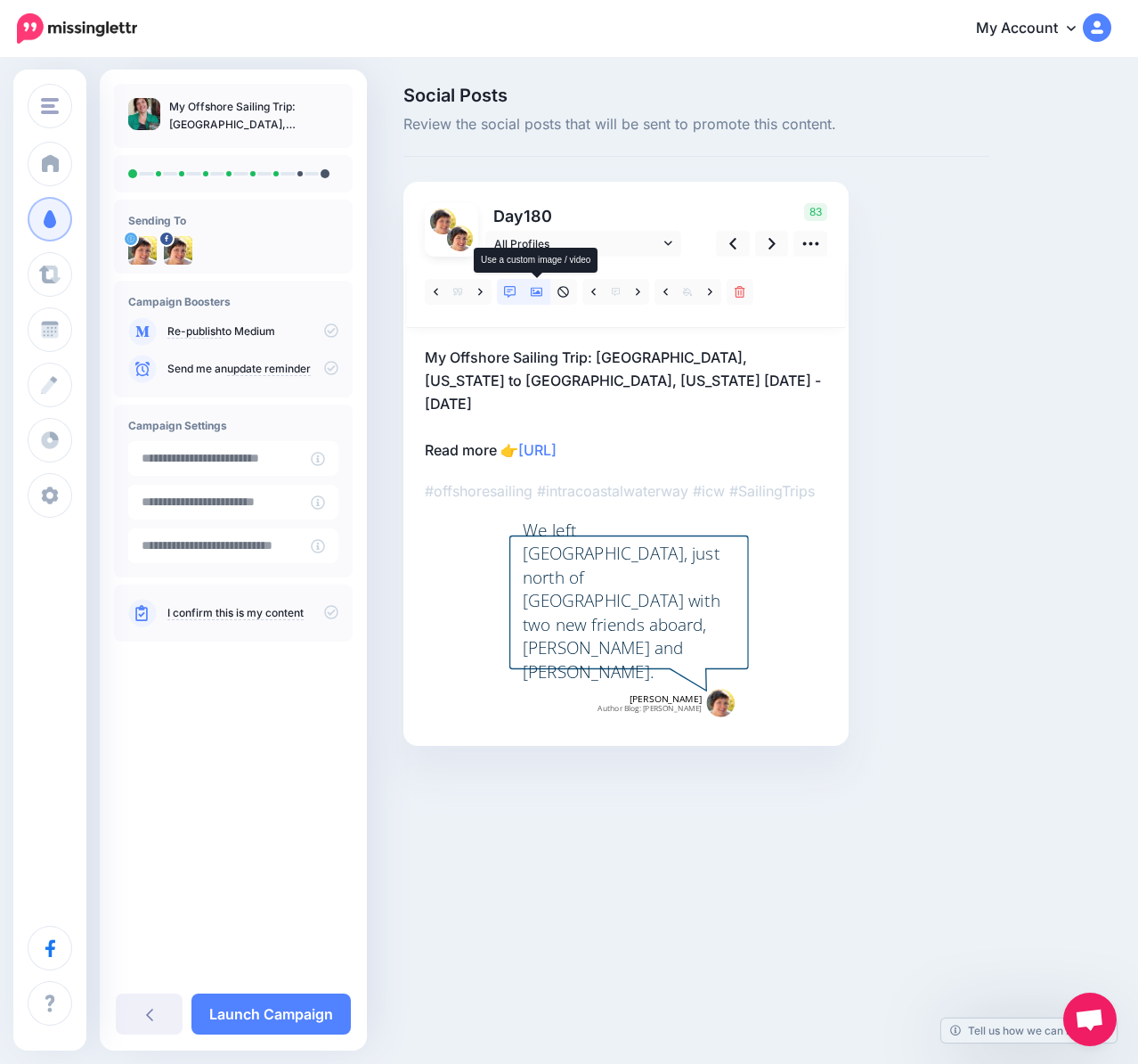
click at [533, 291] on icon at bounding box center [536, 292] width 12 height 12
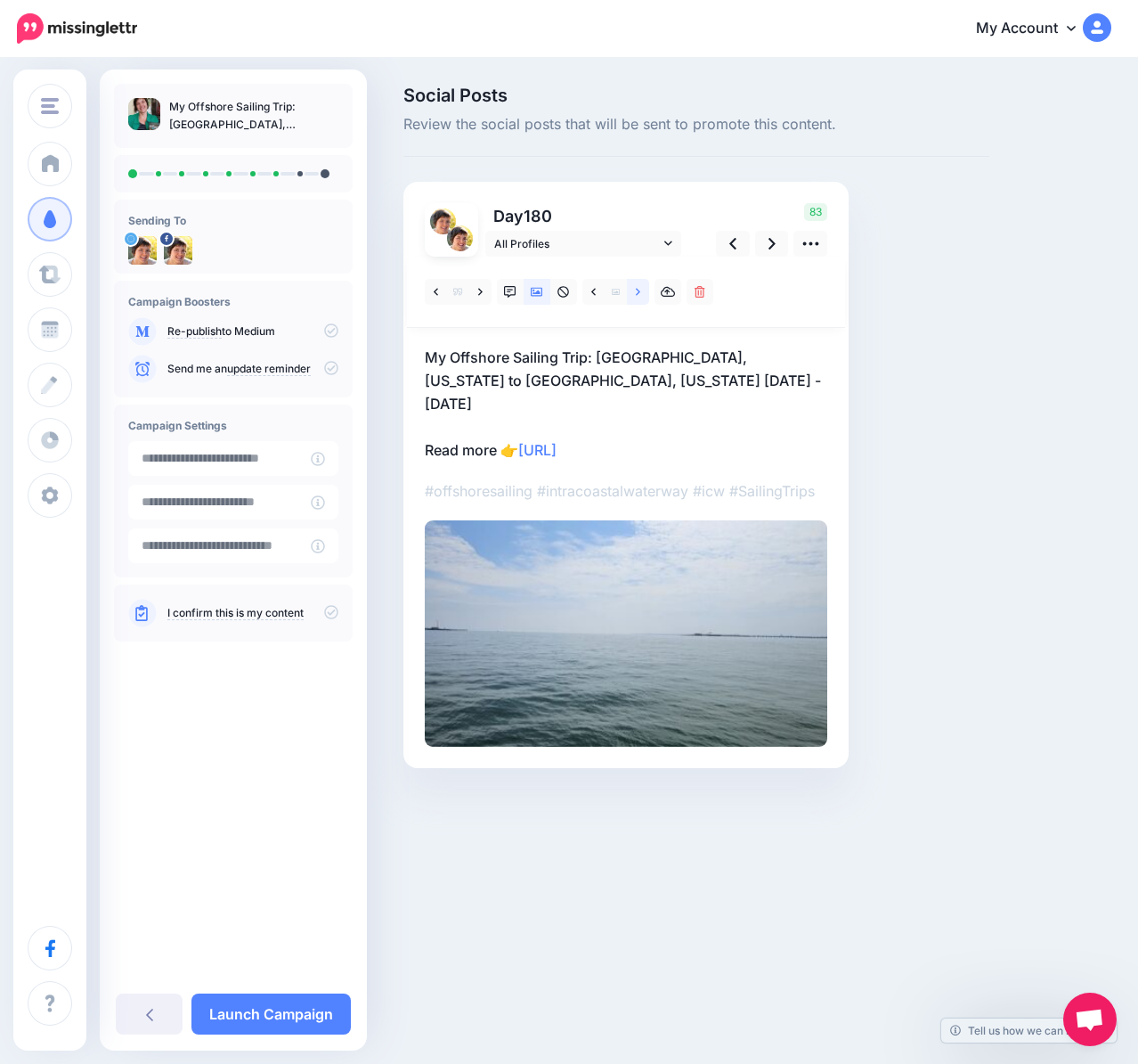
click at [637, 302] on link at bounding box center [638, 292] width 22 height 26
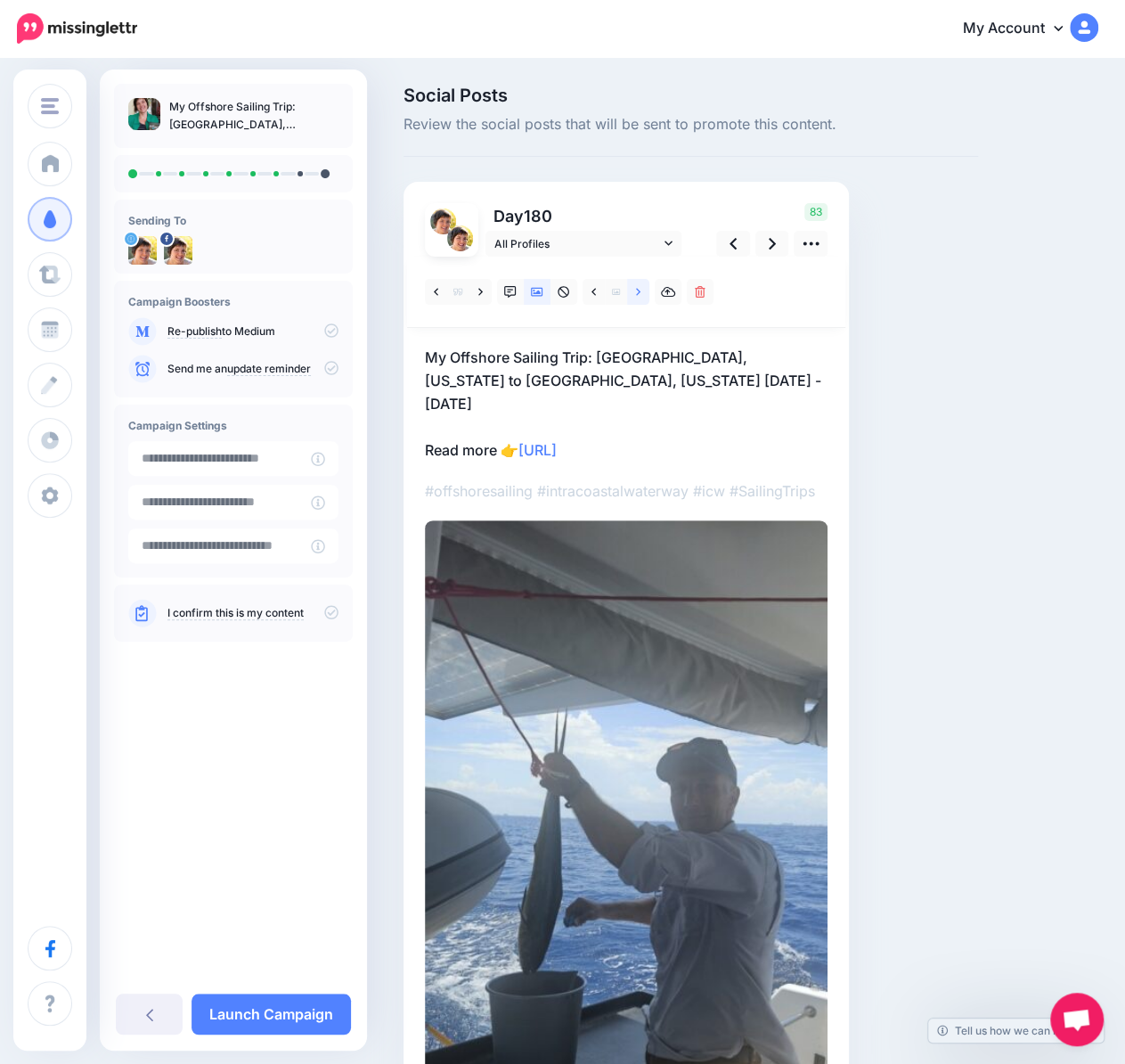
click at [636, 302] on link at bounding box center [638, 292] width 22 height 26
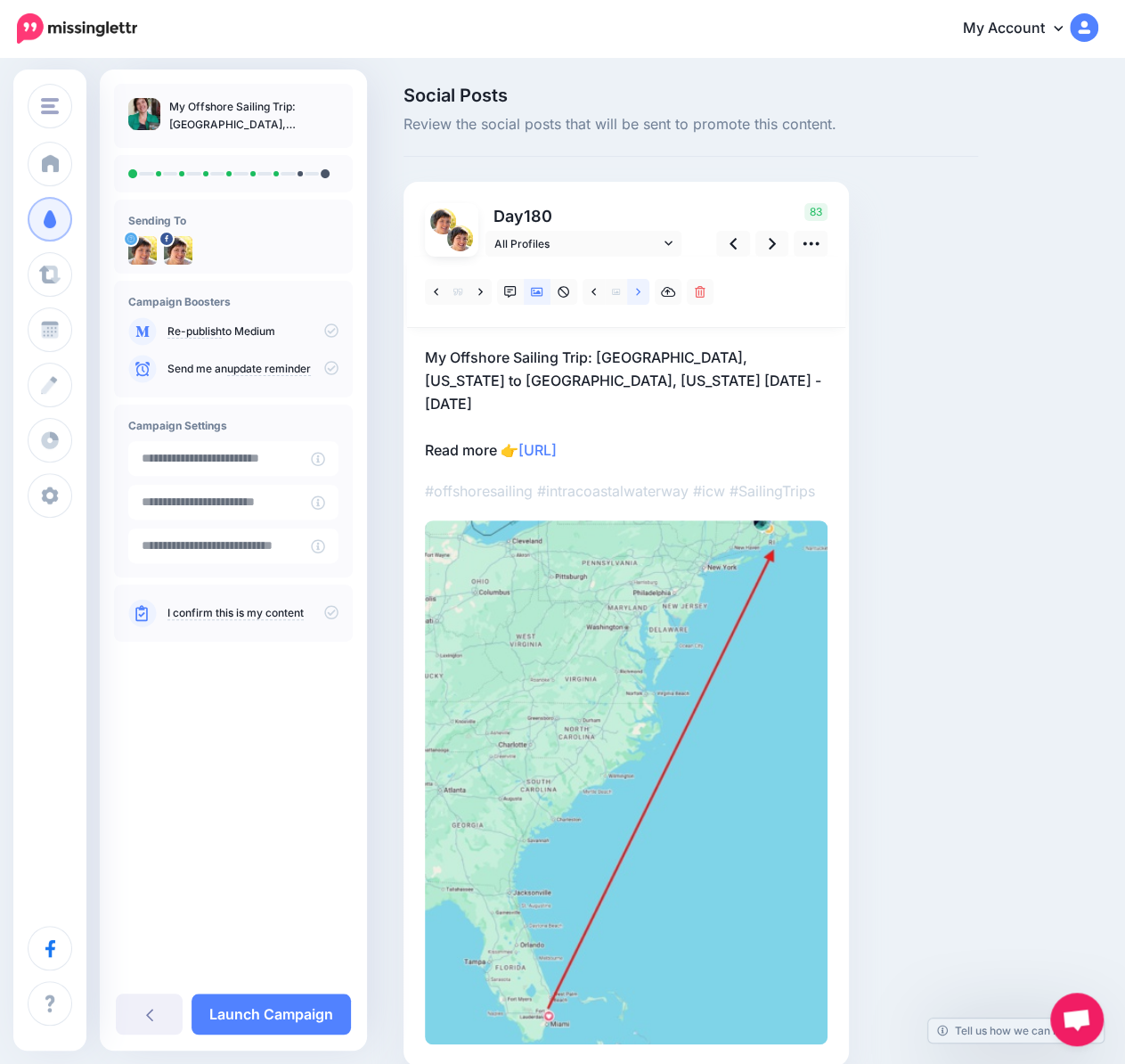
click at [636, 302] on link at bounding box center [638, 292] width 22 height 26
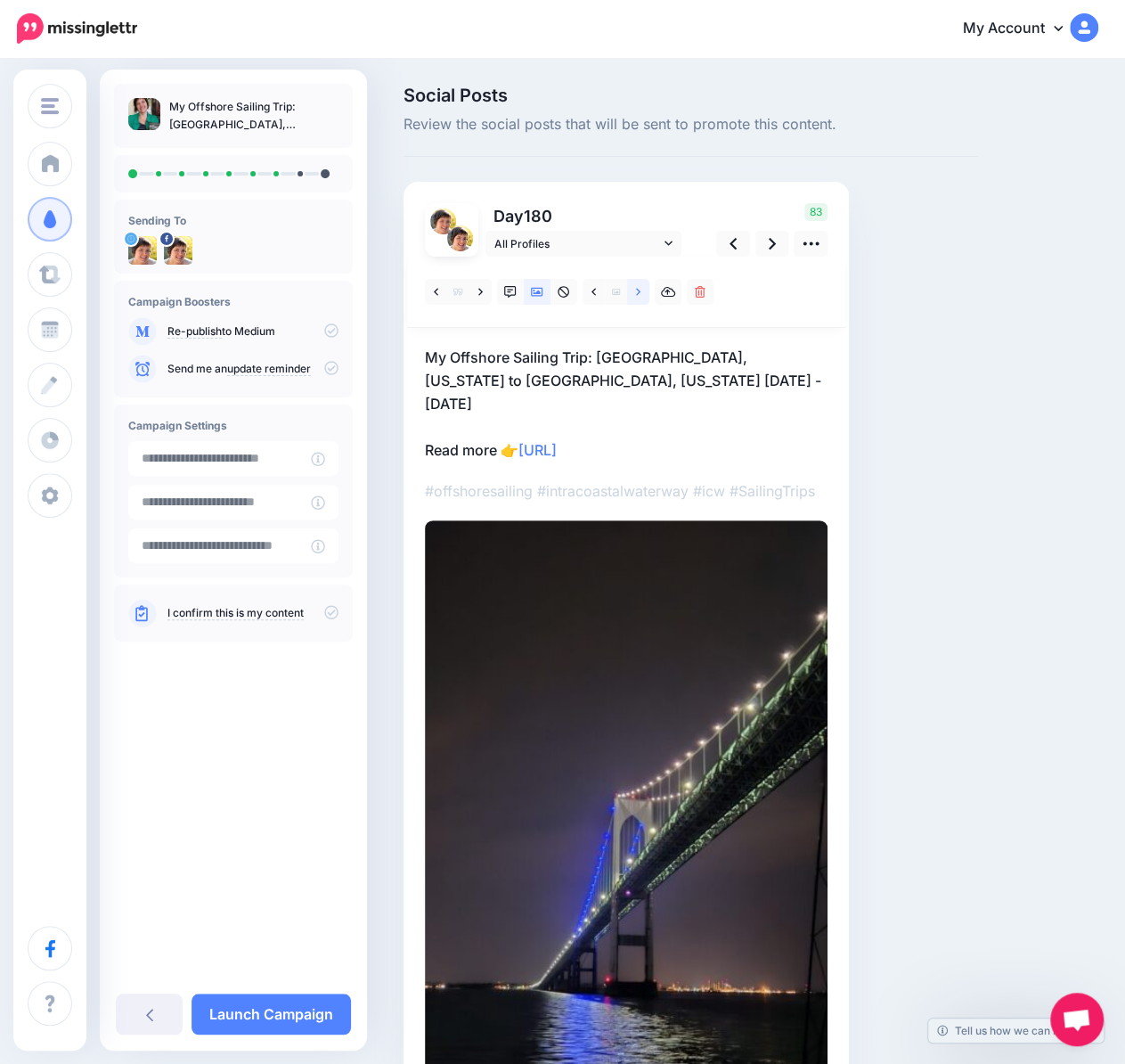
click at [636, 302] on link at bounding box center [638, 292] width 22 height 26
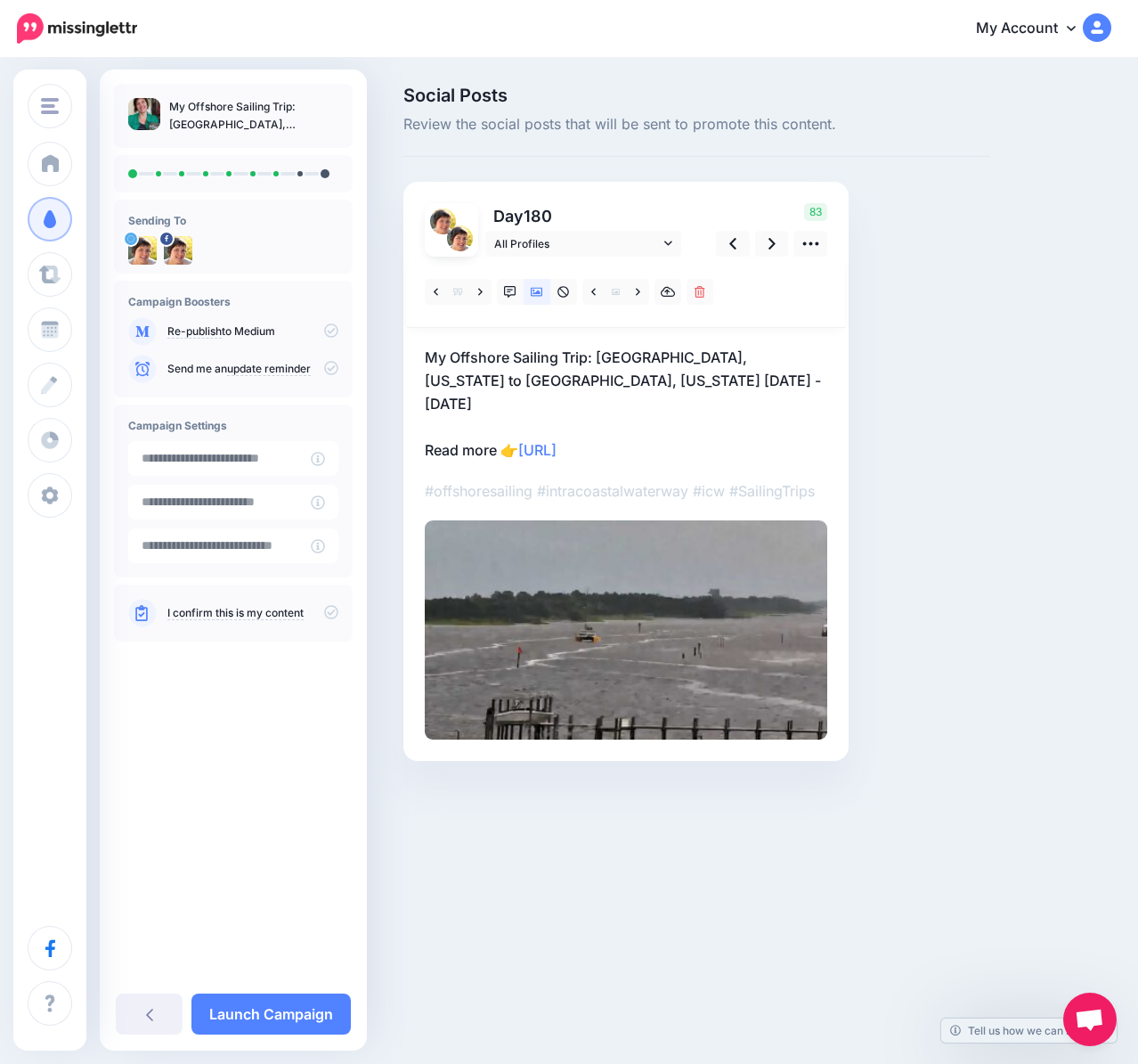
click at [661, 419] on p "My Offshore Sailing Trip: Fort Lauderdale, Florida to East Greenwich, Rhode Isl…" at bounding box center [625, 403] width 402 height 116
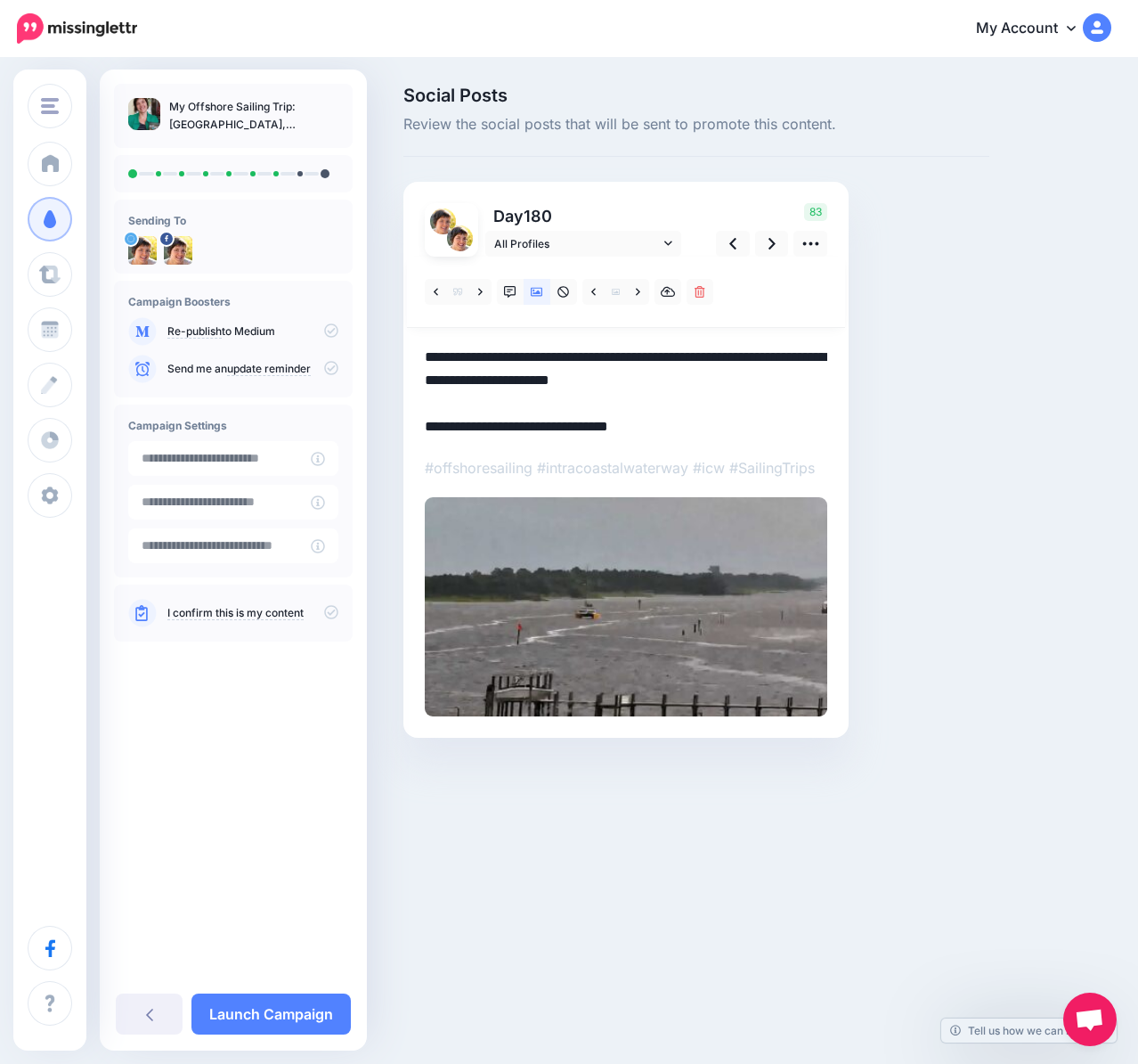
drag, startPoint x: 695, startPoint y: 431, endPoint x: 526, endPoint y: 425, distance: 169.1
click at [526, 425] on textarea "**********" at bounding box center [625, 392] width 402 height 93
paste textarea "**********"
click at [759, 245] on link at bounding box center [772, 243] width 33 height 26
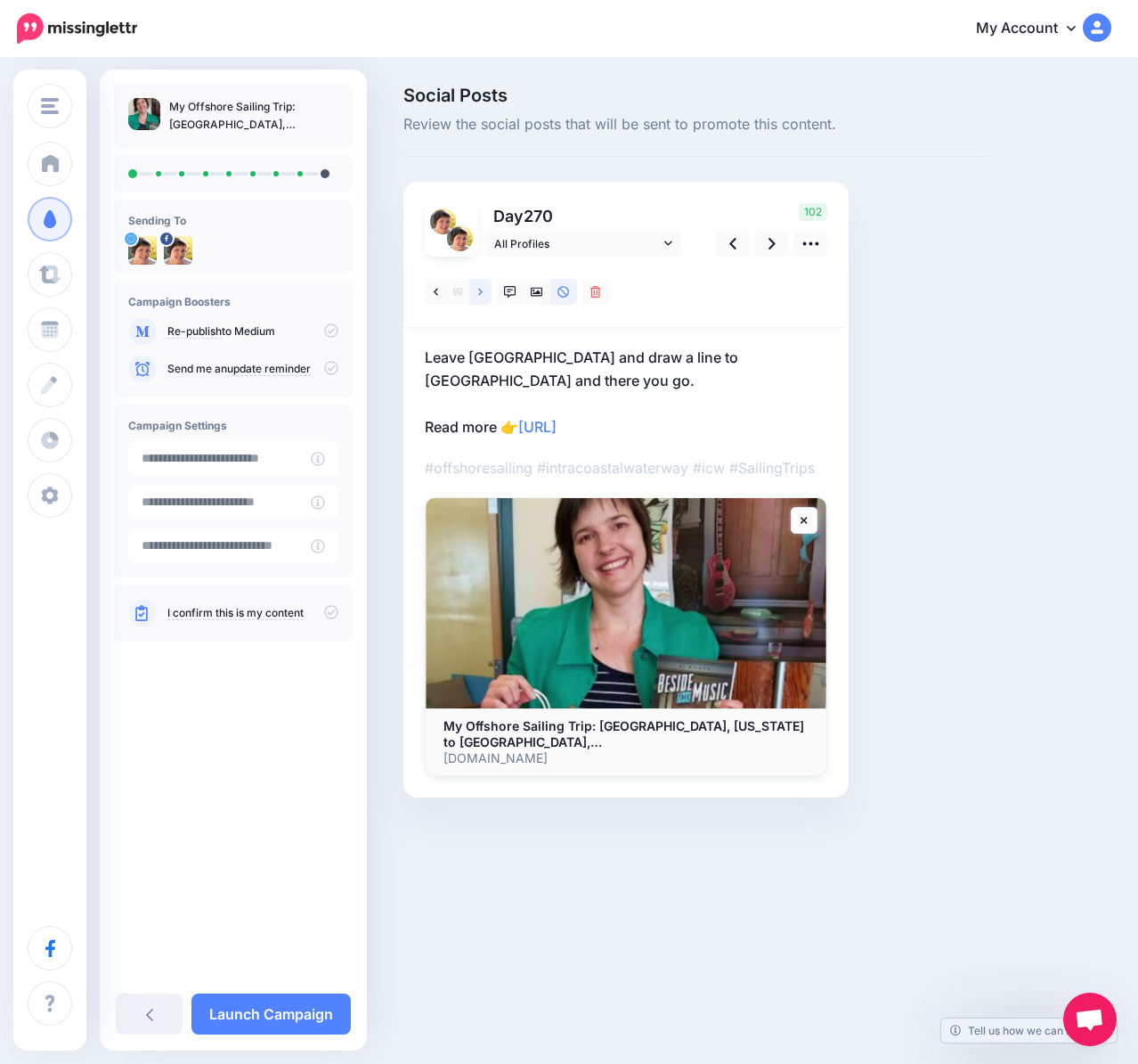
click at [484, 294] on link at bounding box center [480, 292] width 22 height 26
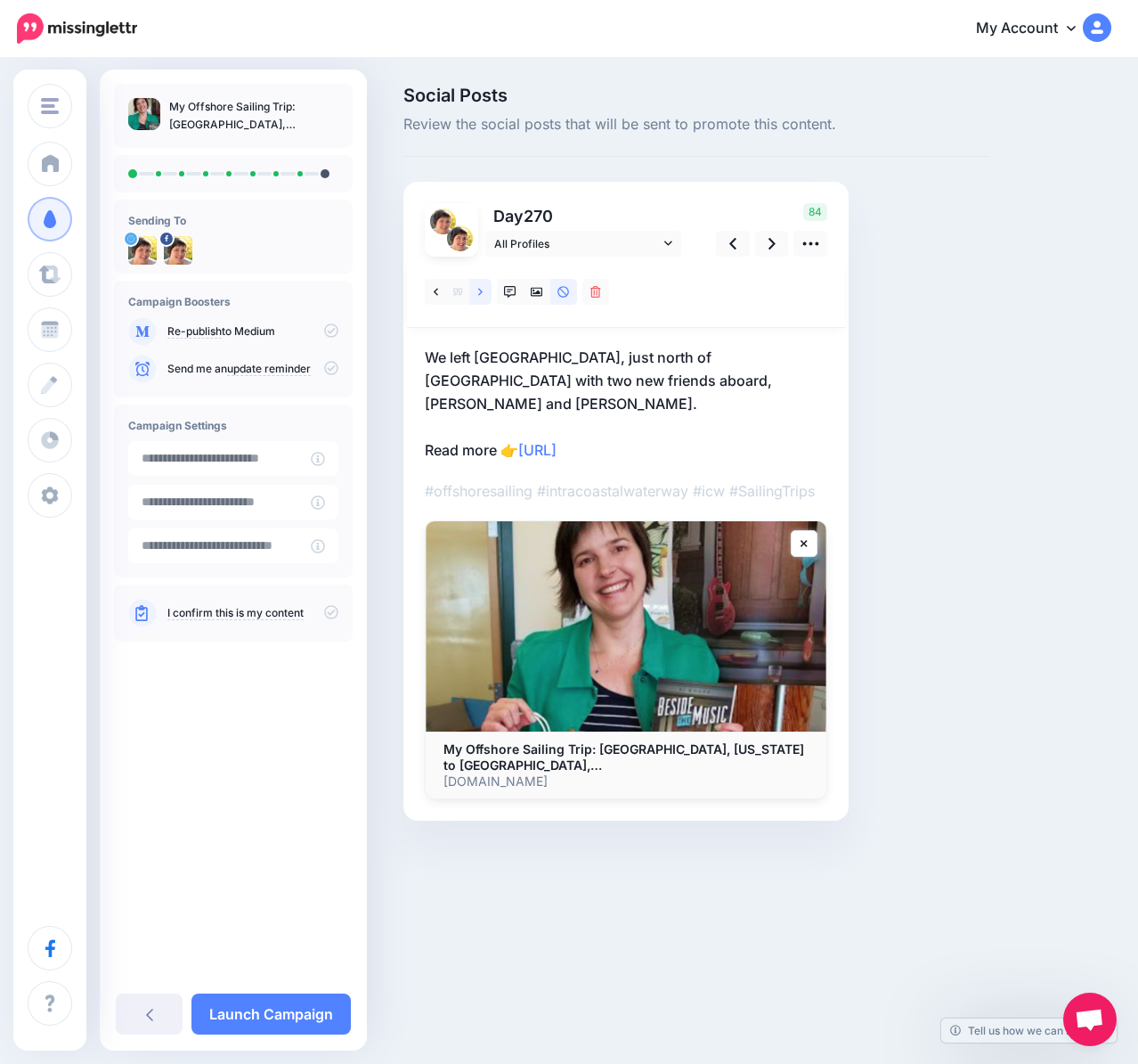
click at [484, 294] on link at bounding box center [480, 292] width 22 height 26
click at [484, 293] on link at bounding box center [480, 292] width 22 height 26
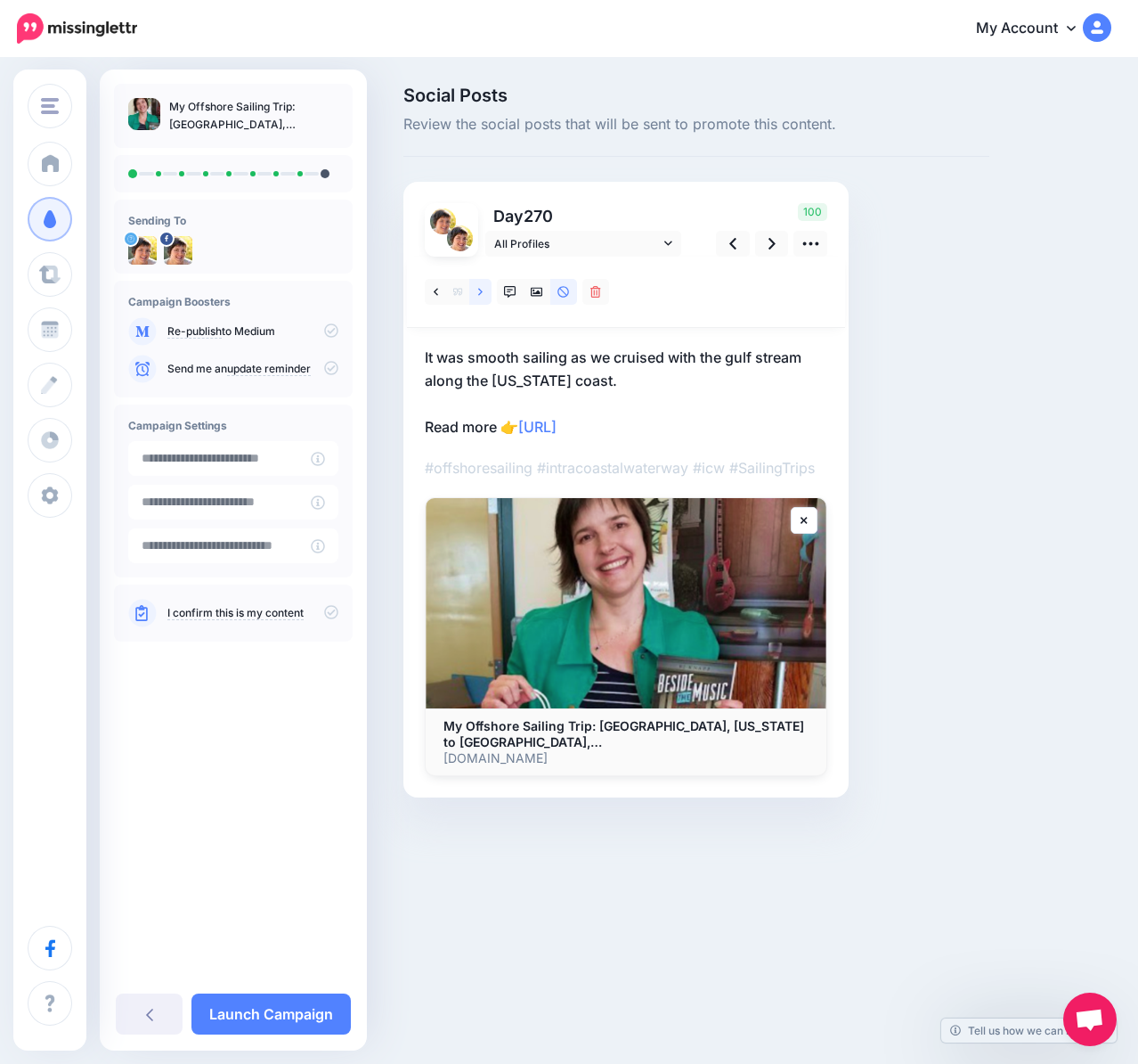
click at [484, 293] on link at bounding box center [480, 292] width 22 height 26
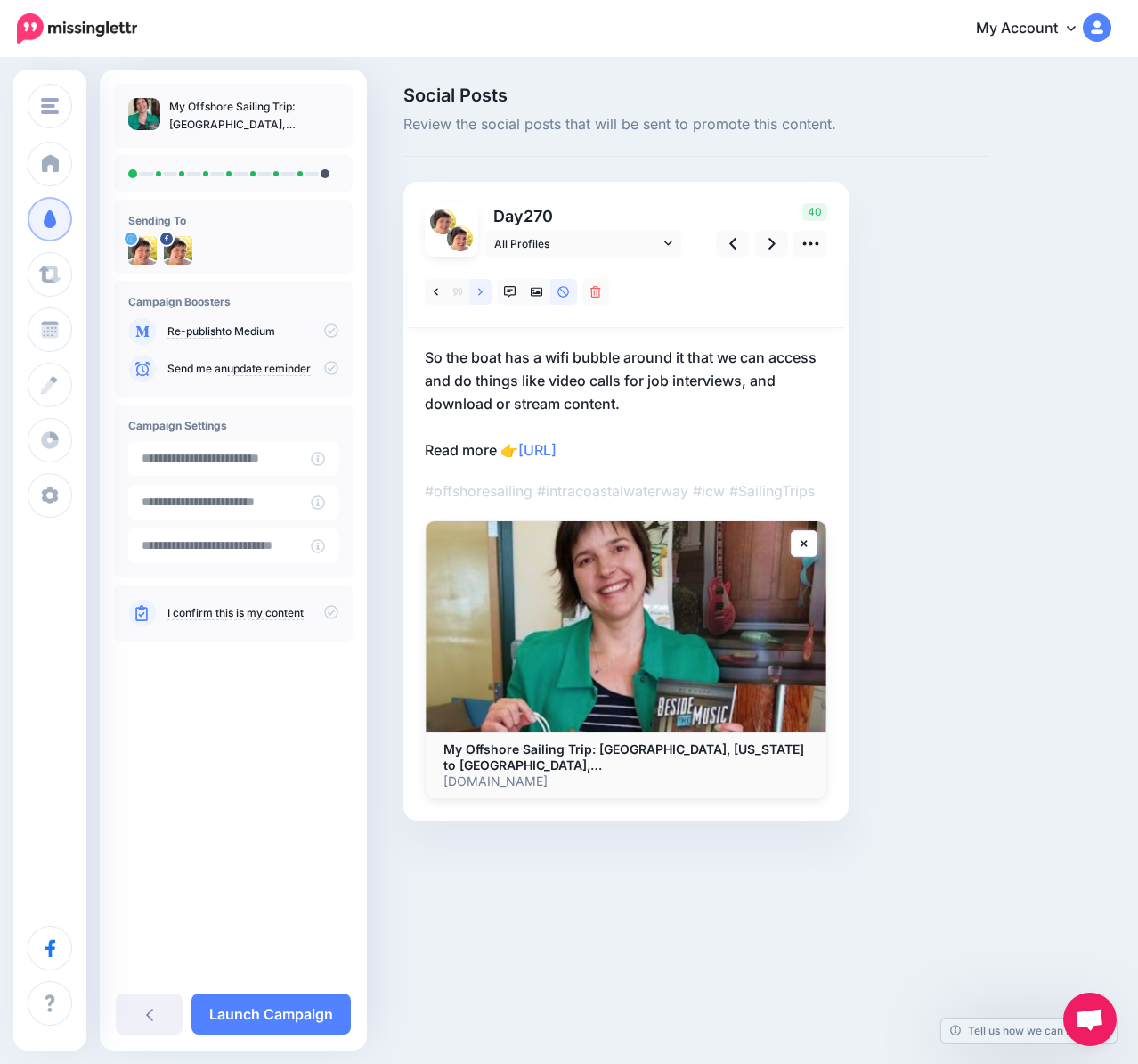
click at [484, 293] on link at bounding box center [480, 292] width 22 height 26
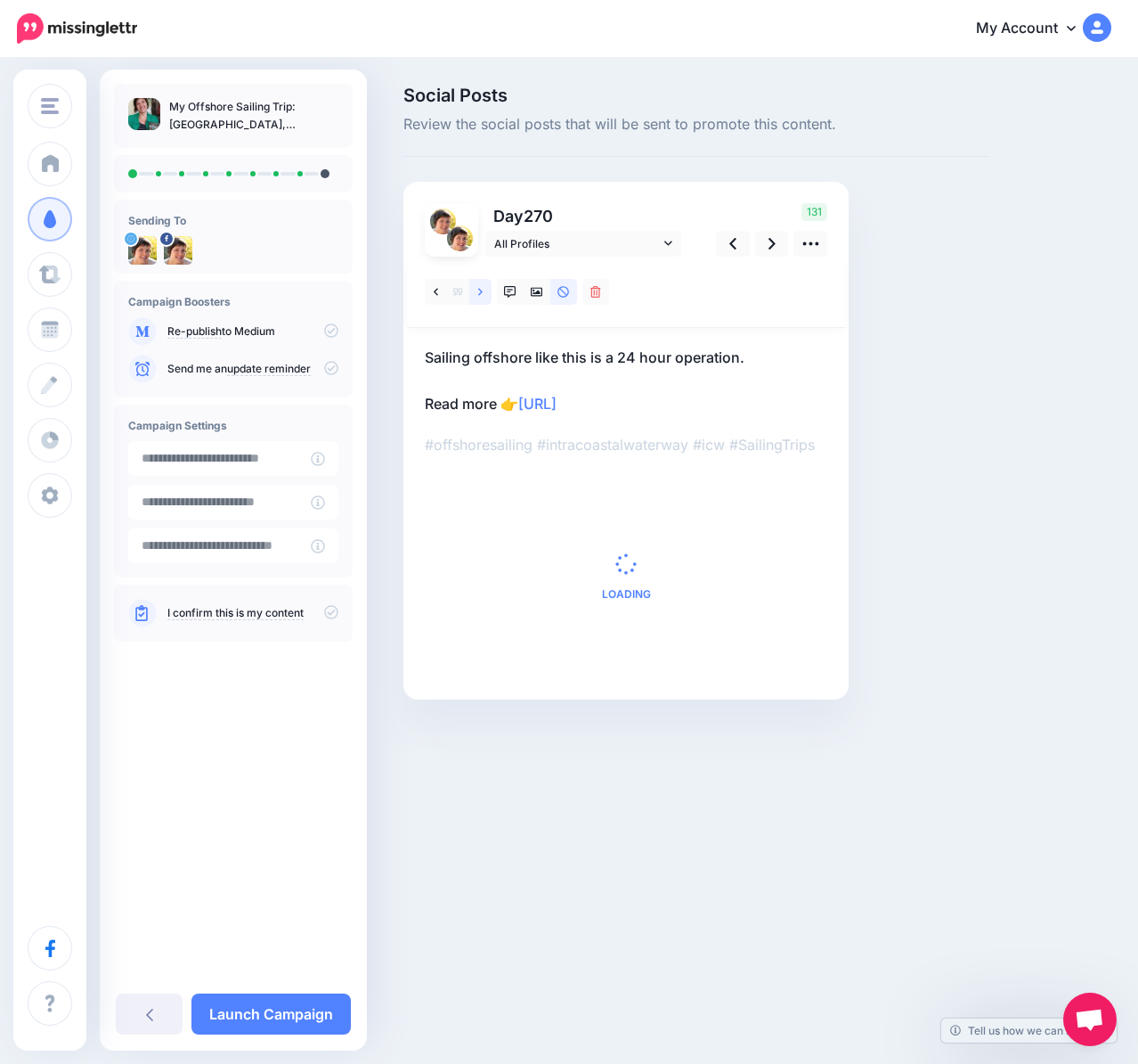
click at [484, 293] on link at bounding box center [480, 292] width 22 height 26
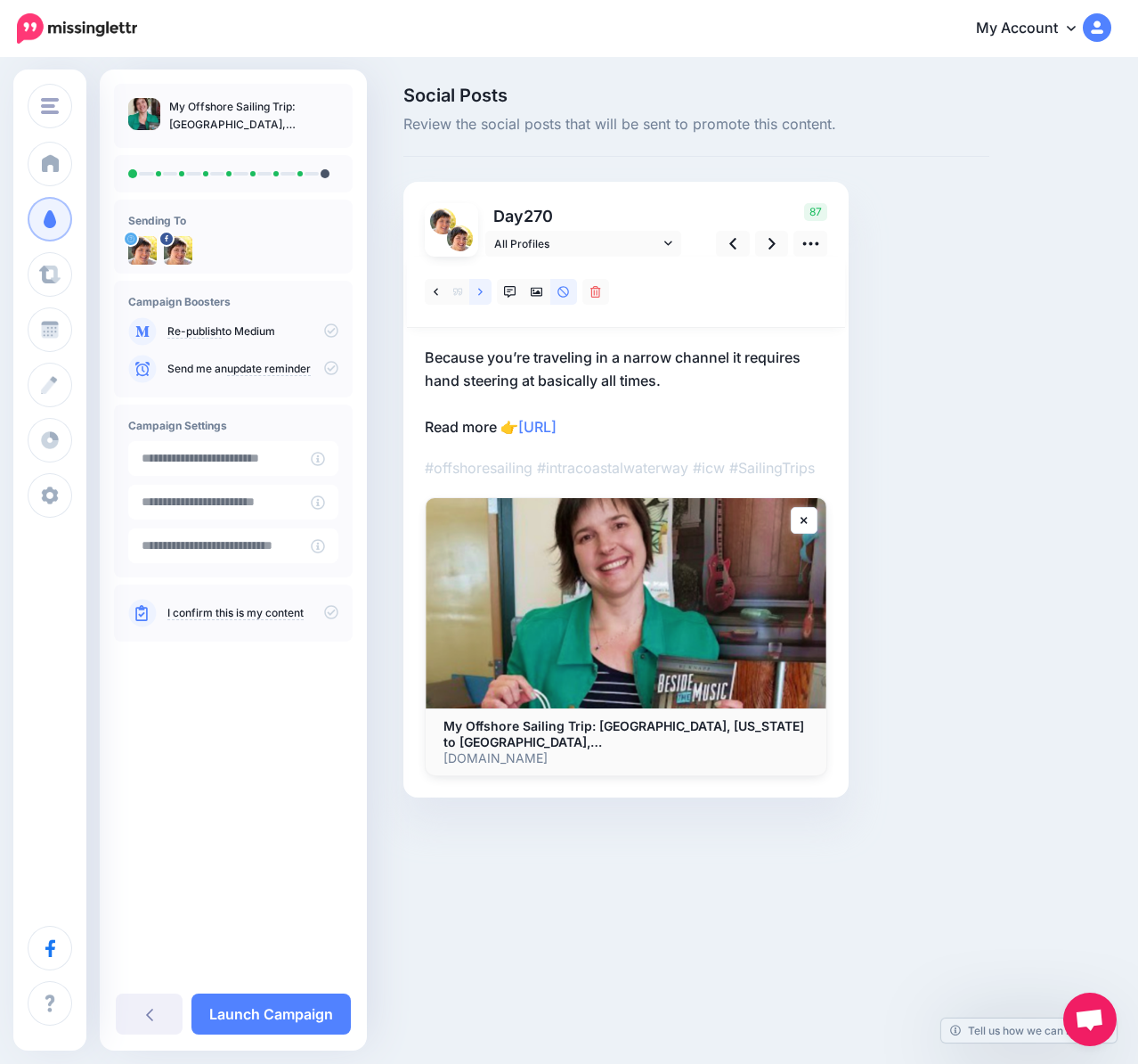
click at [484, 293] on link at bounding box center [480, 292] width 22 height 26
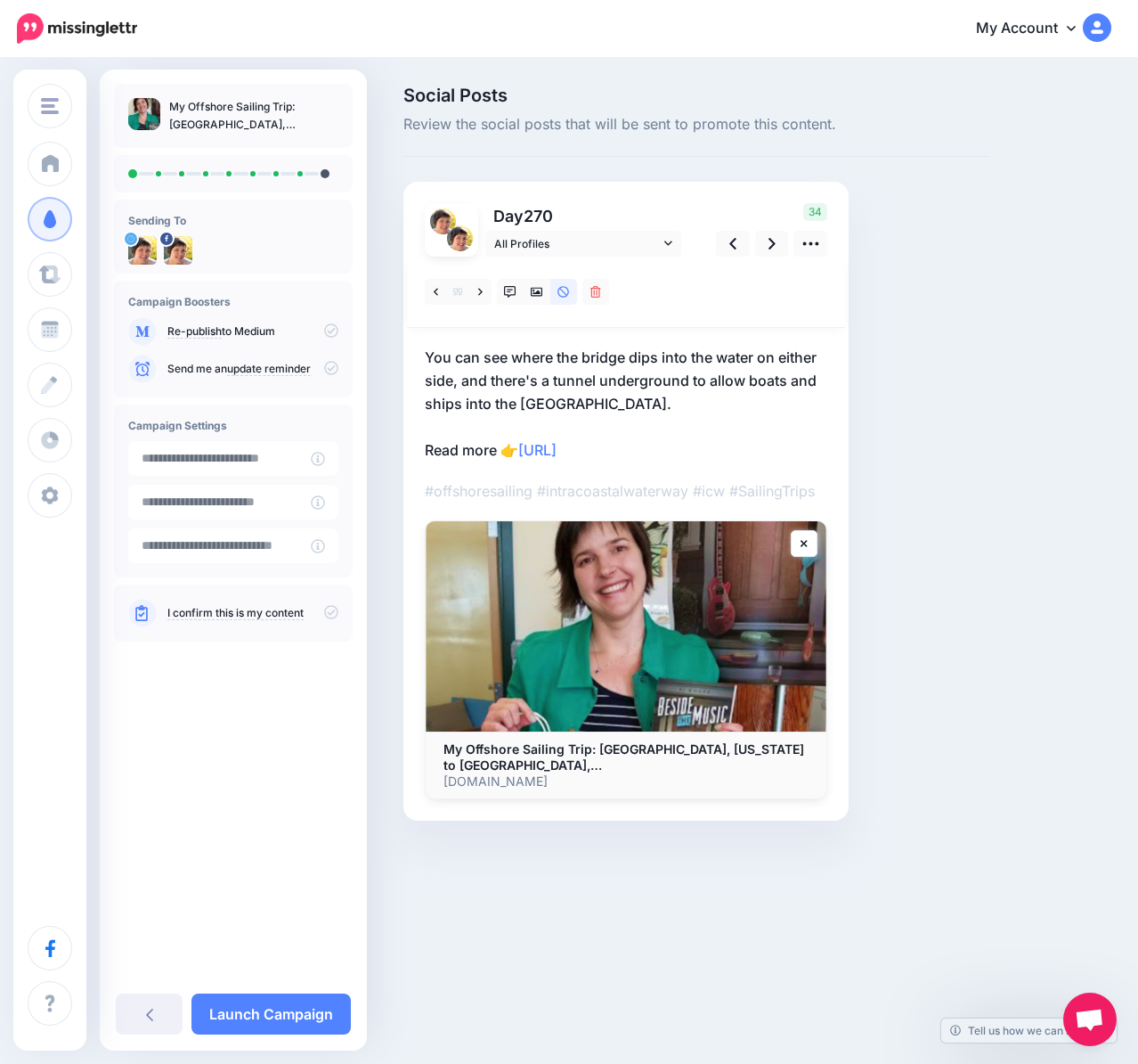
click at [658, 446] on p "You can see where the bridge dips into the water on either side, and there's a …" at bounding box center [625, 403] width 402 height 116
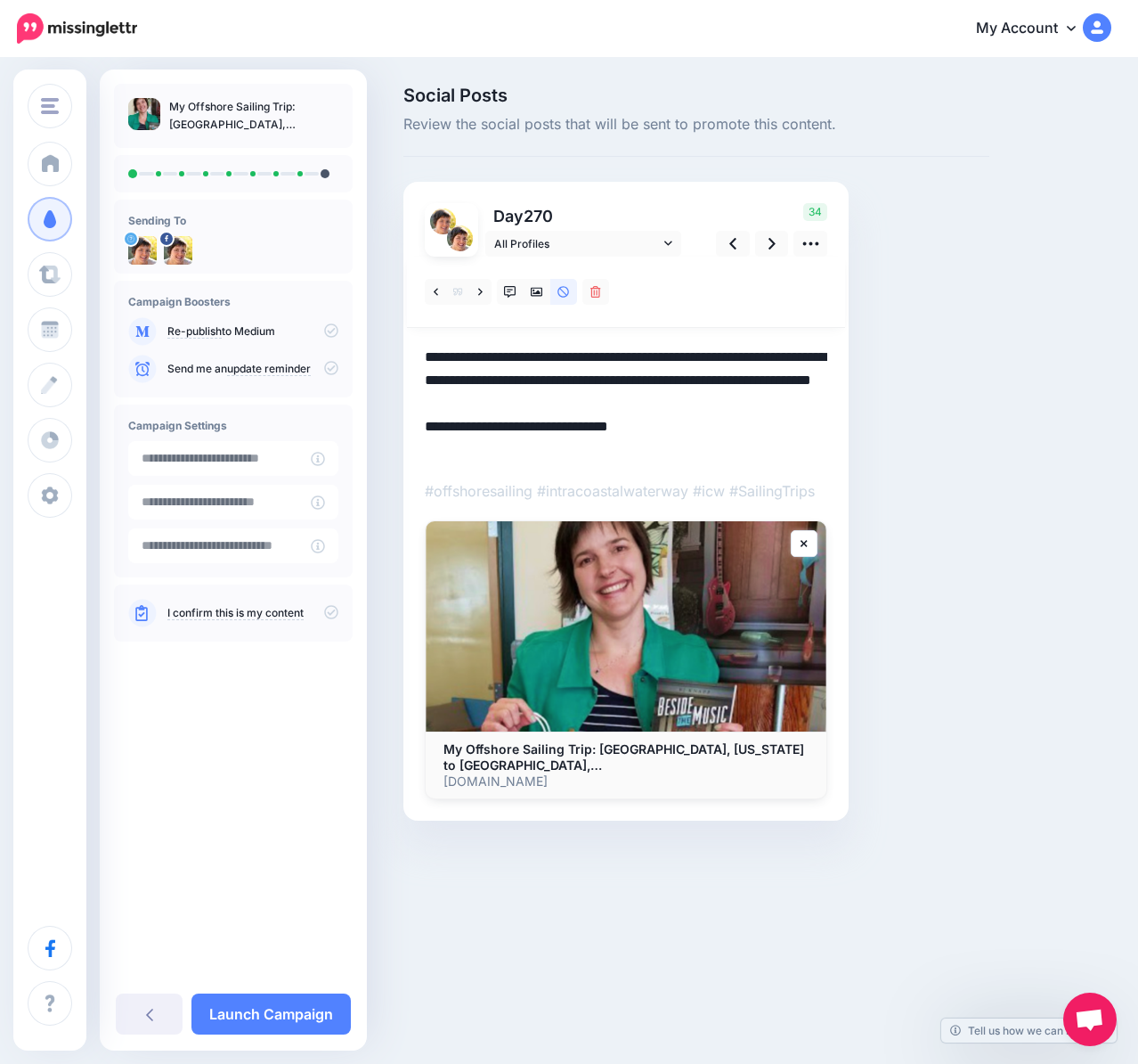
drag, startPoint x: 686, startPoint y: 451, endPoint x: 528, endPoint y: 455, distance: 158.1
click at [528, 455] on textarea "**********" at bounding box center [625, 403] width 402 height 116
paste textarea "*"
click at [540, 290] on icon at bounding box center [536, 292] width 12 height 12
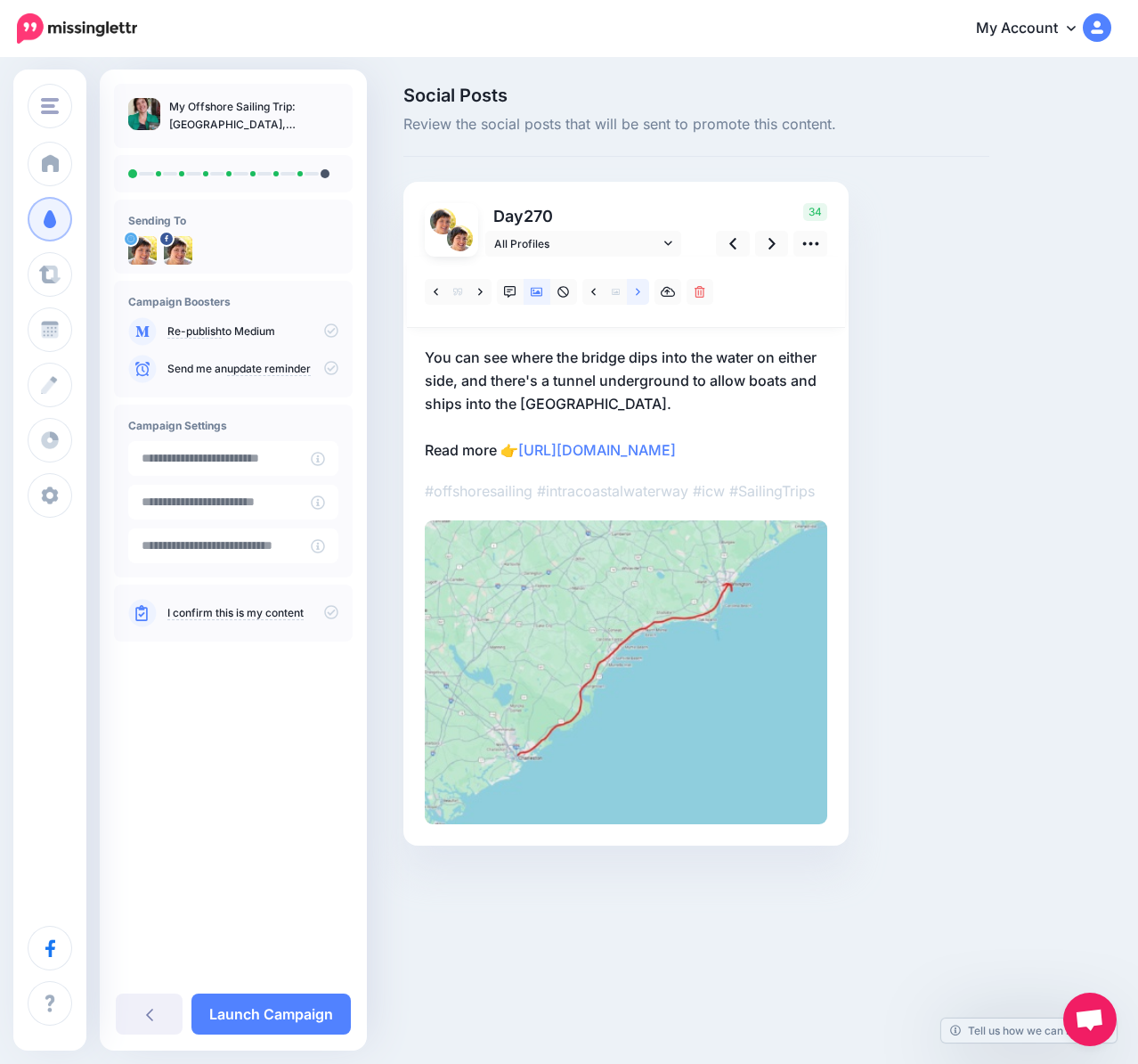
click at [635, 292] on icon at bounding box center [637, 292] width 5 height 12
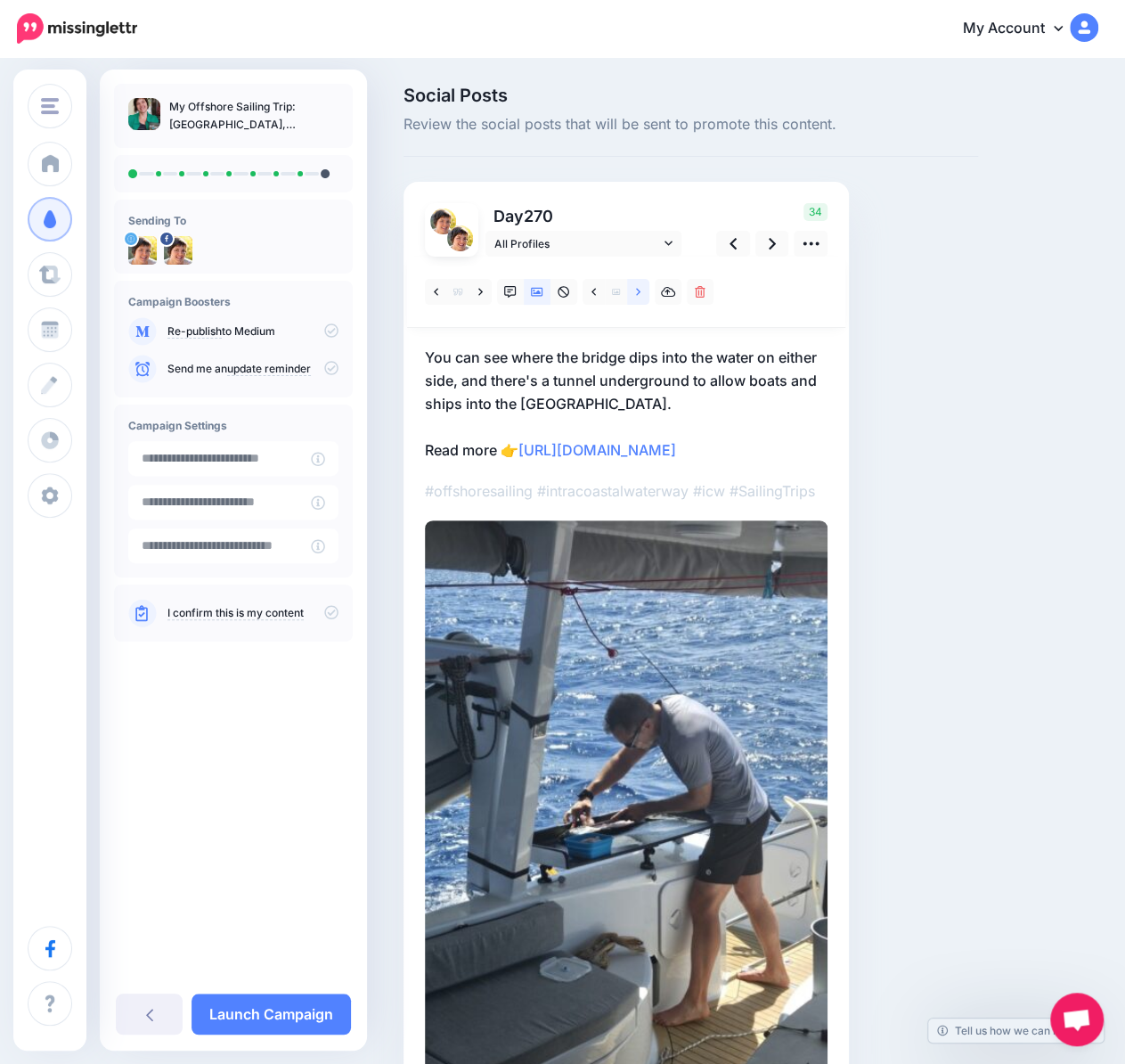
click at [635, 292] on icon at bounding box center [637, 292] width 5 height 12
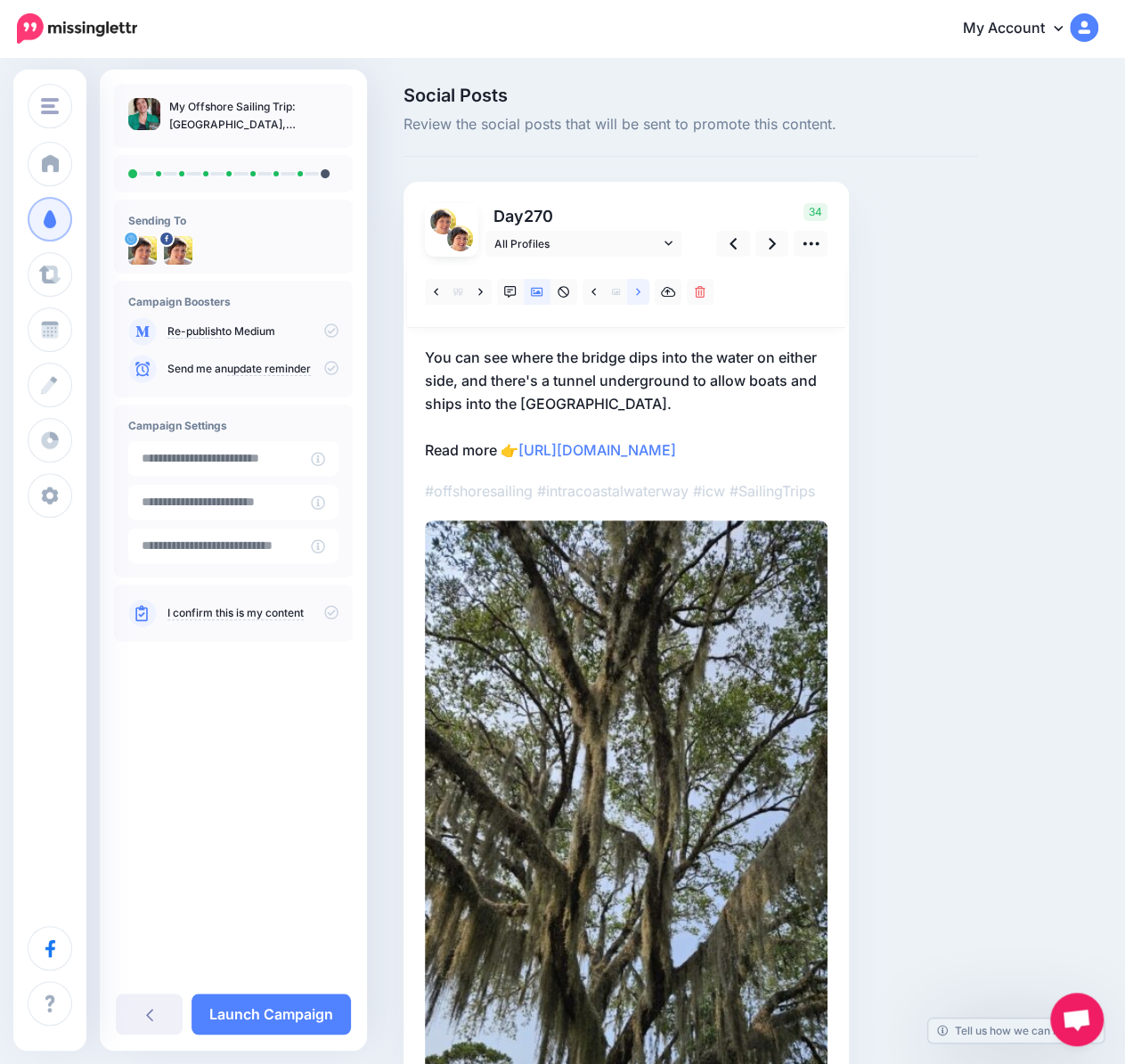
click at [635, 292] on icon at bounding box center [637, 292] width 5 height 12
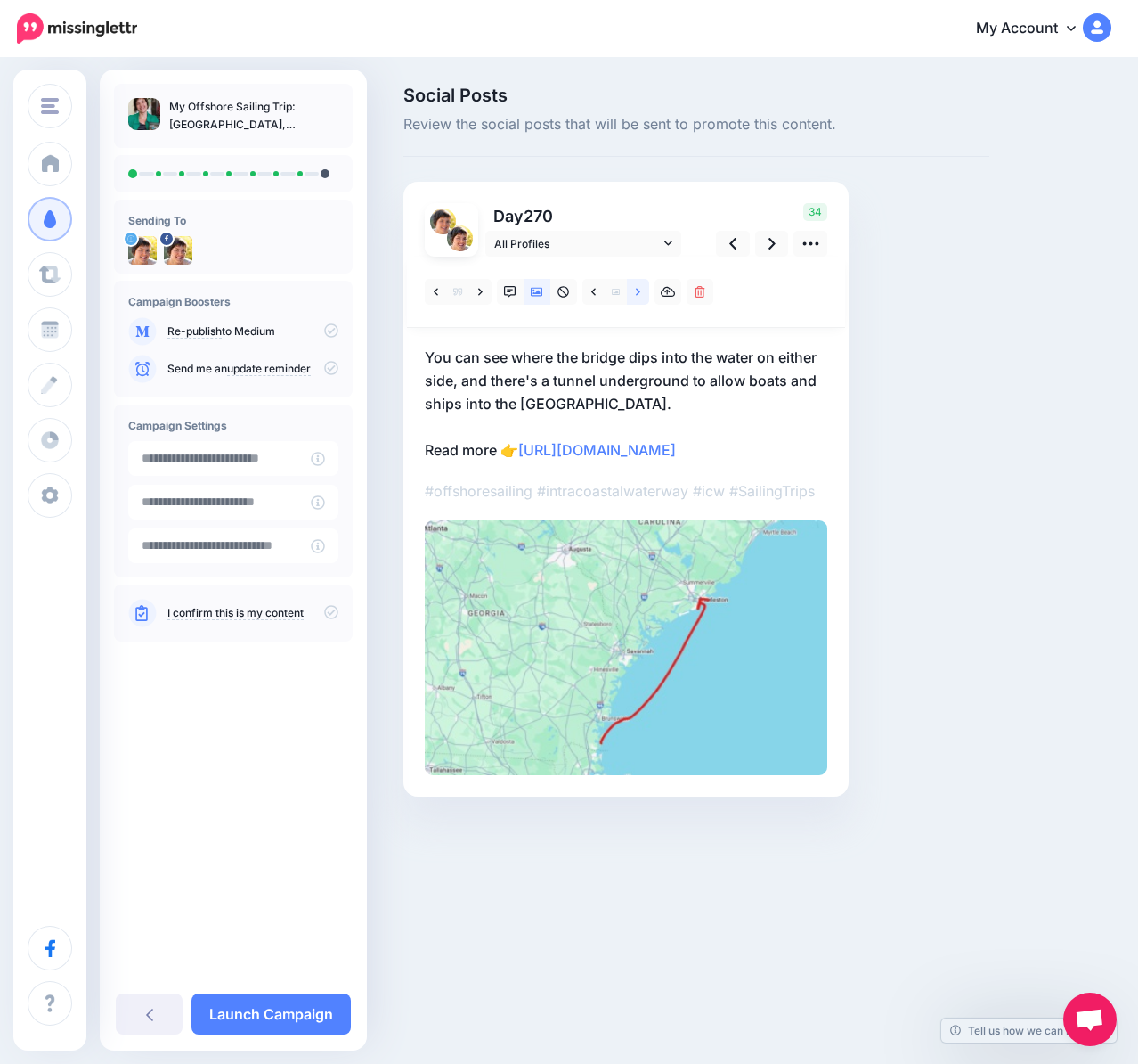
click at [635, 292] on icon at bounding box center [637, 292] width 5 height 12
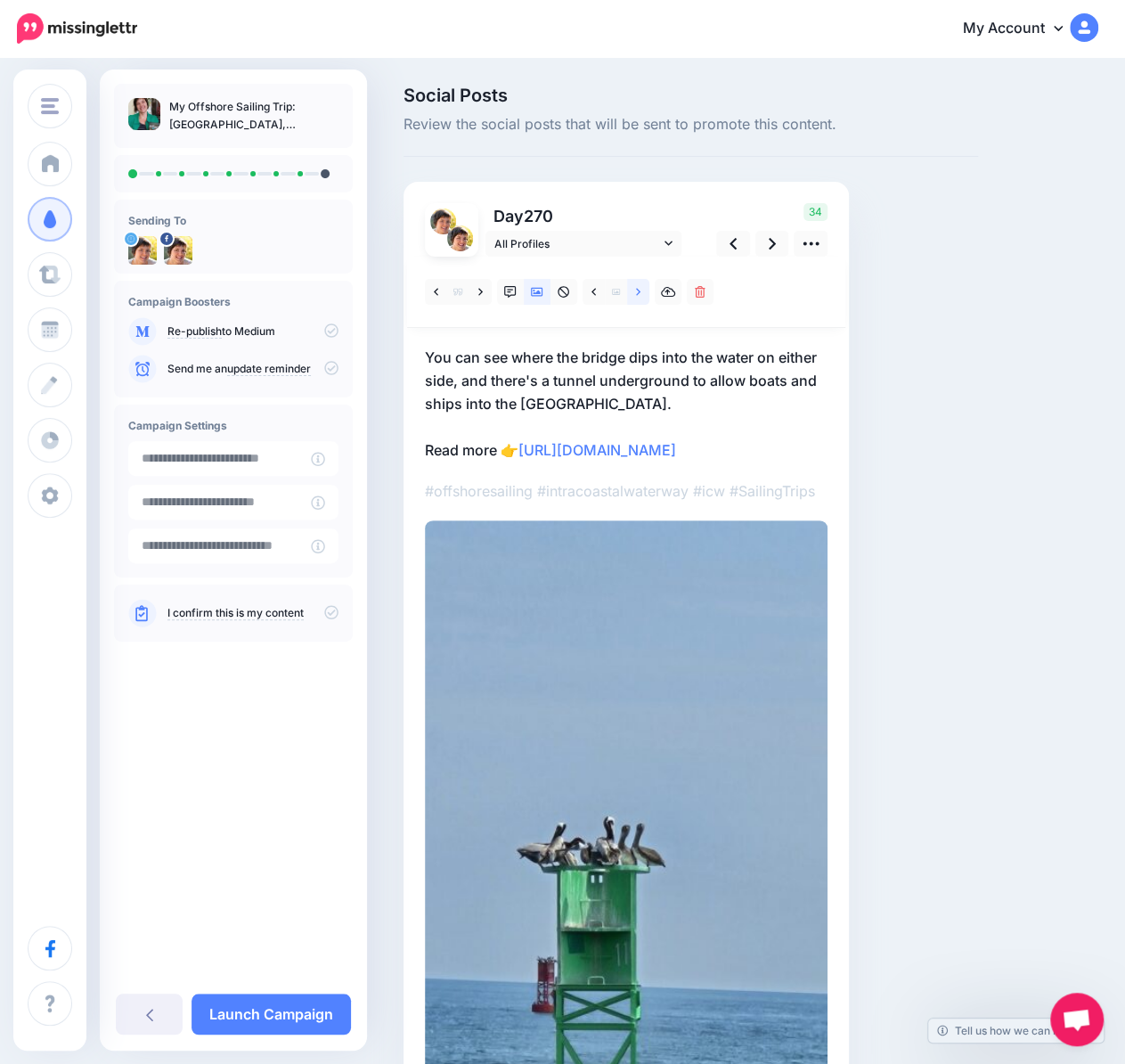
click at [635, 292] on icon at bounding box center [637, 292] width 5 height 12
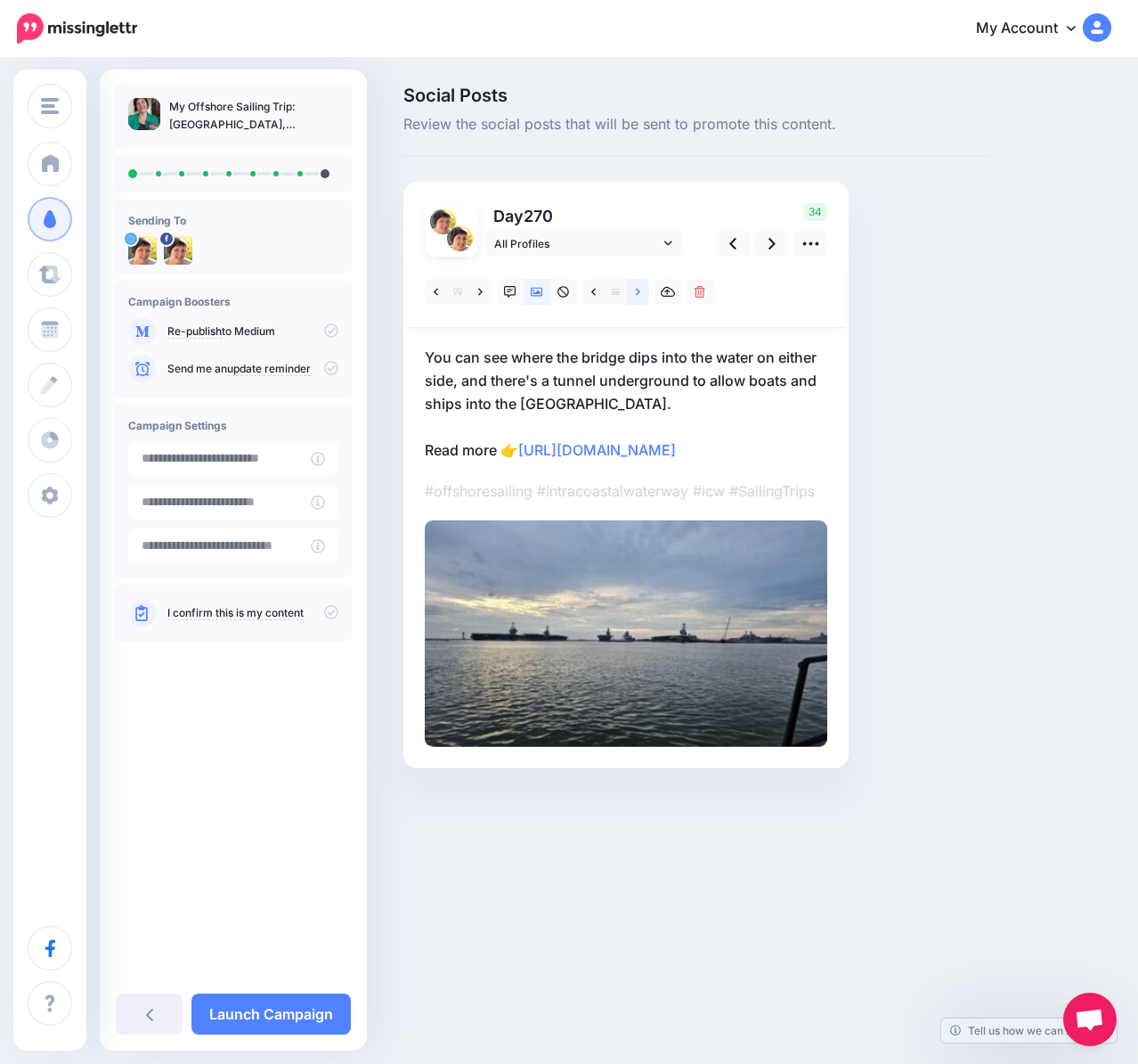
click at [635, 292] on icon at bounding box center [637, 292] width 5 height 12
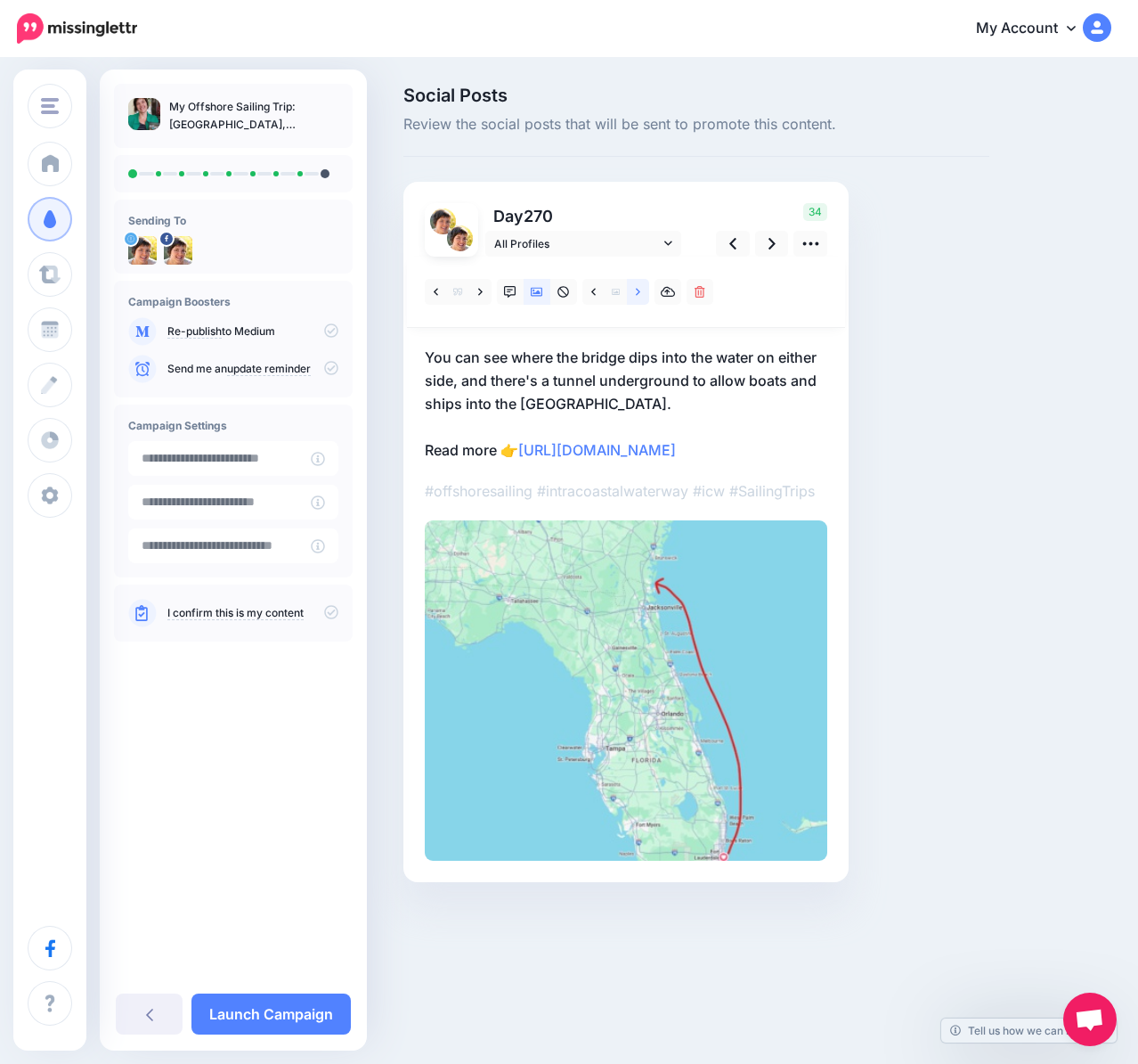
click at [635, 292] on icon at bounding box center [637, 292] width 5 height 12
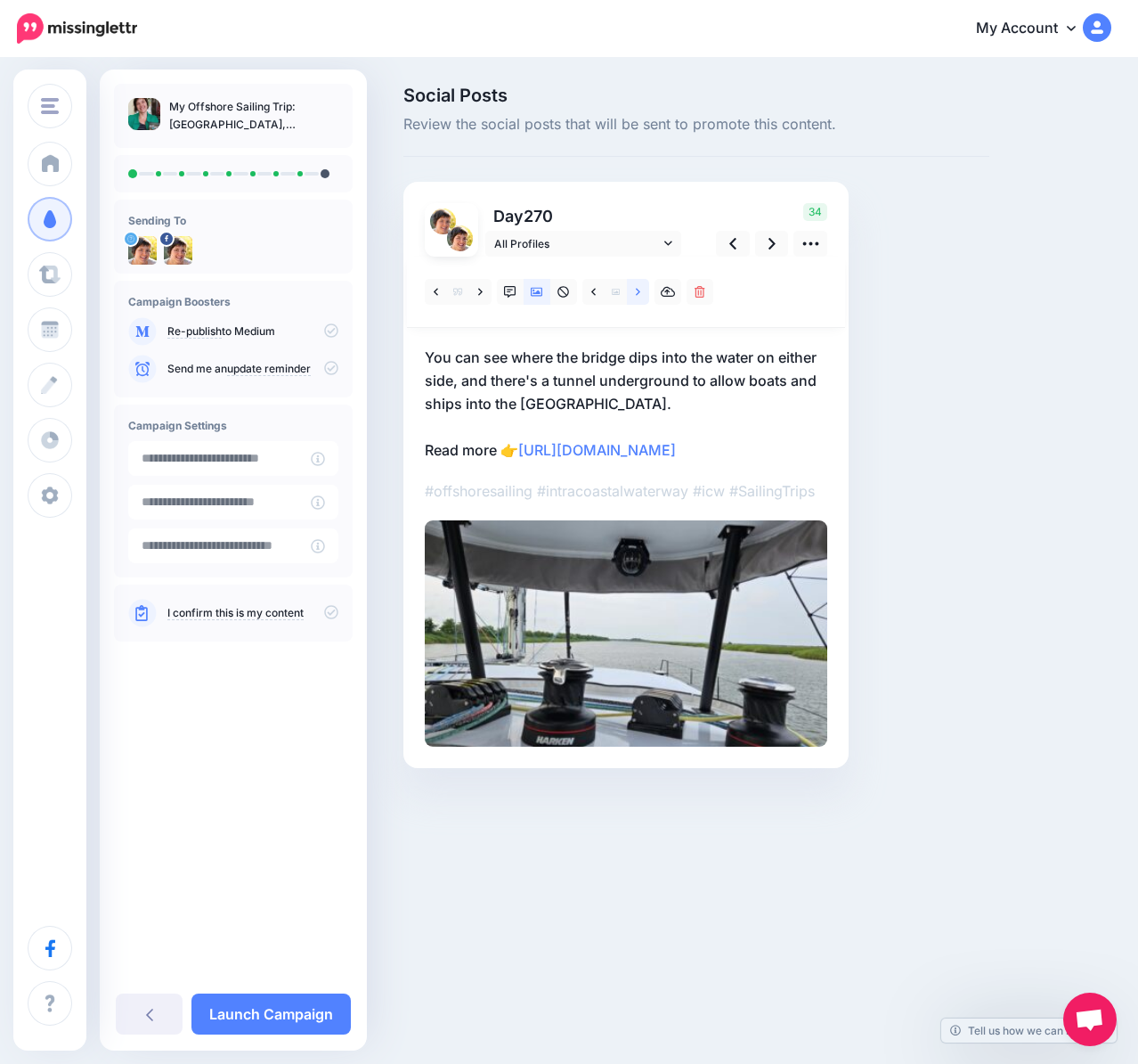
click at [635, 292] on icon at bounding box center [637, 292] width 5 height 12
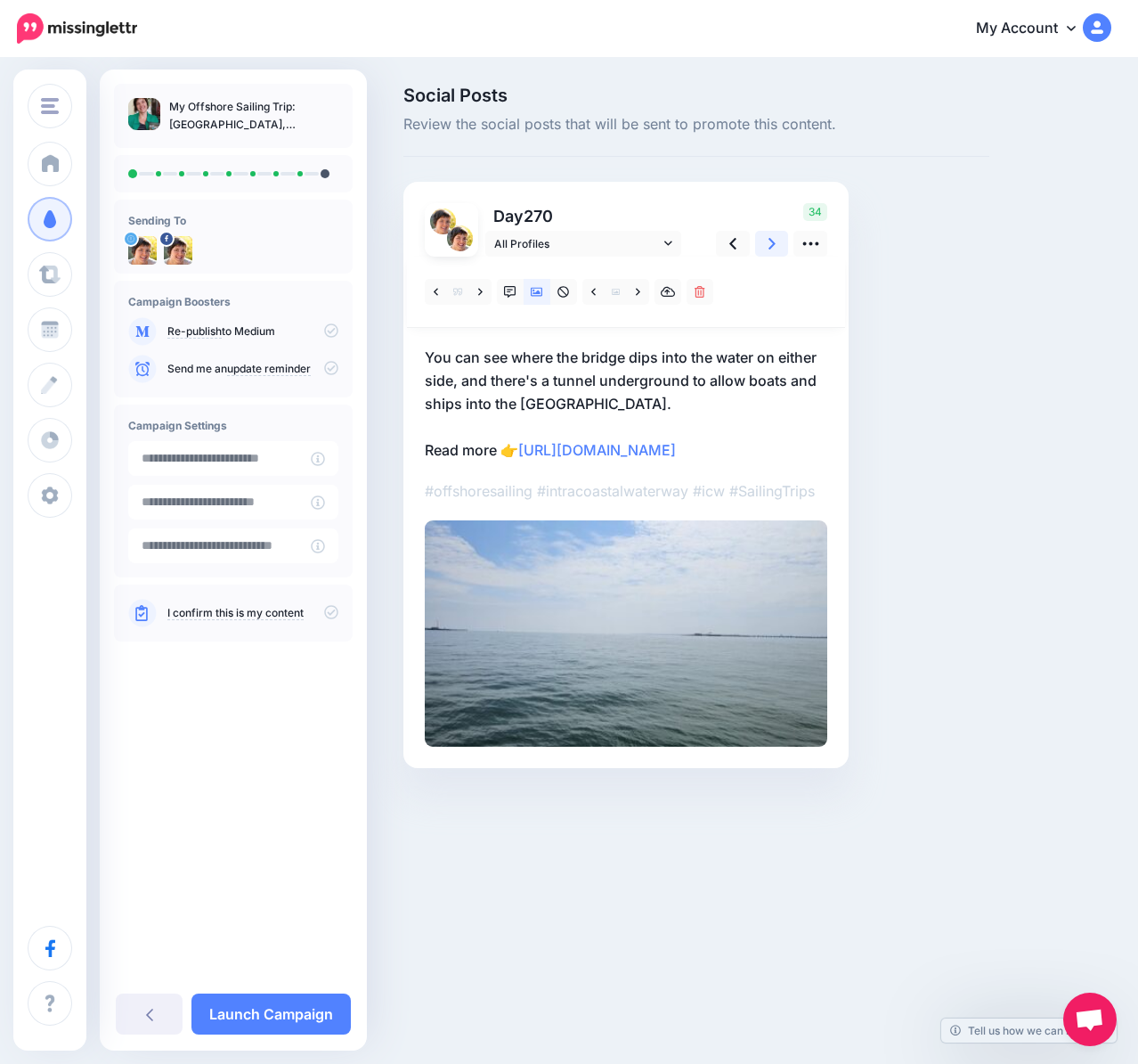
click at [773, 248] on icon at bounding box center [772, 243] width 7 height 19
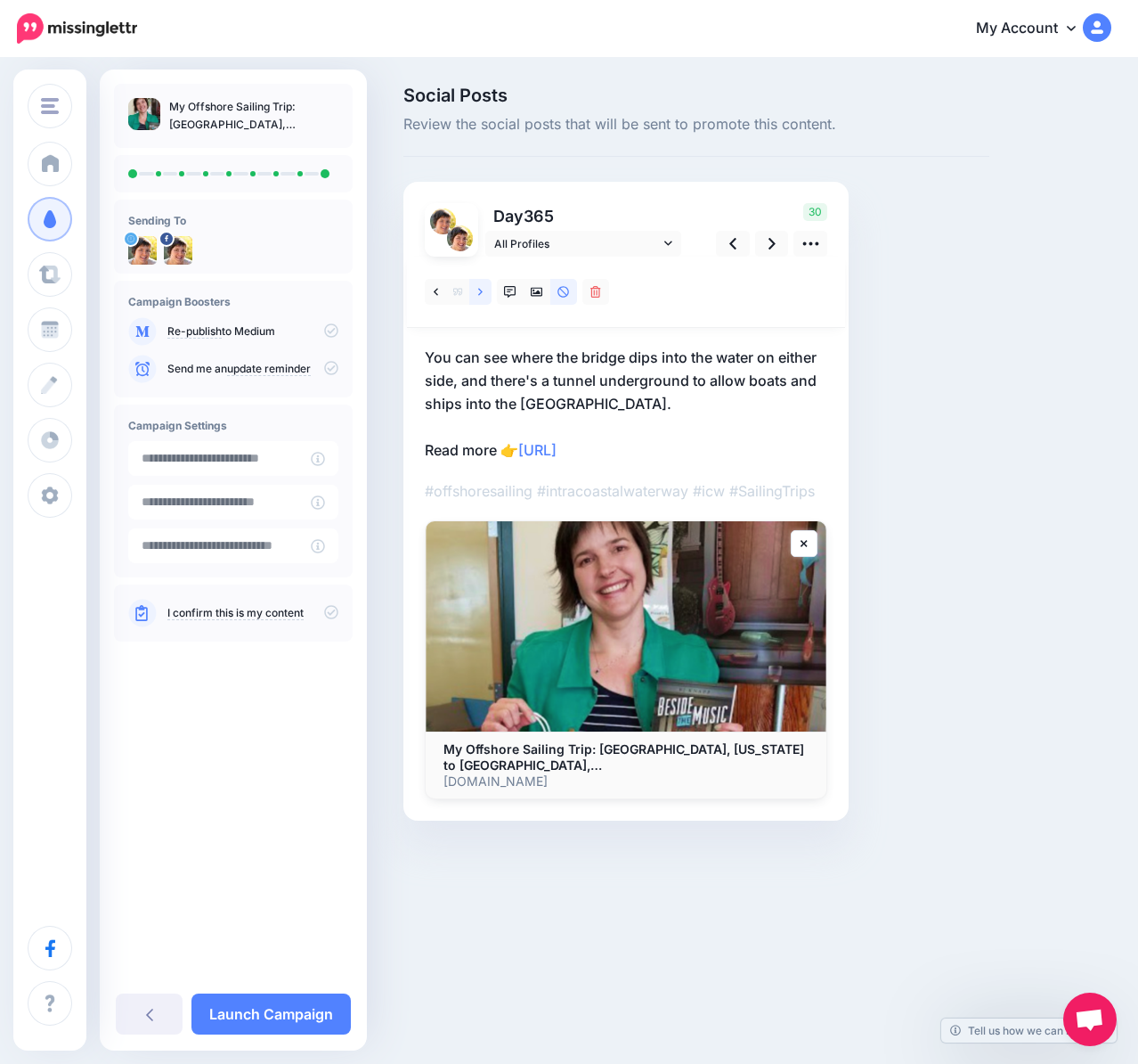
click at [474, 295] on link at bounding box center [480, 292] width 22 height 26
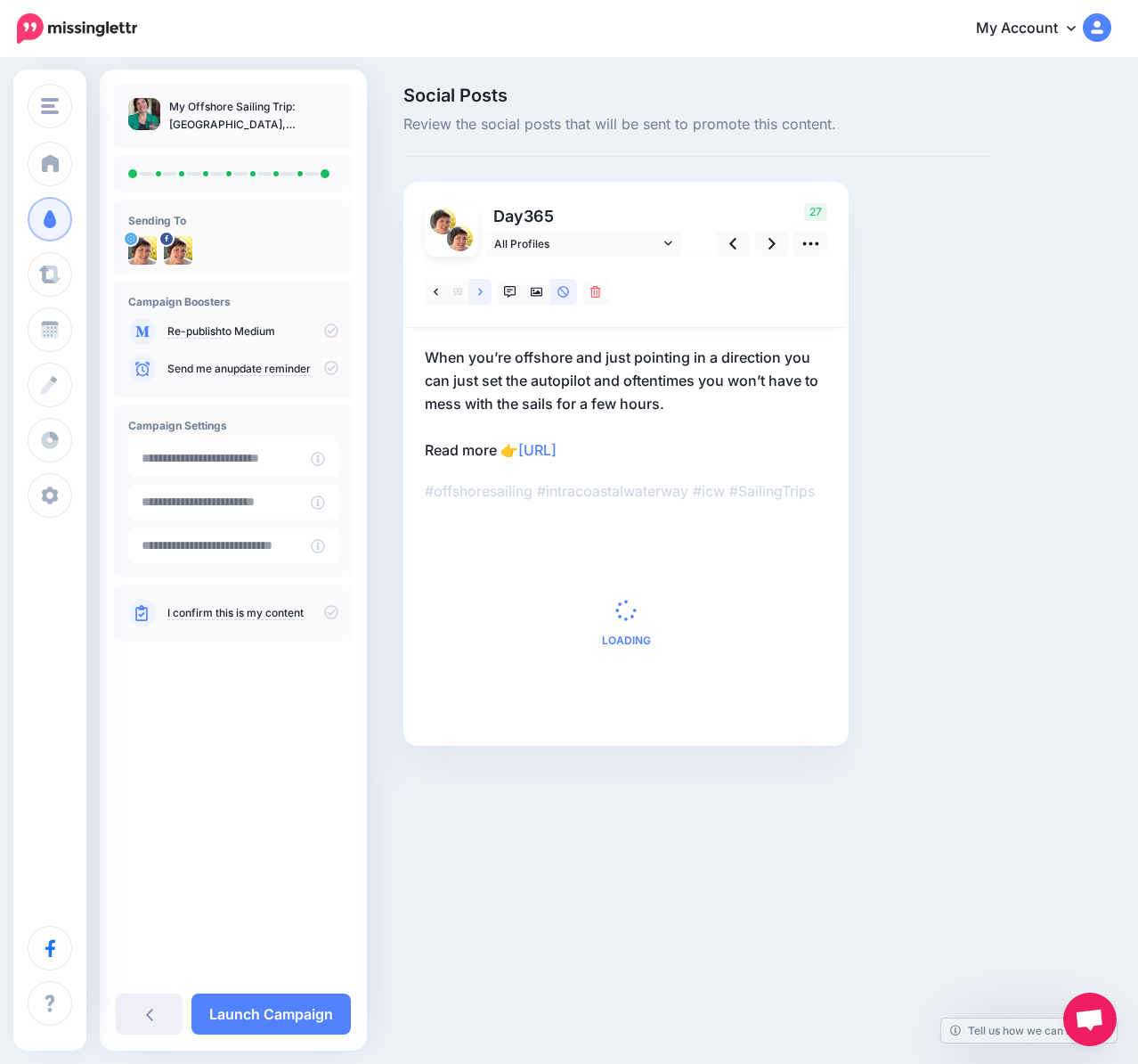
click at [474, 295] on link at bounding box center [480, 292] width 22 height 26
click at [474, 296] on link at bounding box center [480, 292] width 22 height 26
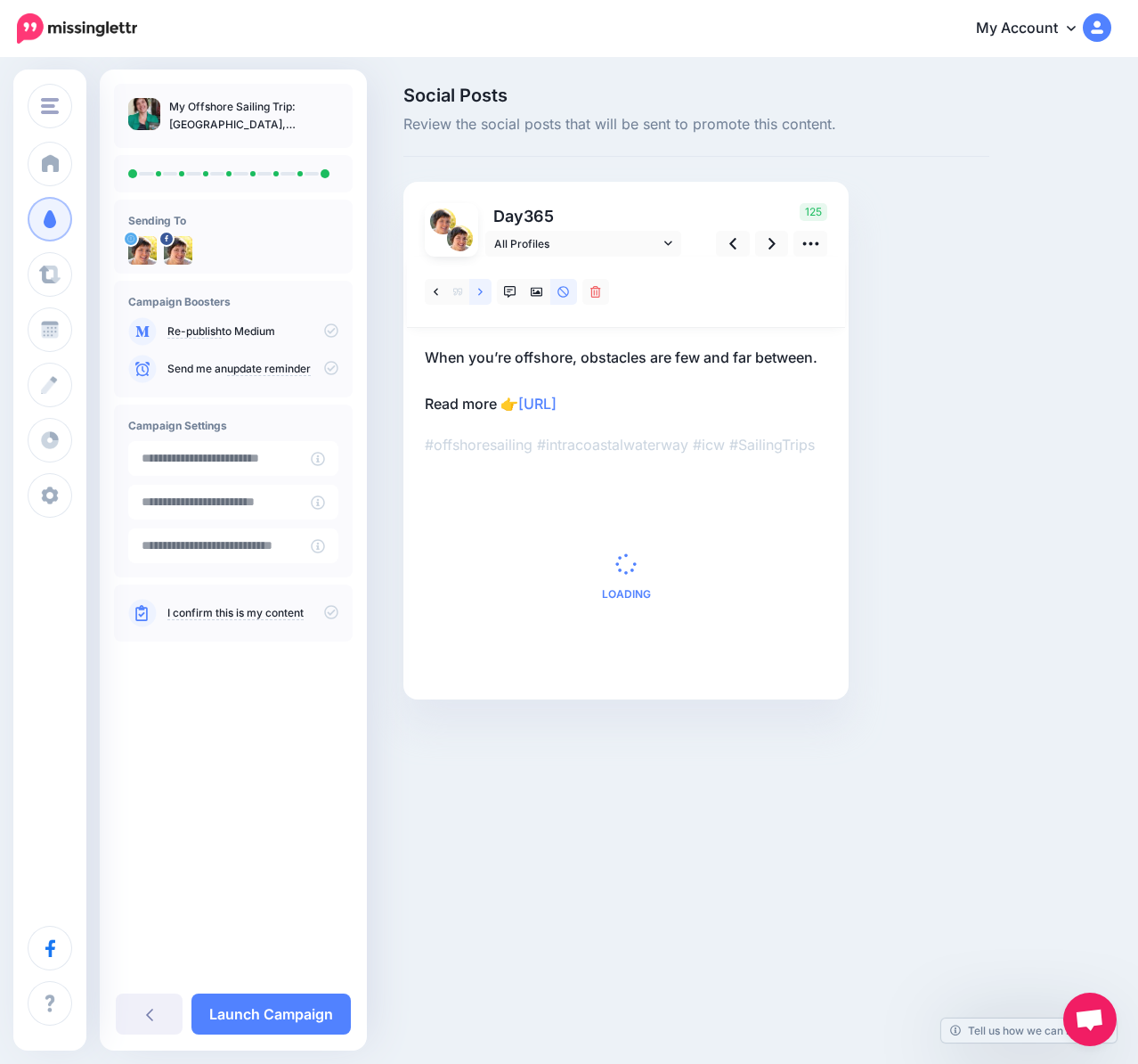
click at [474, 296] on link at bounding box center [480, 292] width 22 height 26
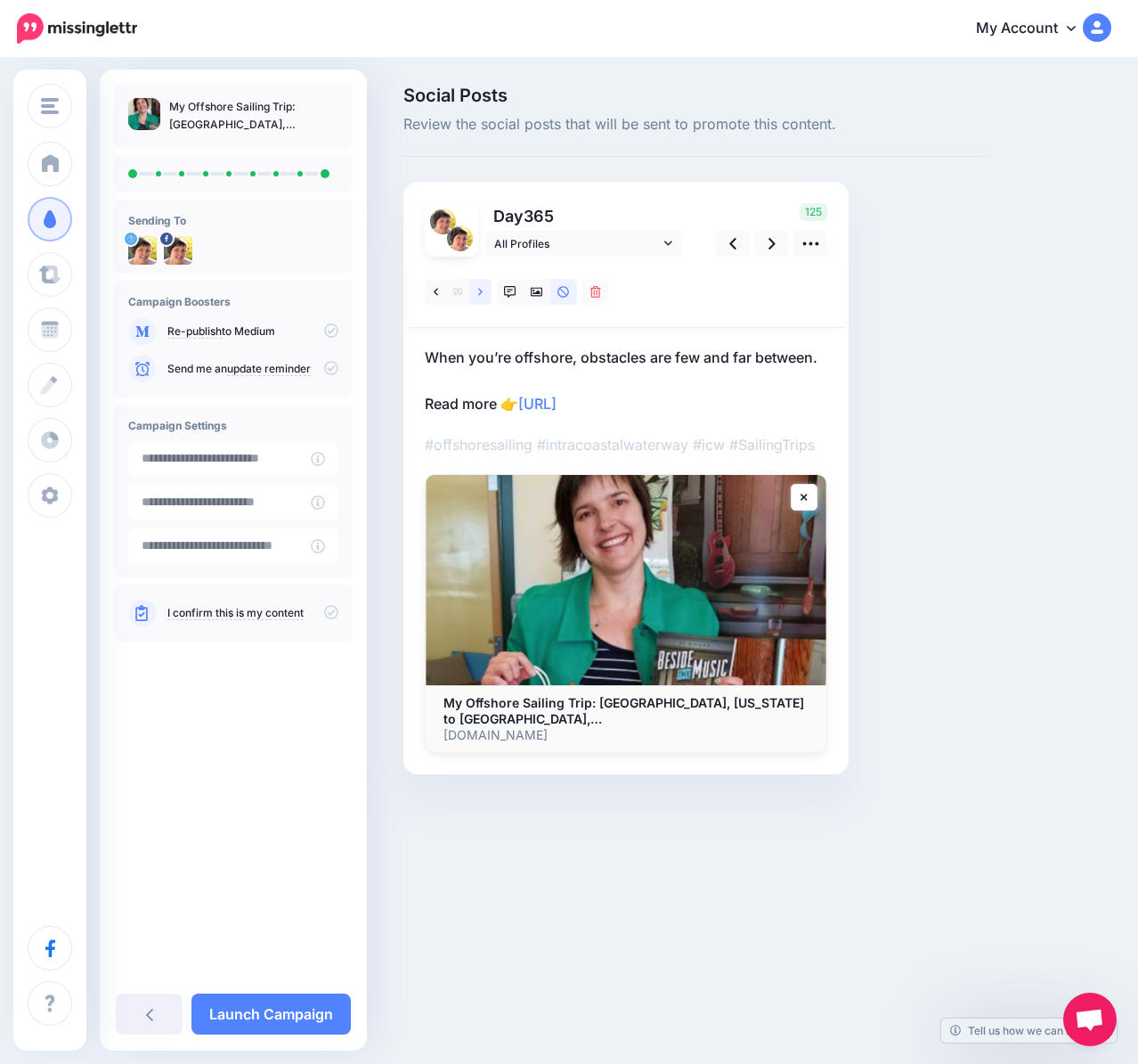
click at [474, 296] on link at bounding box center [480, 292] width 22 height 26
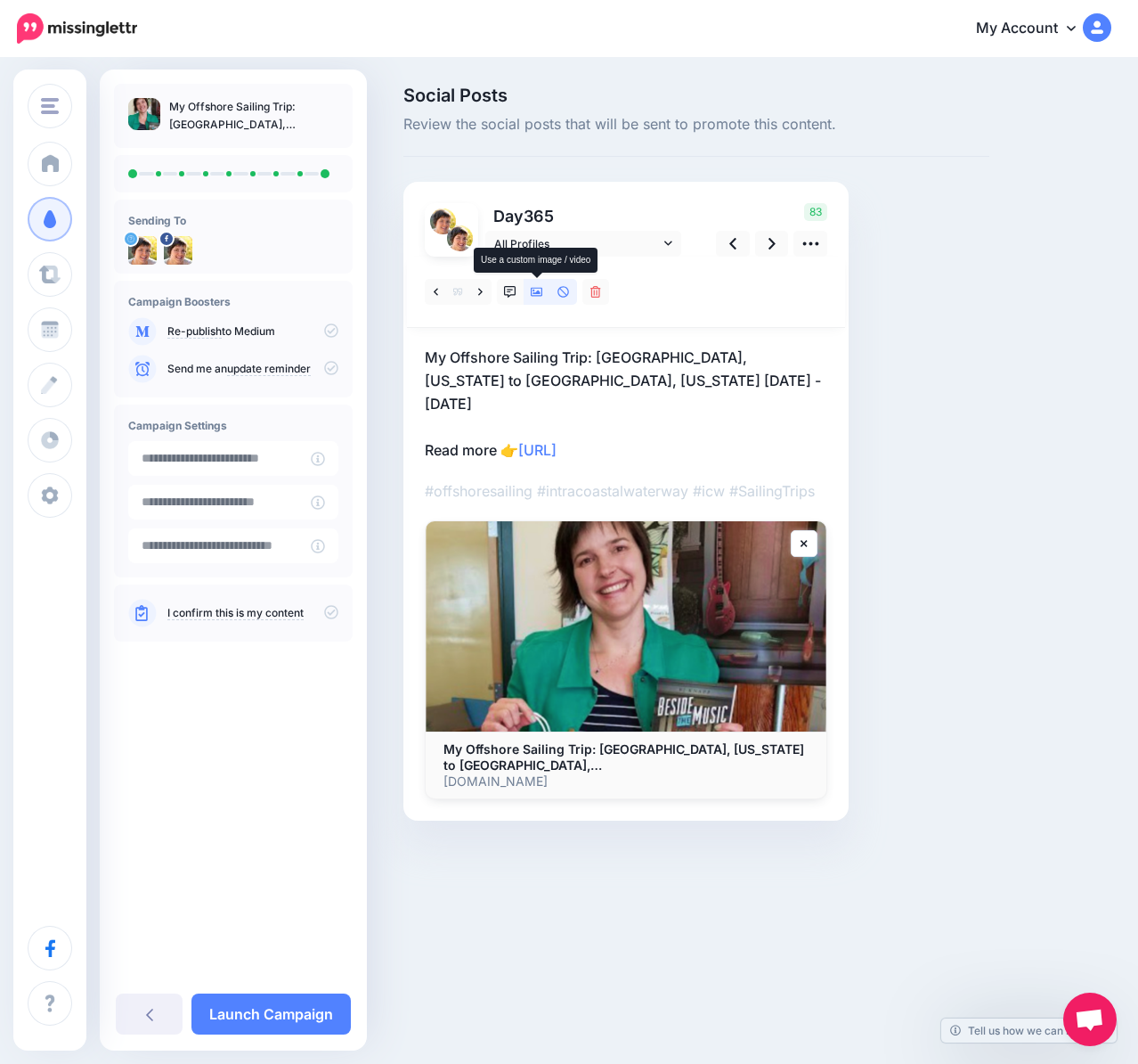
click at [542, 290] on icon at bounding box center [536, 292] width 12 height 12
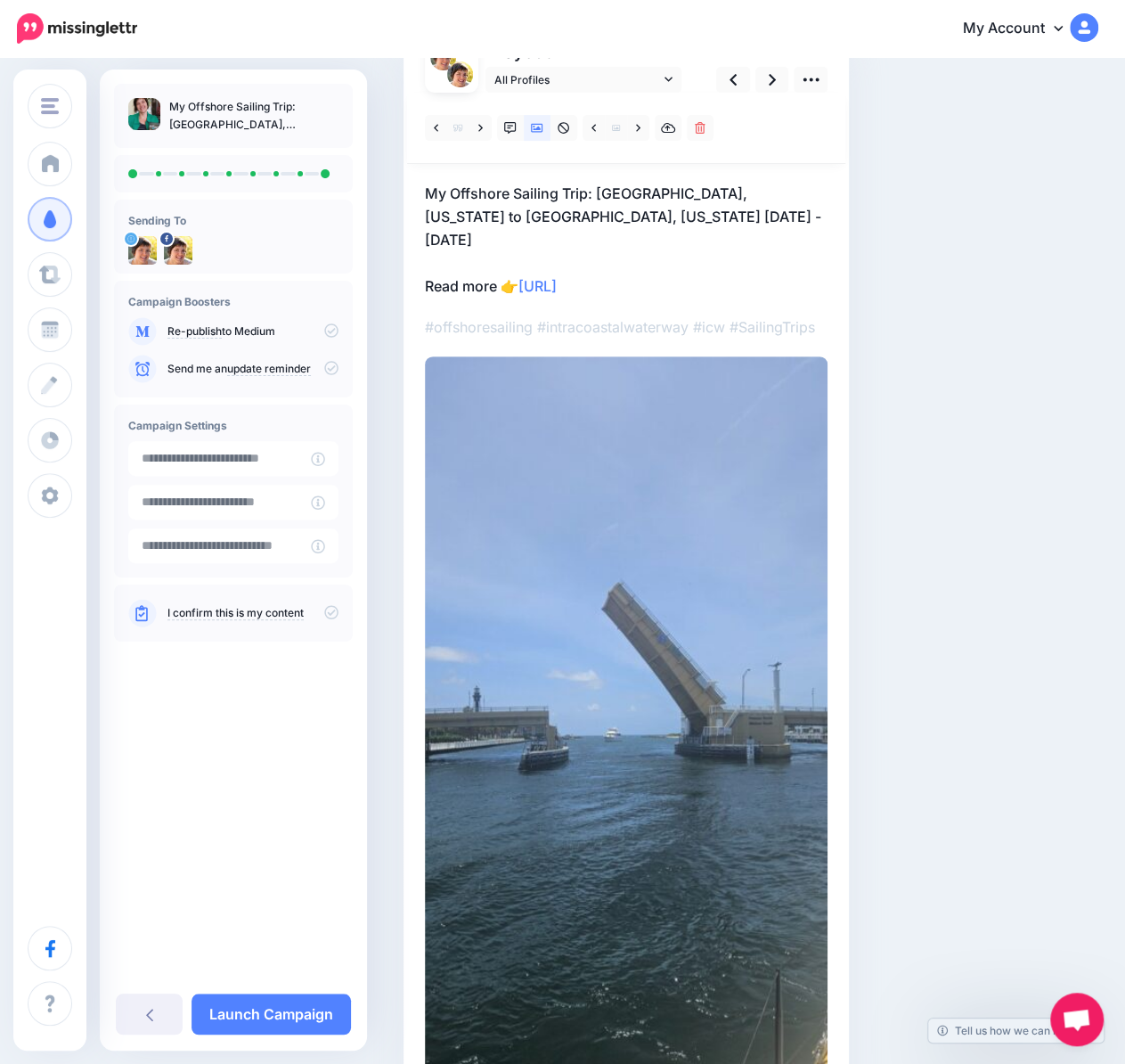
scroll to position [178, 0]
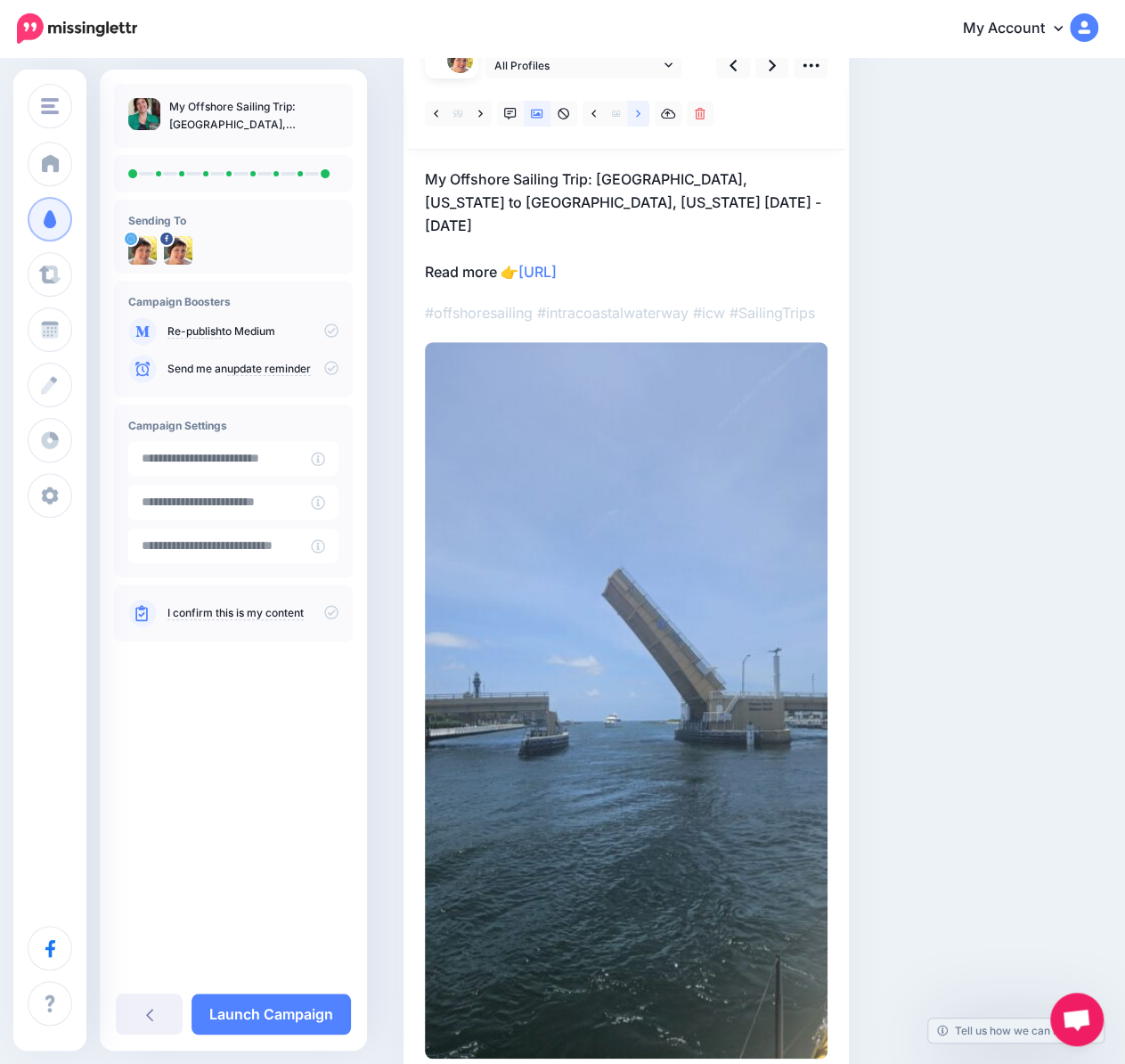
click at [636, 112] on icon at bounding box center [637, 113] width 5 height 7
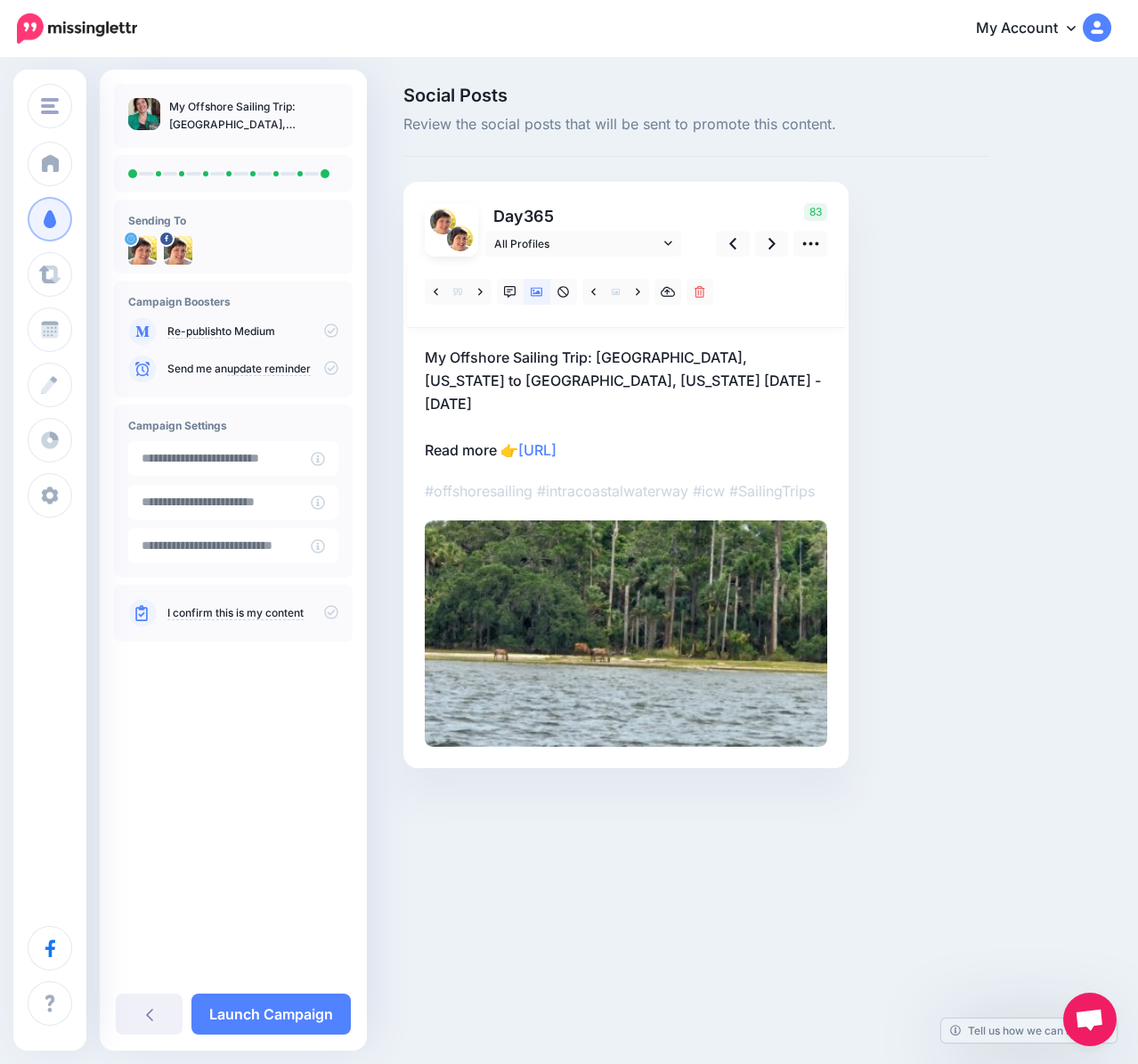
click at [636, 115] on span "Review the social posts that will be sent to promote this content." at bounding box center [696, 125] width 586 height 23
click at [634, 295] on link at bounding box center [638, 292] width 22 height 26
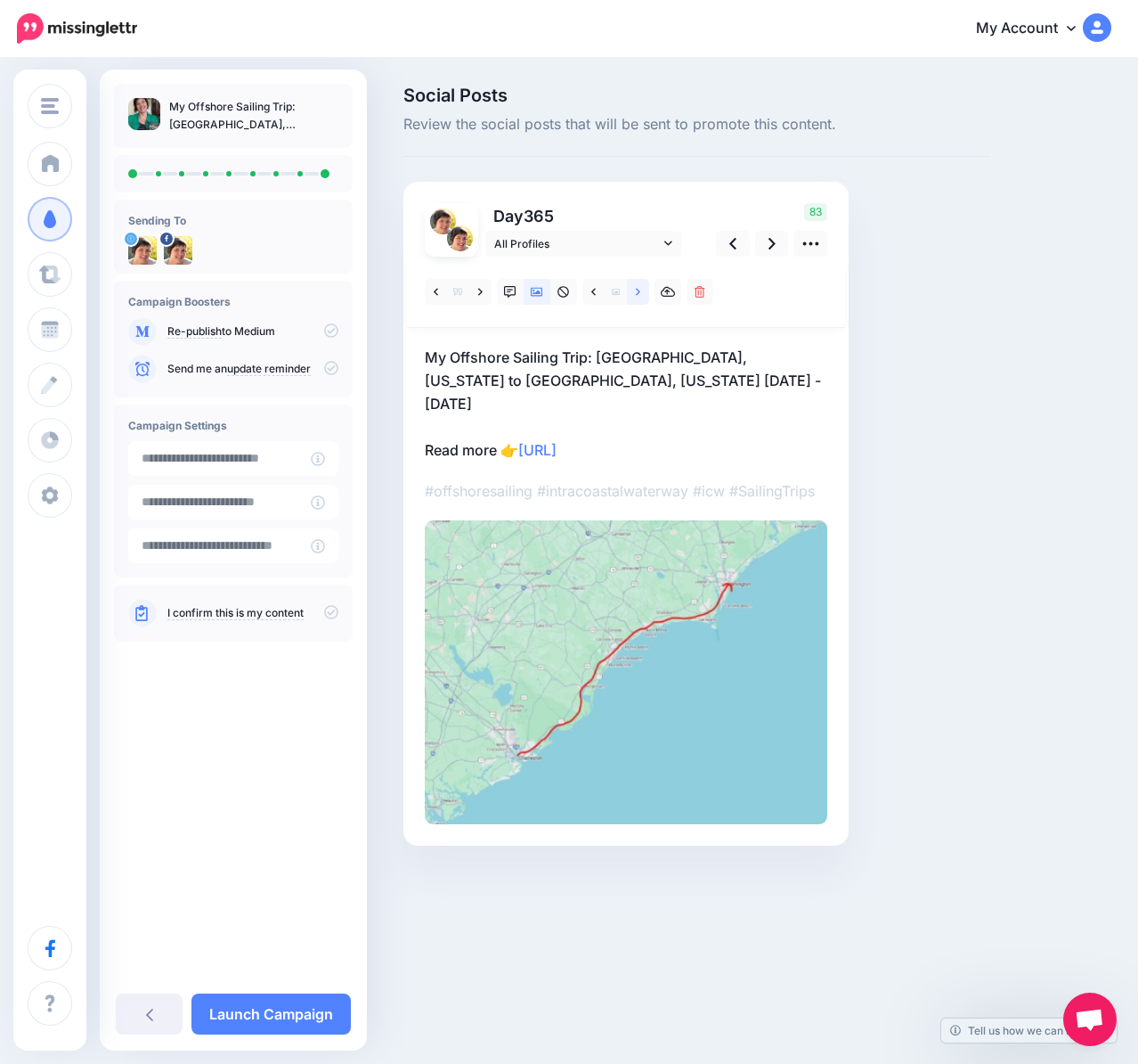
click at [634, 295] on link at bounding box center [638, 292] width 22 height 26
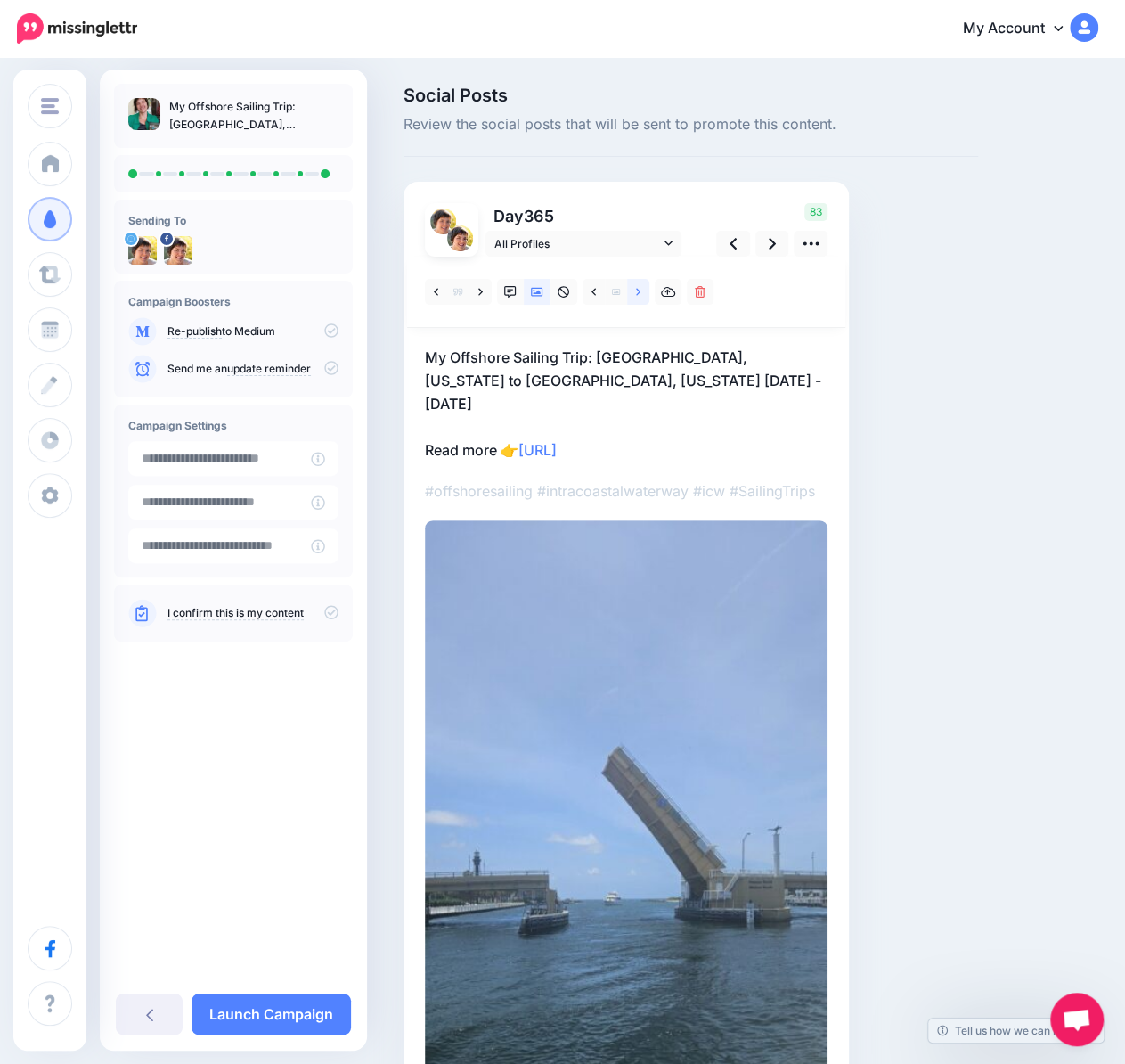
click at [634, 295] on link at bounding box center [638, 292] width 22 height 26
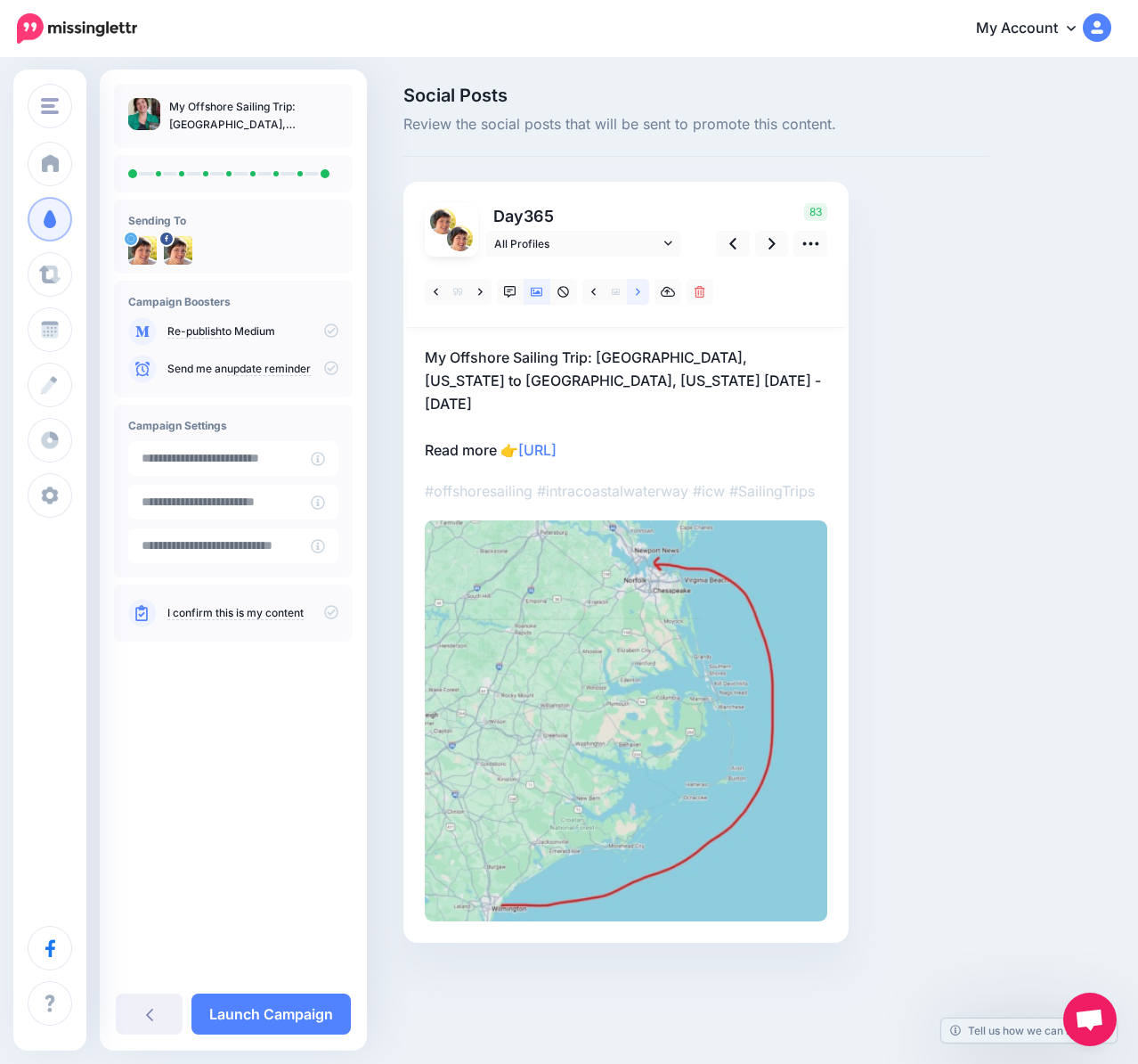
click at [634, 295] on link at bounding box center [638, 292] width 22 height 26
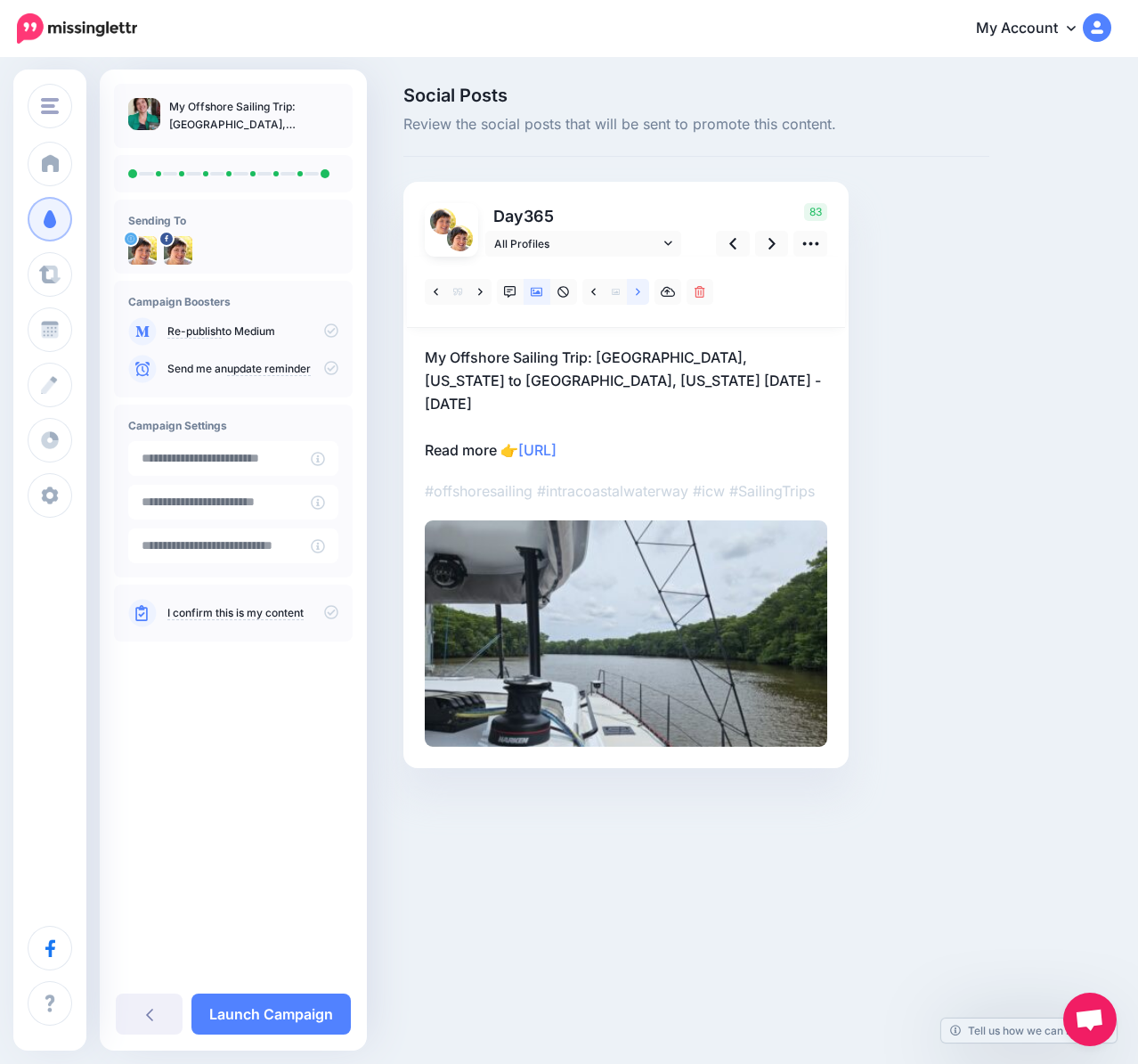
click at [634, 297] on link at bounding box center [638, 292] width 22 height 26
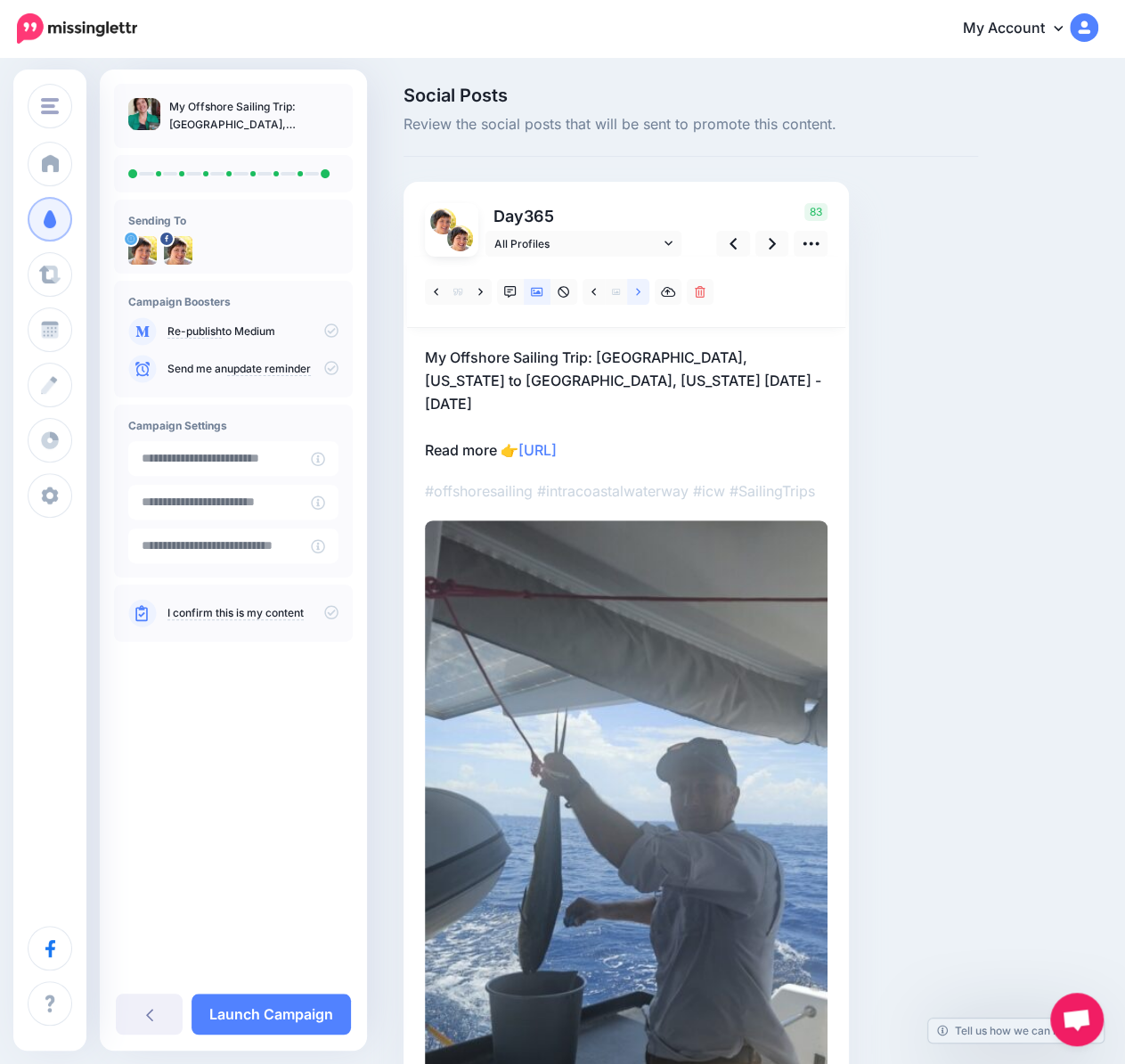
click at [634, 297] on link at bounding box center [638, 292] width 22 height 26
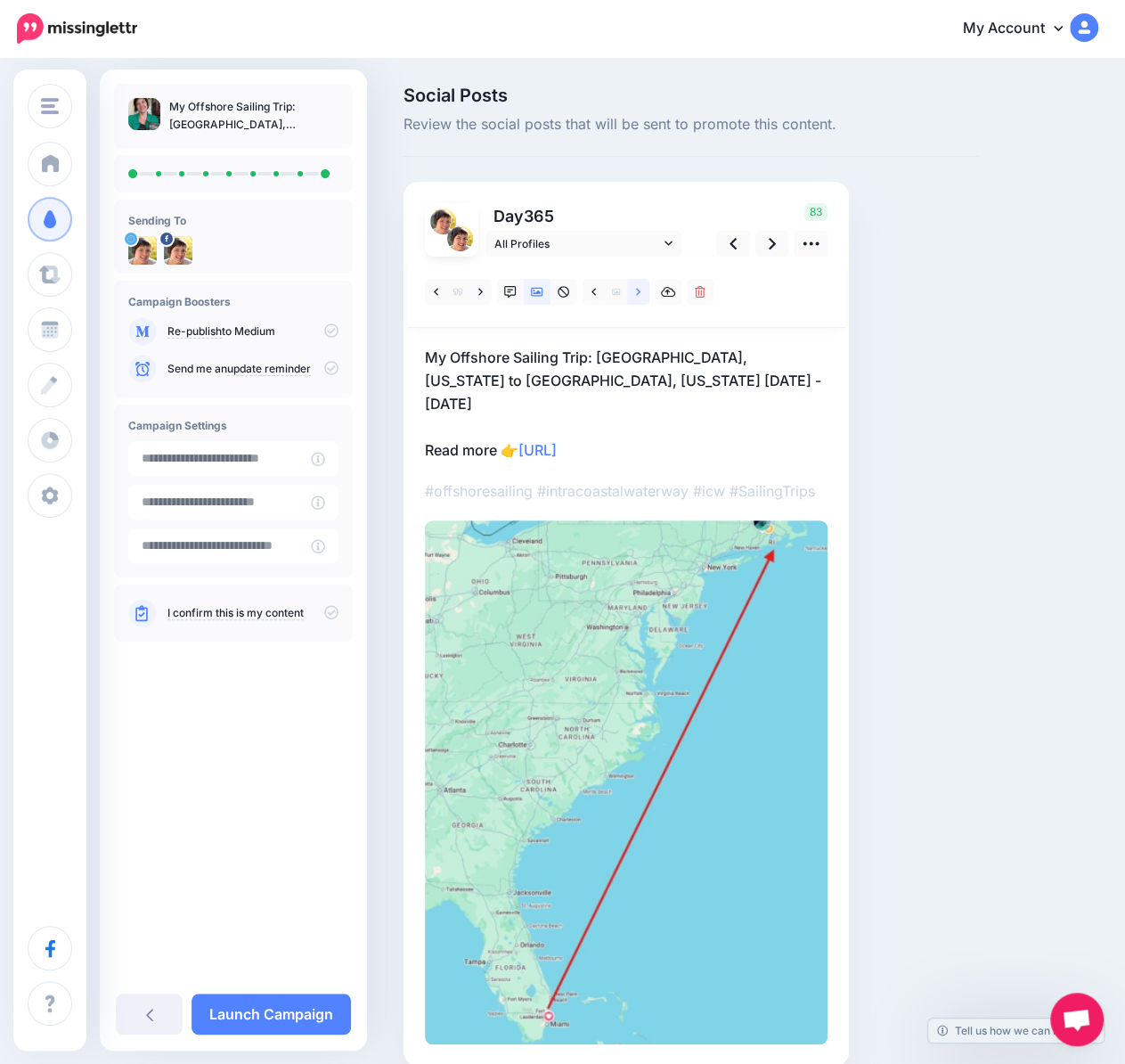
click at [634, 297] on link at bounding box center [638, 292] width 22 height 26
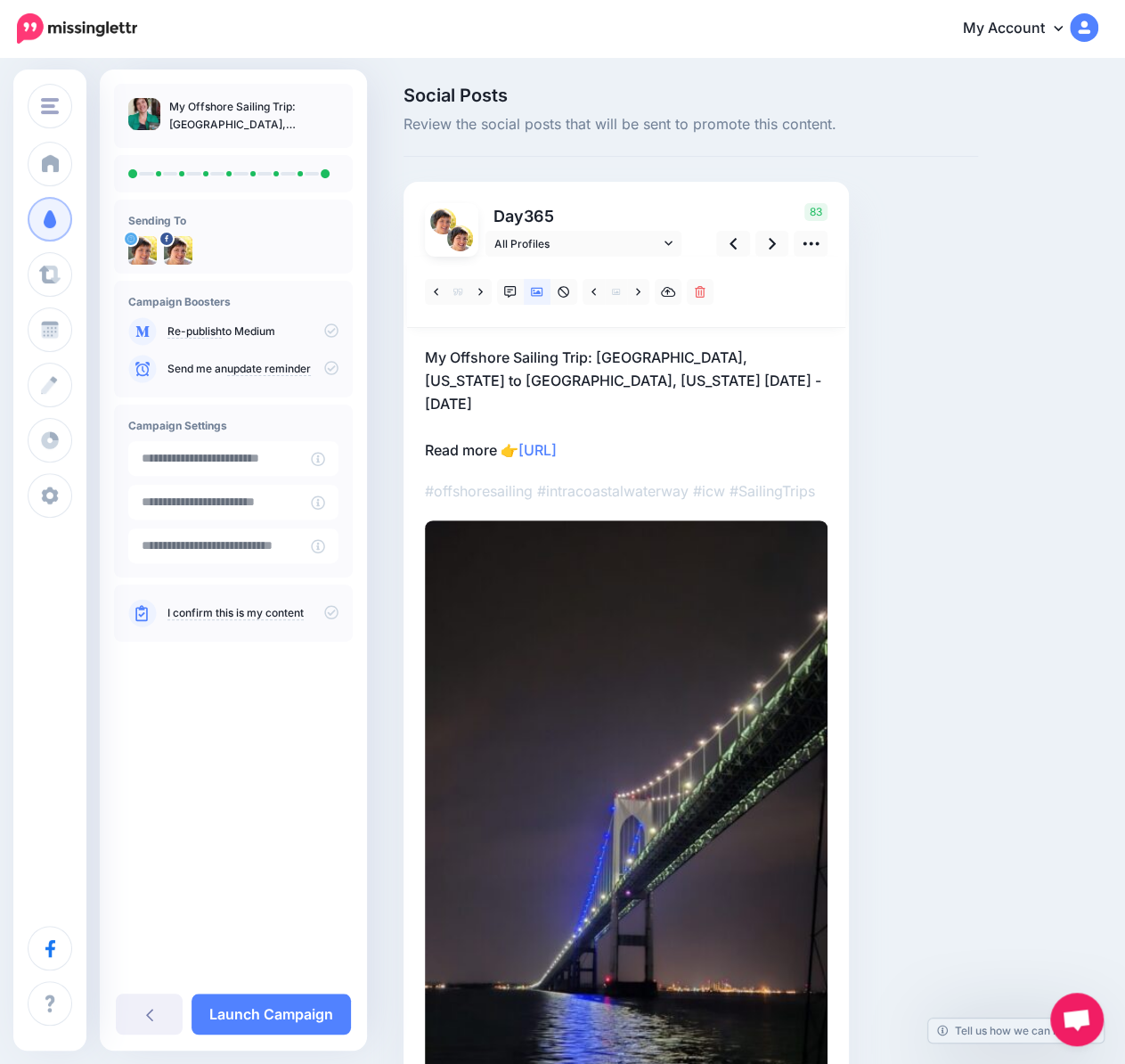
click at [691, 419] on p "My Offshore Sailing Trip: Fort Lauderdale, Florida to East Greenwich, Rhode Isl…" at bounding box center [625, 403] width 402 height 116
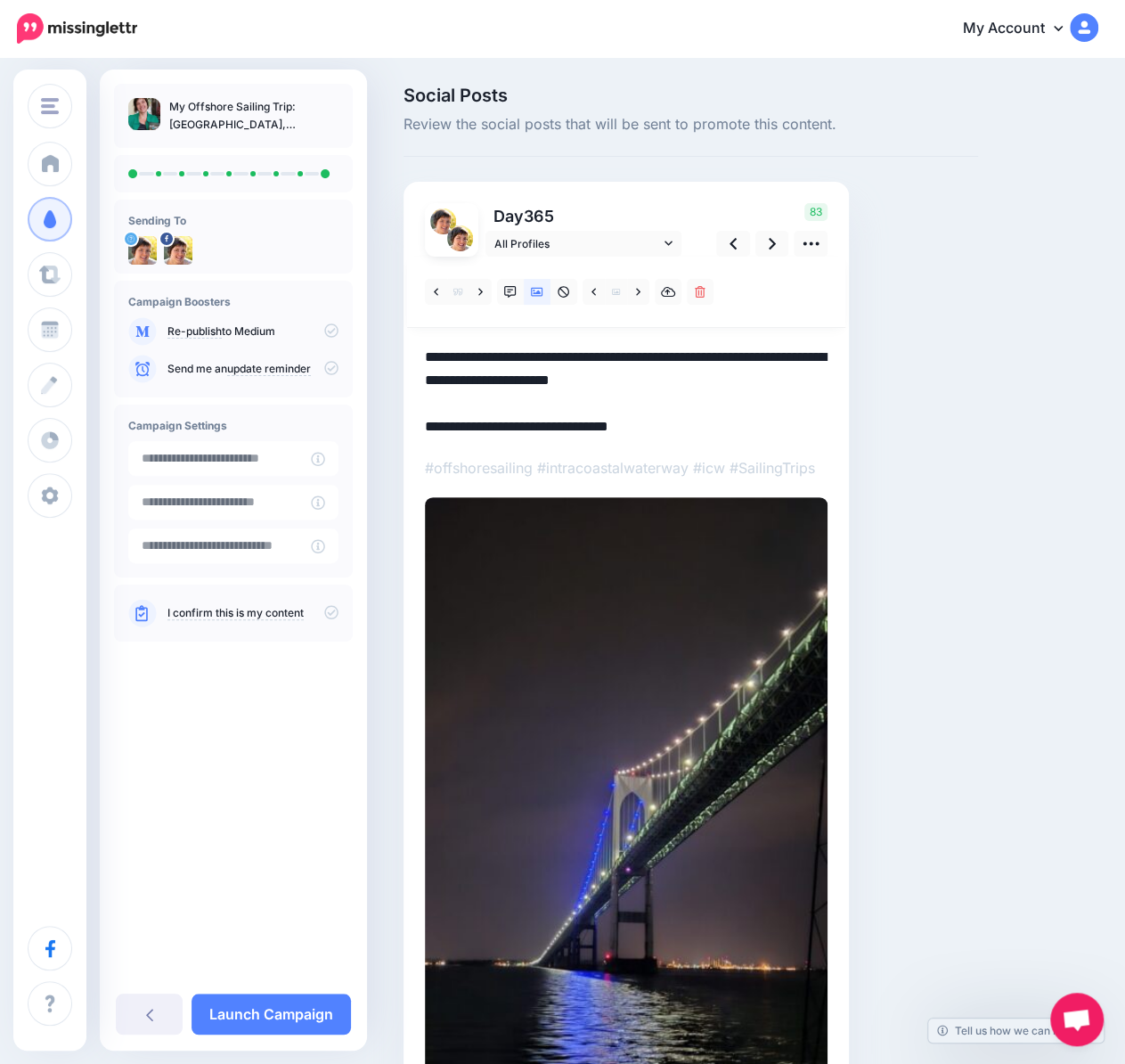
drag, startPoint x: 686, startPoint y: 438, endPoint x: 527, endPoint y: 427, distance: 159.4
click at [527, 428] on textarea "**********" at bounding box center [625, 392] width 402 height 93
paste textarea "**********"
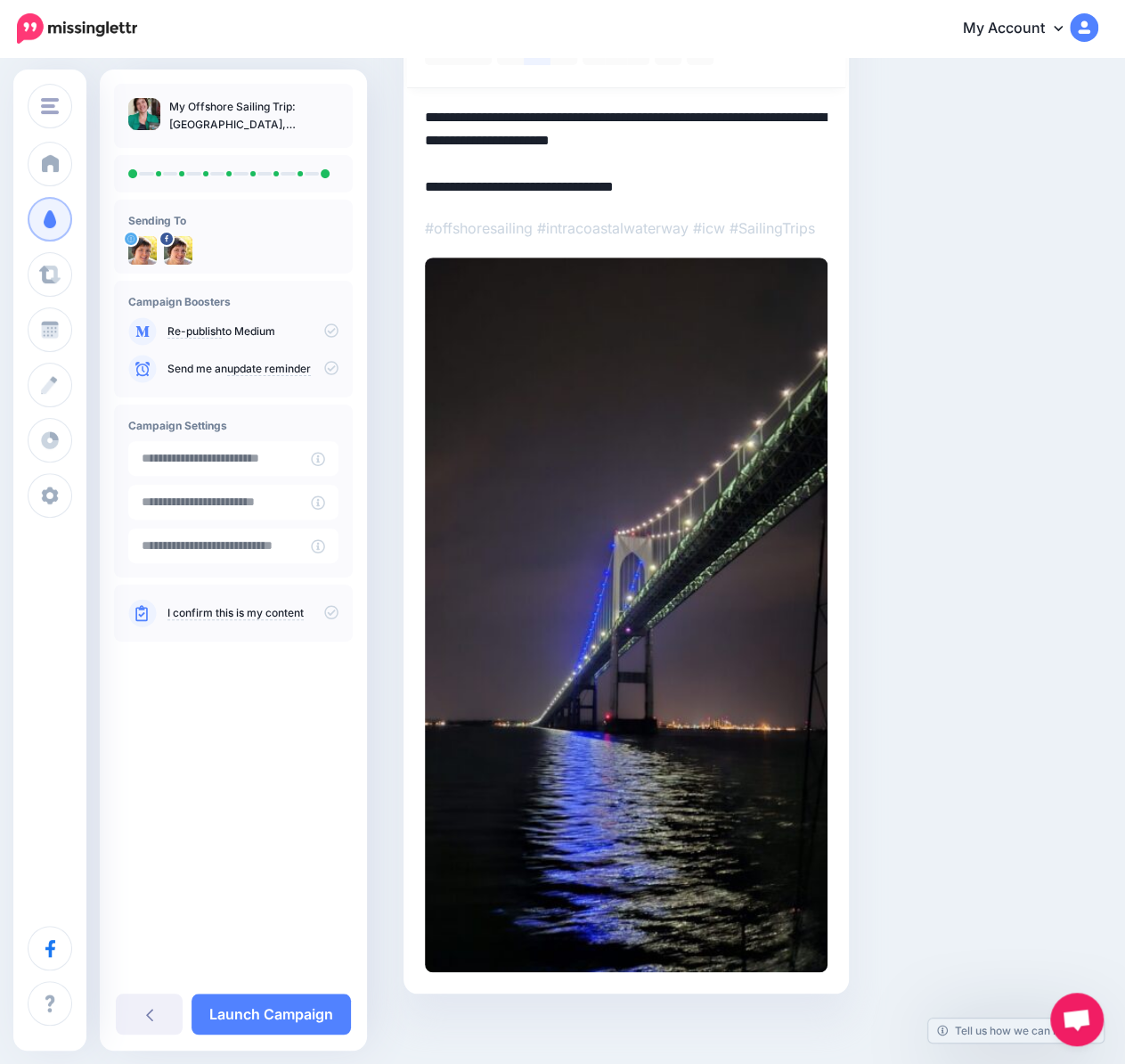
scroll to position [249, 0]
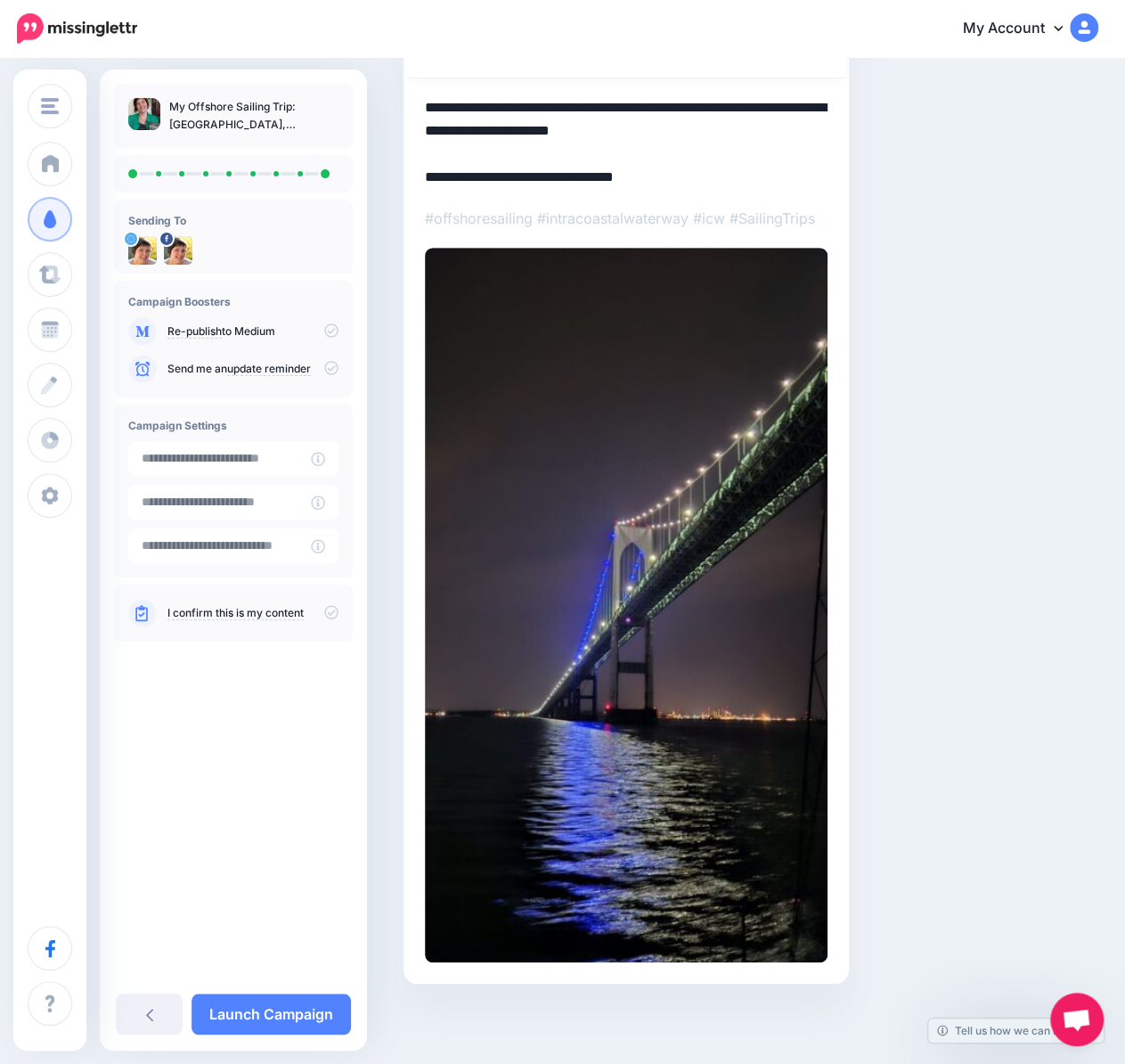
type textarea "**********"
click at [320, 1023] on link "Launch Campaign" at bounding box center [271, 1014] width 160 height 41
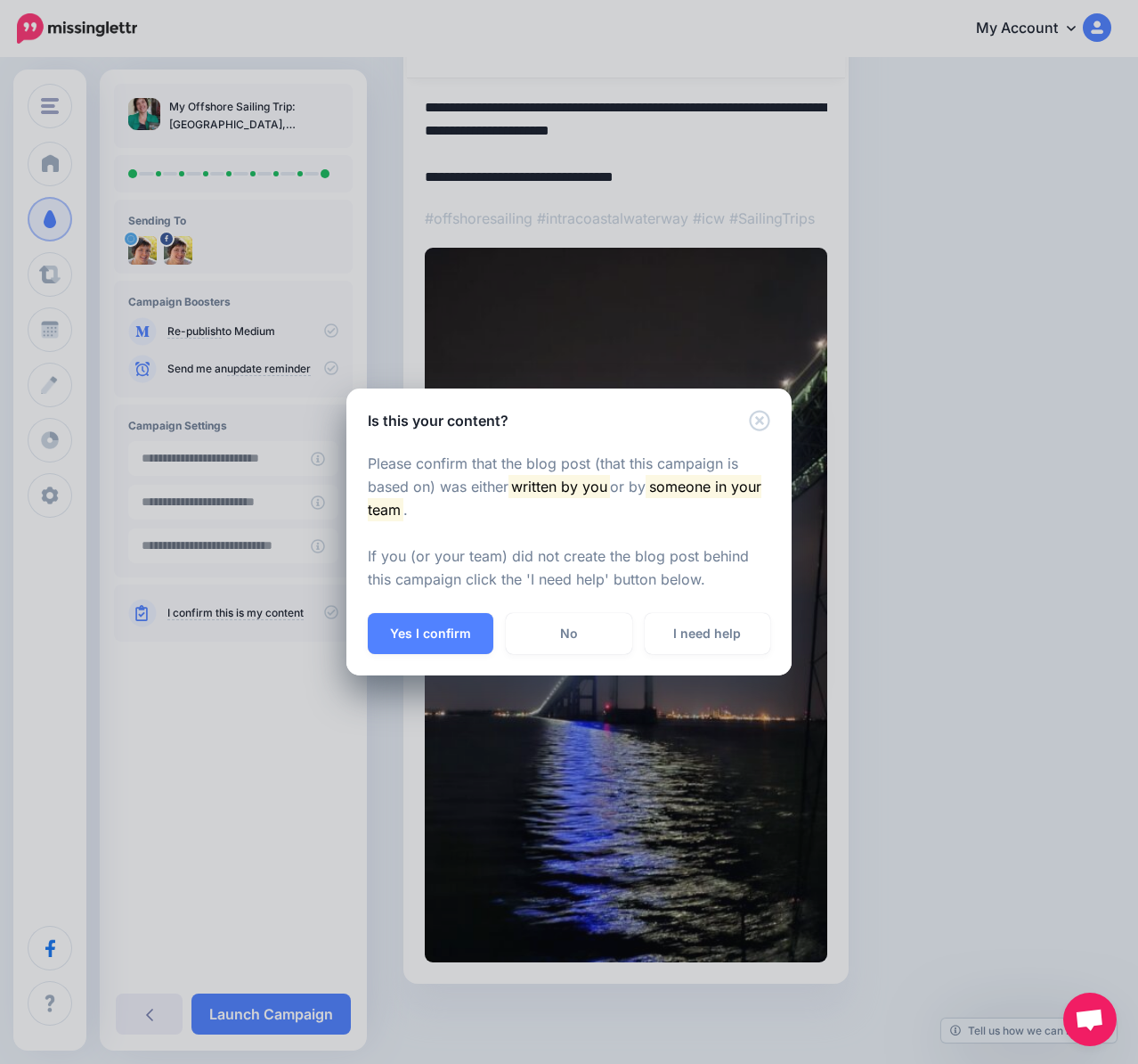
click at [462, 635] on button "Yes I confirm" at bounding box center [430, 634] width 125 height 41
